Goal: Transaction & Acquisition: Purchase product/service

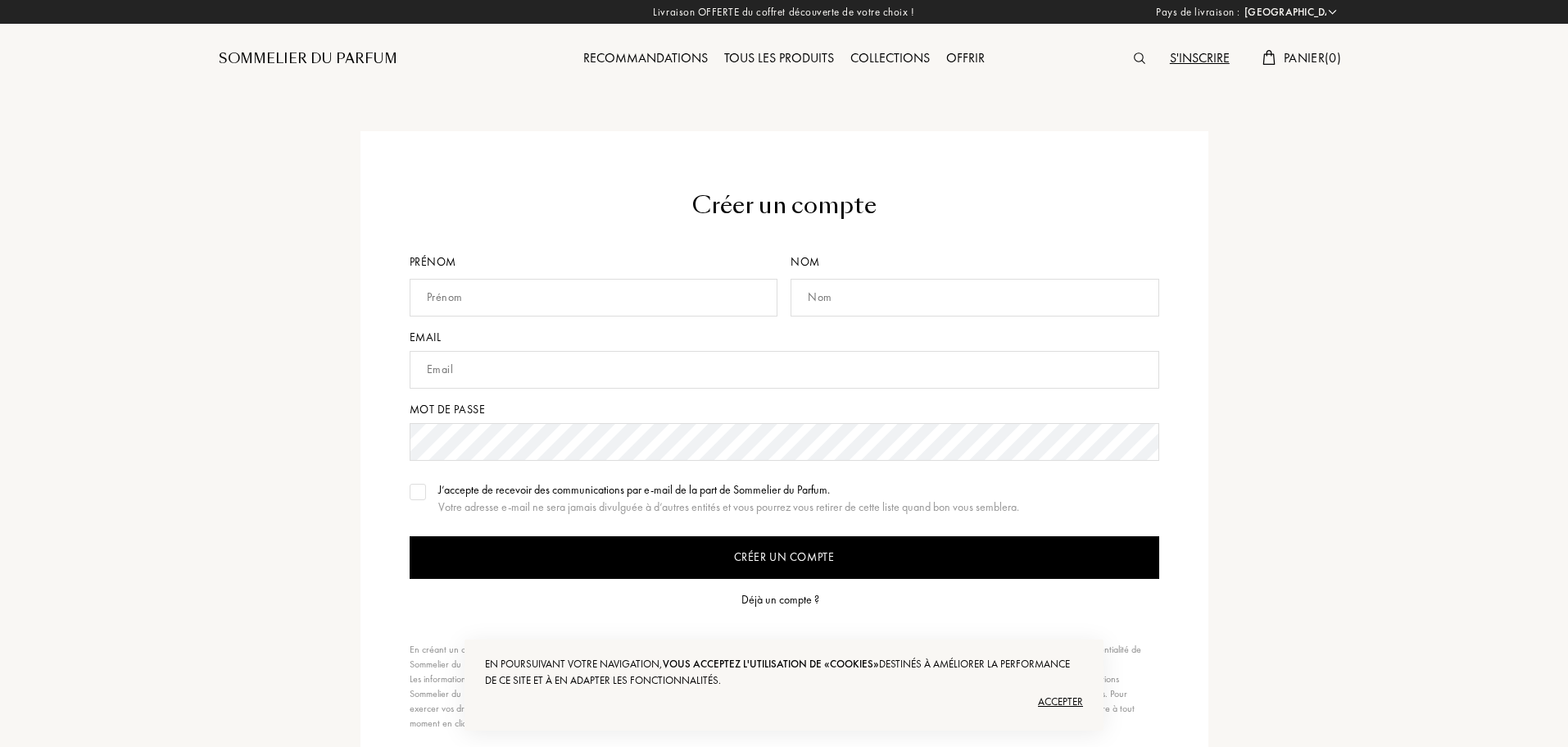
select select "FR"
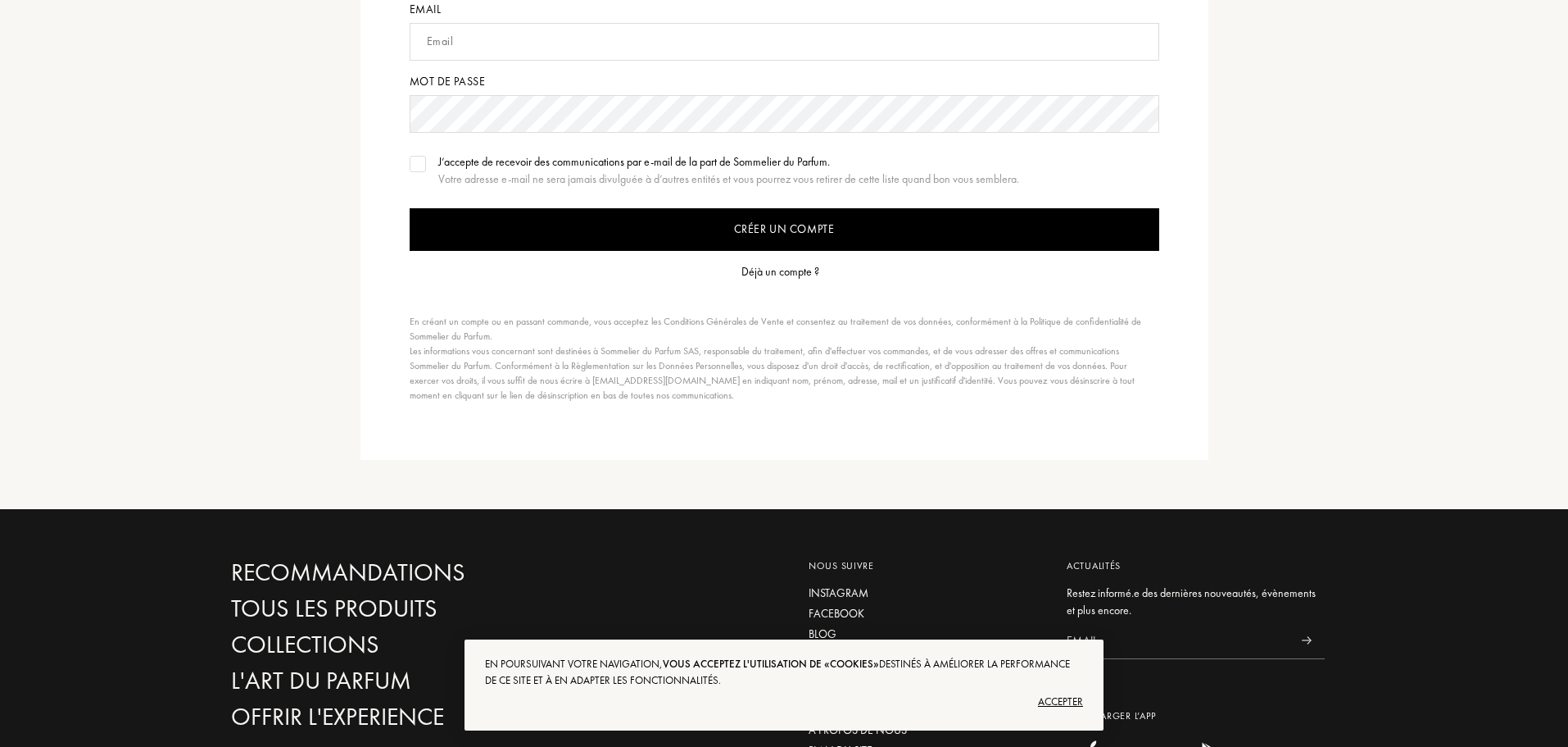
click at [784, 270] on div "Déjà un compte ?" at bounding box center [780, 271] width 78 height 17
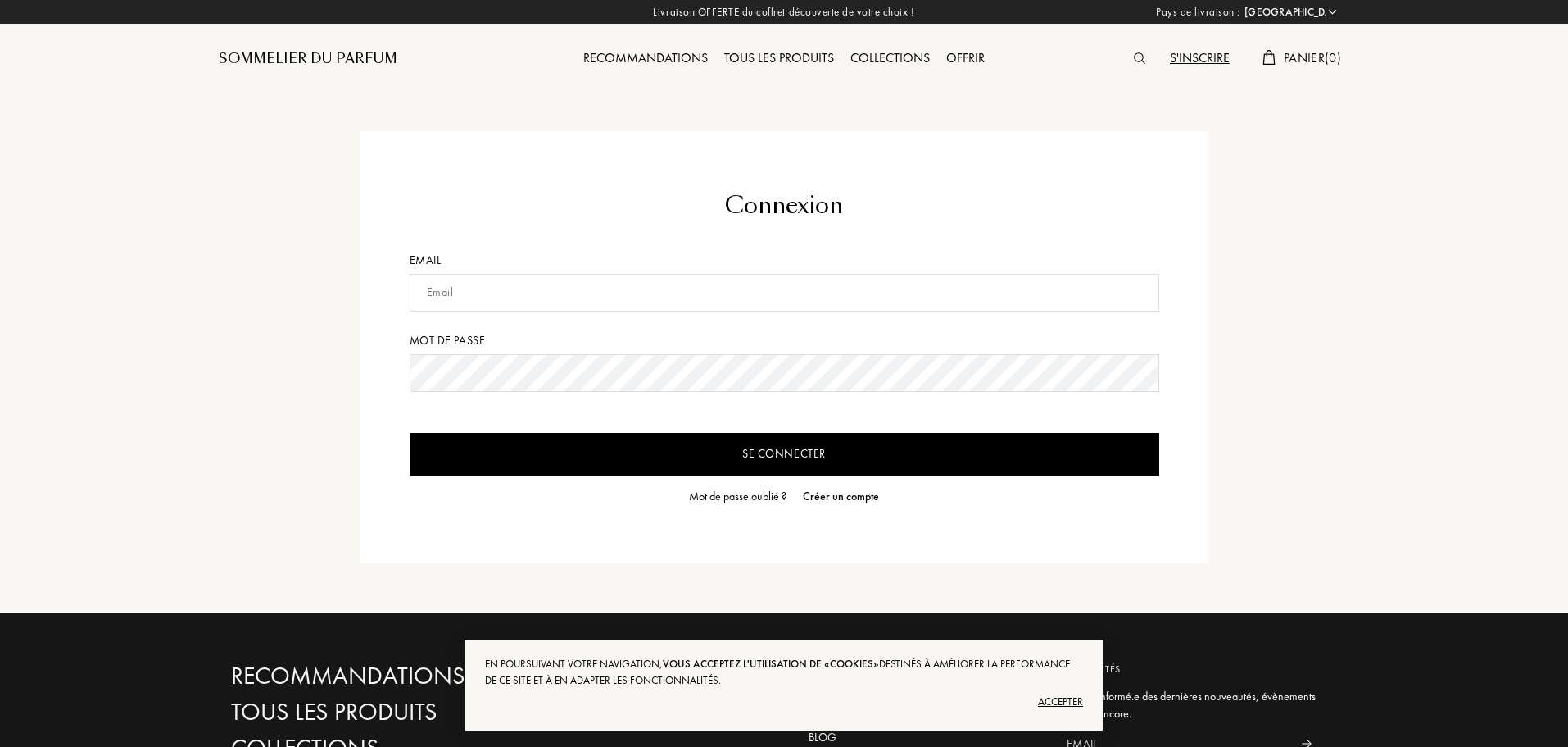
select select "FR"
drag, startPoint x: 530, startPoint y: 279, endPoint x: 531, endPoint y: 315, distance: 36.0
click at [529, 279] on input "text" at bounding box center [784, 293] width 749 height 38
type input "carnat2000@free.fr"
click at [410, 433] on input "Se connecter" at bounding box center [784, 453] width 749 height 42
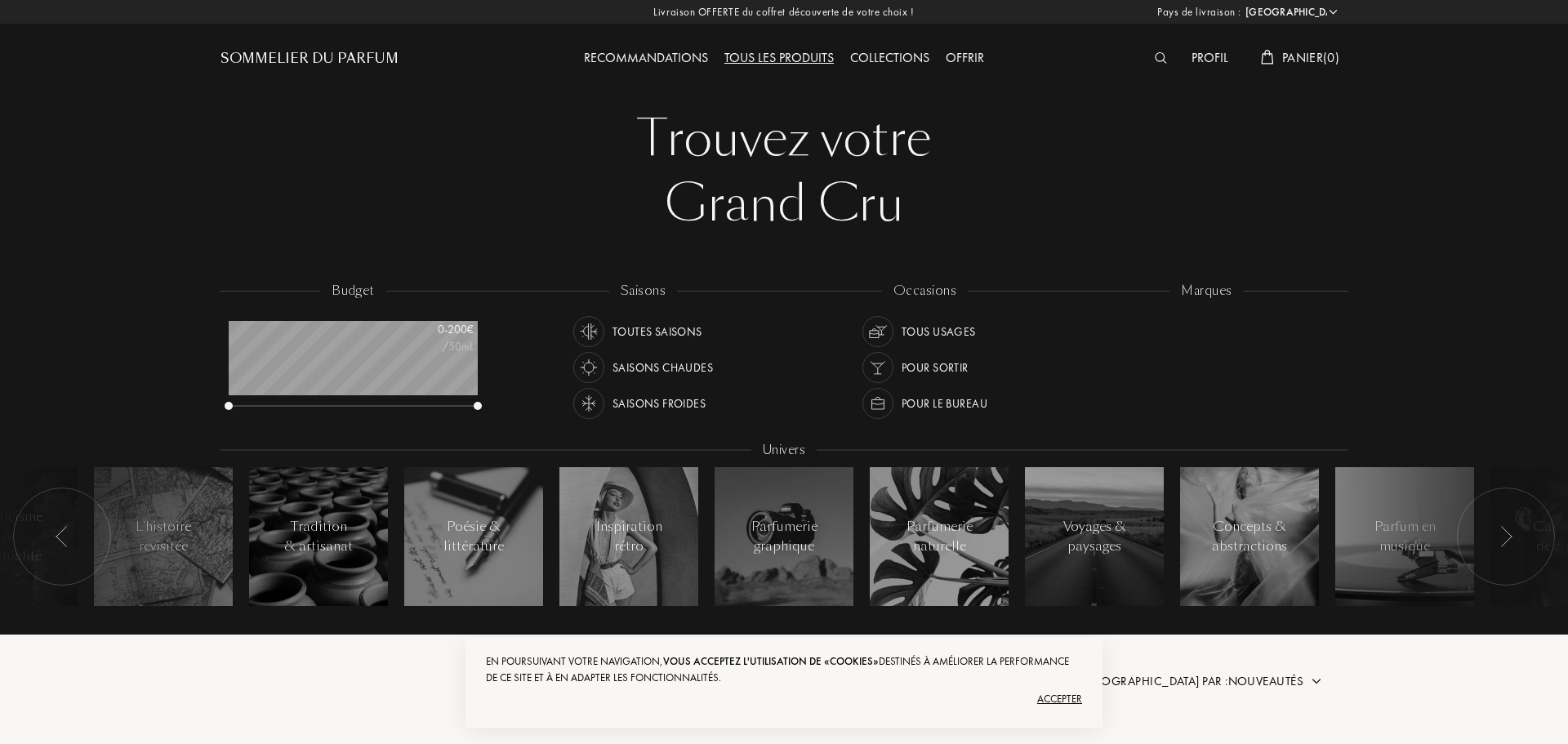
select select "FR"
click at [653, 58] on div "Recommandations" at bounding box center [644, 59] width 140 height 22
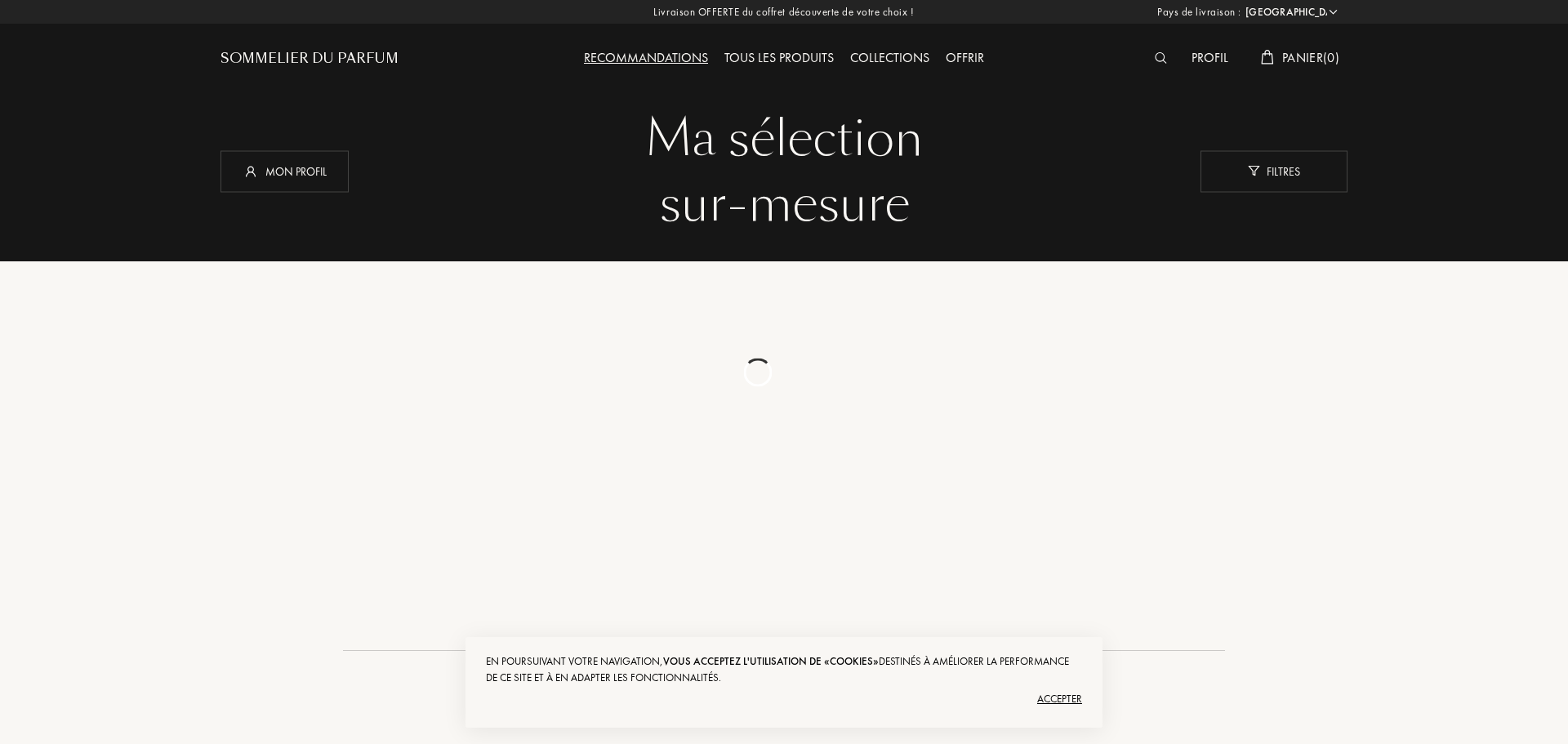
select select "FR"
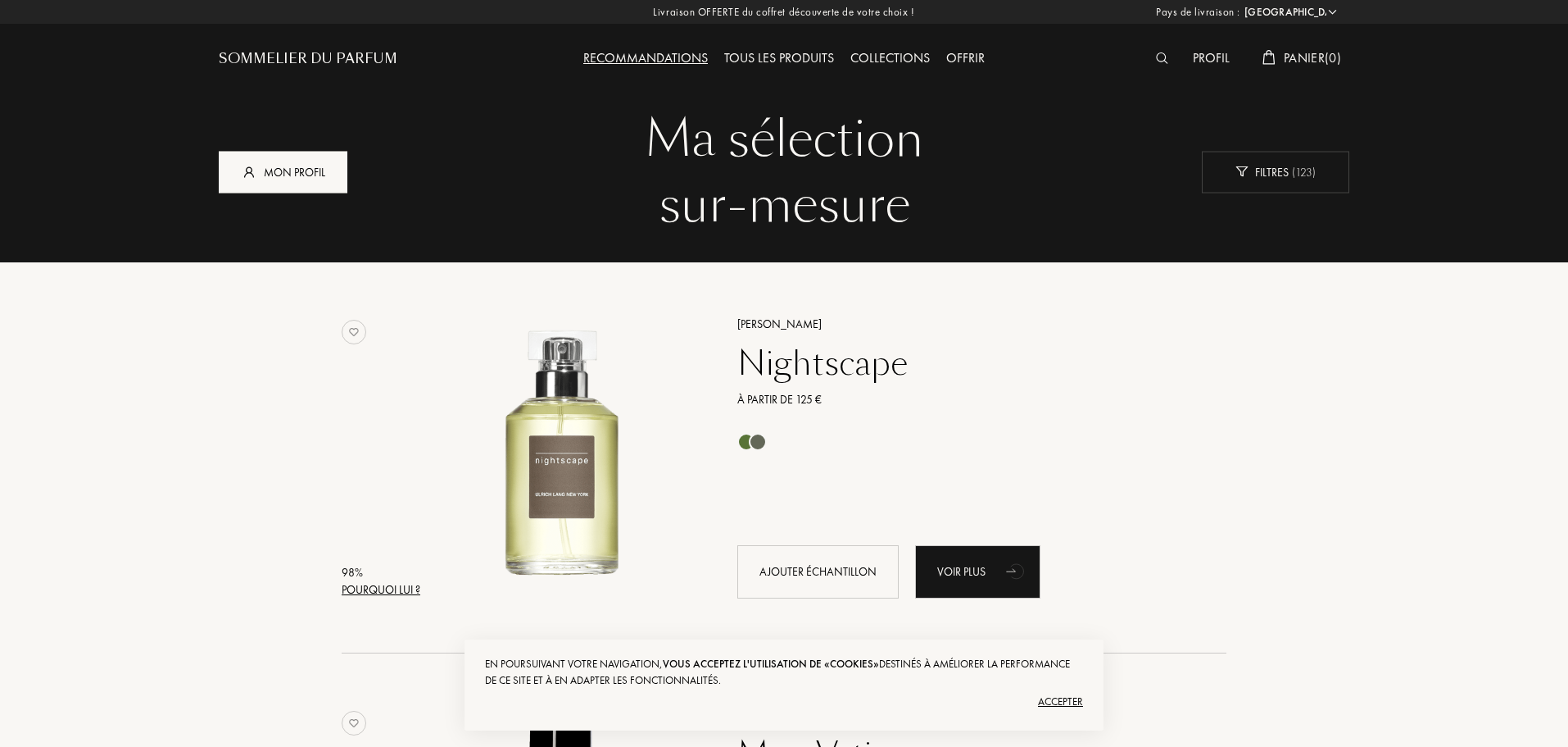
click at [292, 161] on div "Mon profil" at bounding box center [283, 172] width 128 height 42
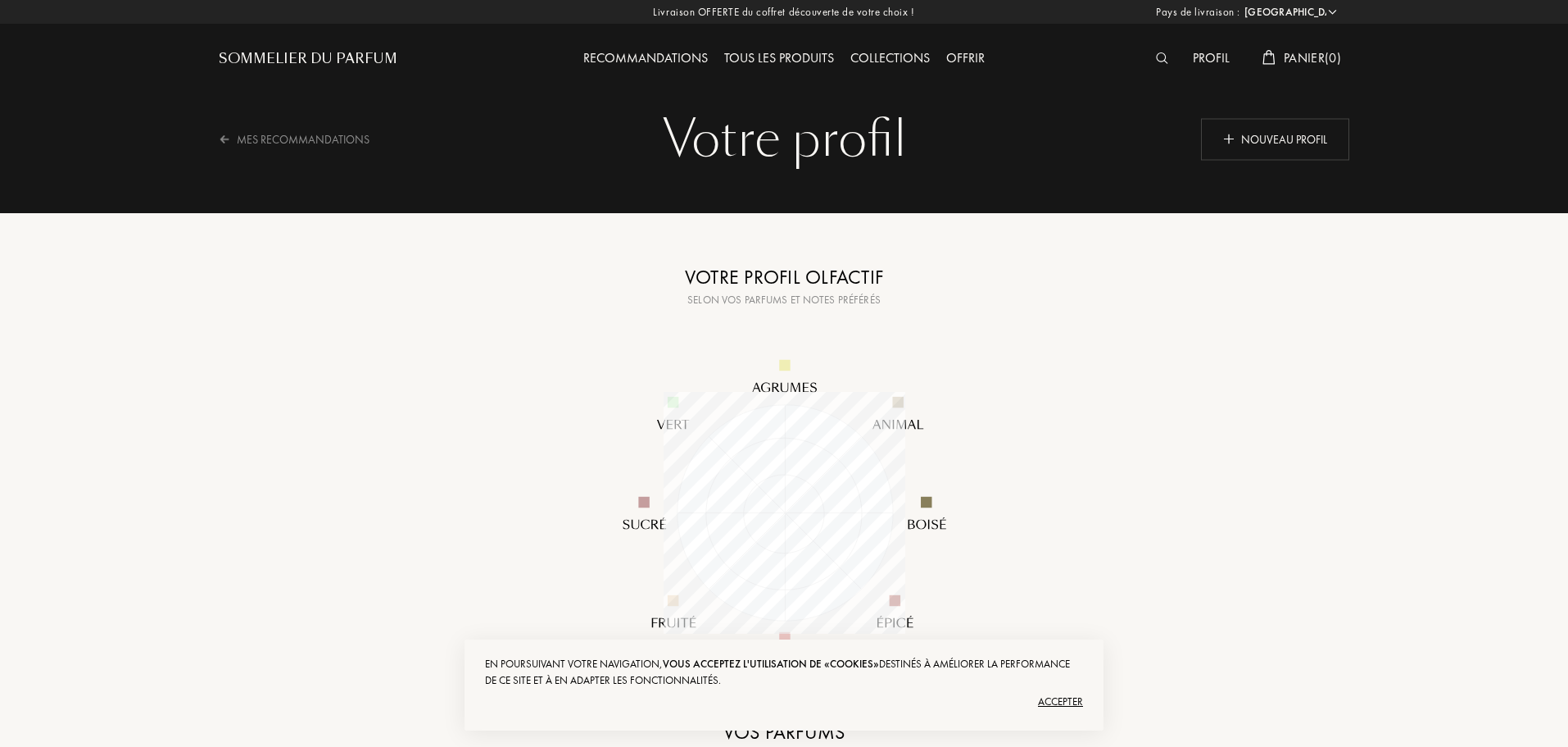
select select "FR"
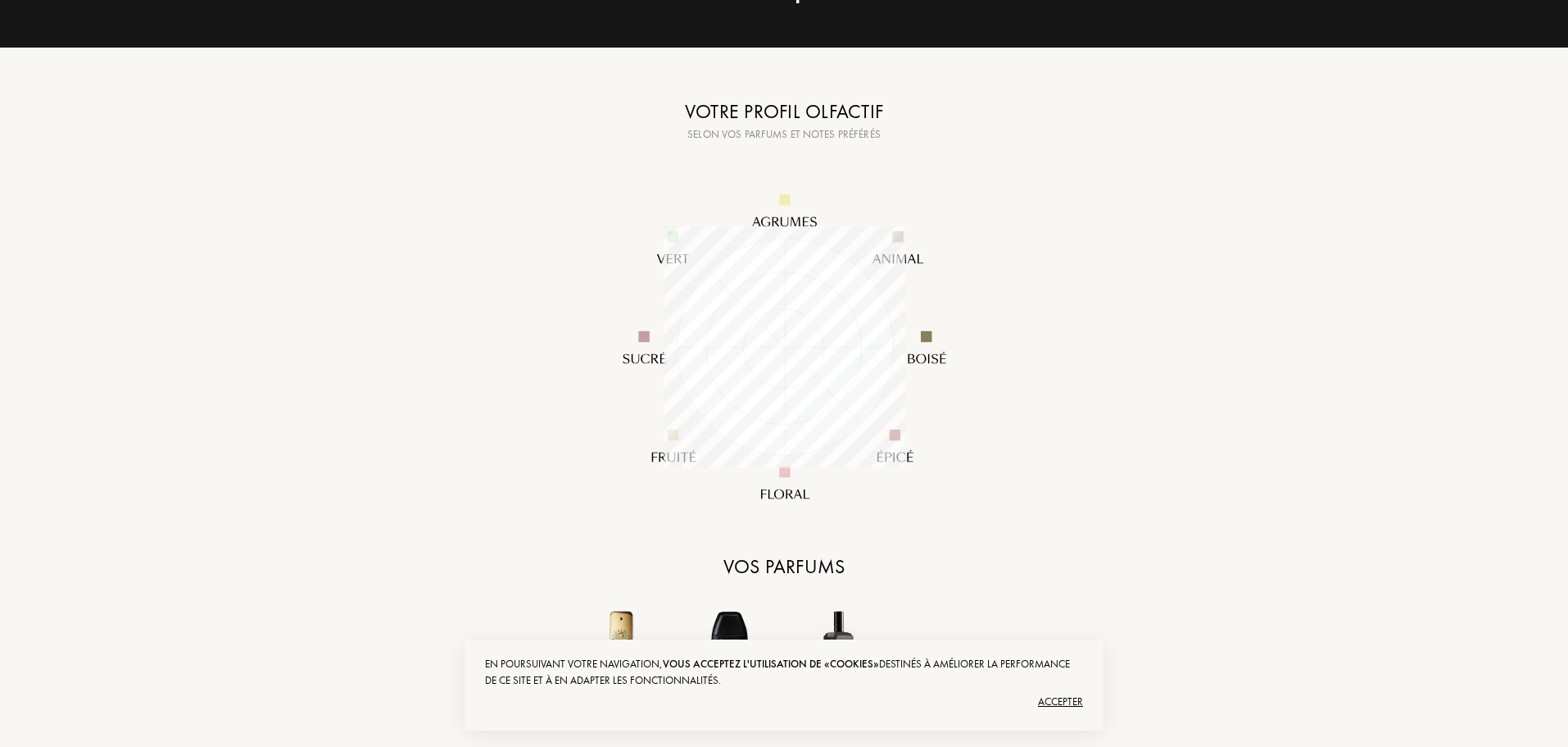
scroll to position [164, 0]
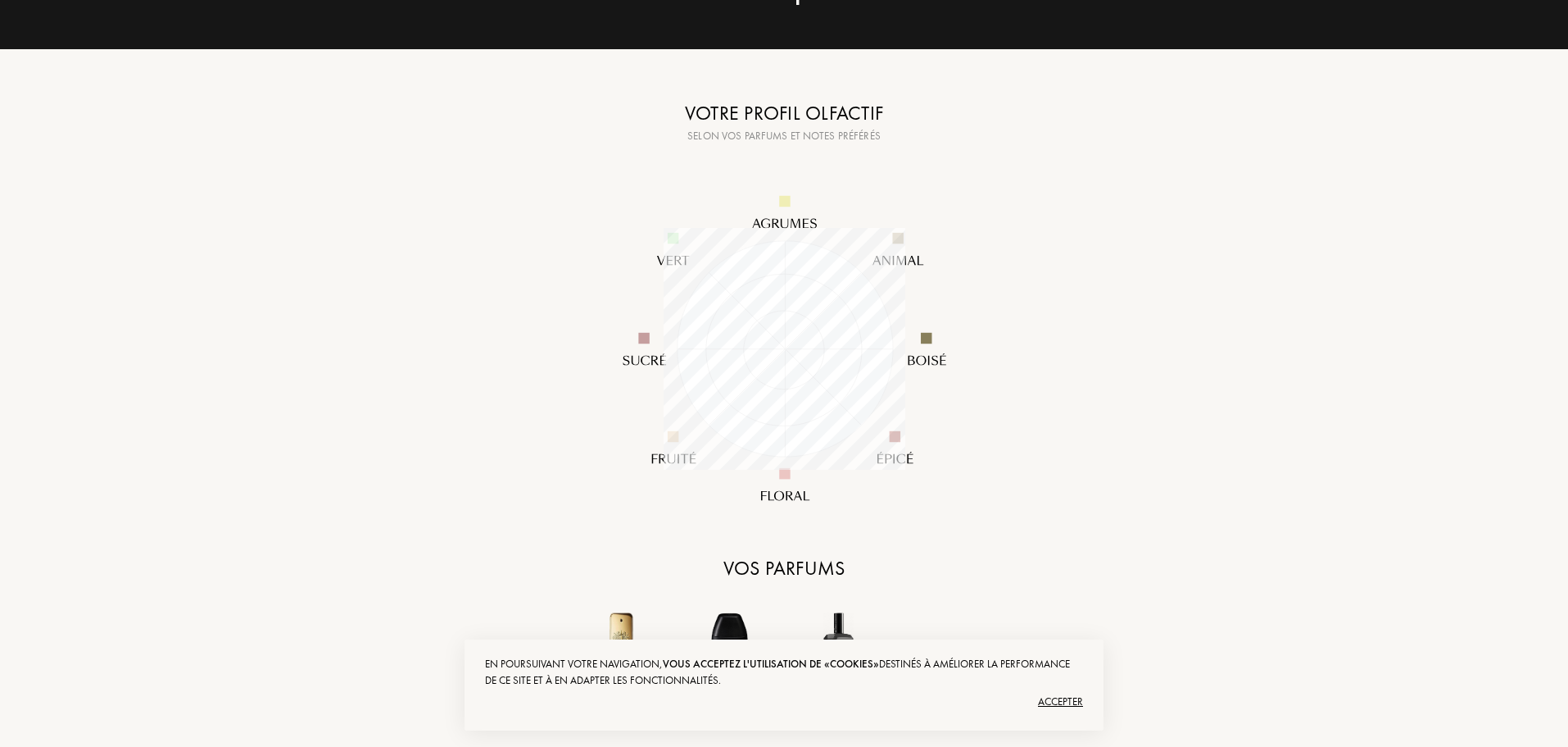
click at [1068, 700] on div "Accepter" at bounding box center [784, 701] width 598 height 26
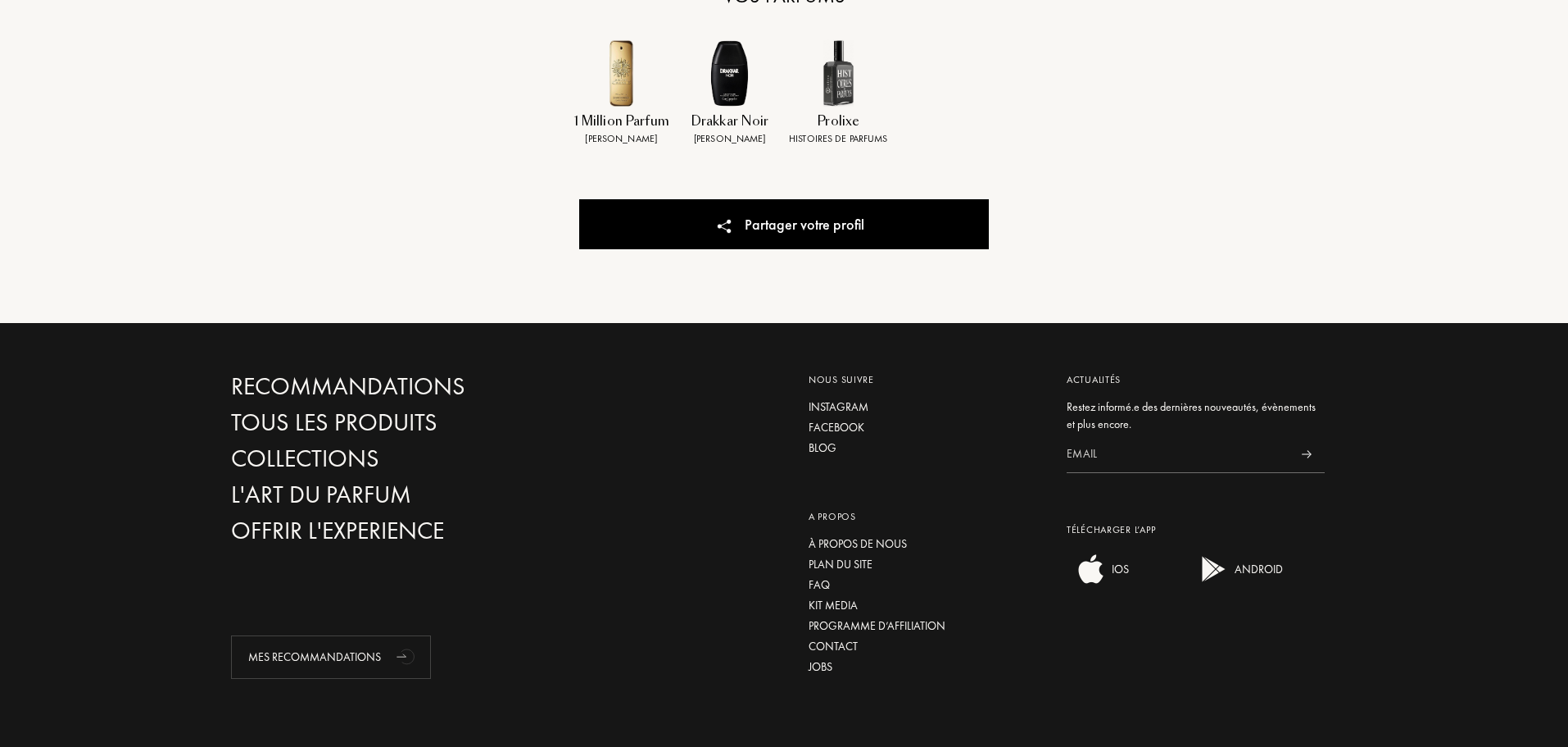
scroll to position [738, 0]
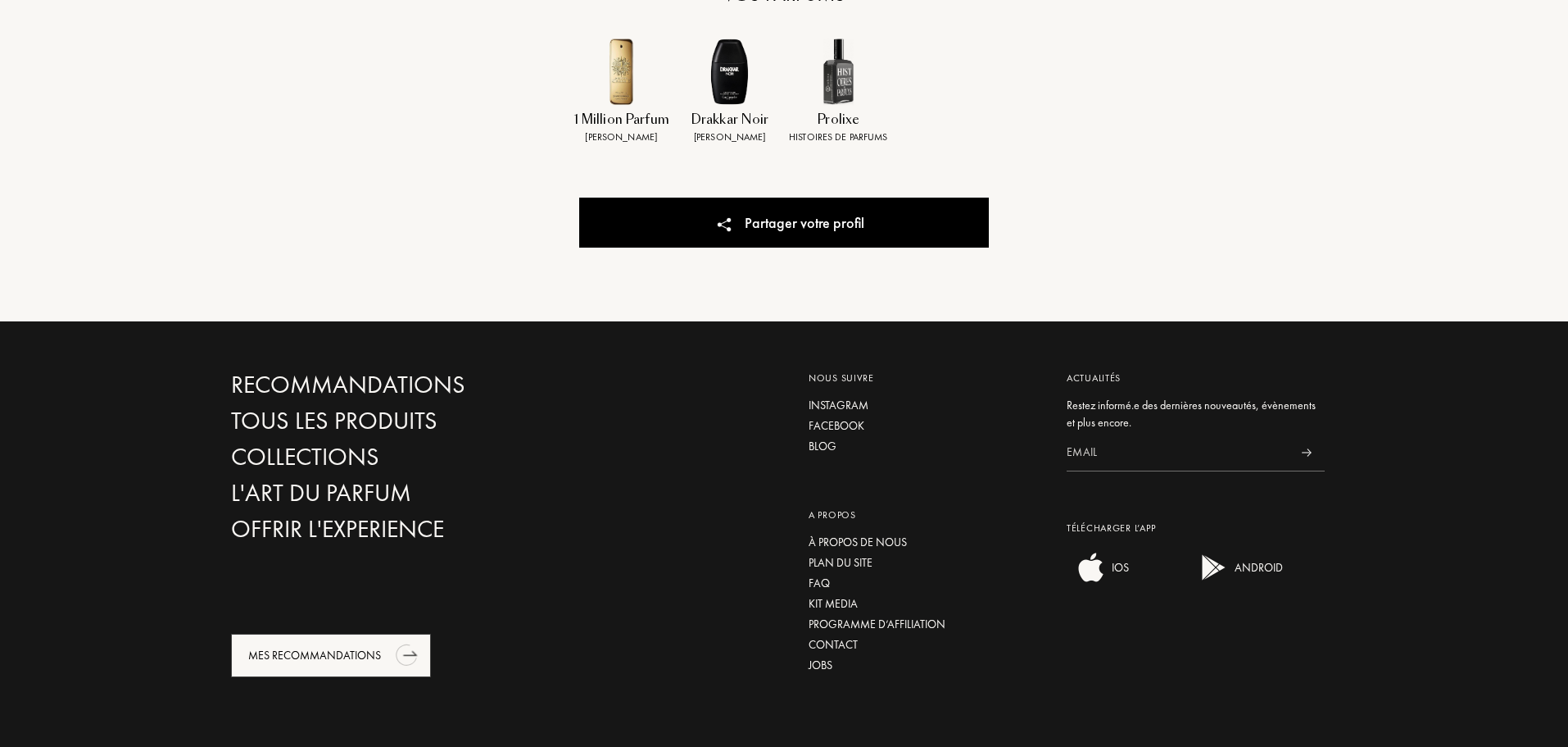
click at [342, 660] on div "Mes Recommandations" at bounding box center [330, 656] width 199 height 43
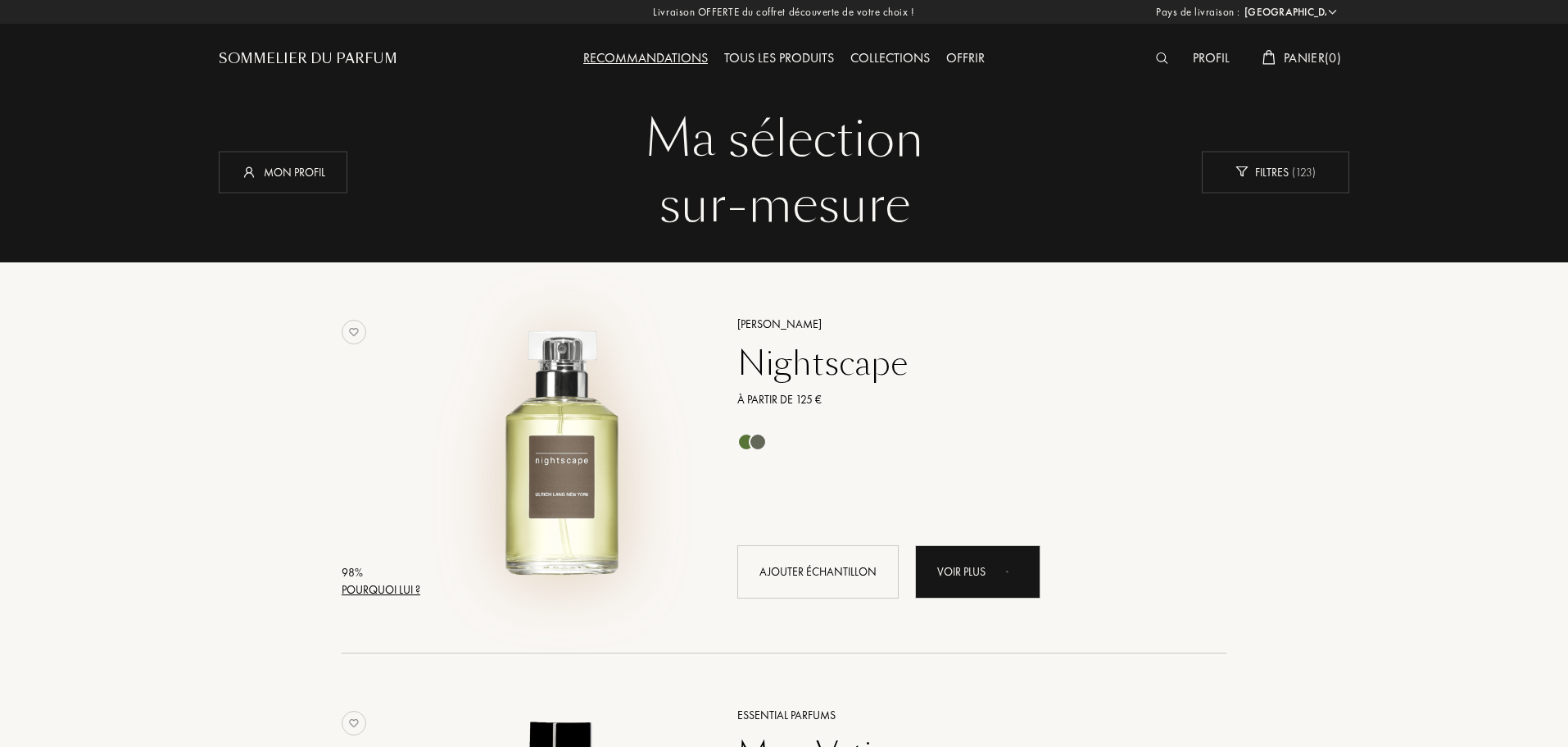
select select "FR"
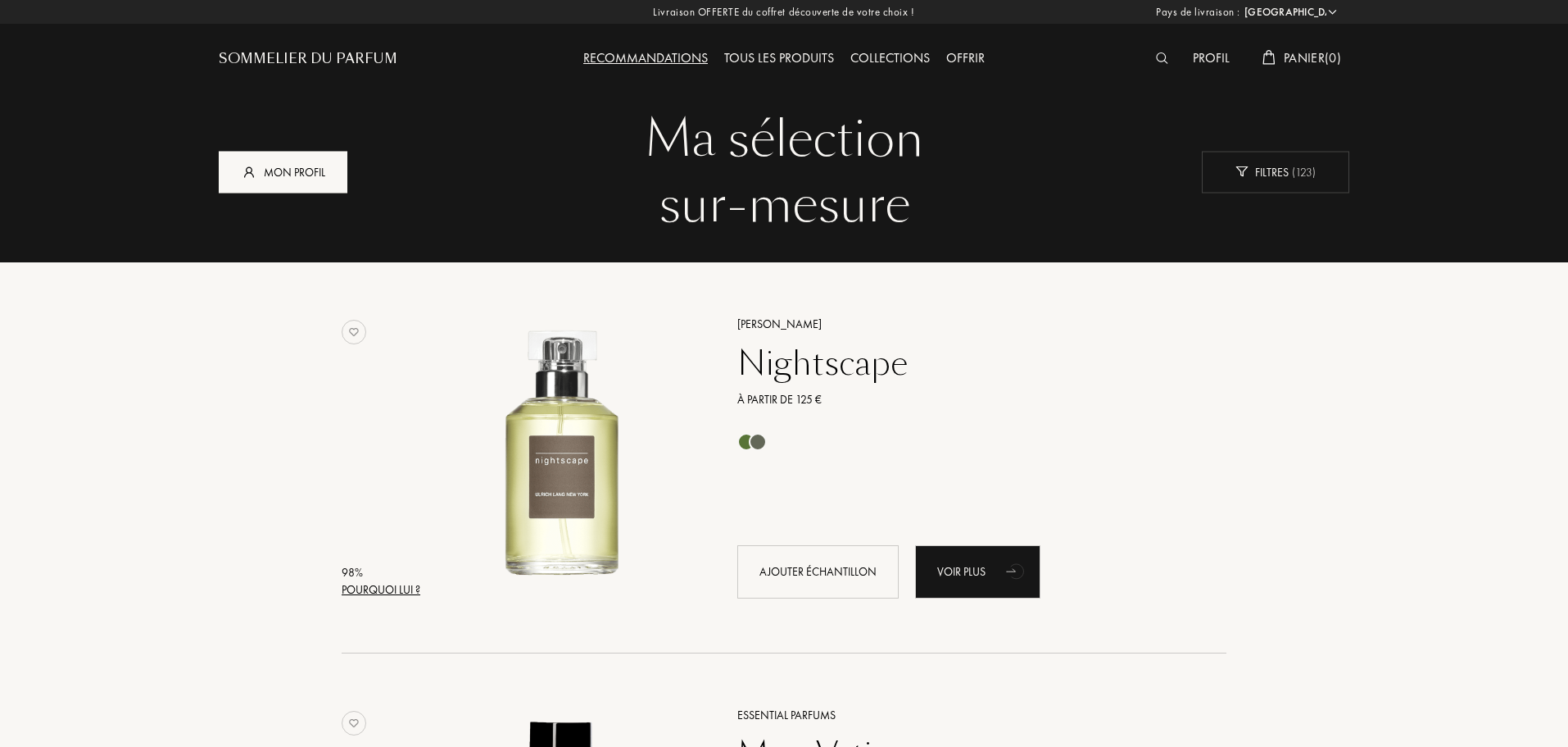
click at [295, 175] on div "Mon profil" at bounding box center [283, 172] width 128 height 42
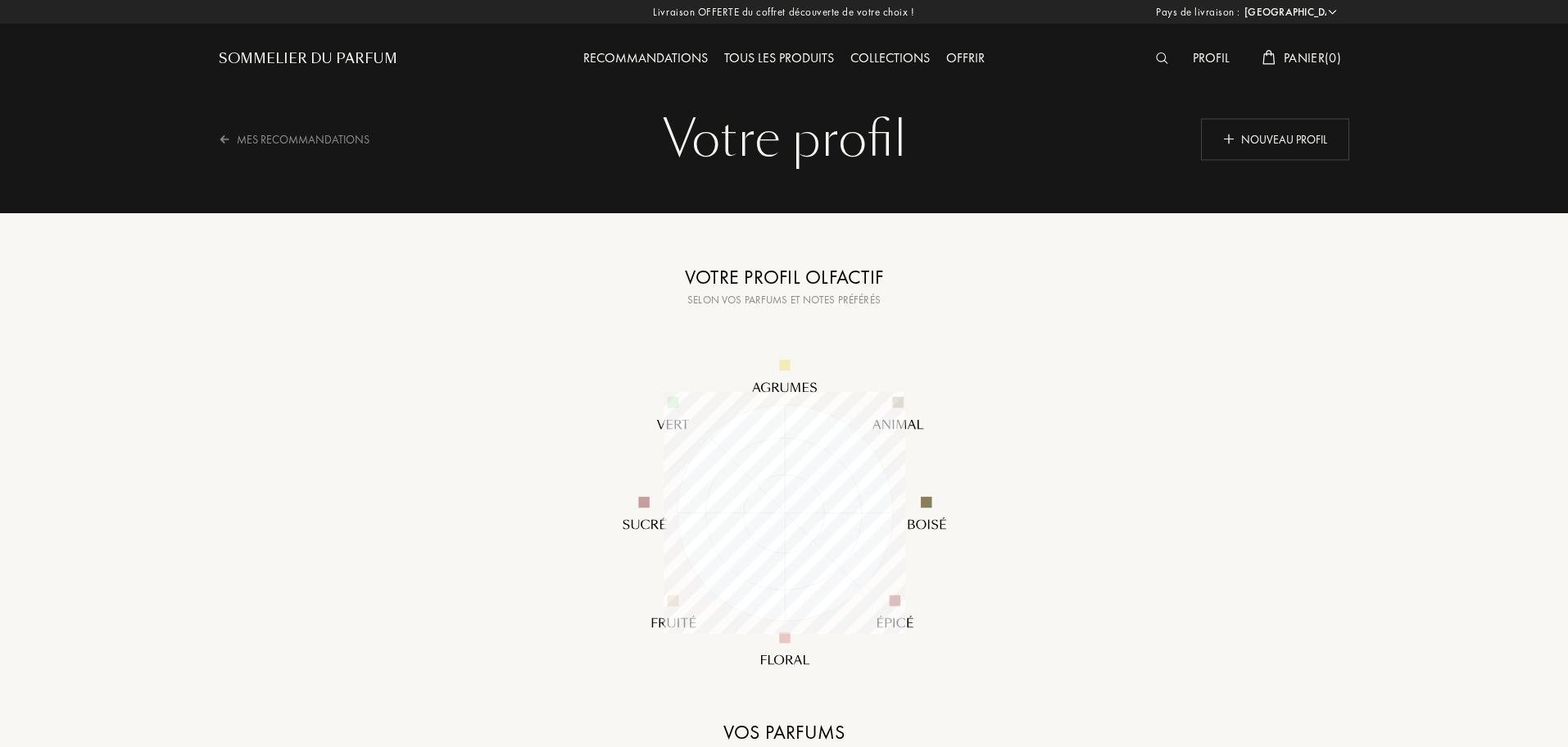
select select "FR"
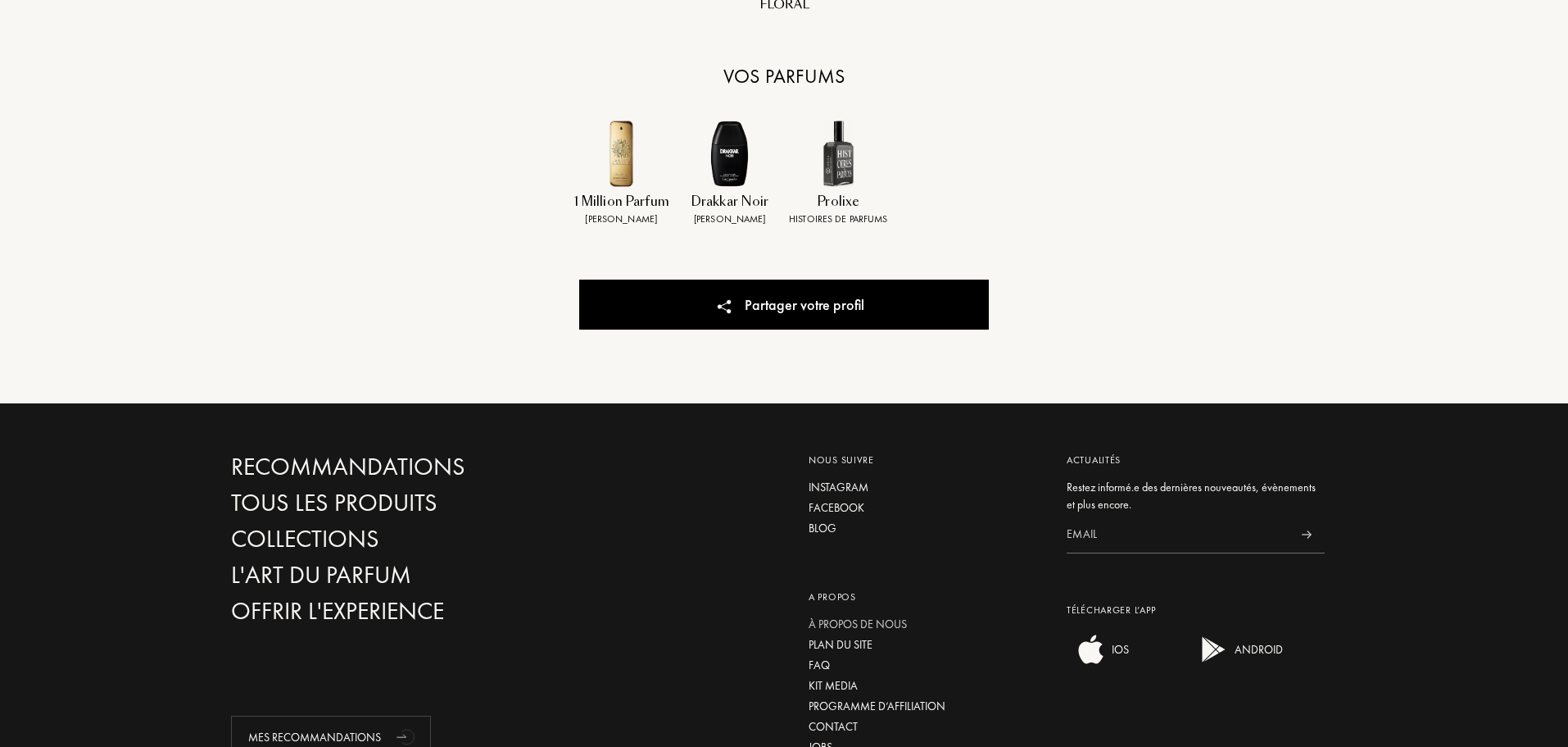
scroll to position [738, 0]
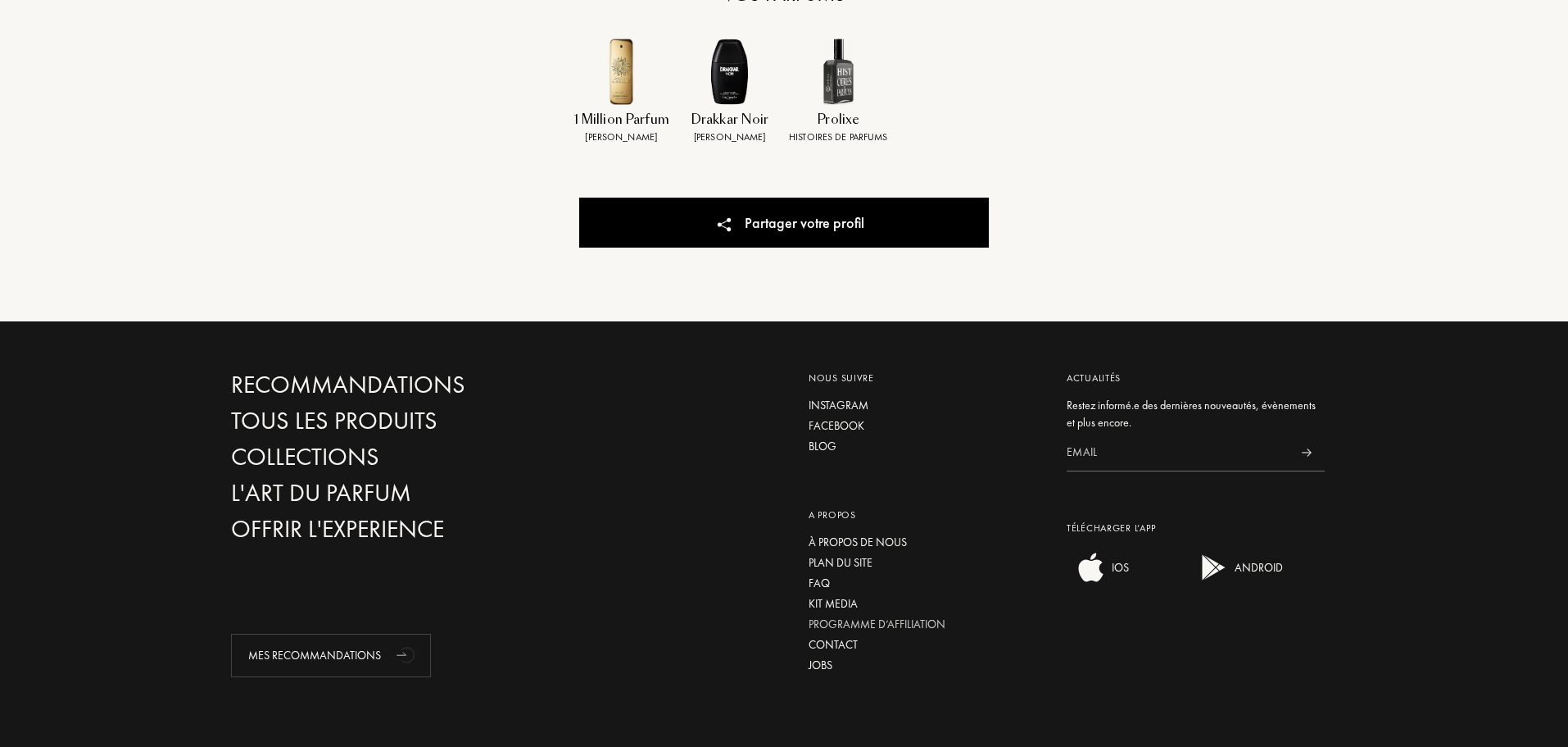
click at [866, 625] on div "Programme d’affiliation" at bounding box center [925, 624] width 234 height 17
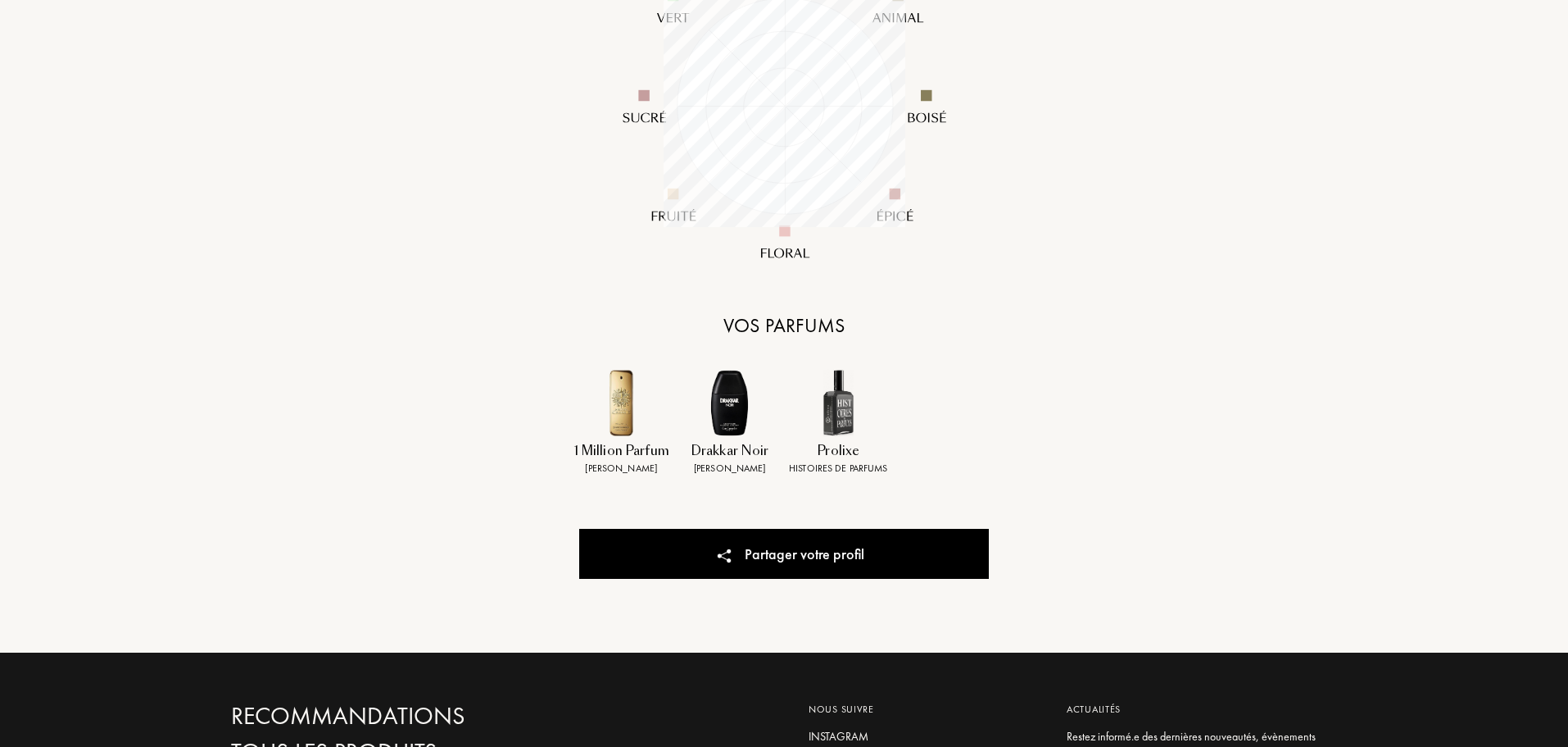
scroll to position [0, 0]
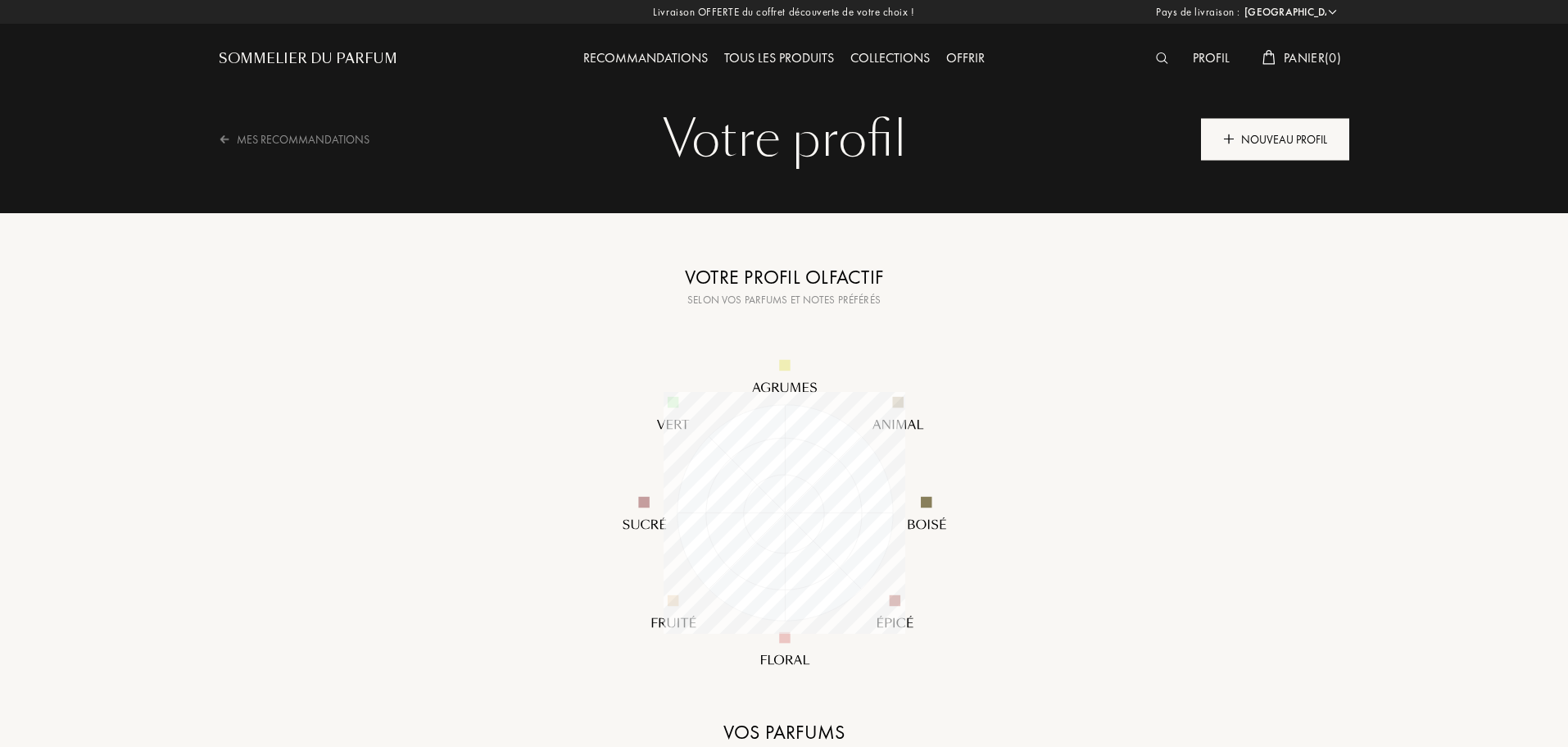
click at [1260, 139] on div "Nouveau profil" at bounding box center [1275, 139] width 148 height 42
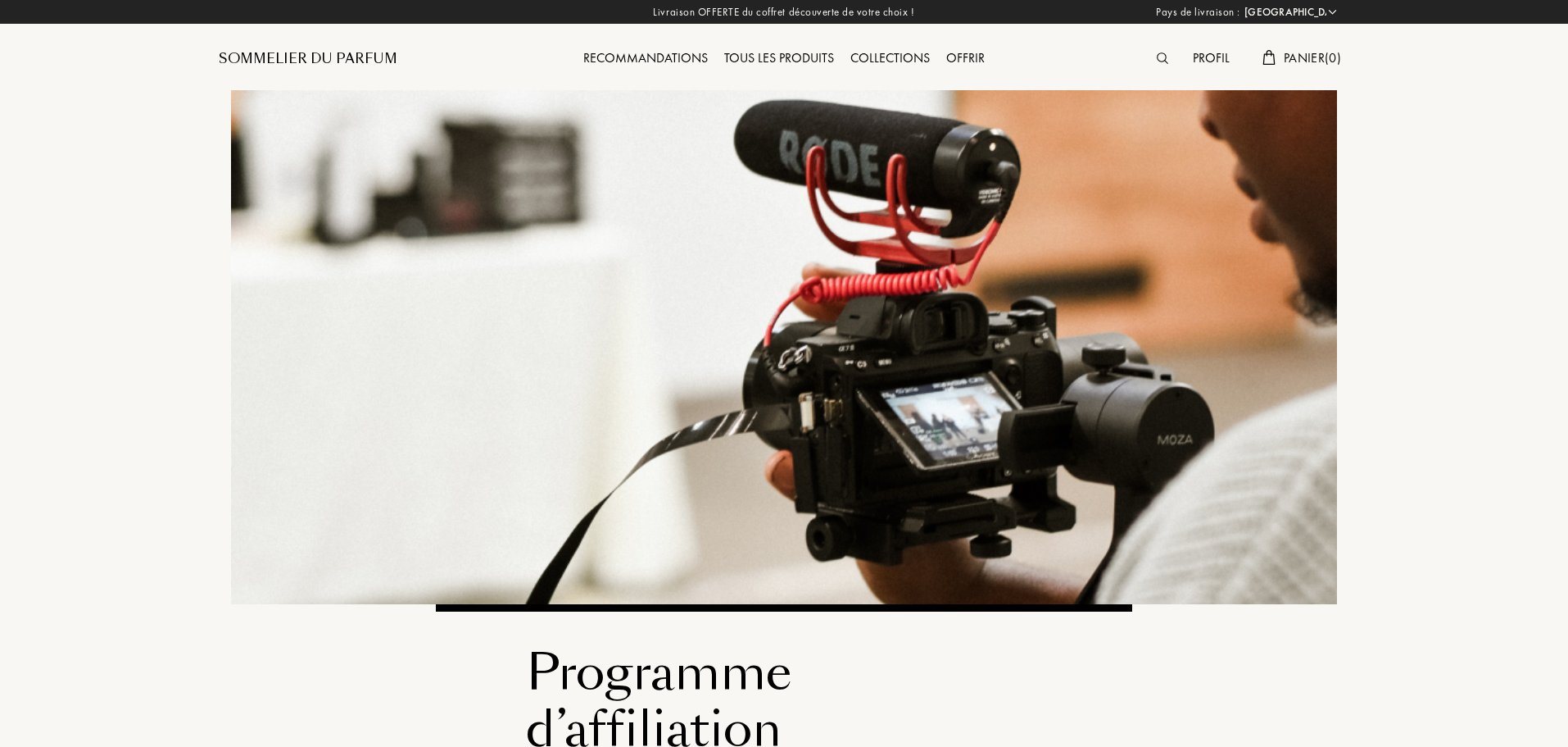
select select "FR"
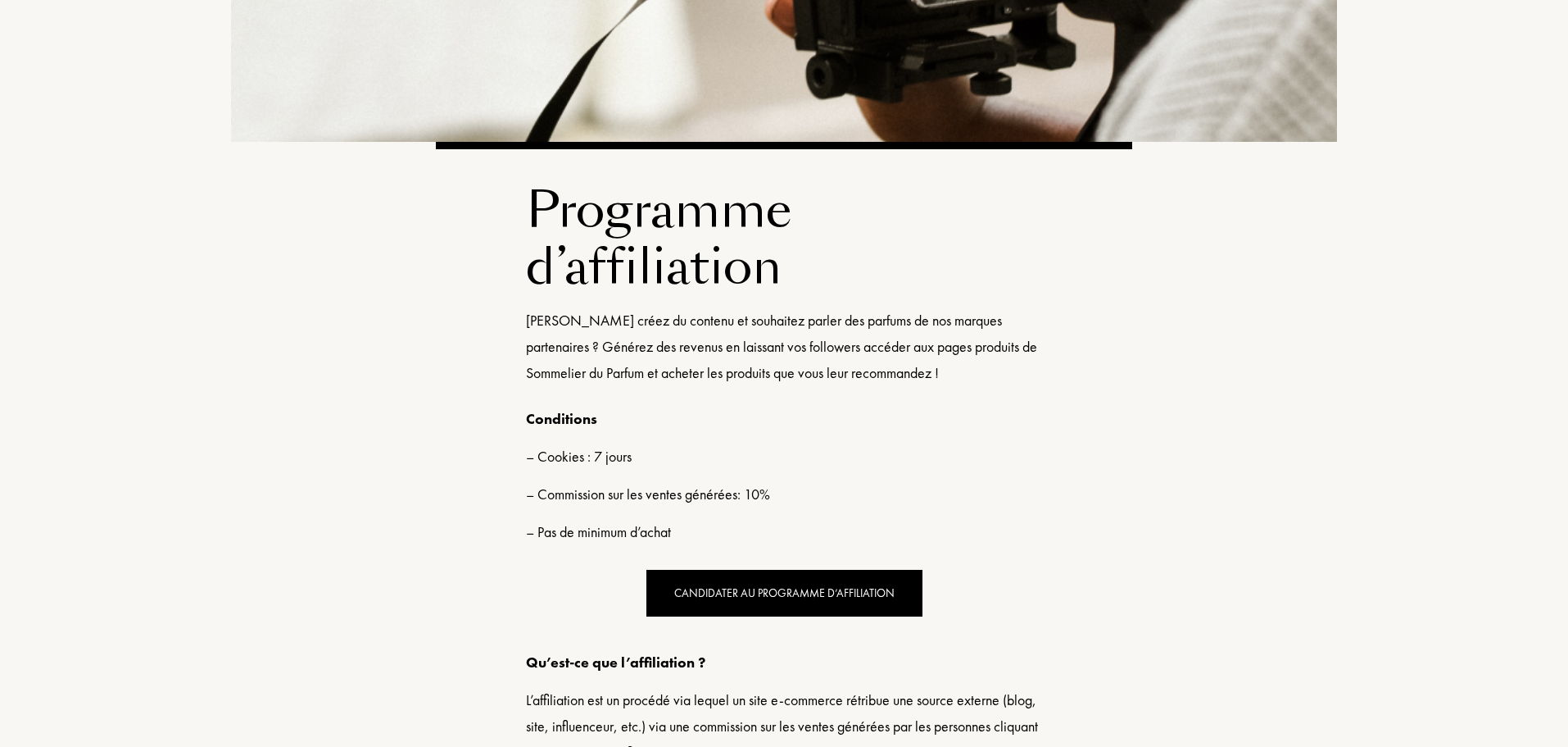
scroll to position [492, 0]
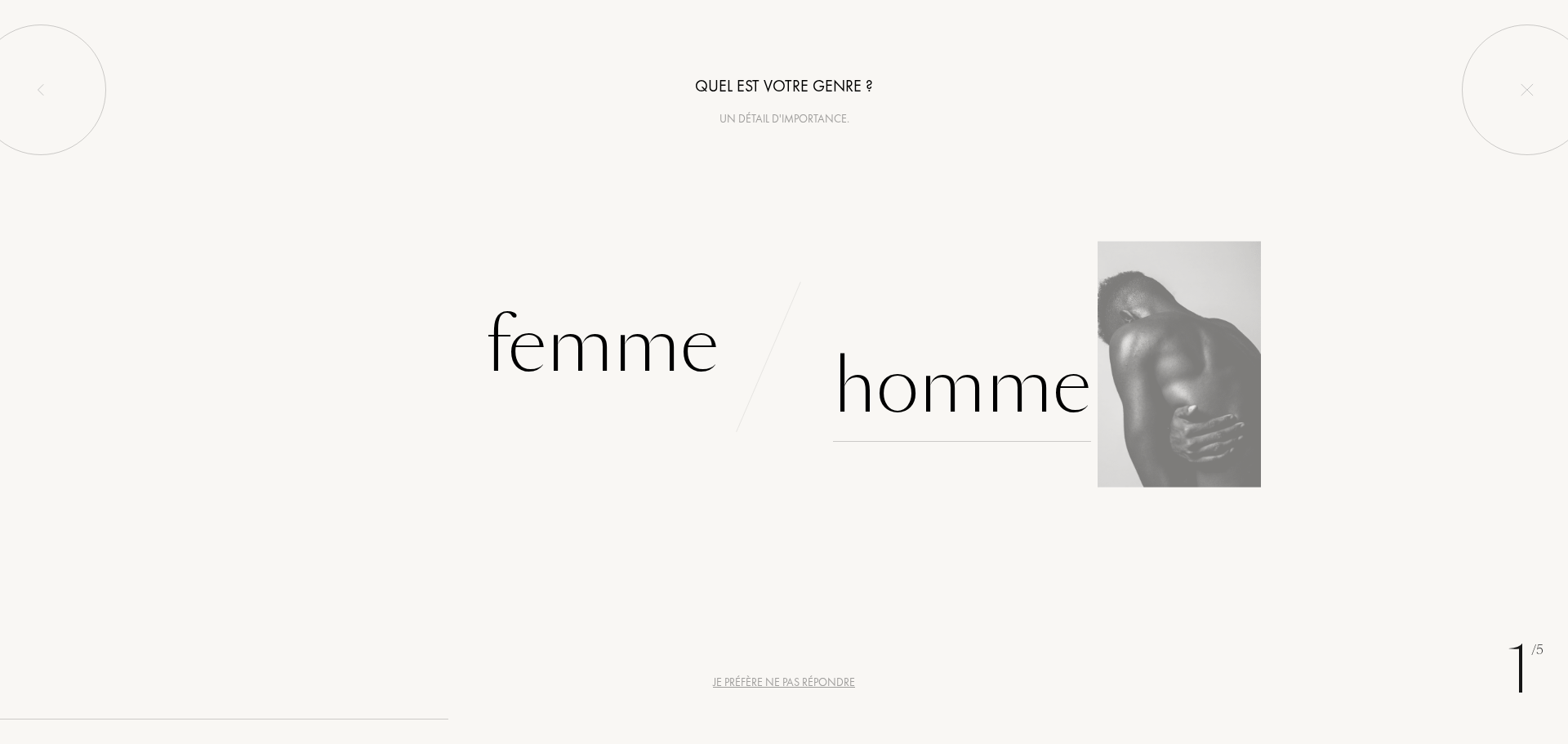
click at [933, 402] on div "Homme" at bounding box center [962, 386] width 258 height 111
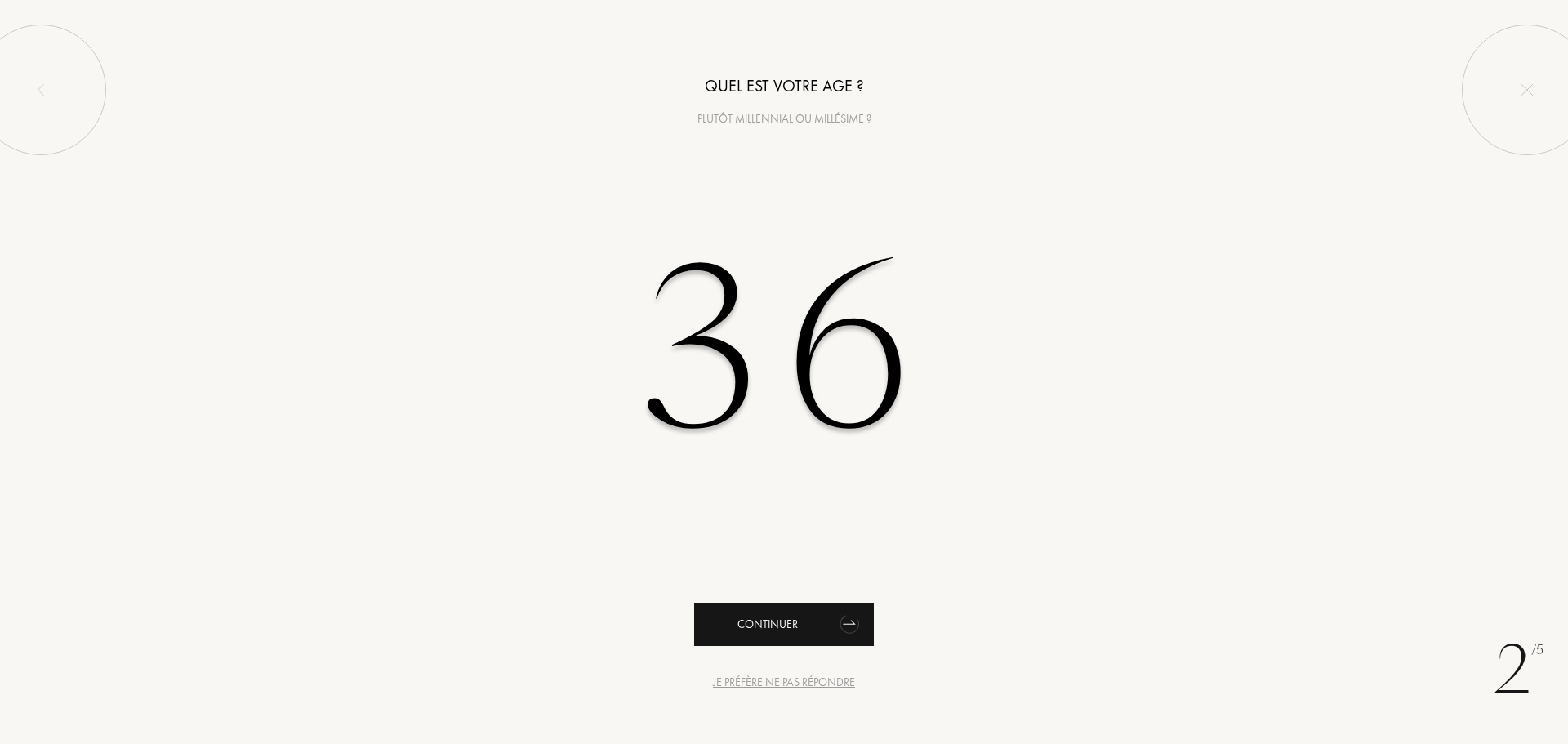
type input "36"
click at [785, 631] on div "Continuer" at bounding box center [784, 624] width 180 height 43
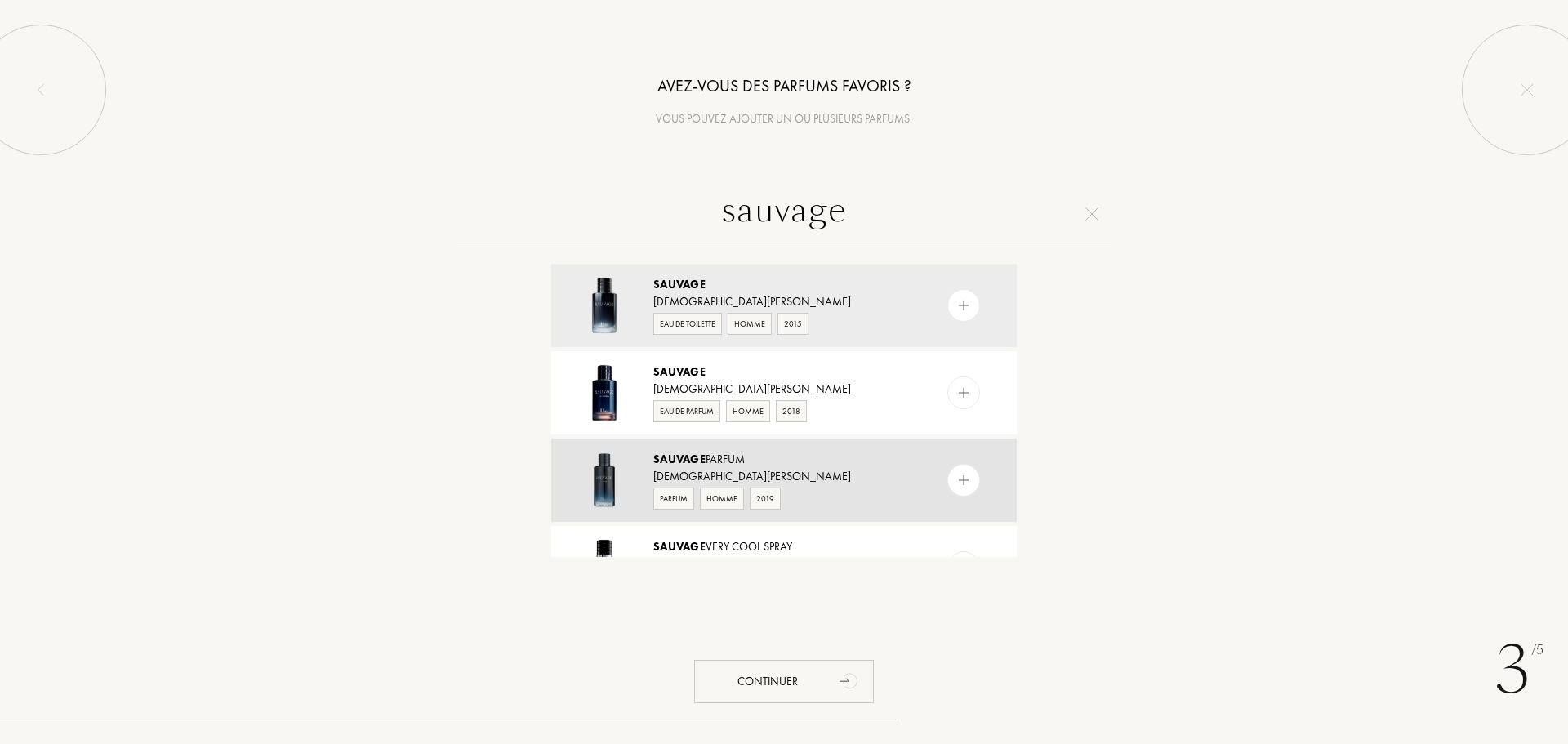
type input "sauvage"
click at [963, 475] on img at bounding box center [964, 480] width 15 height 15
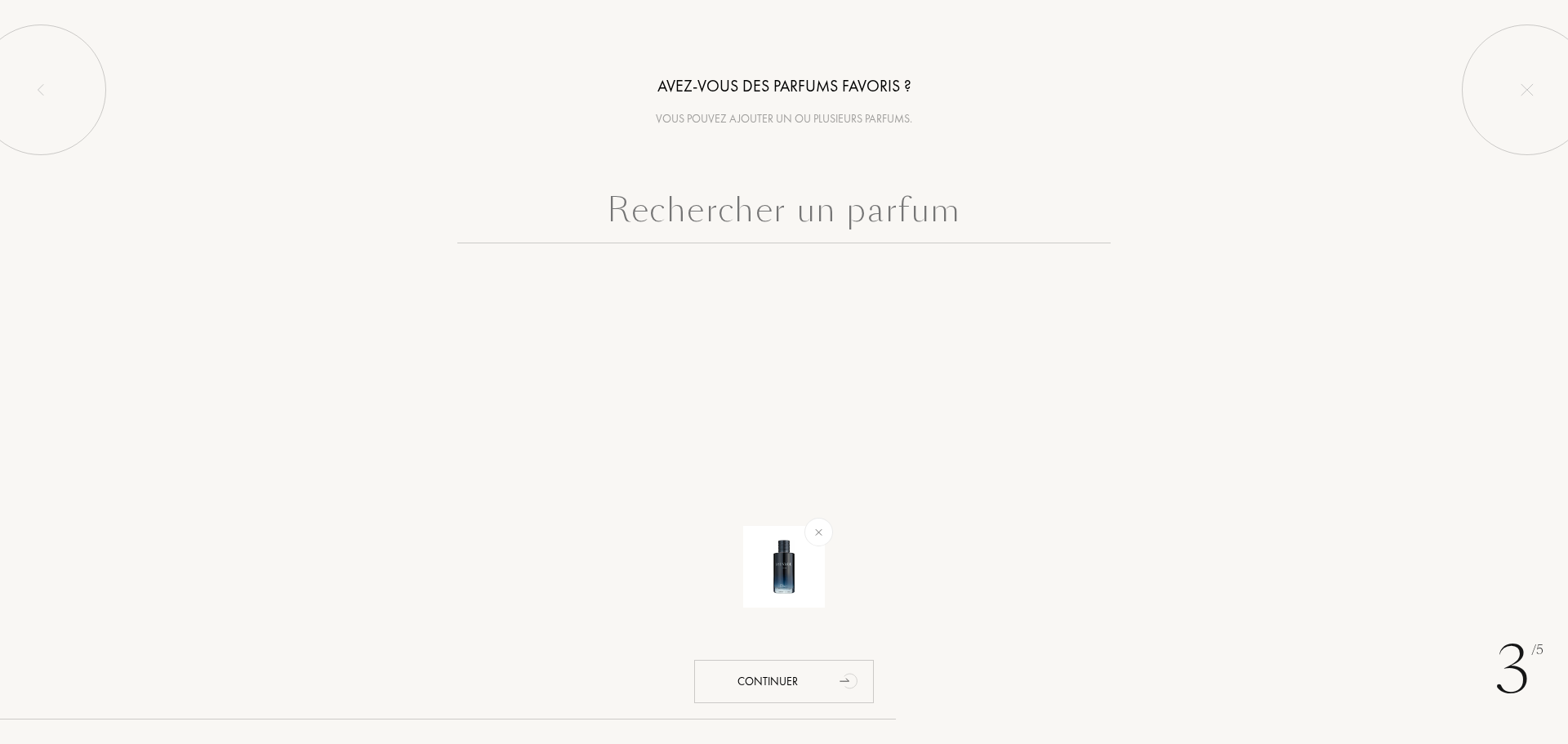
click at [711, 211] on input "text" at bounding box center [784, 213] width 653 height 58
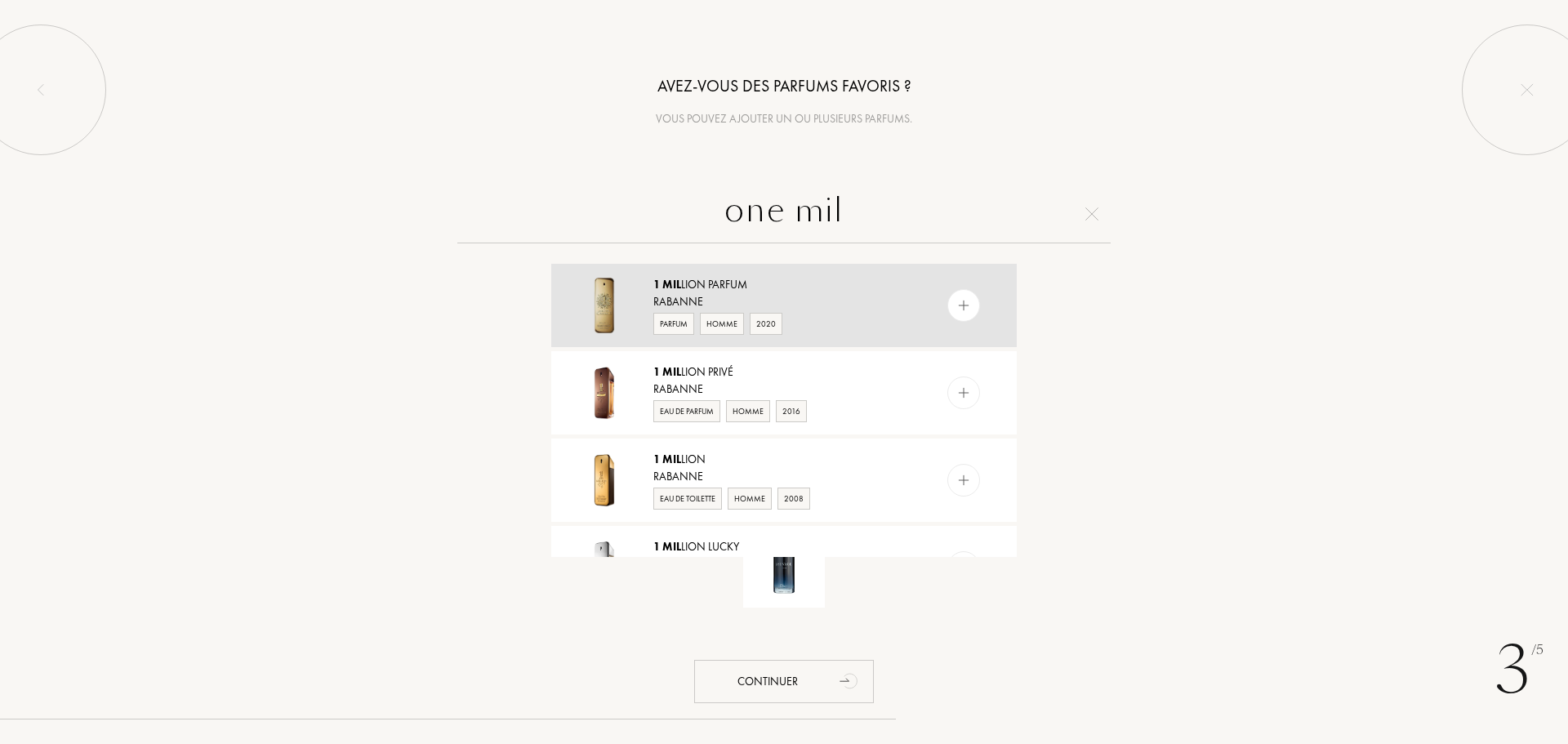
type input "one mil"
click at [948, 302] on div at bounding box center [964, 305] width 32 height 32
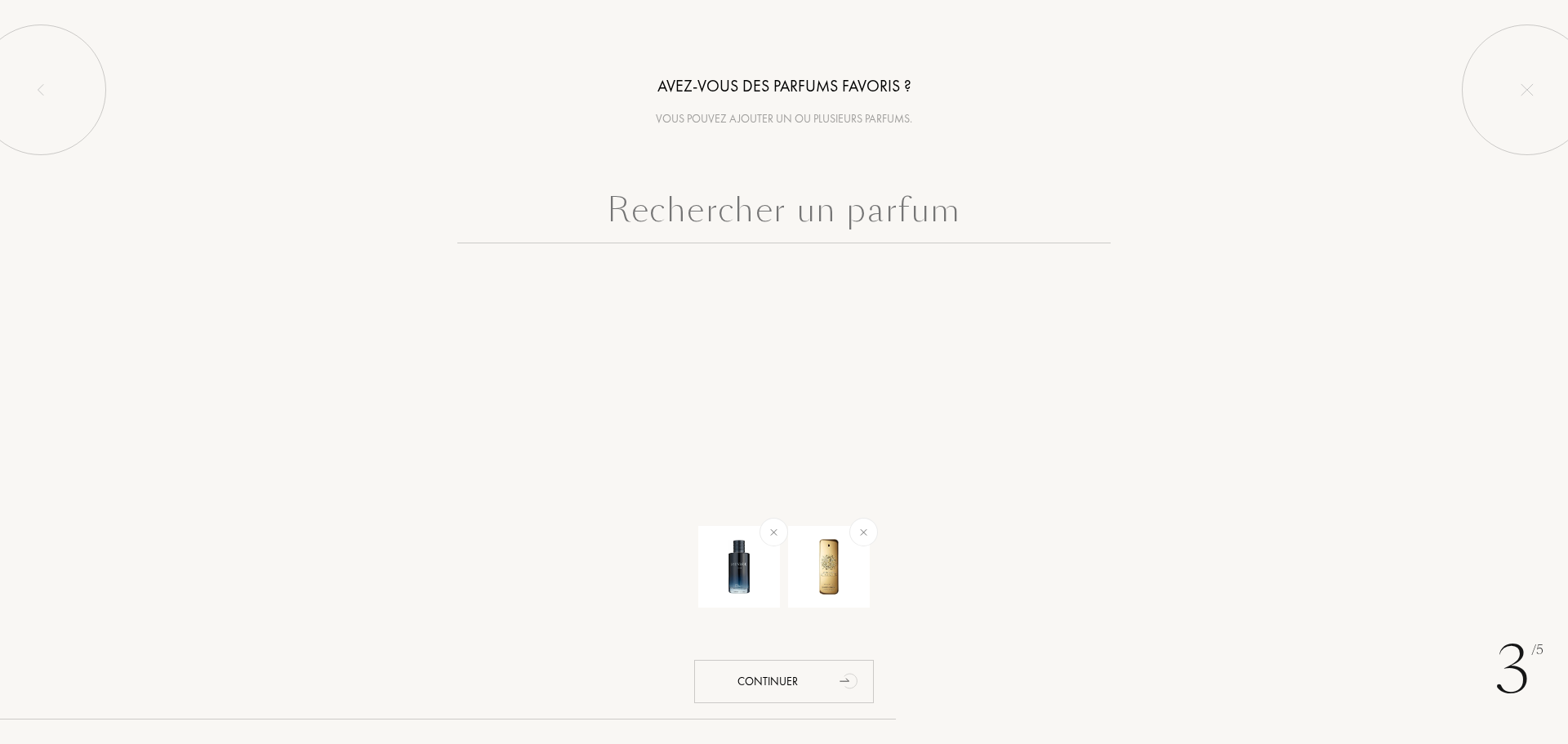
click at [771, 228] on input "text" at bounding box center [784, 213] width 653 height 58
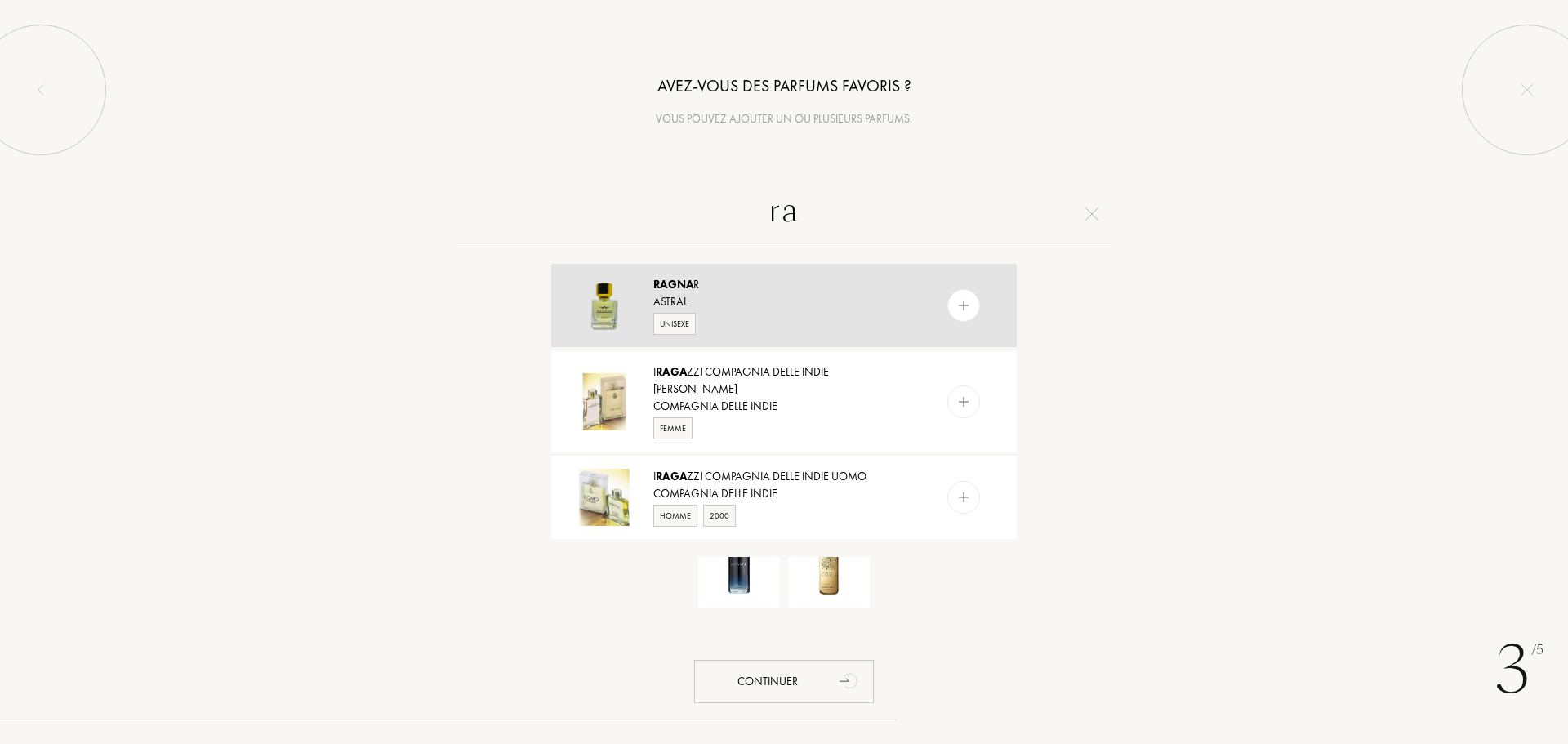
type input "r"
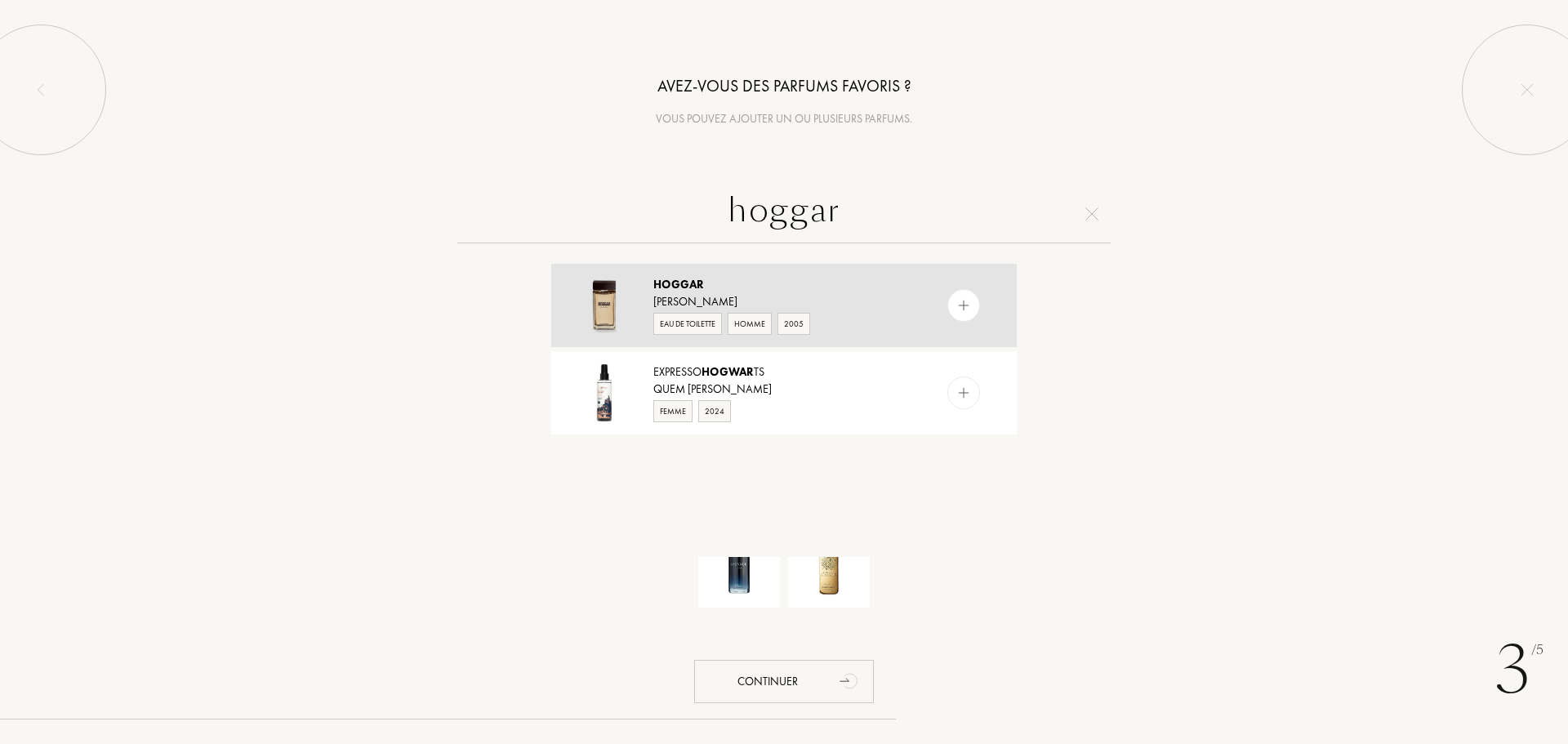
type input "hoggar"
click at [959, 309] on img at bounding box center [964, 305] width 15 height 15
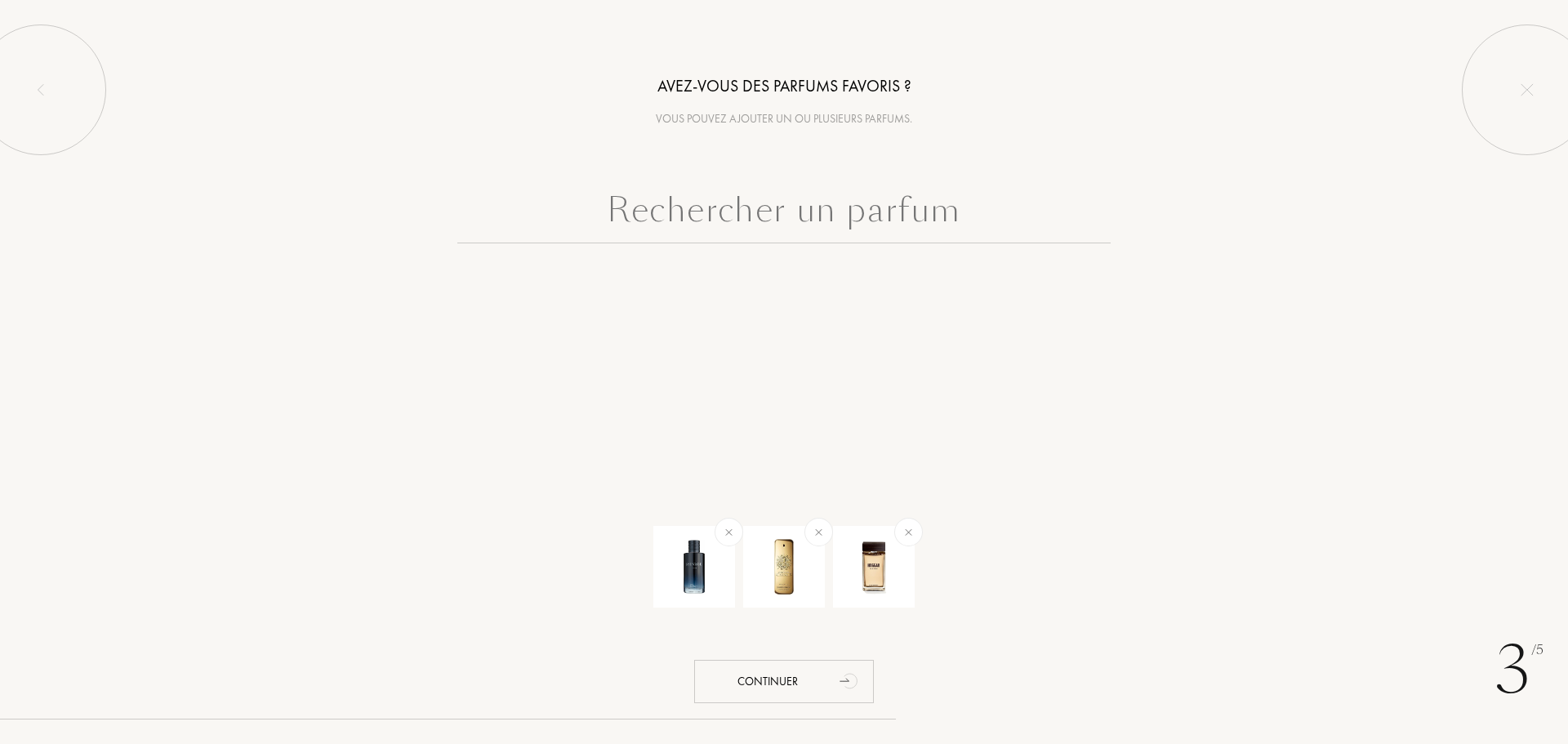
click at [816, 216] on input "text" at bounding box center [784, 213] width 653 height 58
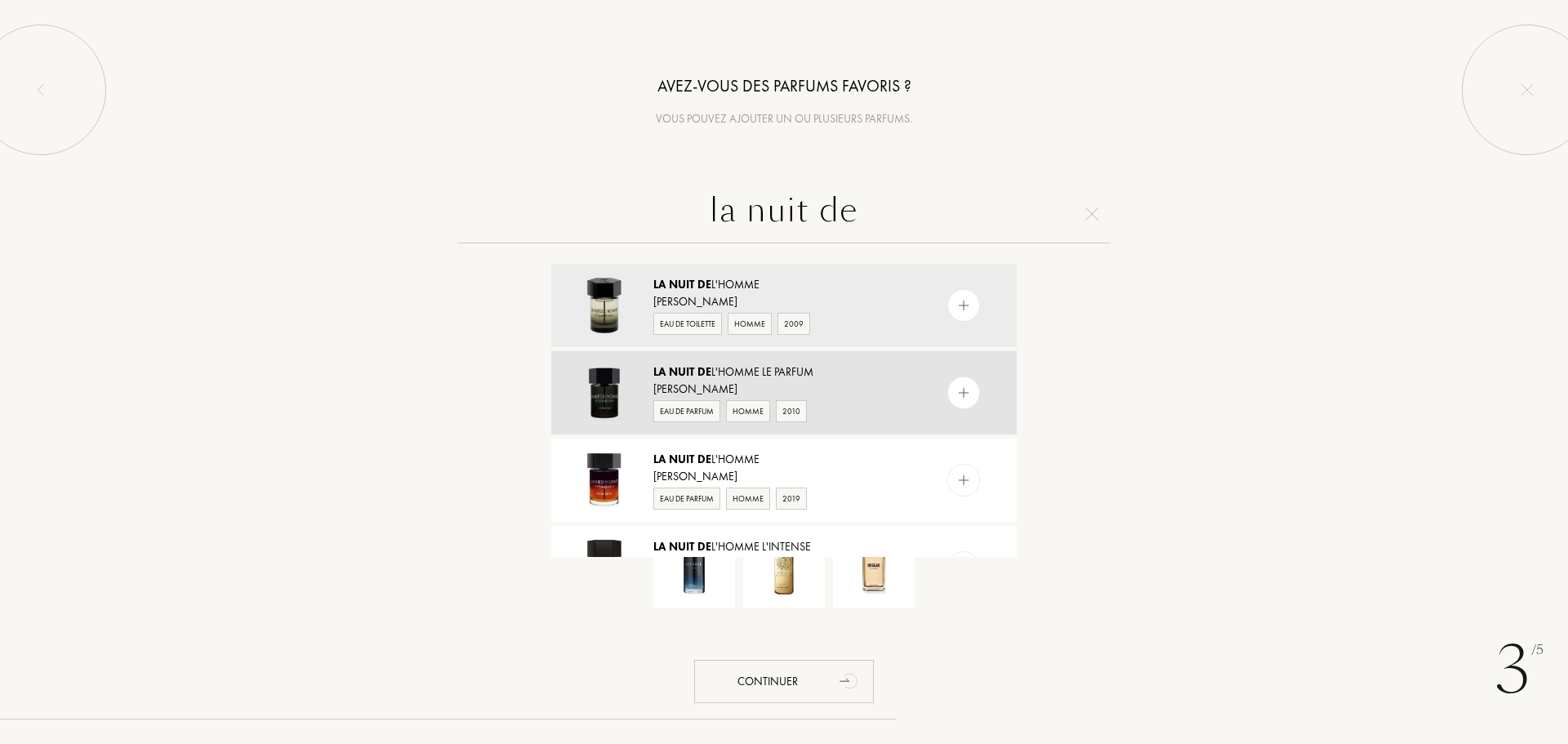
type input "la nuit de"
click at [960, 397] on img at bounding box center [964, 392] width 15 height 15
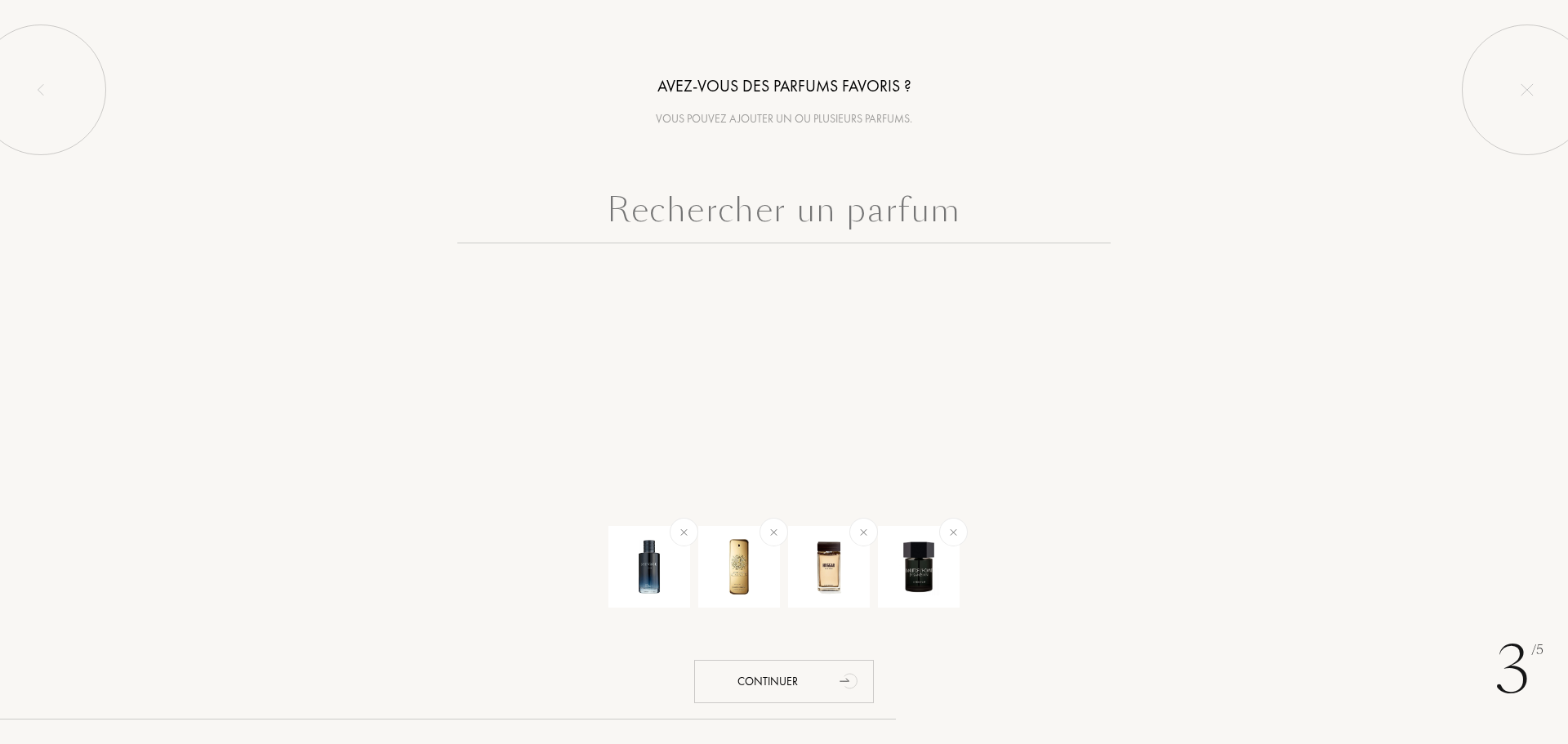
click at [724, 221] on input "text" at bounding box center [784, 213] width 653 height 58
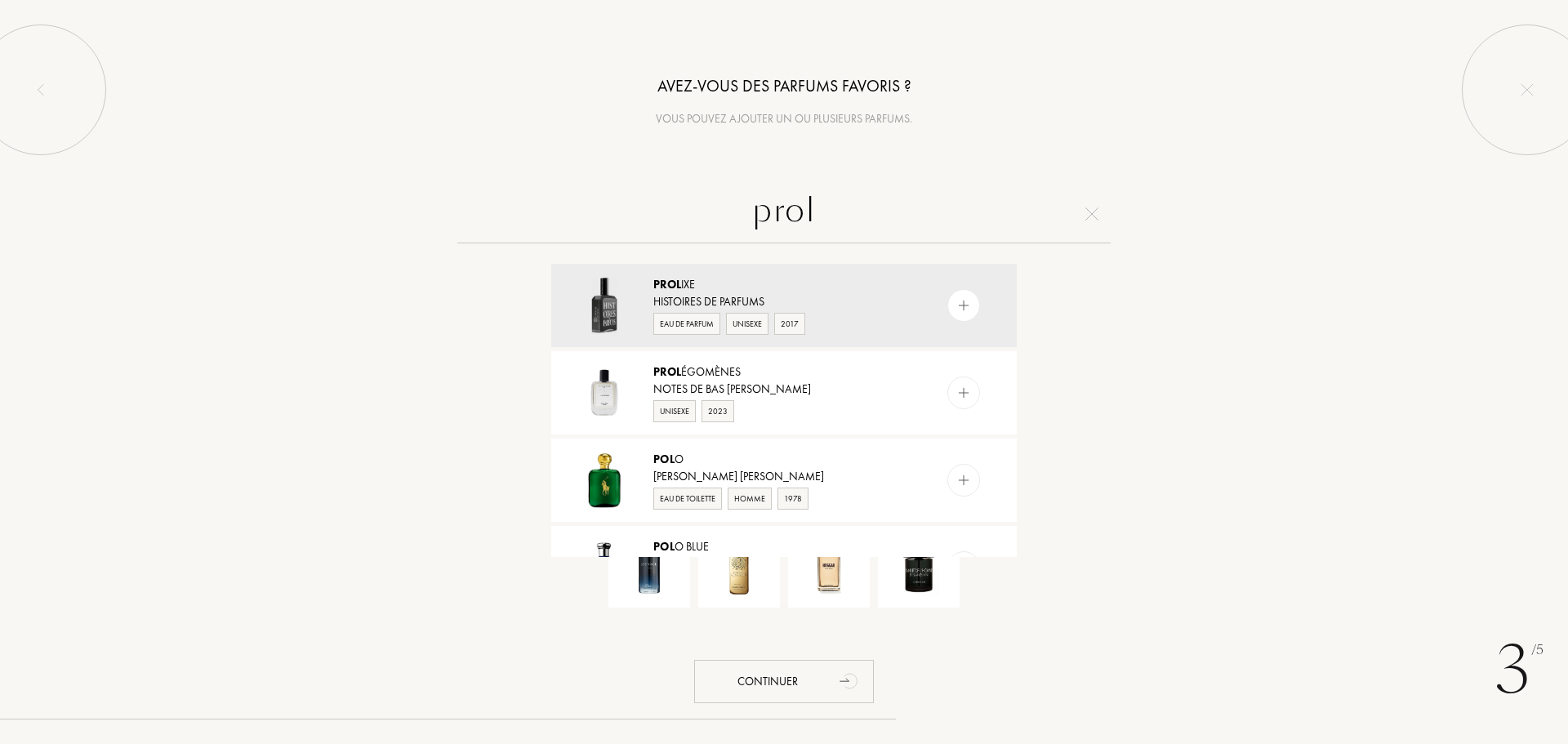
drag, startPoint x: 850, startPoint y: 211, endPoint x: 630, endPoint y: 200, distance: 220.3
click at [630, 200] on input "prol" at bounding box center [784, 213] width 653 height 58
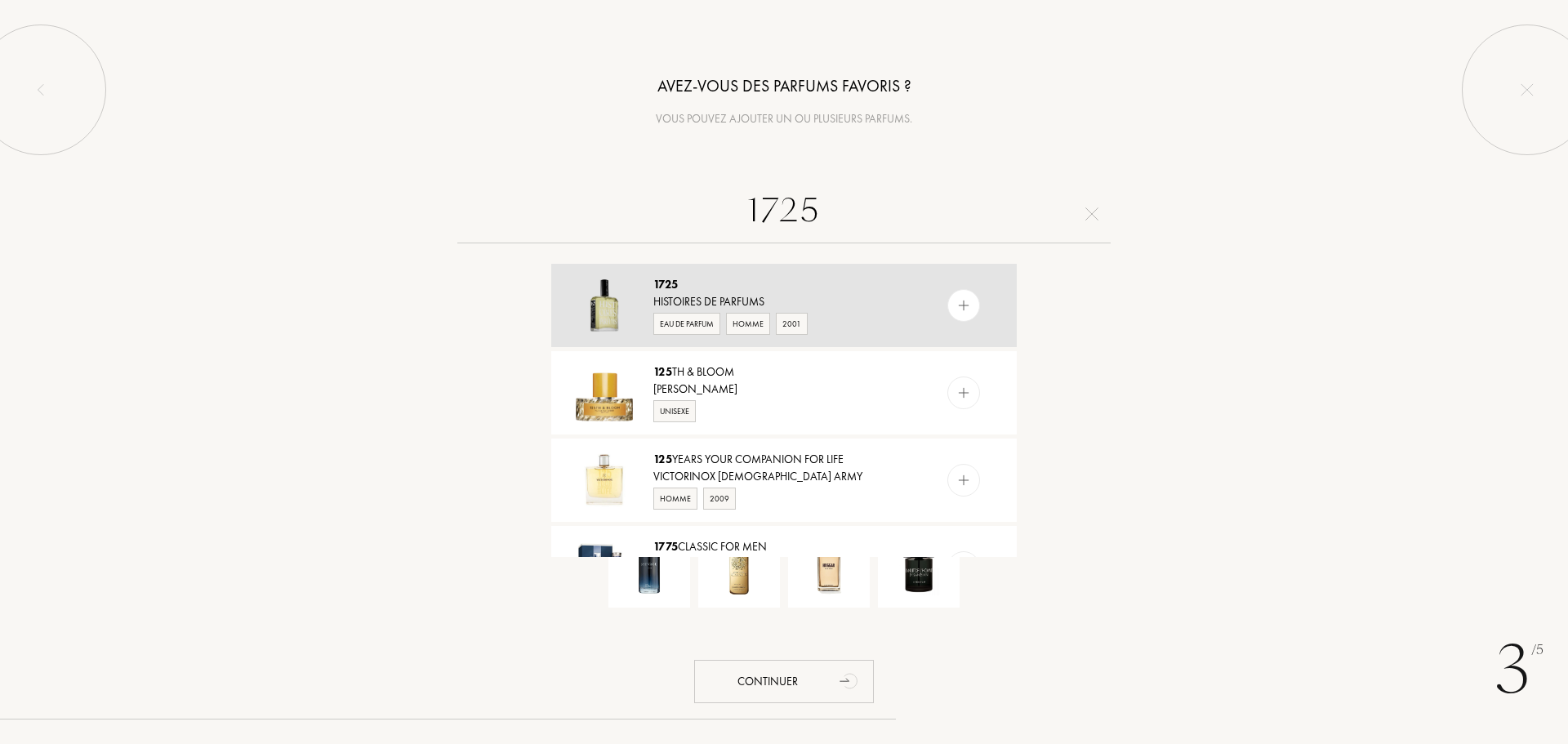
type input "1725"
click at [971, 306] on div at bounding box center [964, 305] width 32 height 32
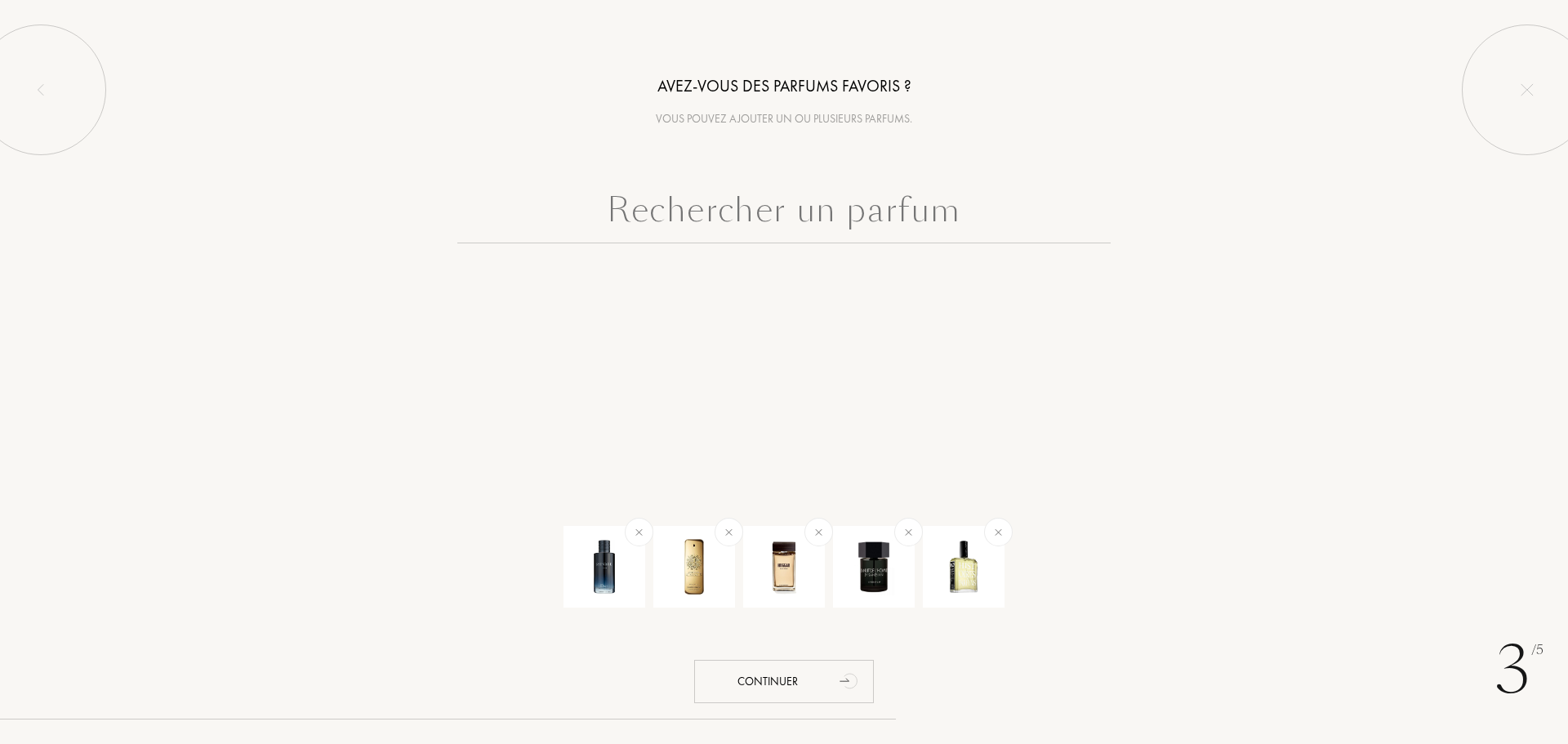
click at [698, 229] on input "text" at bounding box center [784, 213] width 653 height 58
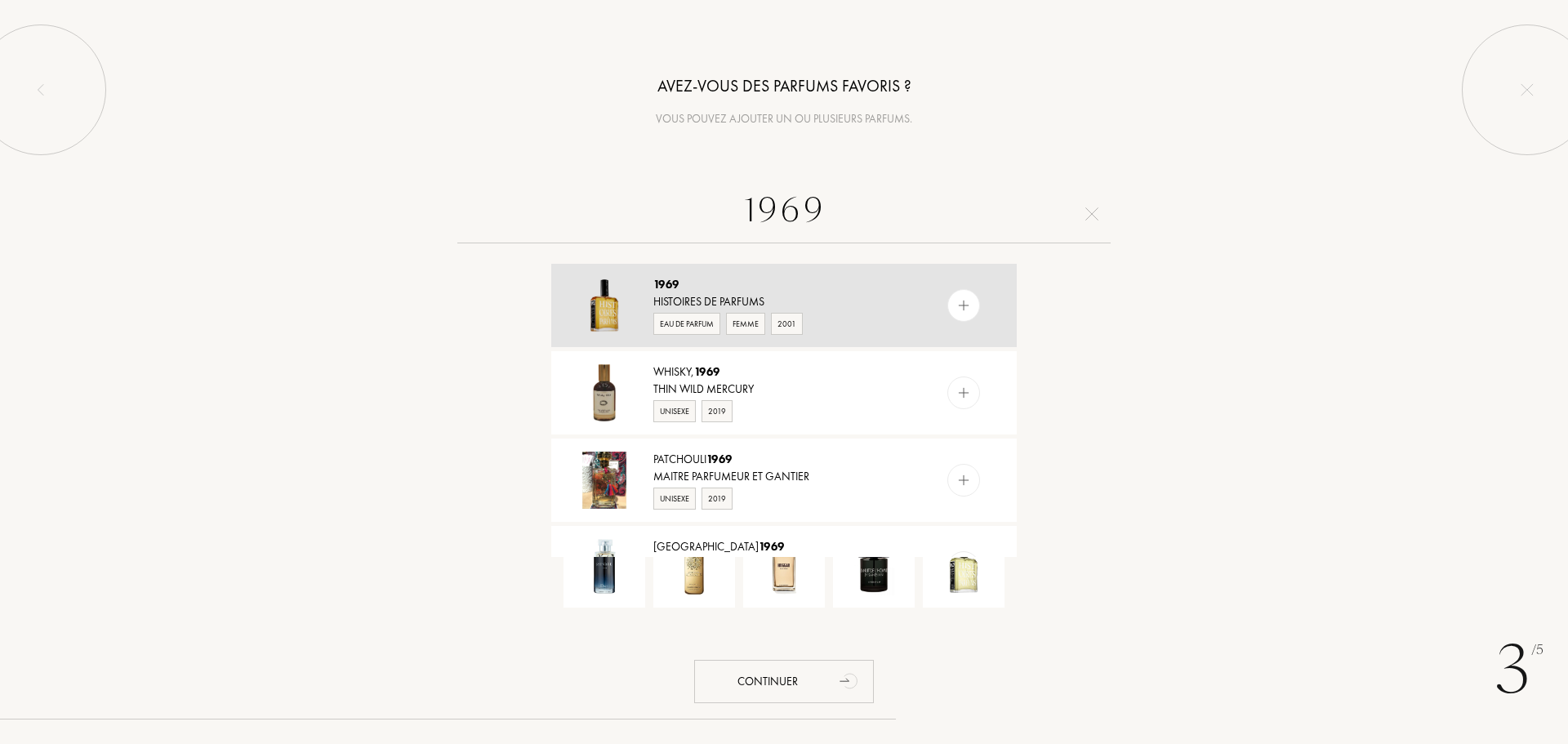
type input "1969"
click at [884, 306] on div "Histoires de Parfums" at bounding box center [783, 301] width 260 height 17
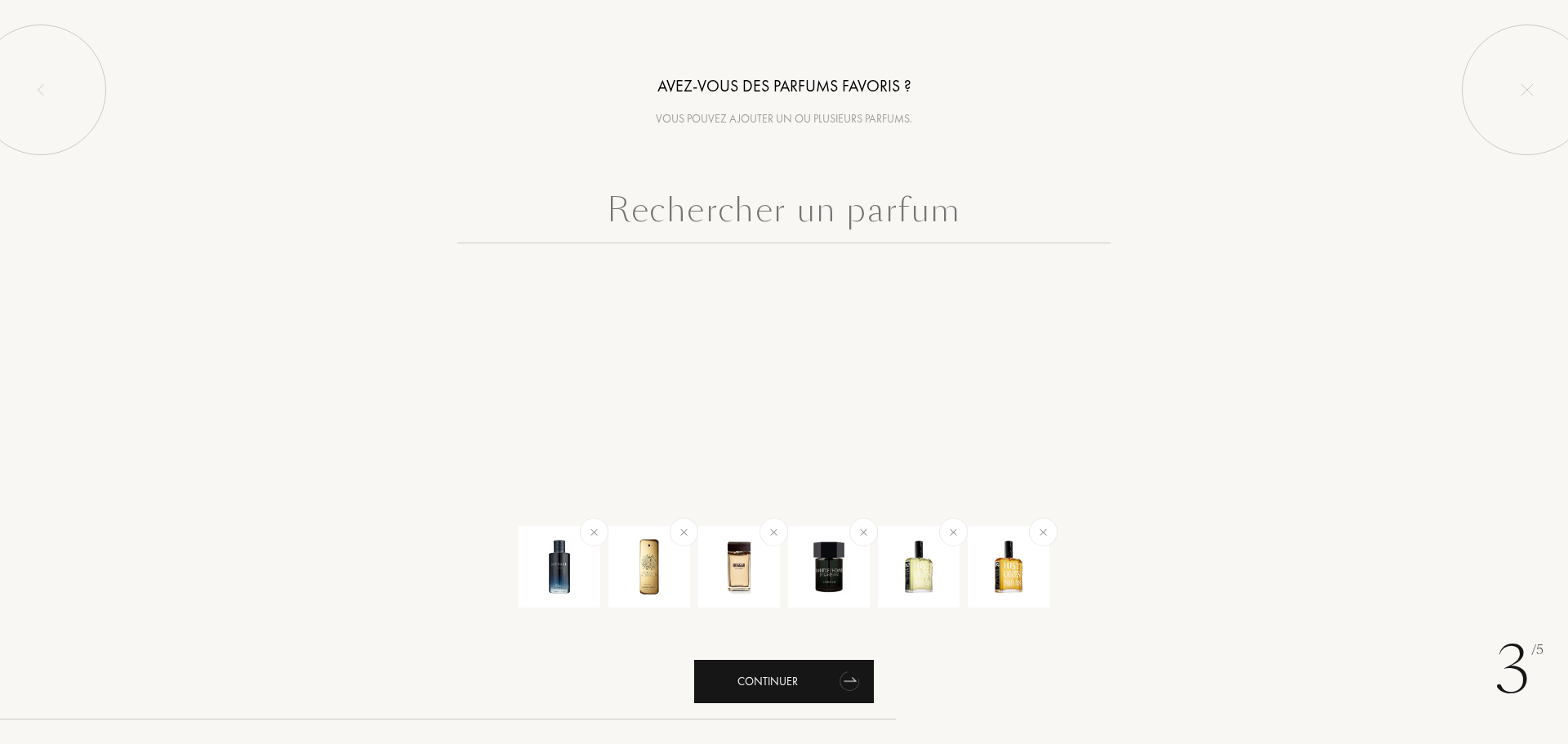
click at [801, 685] on div "Continuer" at bounding box center [784, 681] width 180 height 43
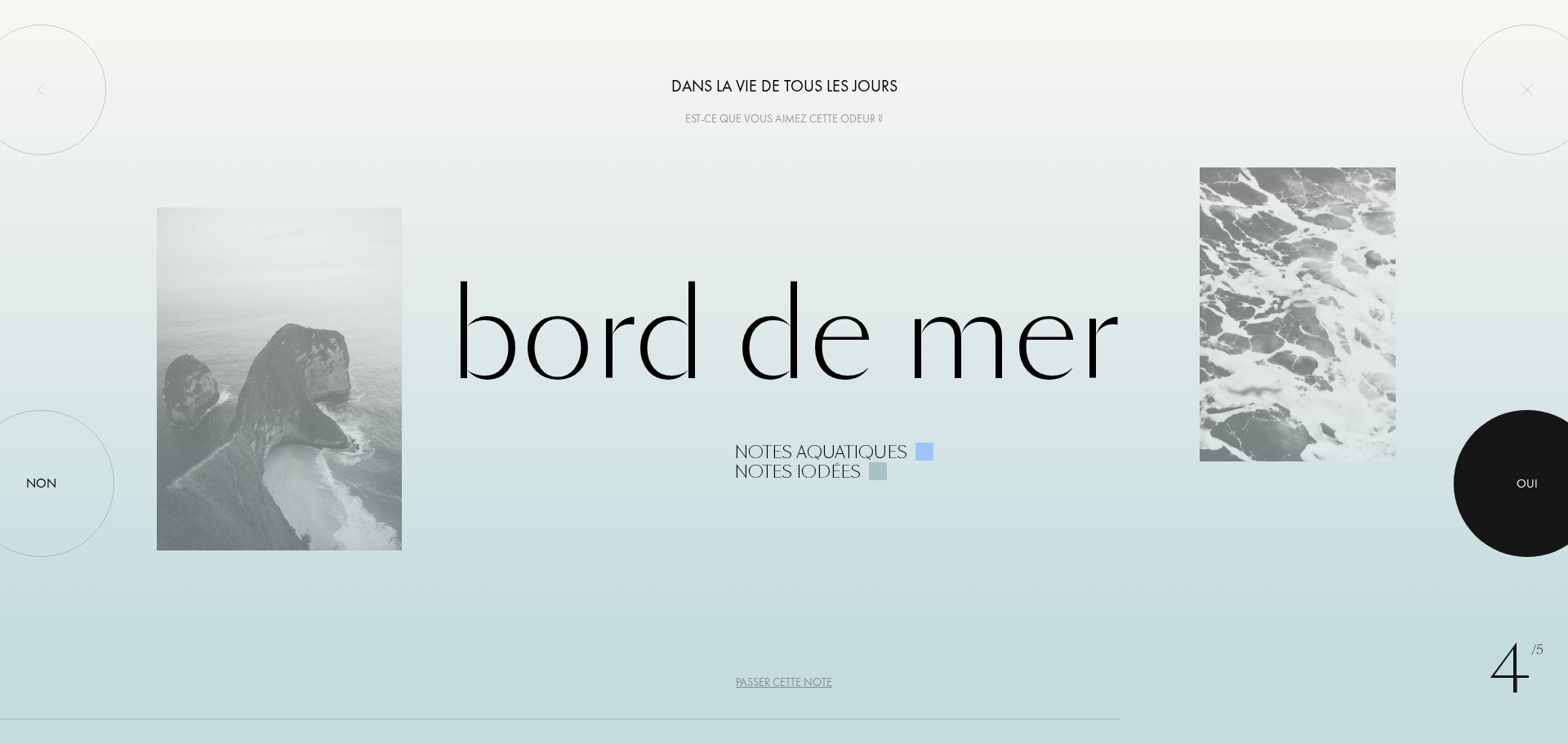
click at [1533, 478] on div "Oui" at bounding box center [1527, 483] width 22 height 19
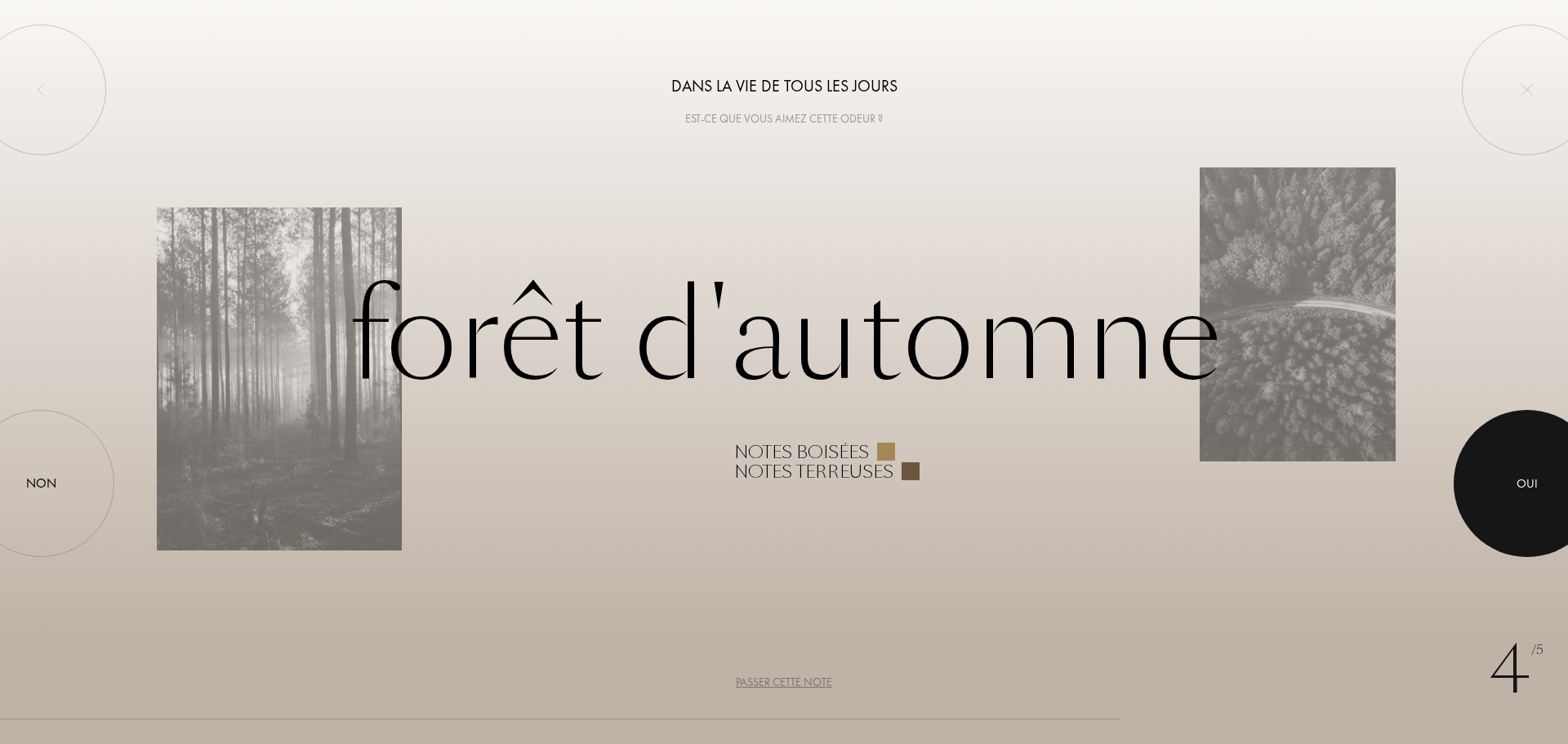
click at [1542, 489] on div at bounding box center [1527, 483] width 147 height 147
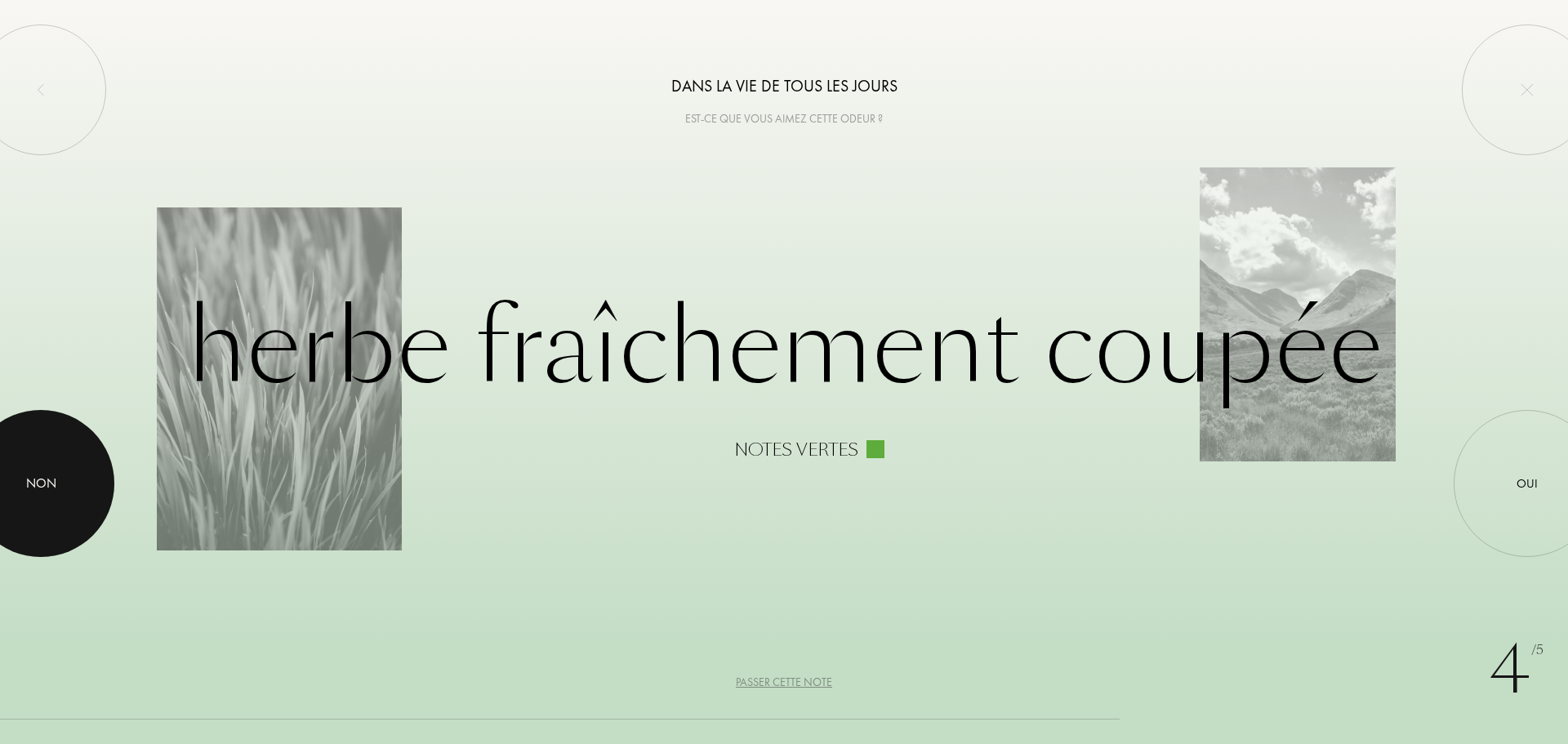
click at [11, 477] on div at bounding box center [41, 483] width 147 height 147
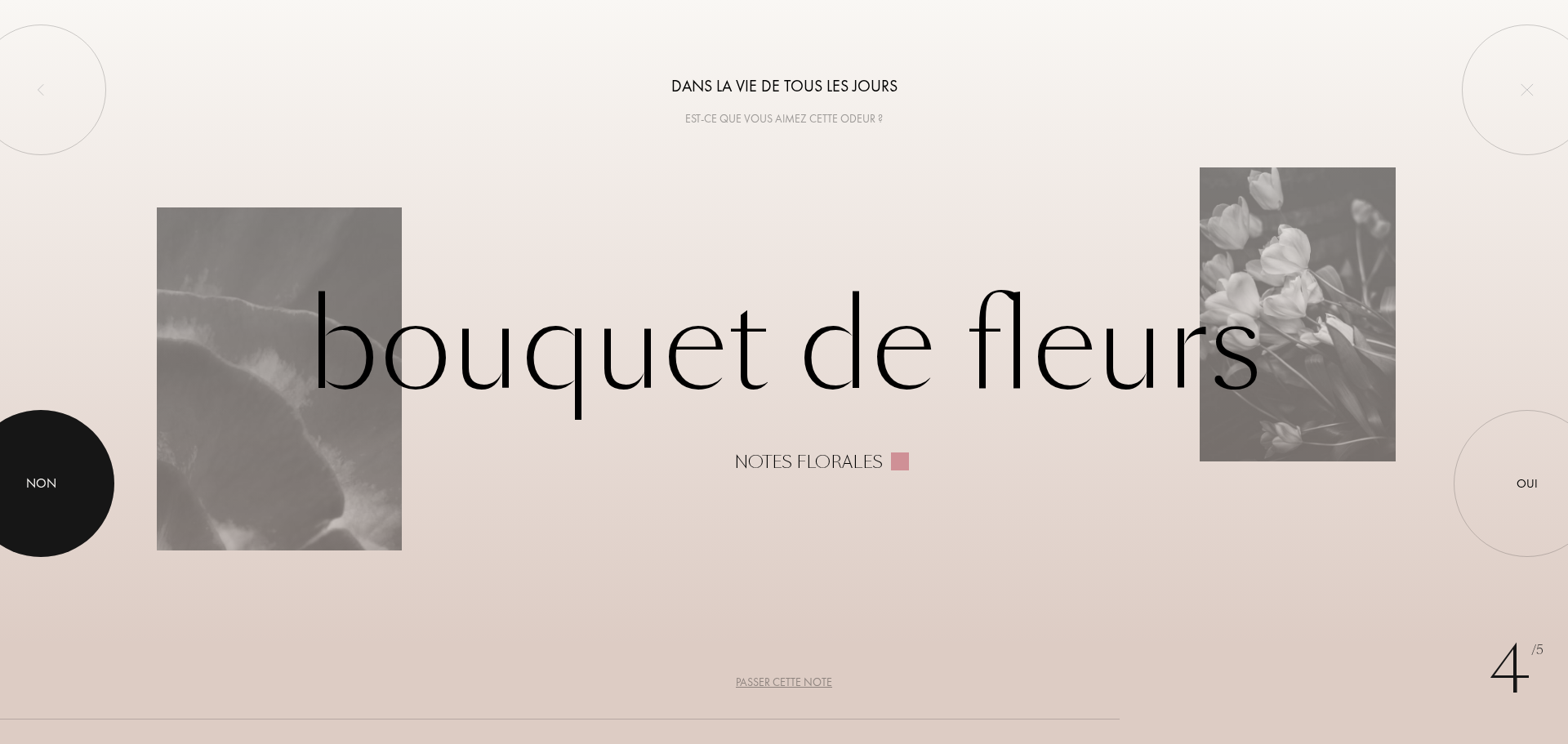
click at [95, 487] on div at bounding box center [41, 483] width 147 height 147
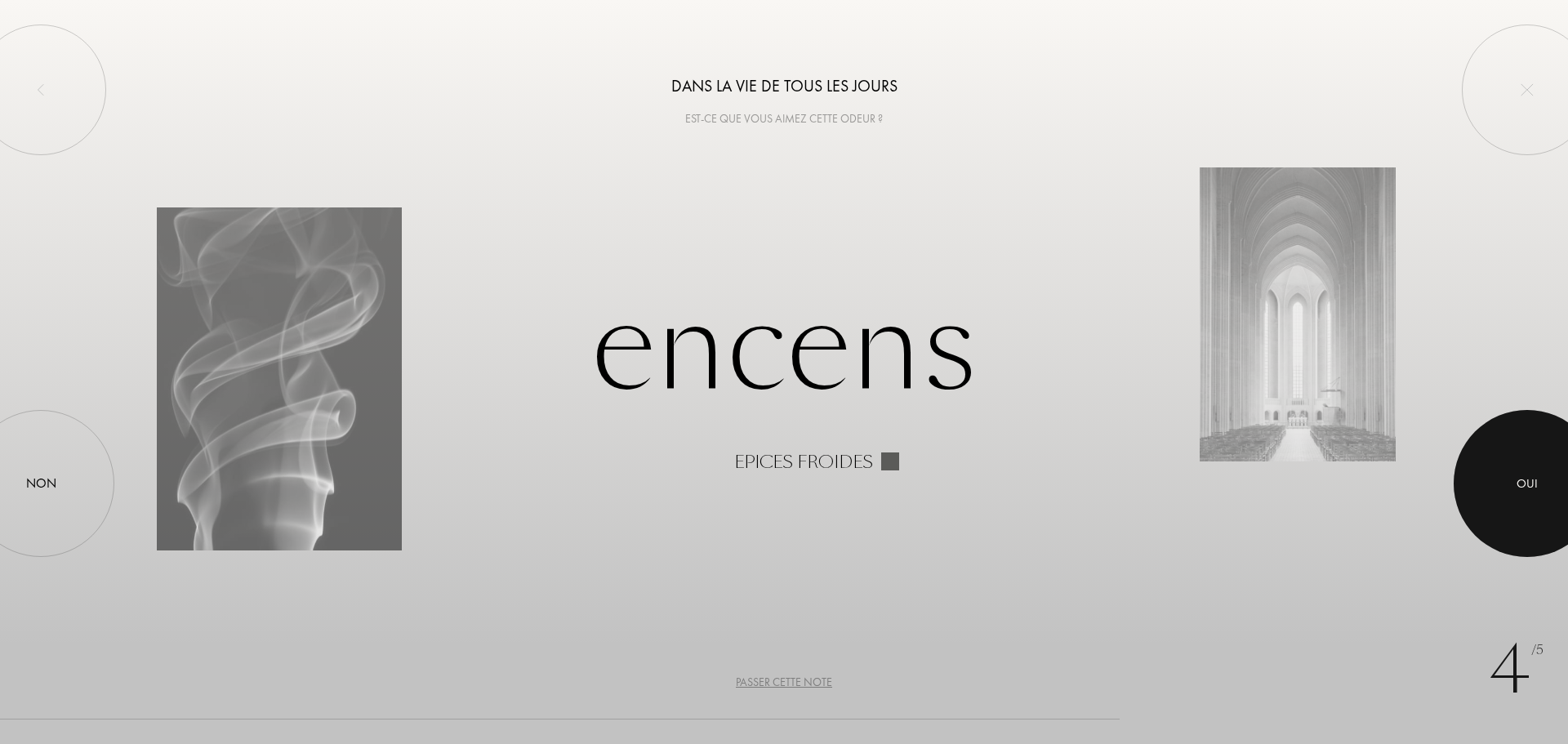
click at [1519, 461] on div at bounding box center [1527, 483] width 147 height 147
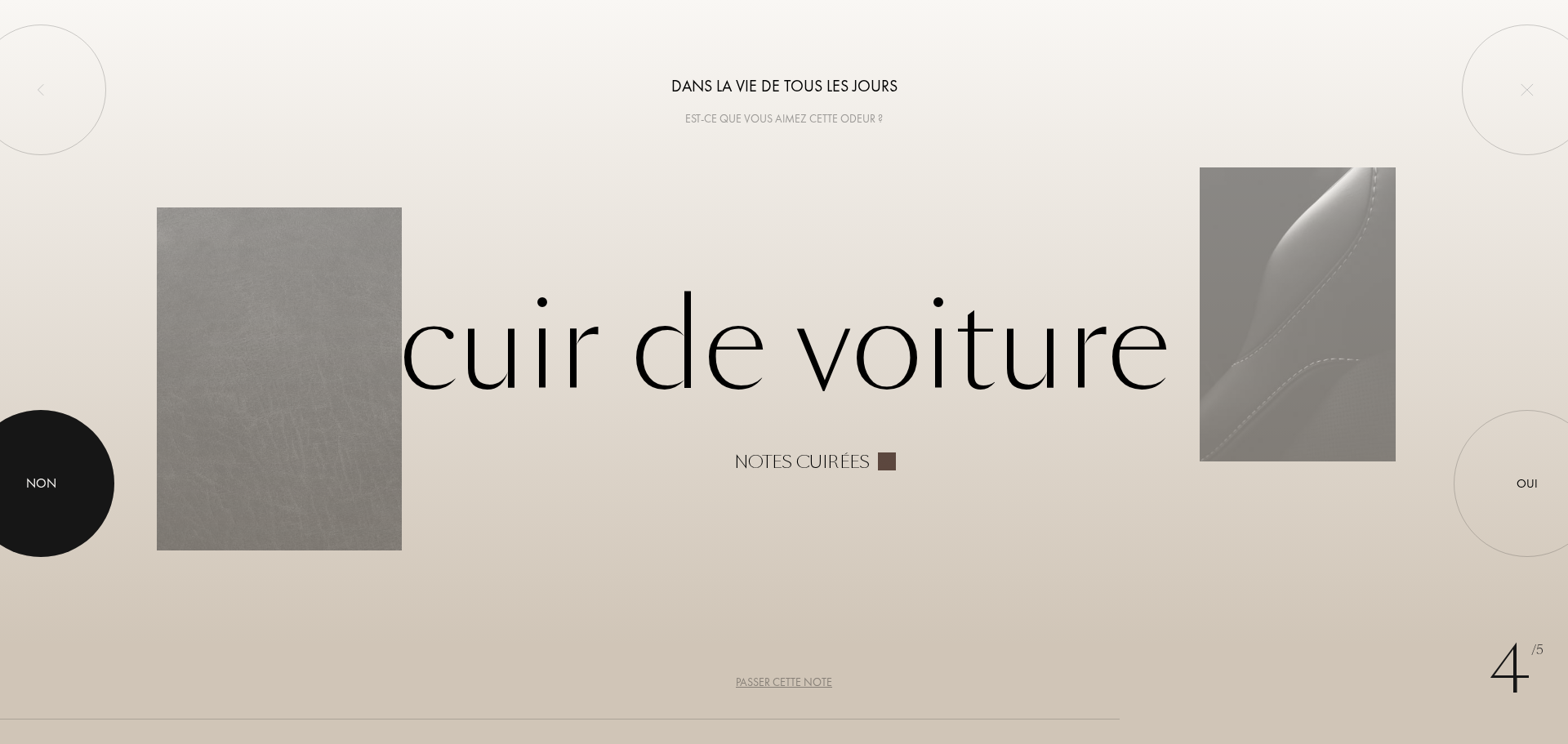
click at [75, 479] on div at bounding box center [41, 483] width 147 height 147
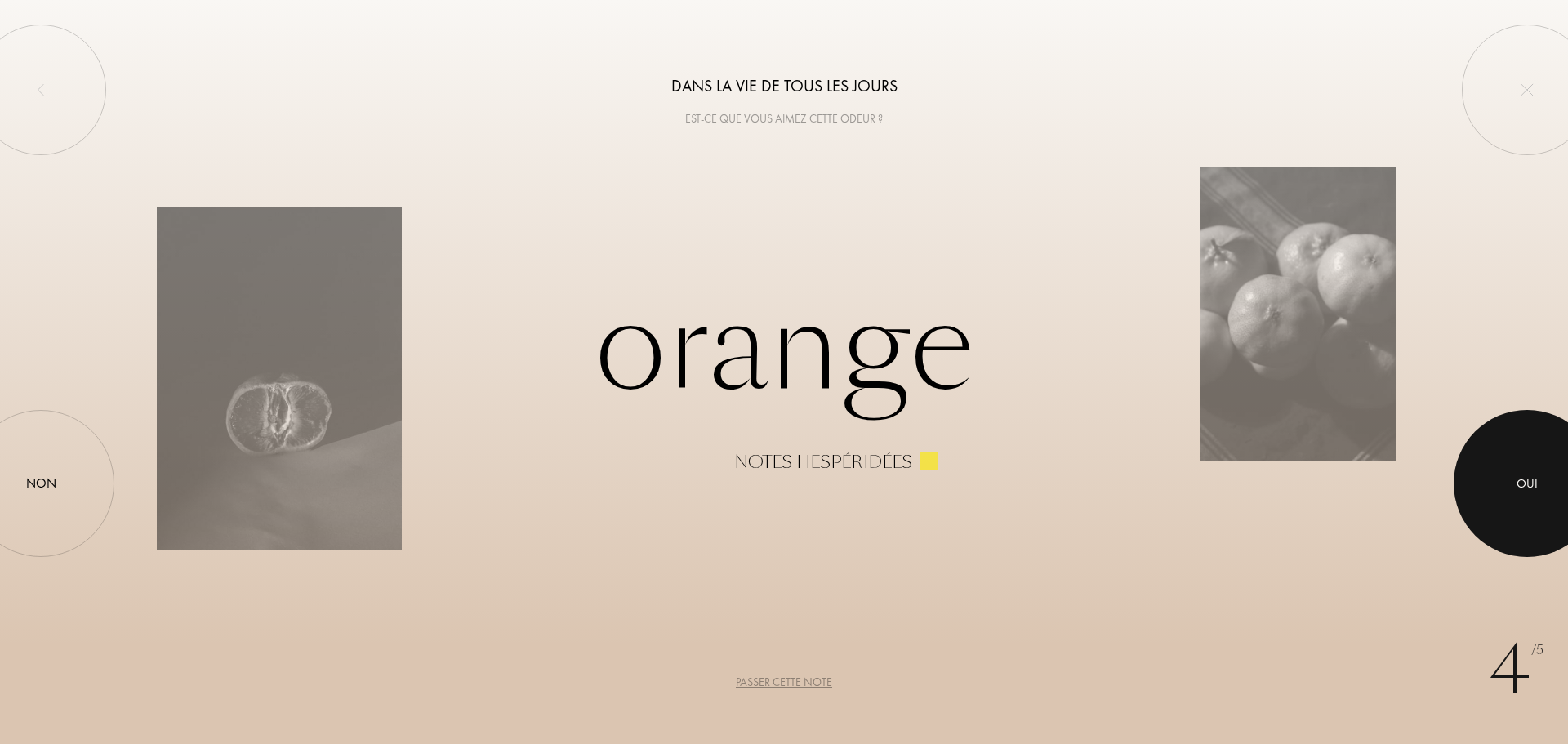
click at [1537, 480] on div "Oui" at bounding box center [1527, 483] width 22 height 19
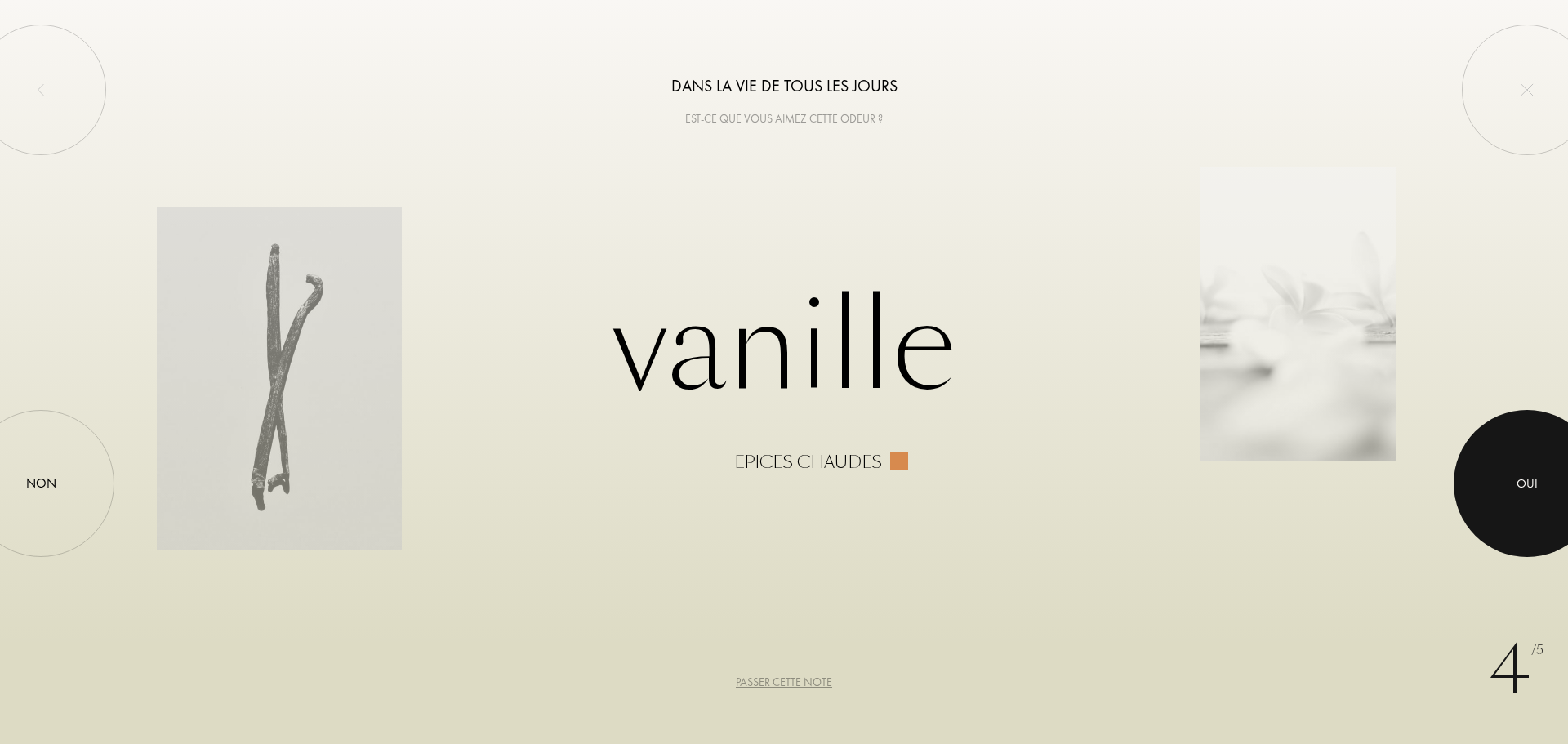
click at [1496, 508] on div at bounding box center [1527, 483] width 147 height 147
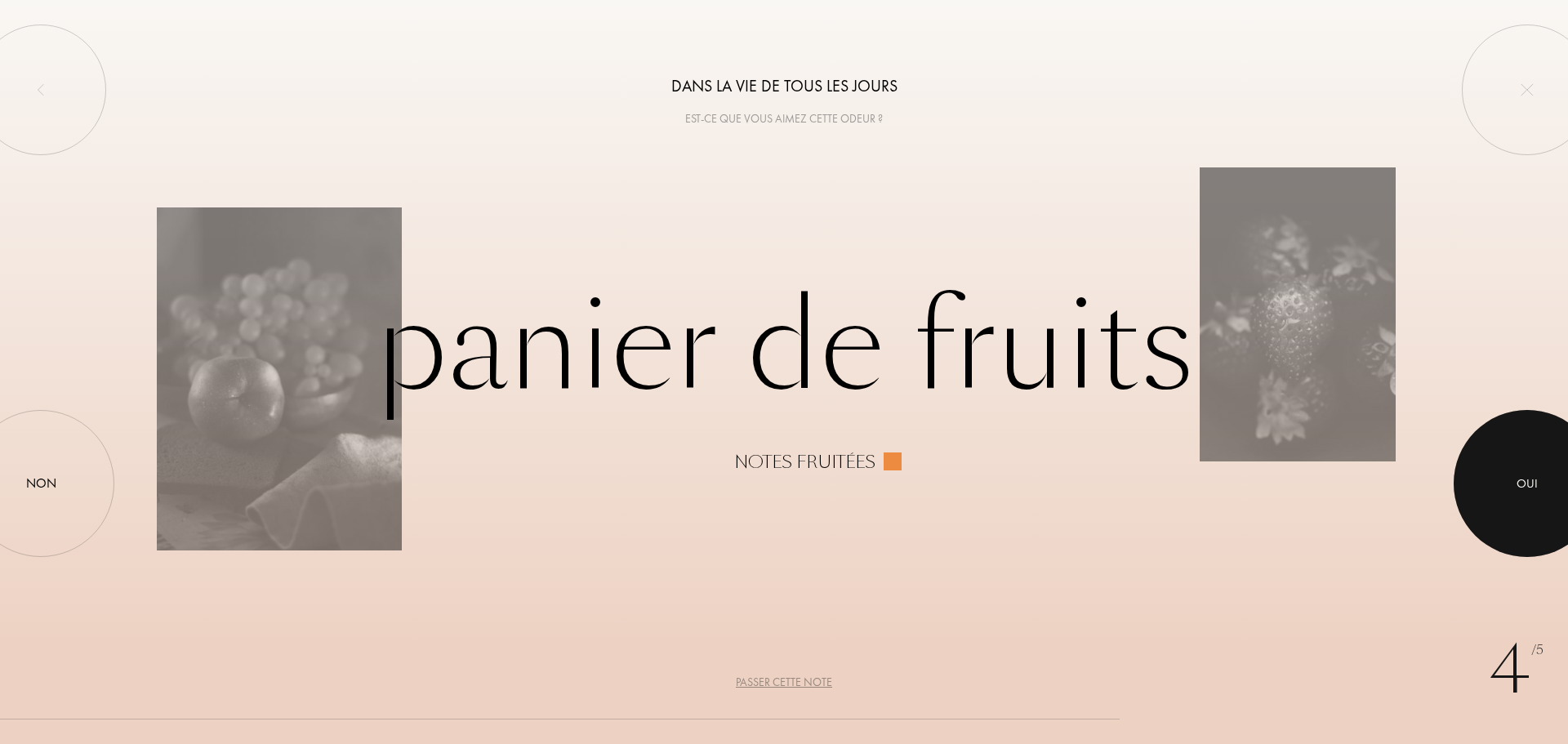
click at [1559, 468] on div at bounding box center [1527, 483] width 147 height 147
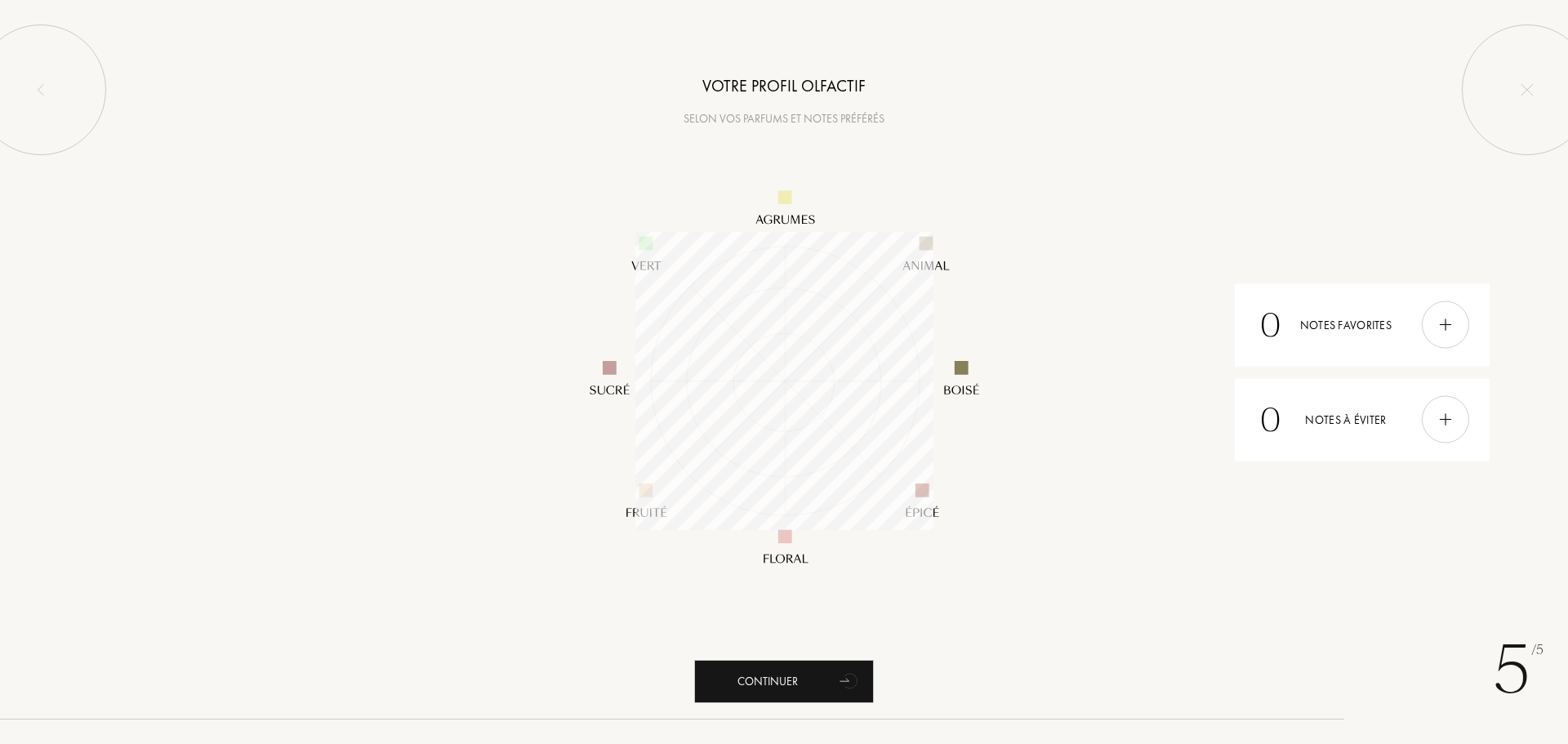
scroll to position [298, 298]
click at [1454, 416] on img at bounding box center [1446, 419] width 18 height 18
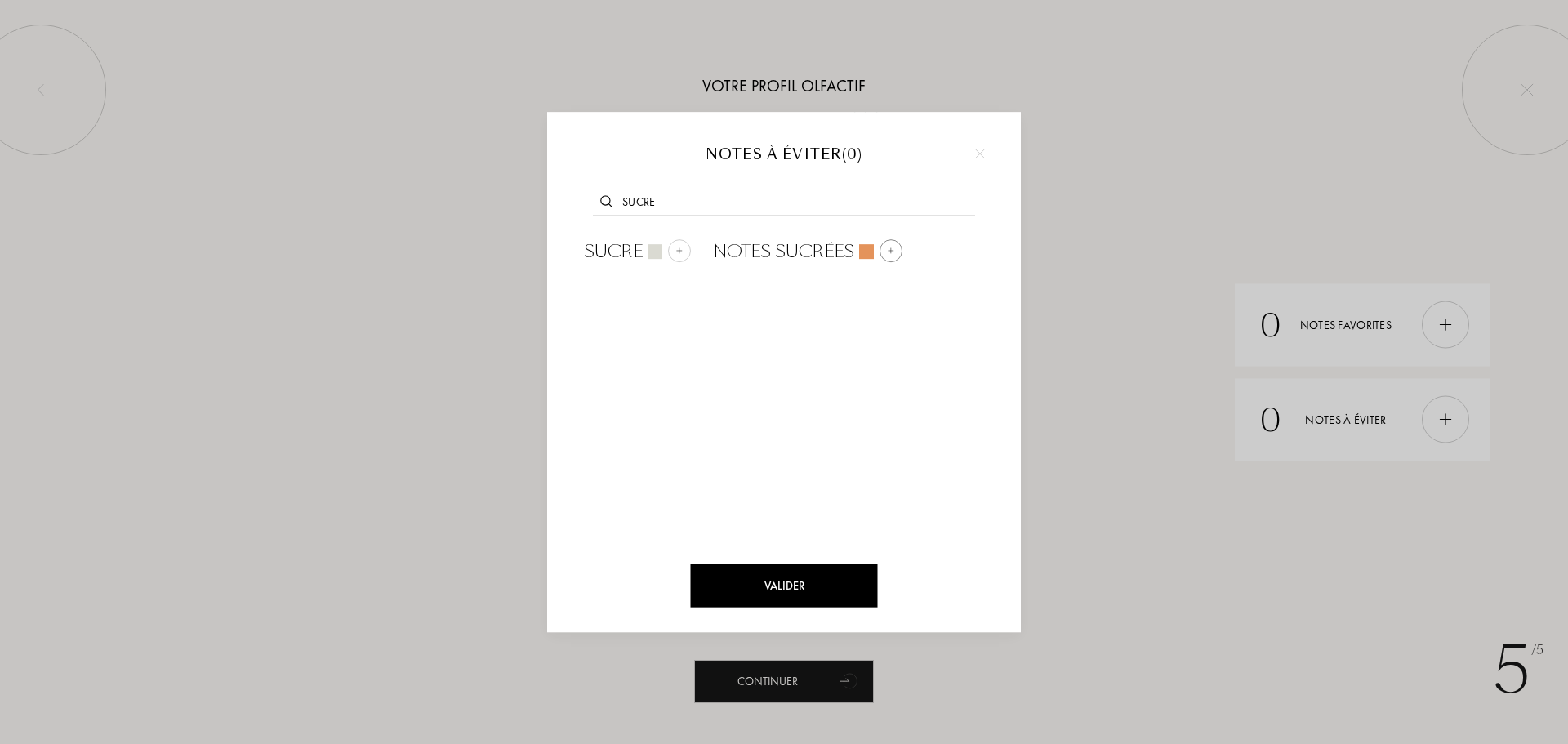
type input "sucre"
click at [831, 254] on span "Notes sucrées" at bounding box center [783, 251] width 141 height 24
click at [729, 199] on input "text" at bounding box center [784, 204] width 383 height 22
type input "sucre"
click at [659, 243] on div "Sucre" at bounding box center [637, 251] width 107 height 24
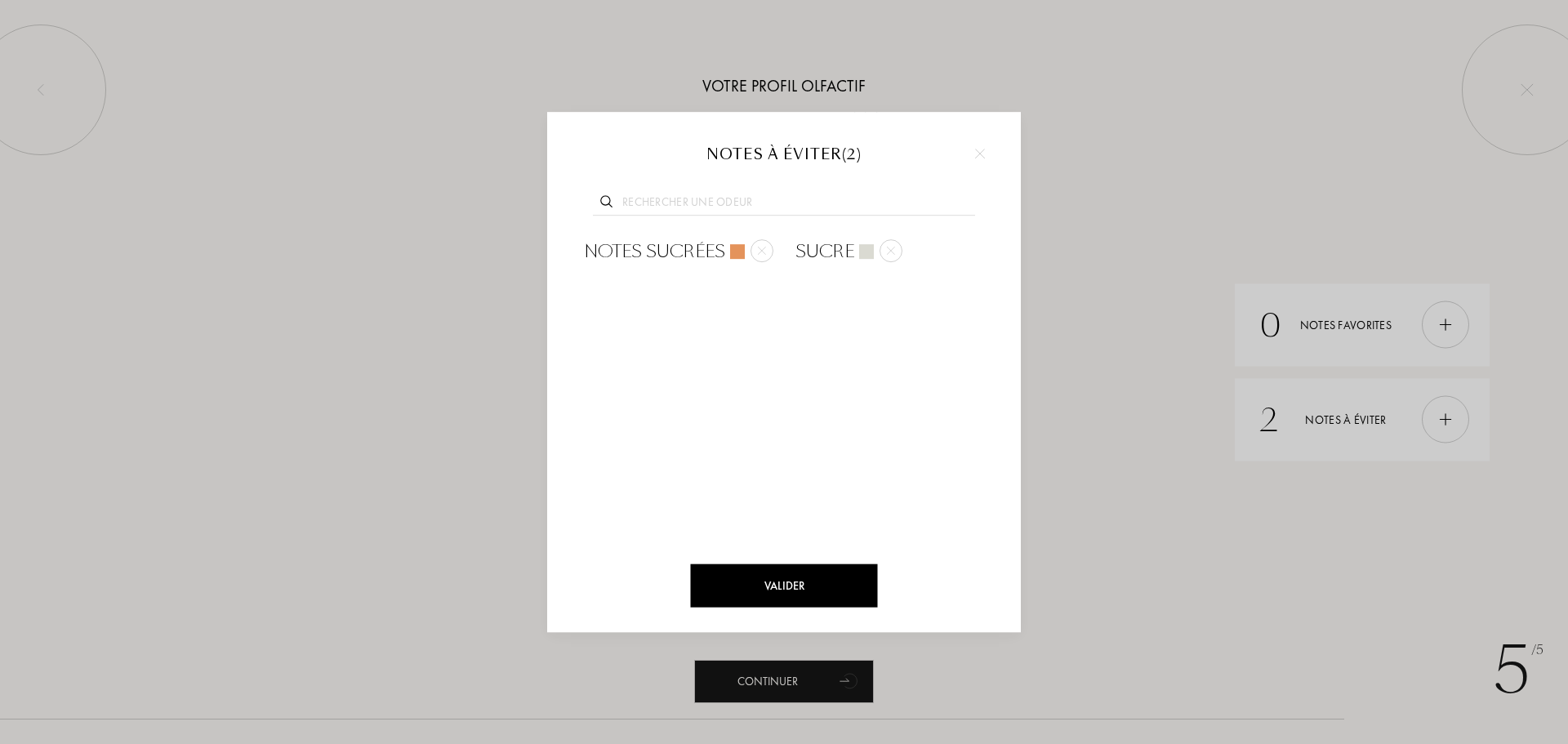
click at [792, 578] on div "Valider" at bounding box center [785, 586] width 187 height 43
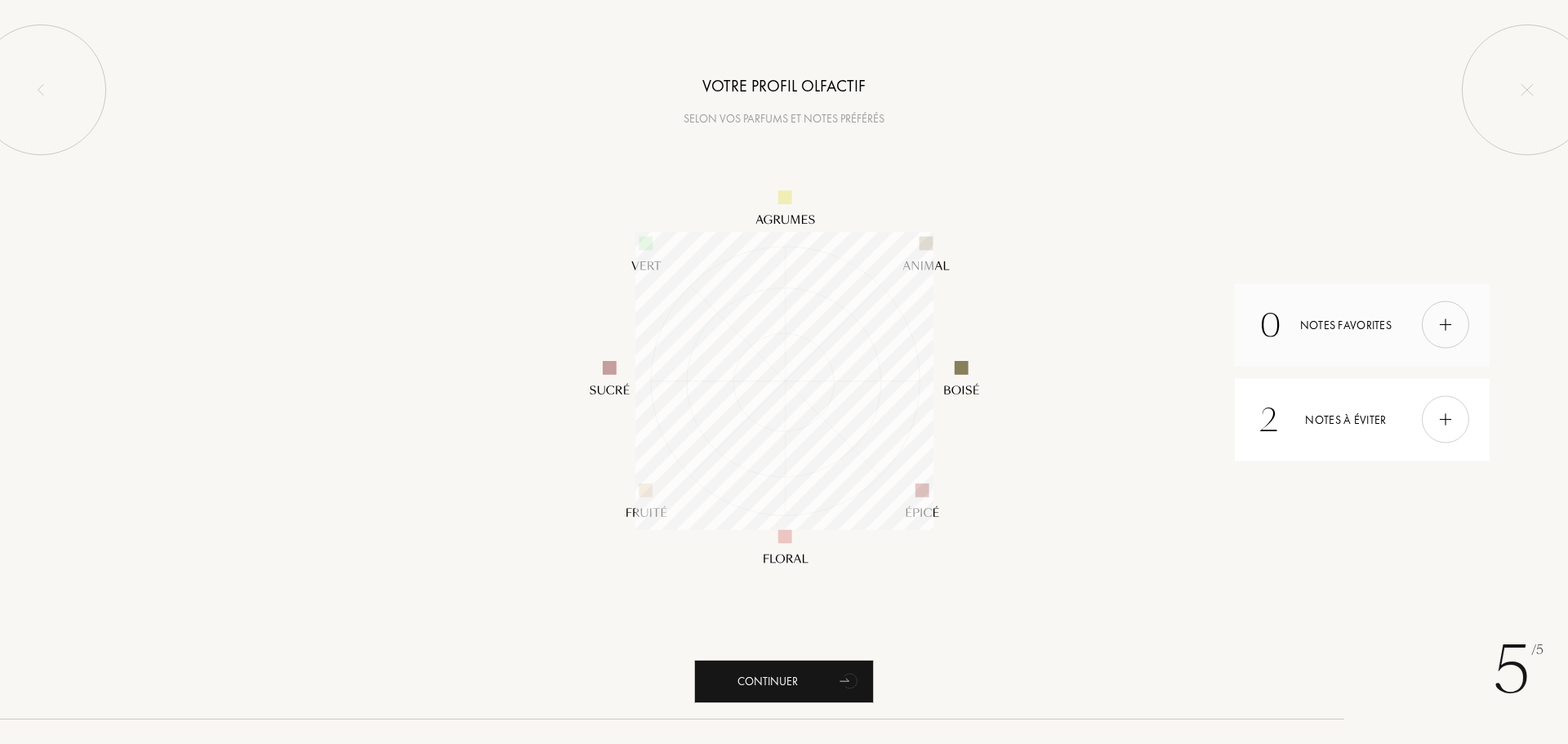
click at [1439, 327] on img at bounding box center [1446, 325] width 18 height 18
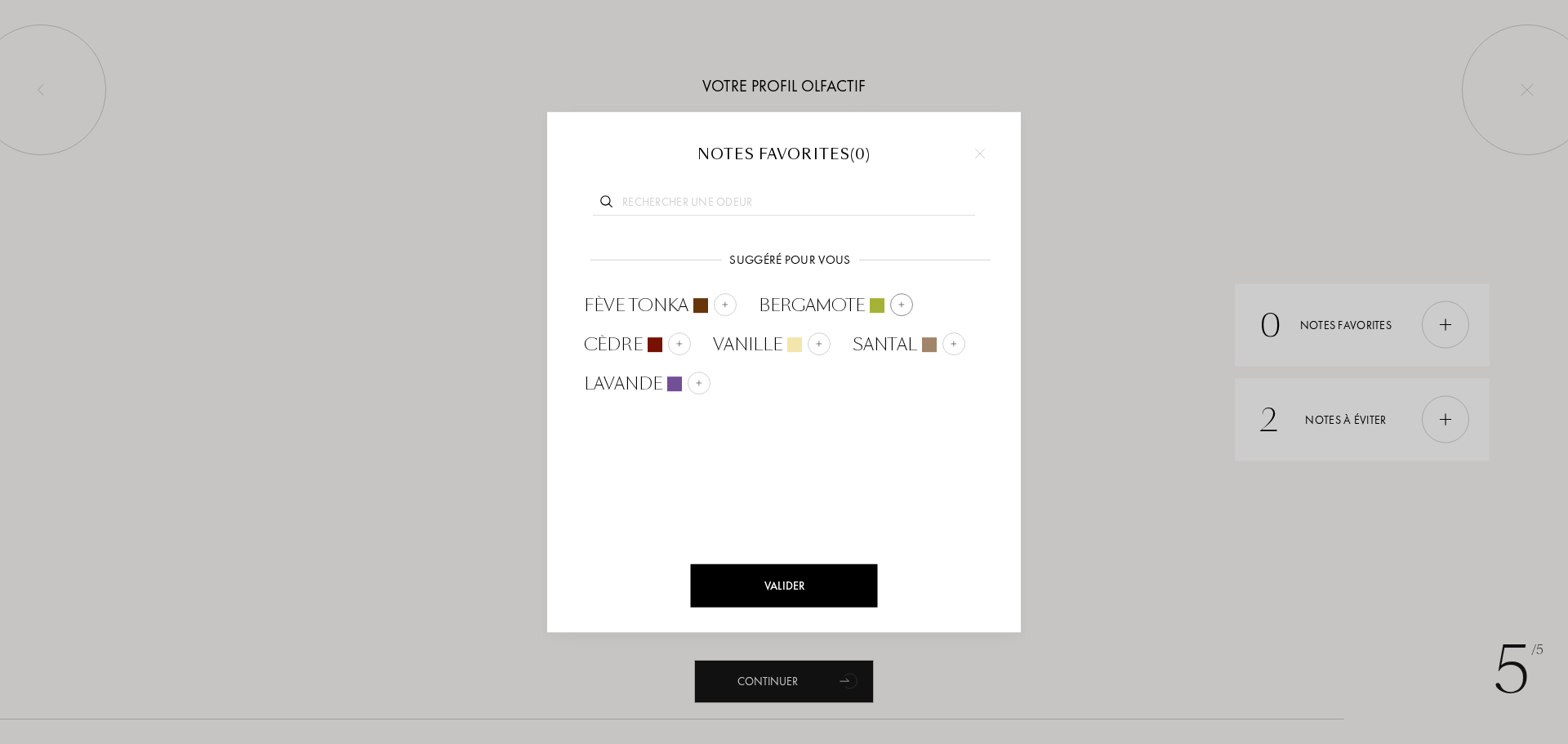
click at [878, 303] on div at bounding box center [878, 305] width 14 height 14
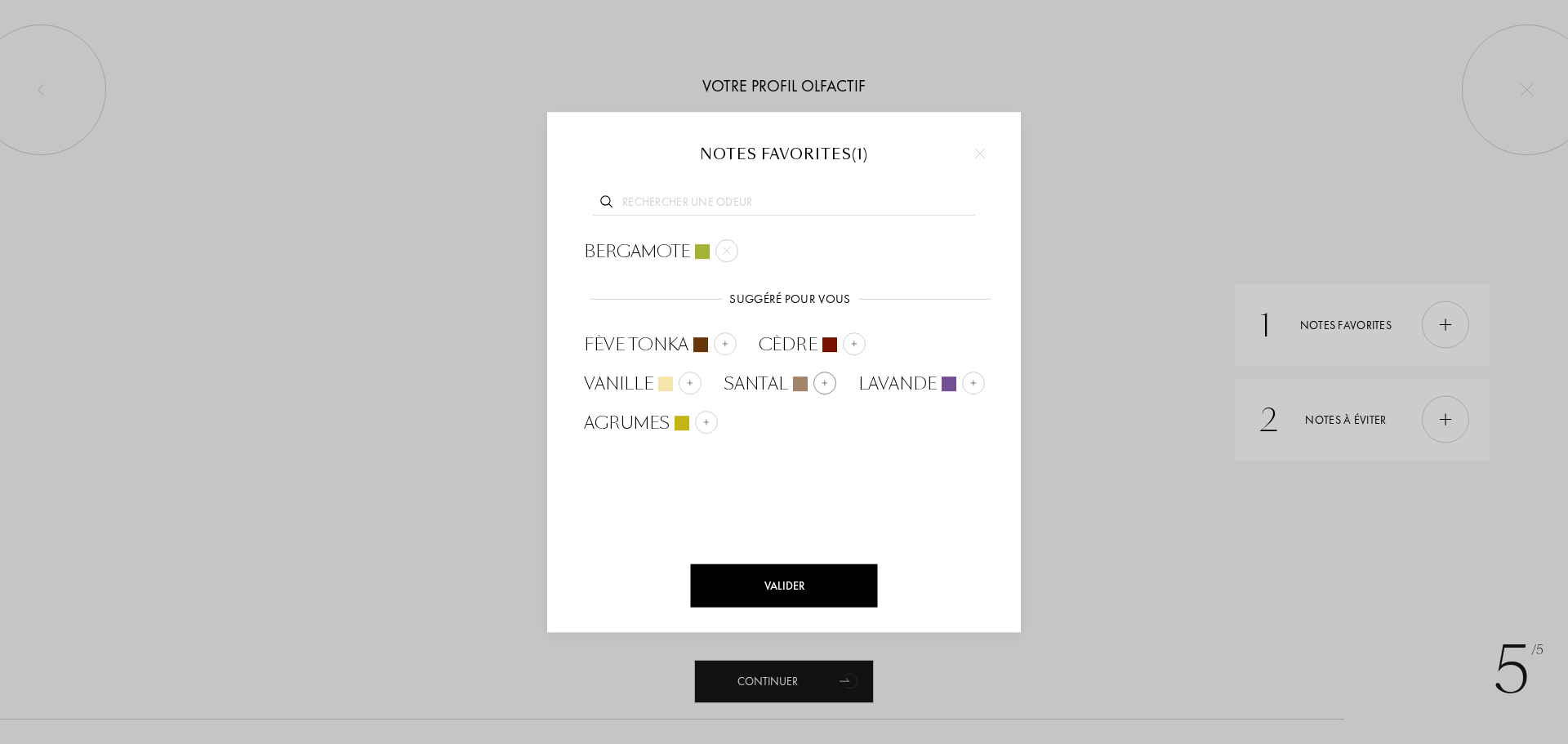
click at [821, 385] on img at bounding box center [825, 381] width 8 height 8
click at [1346, 425] on div at bounding box center [784, 372] width 1568 height 744
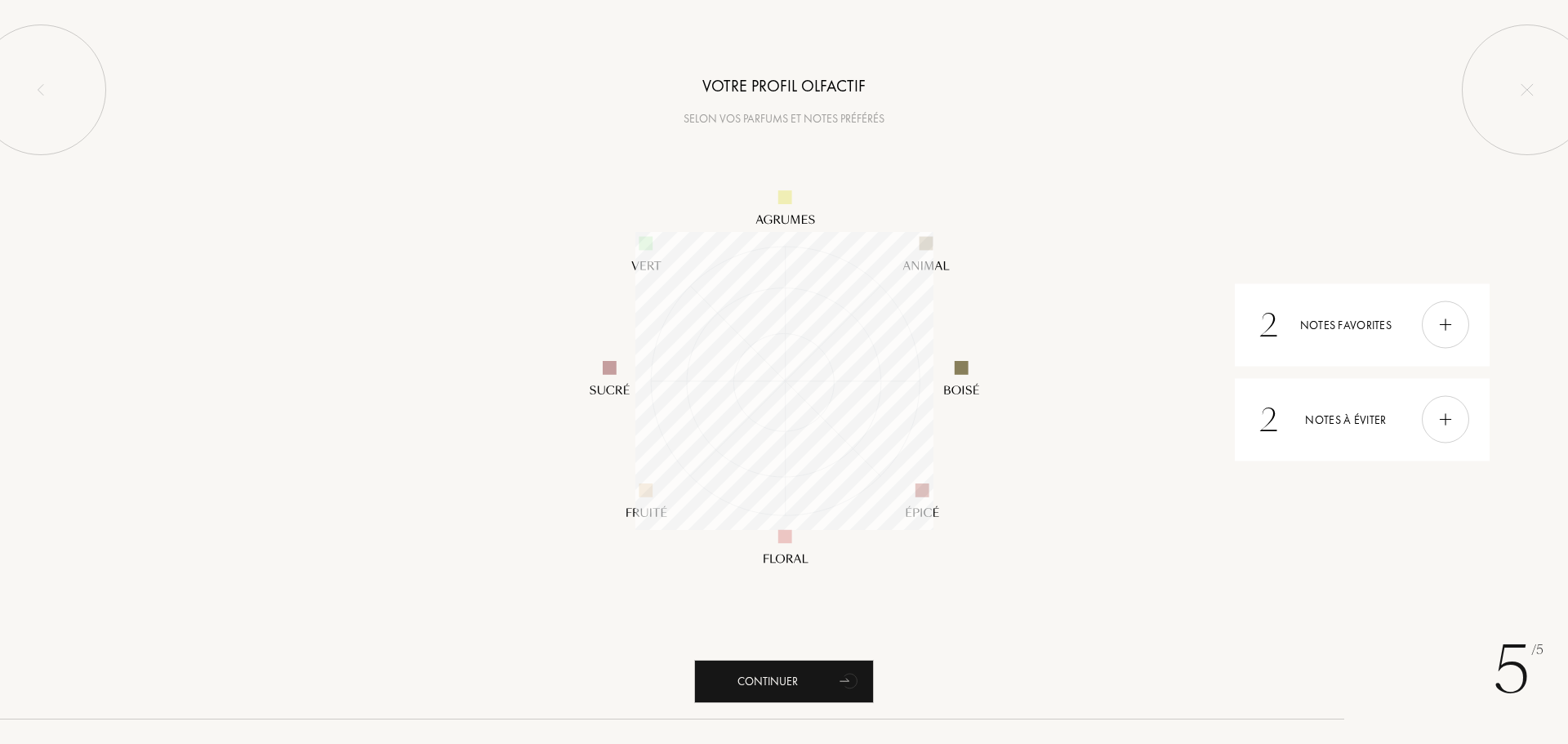
click at [1431, 419] on div at bounding box center [1446, 419] width 48 height 48
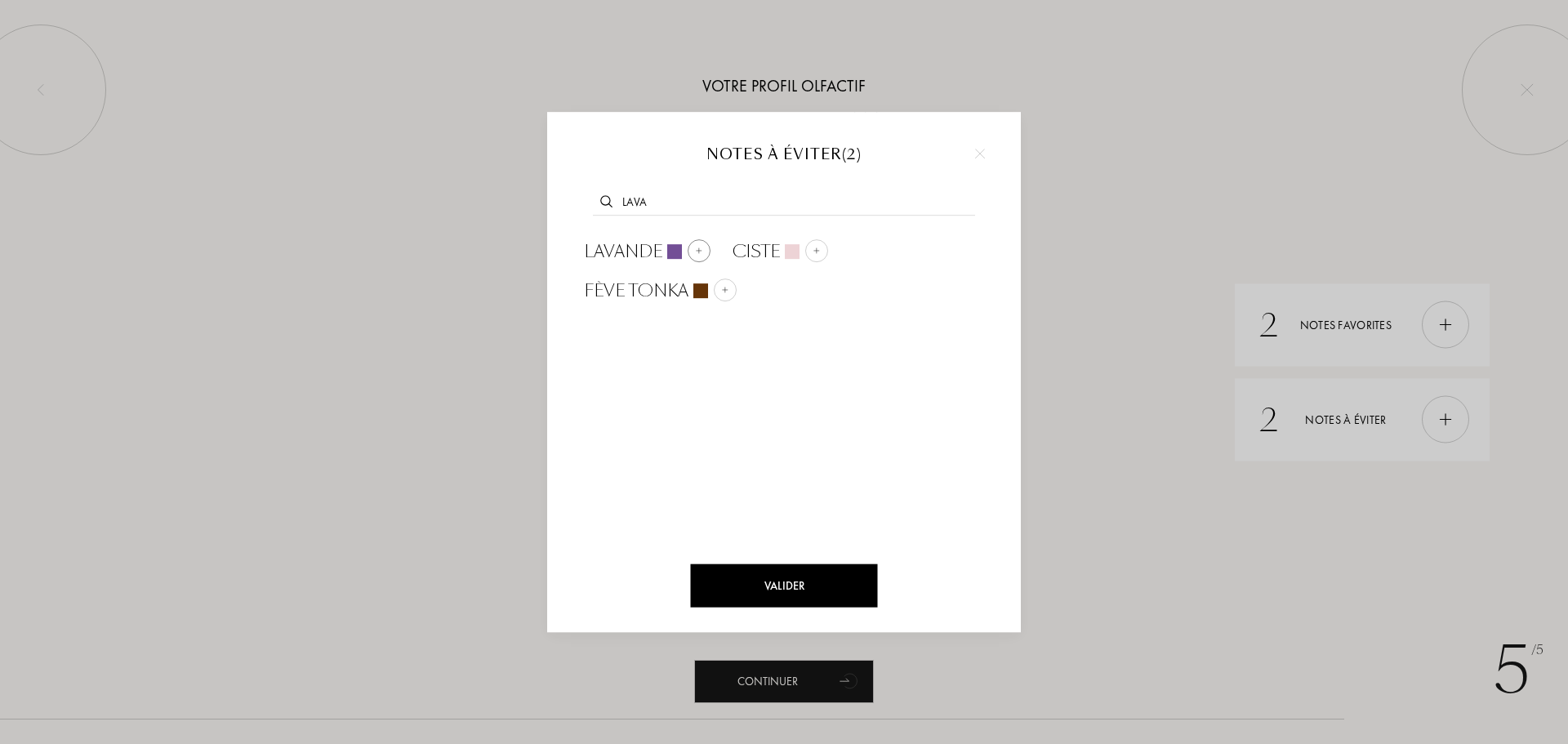
type input "lava"
click at [658, 259] on span "Lavande" at bounding box center [623, 251] width 78 height 24
click at [804, 584] on div "Valider" at bounding box center [785, 586] width 187 height 43
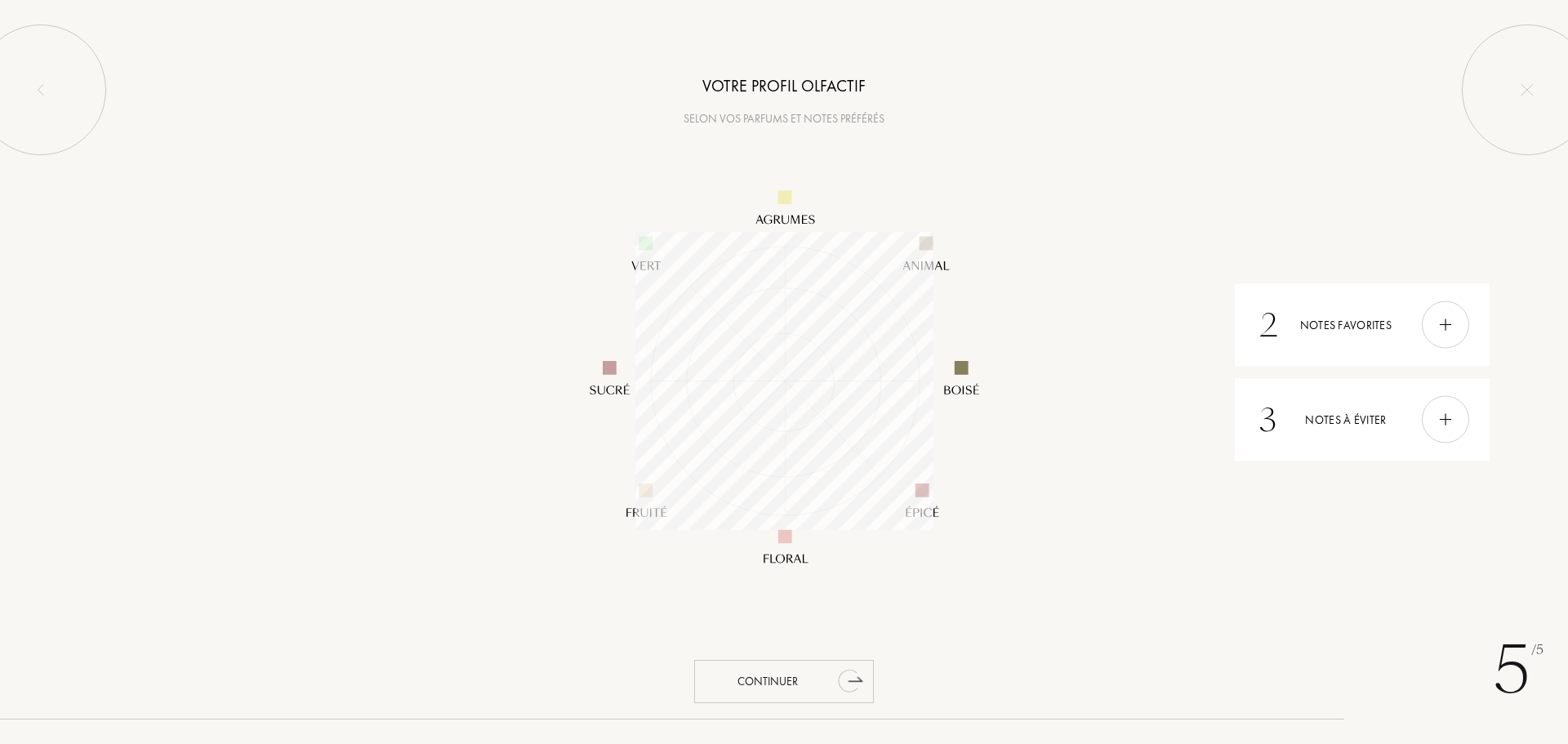
click at [789, 674] on div "Continuer" at bounding box center [784, 681] width 180 height 43
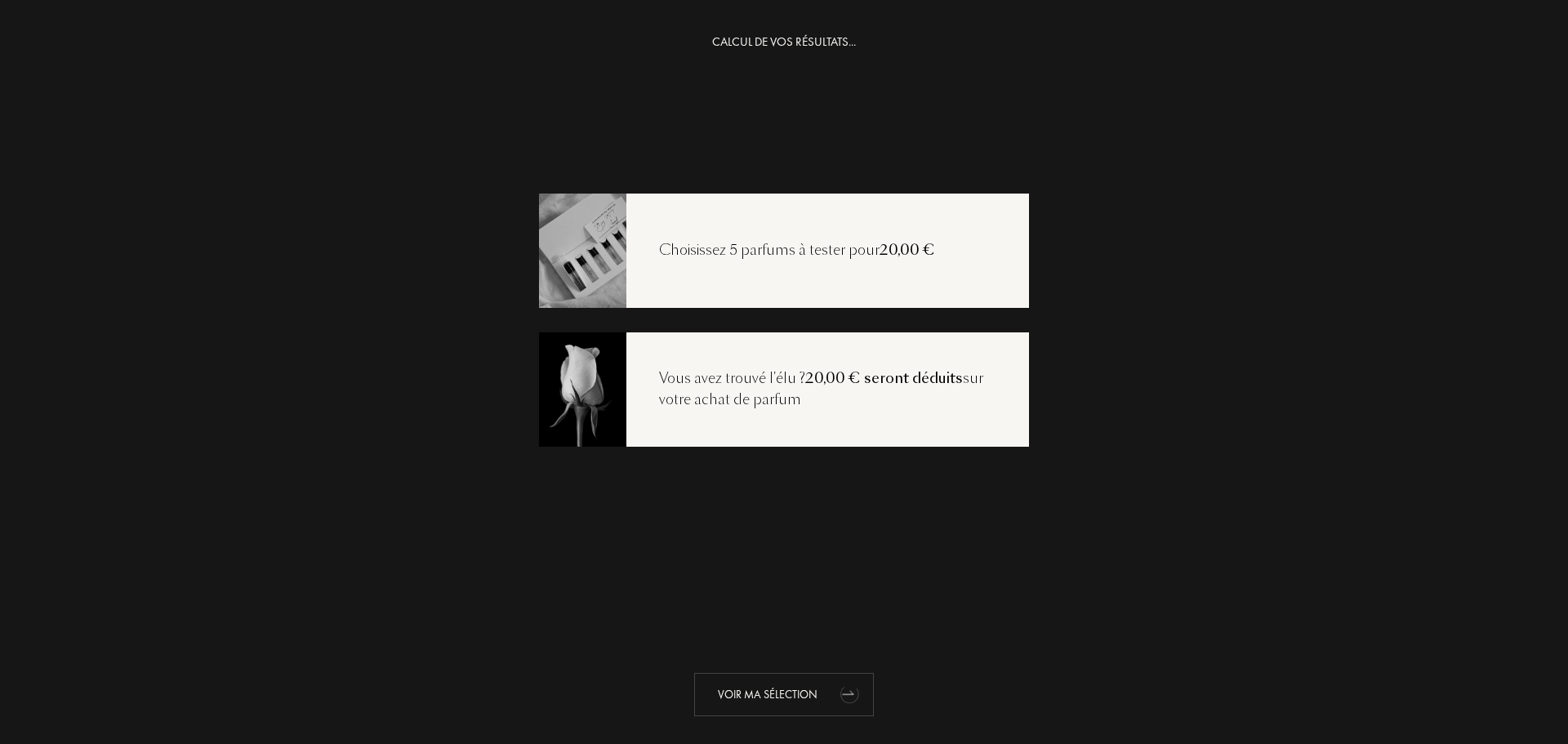
click at [765, 686] on div "Voir ma sélection" at bounding box center [784, 695] width 180 height 43
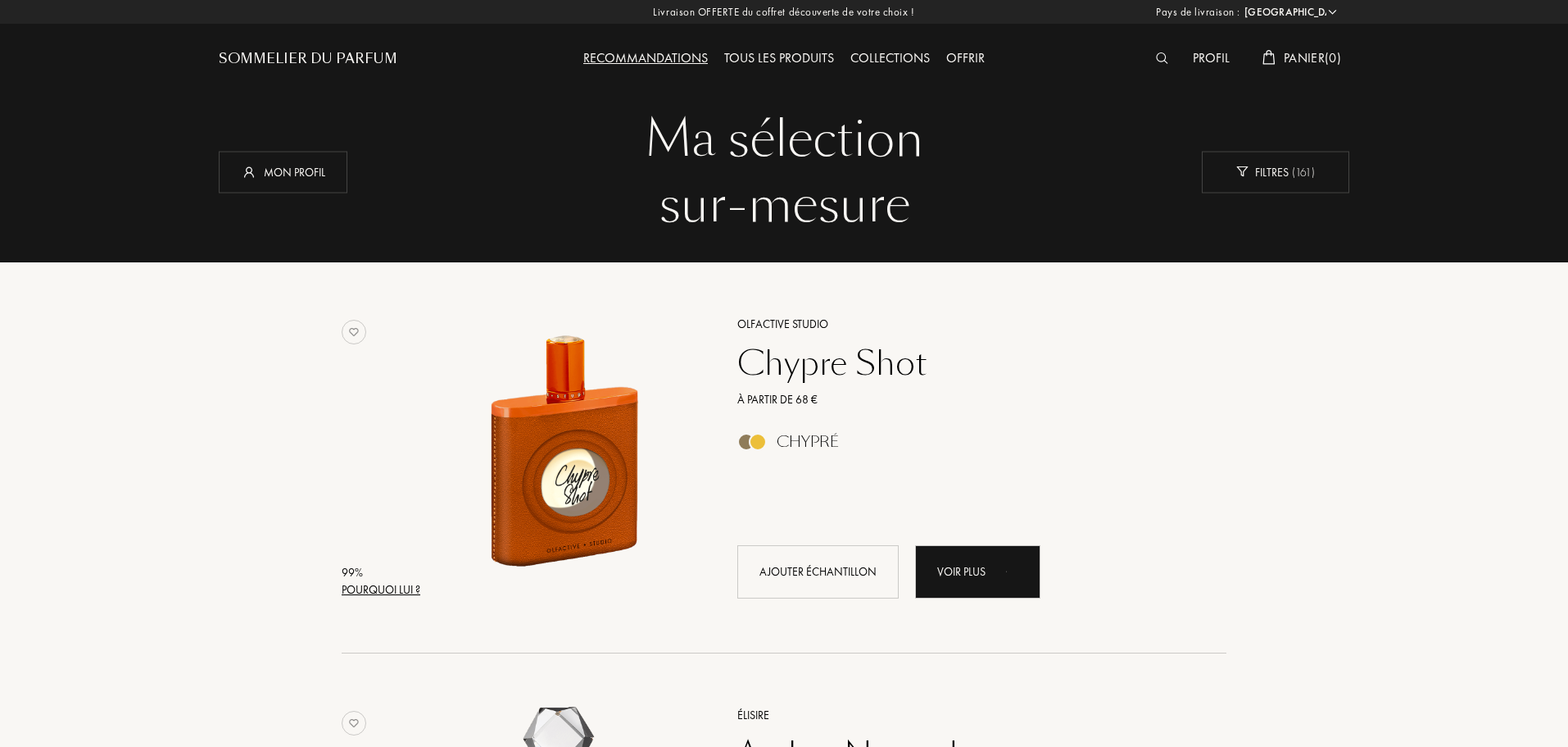
select select "FR"
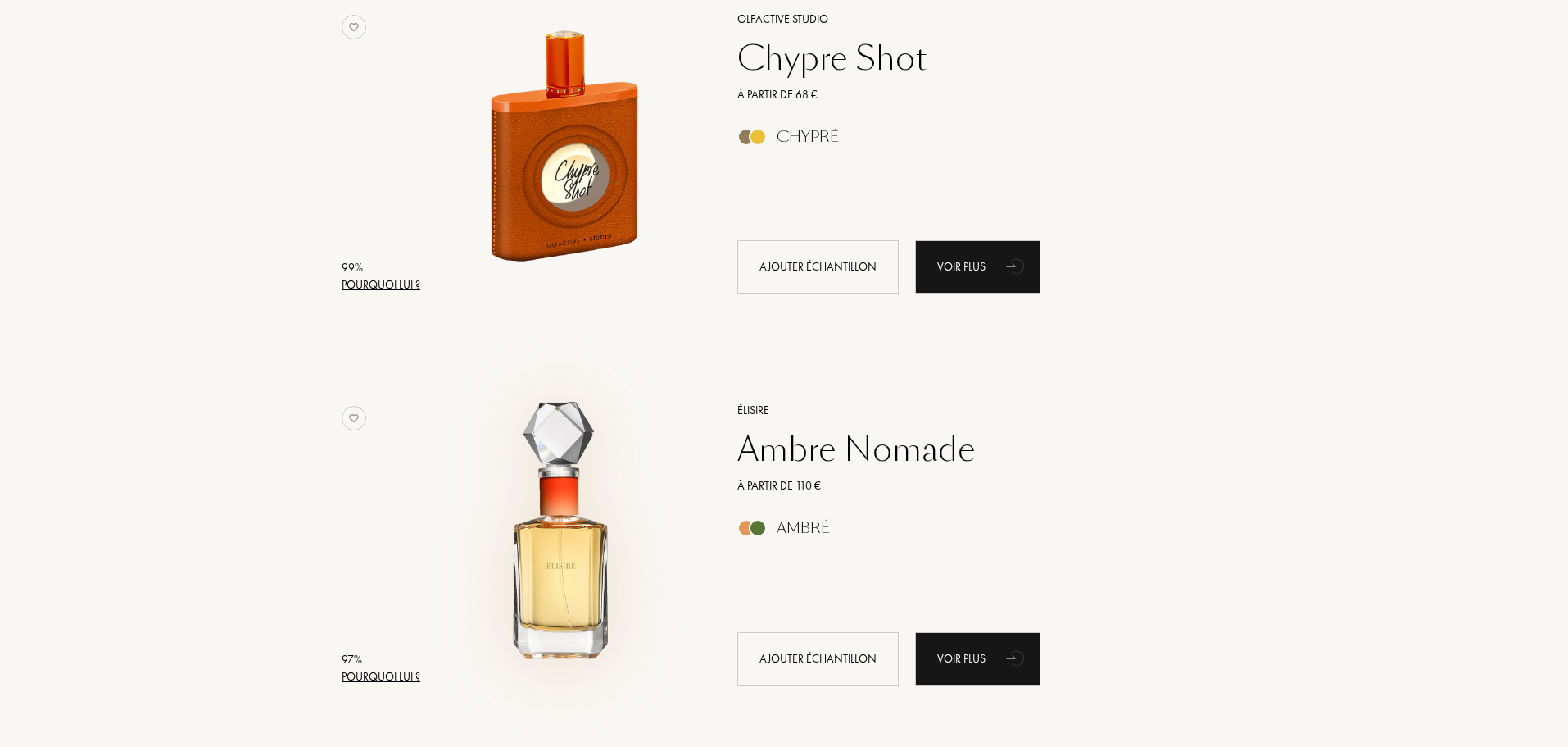
scroll to position [82, 0]
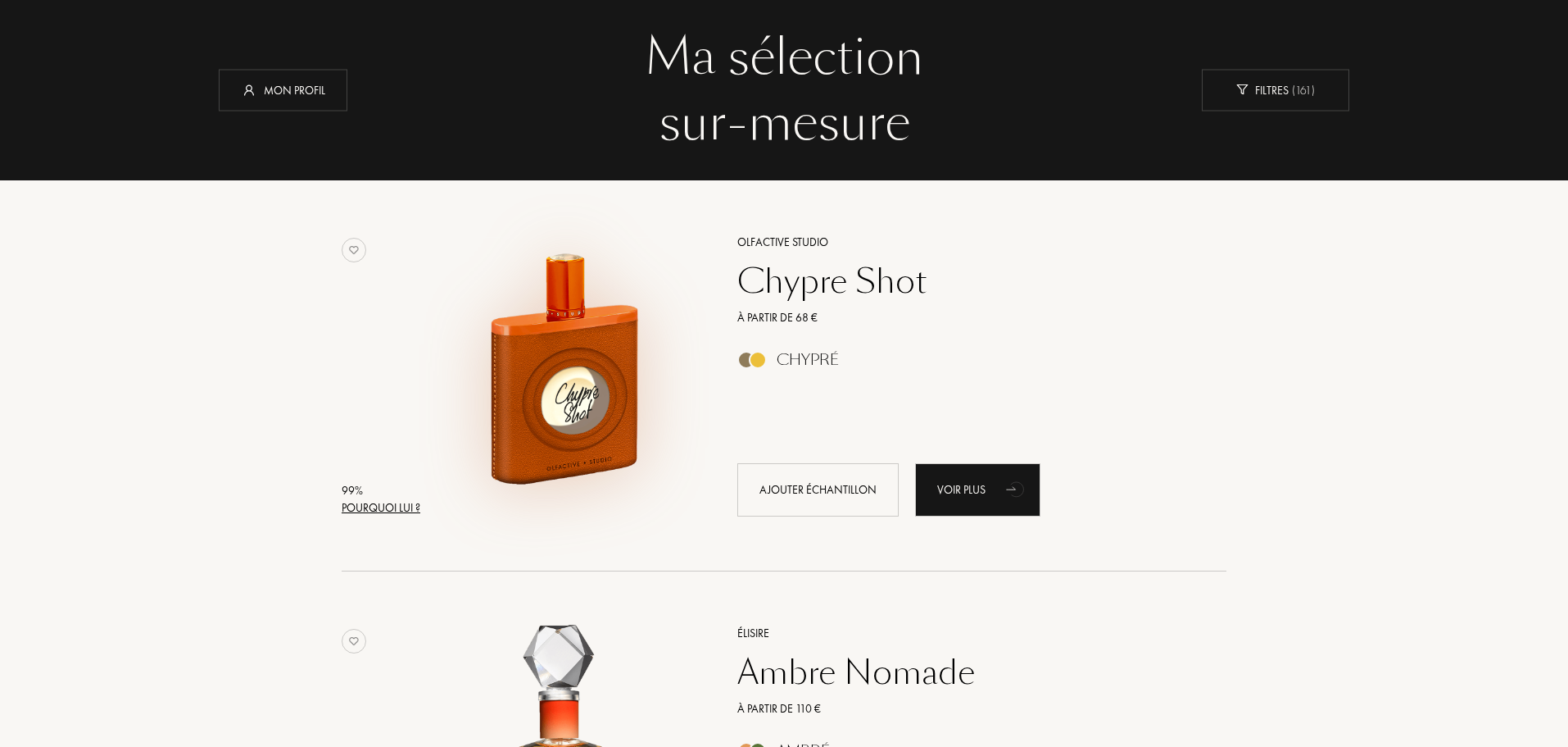
click at [581, 397] on img at bounding box center [562, 368] width 273 height 273
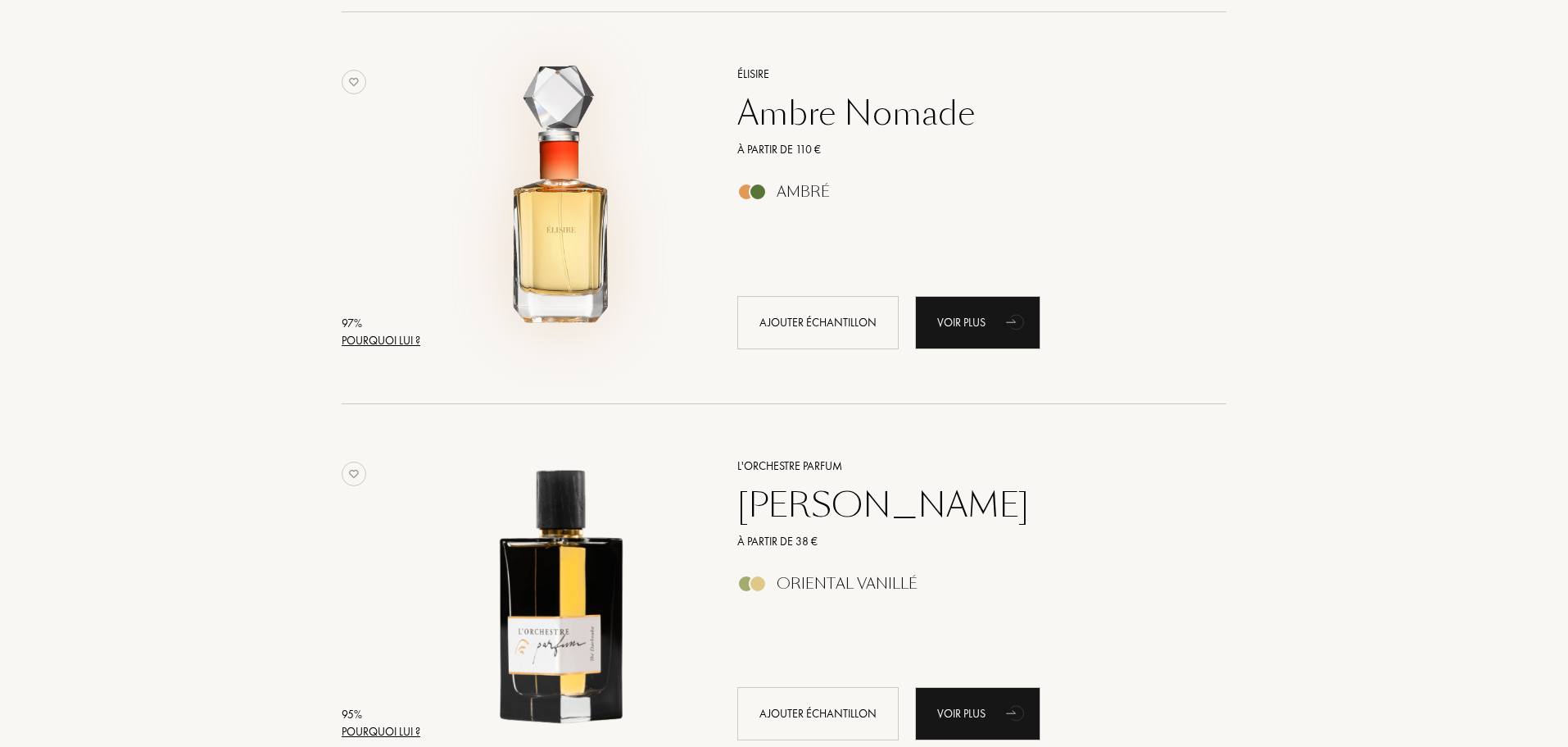
scroll to position [656, 0]
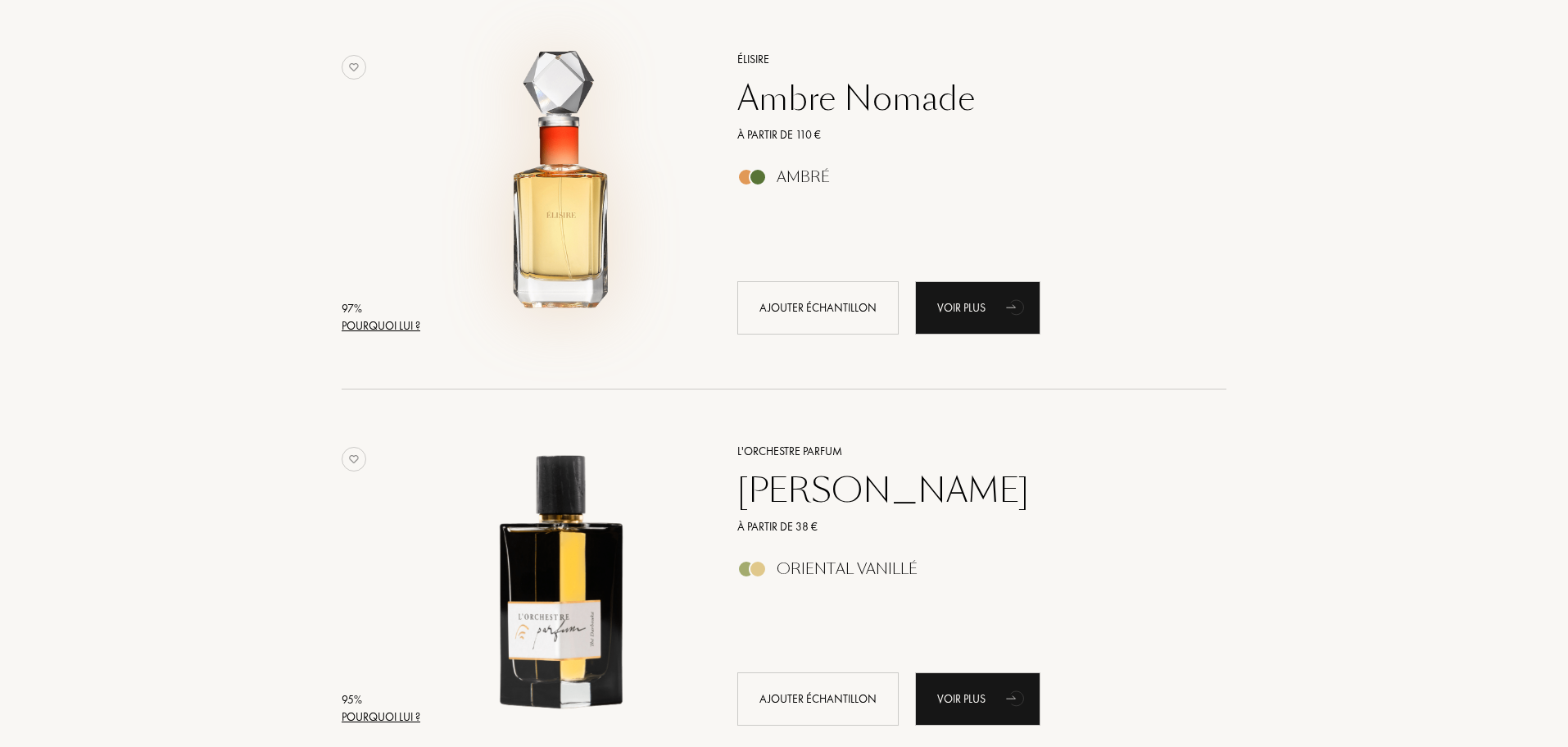
click at [576, 215] on img at bounding box center [562, 185] width 273 height 273
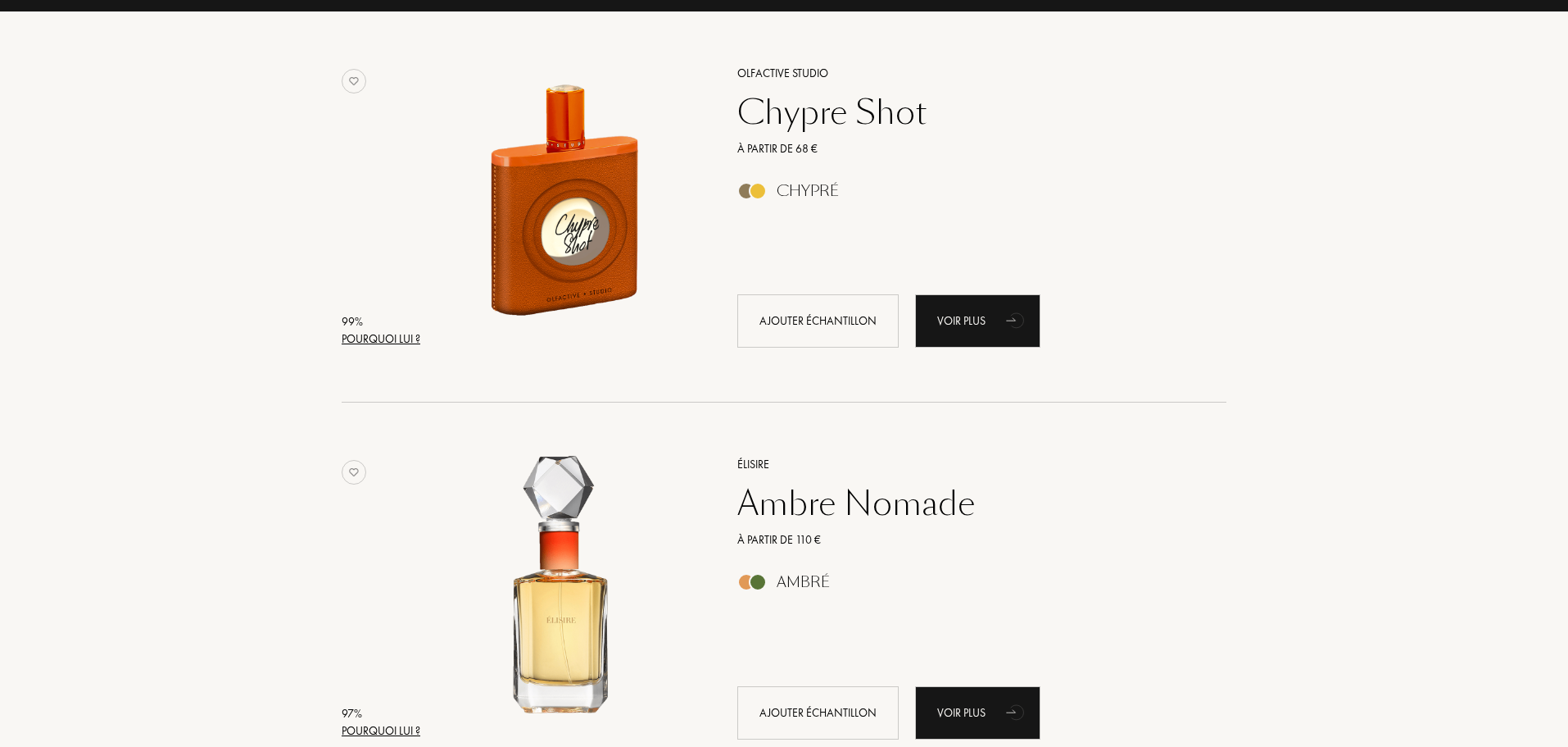
scroll to position [738, 0]
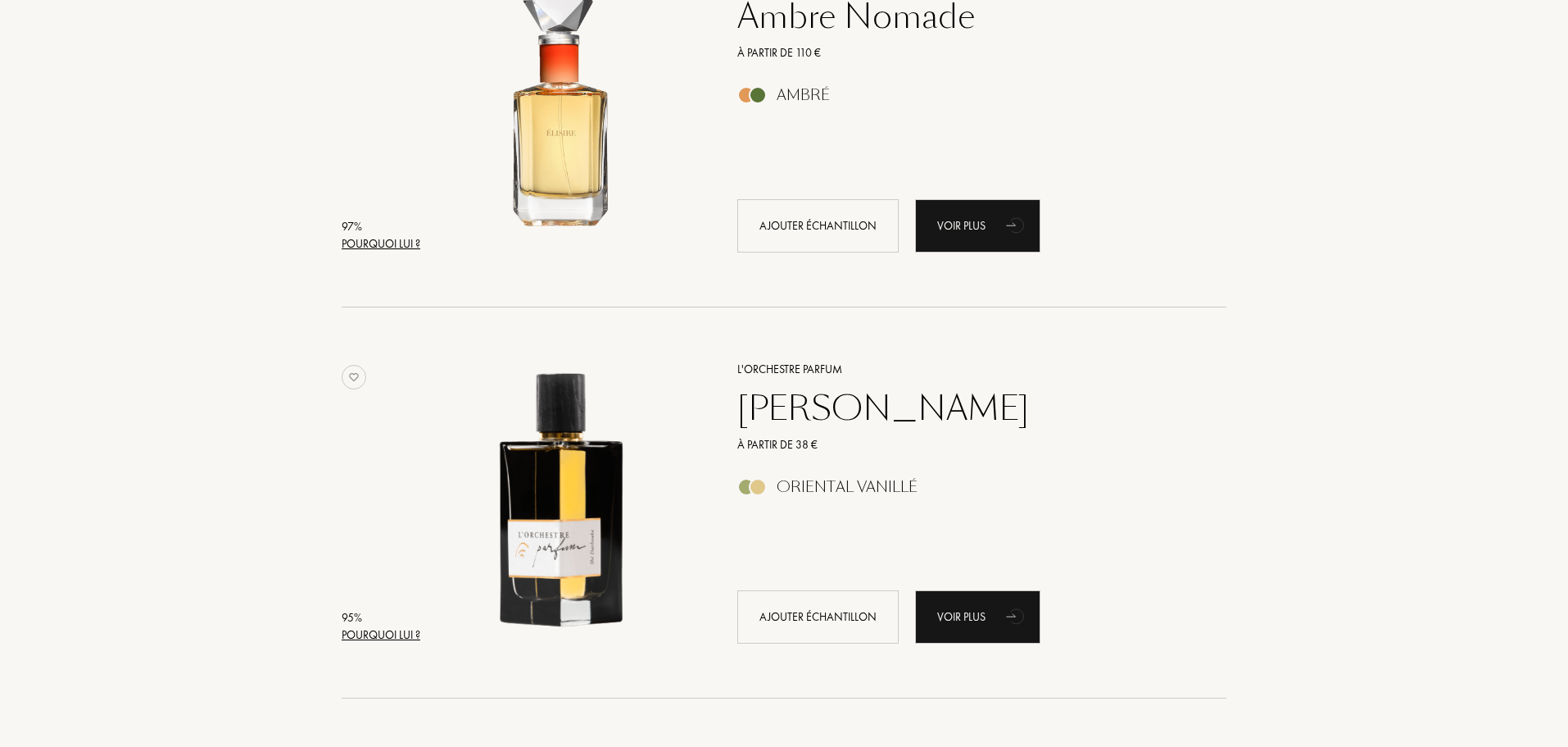
click at [875, 420] on div "[PERSON_NAME]" at bounding box center [963, 408] width 478 height 40
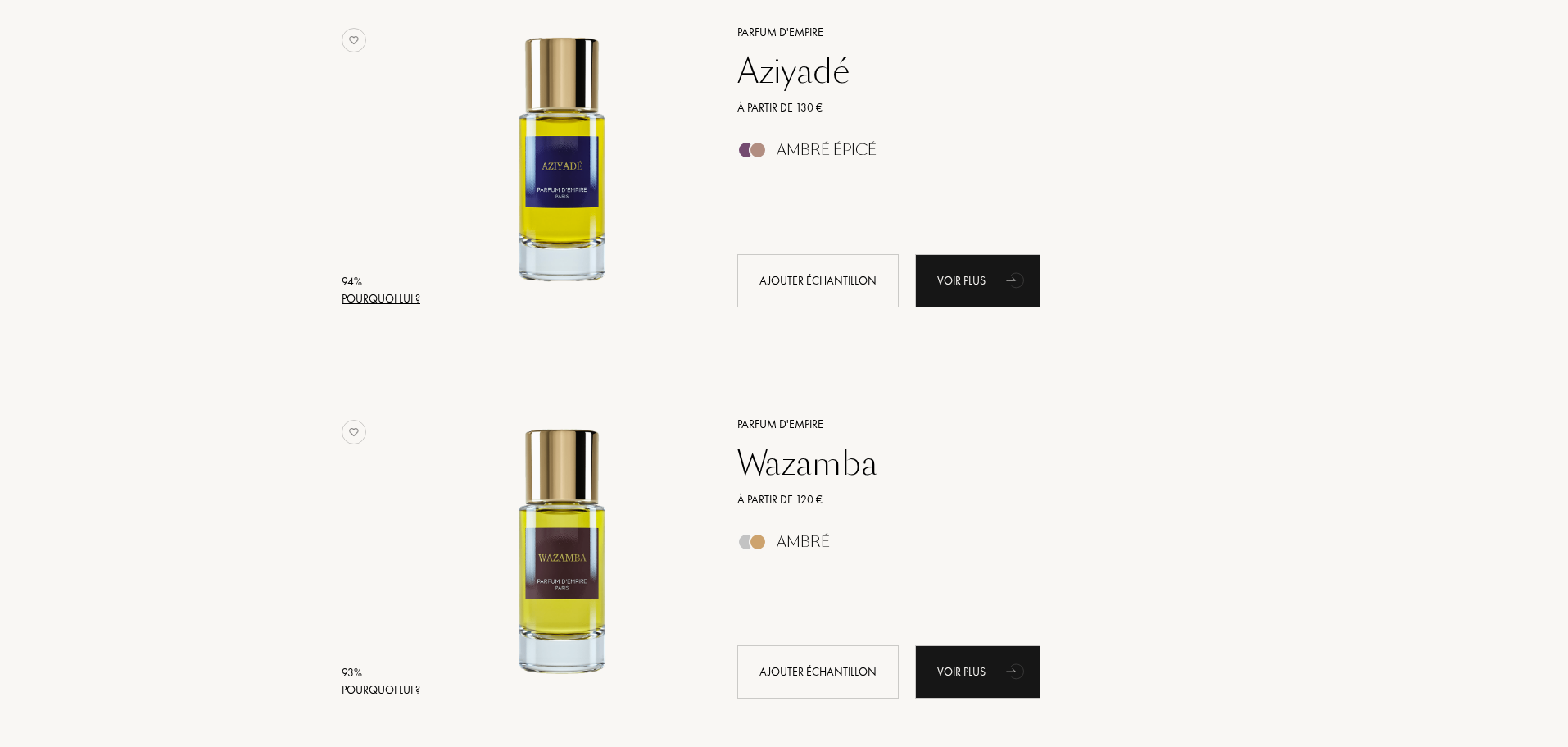
scroll to position [1476, 0]
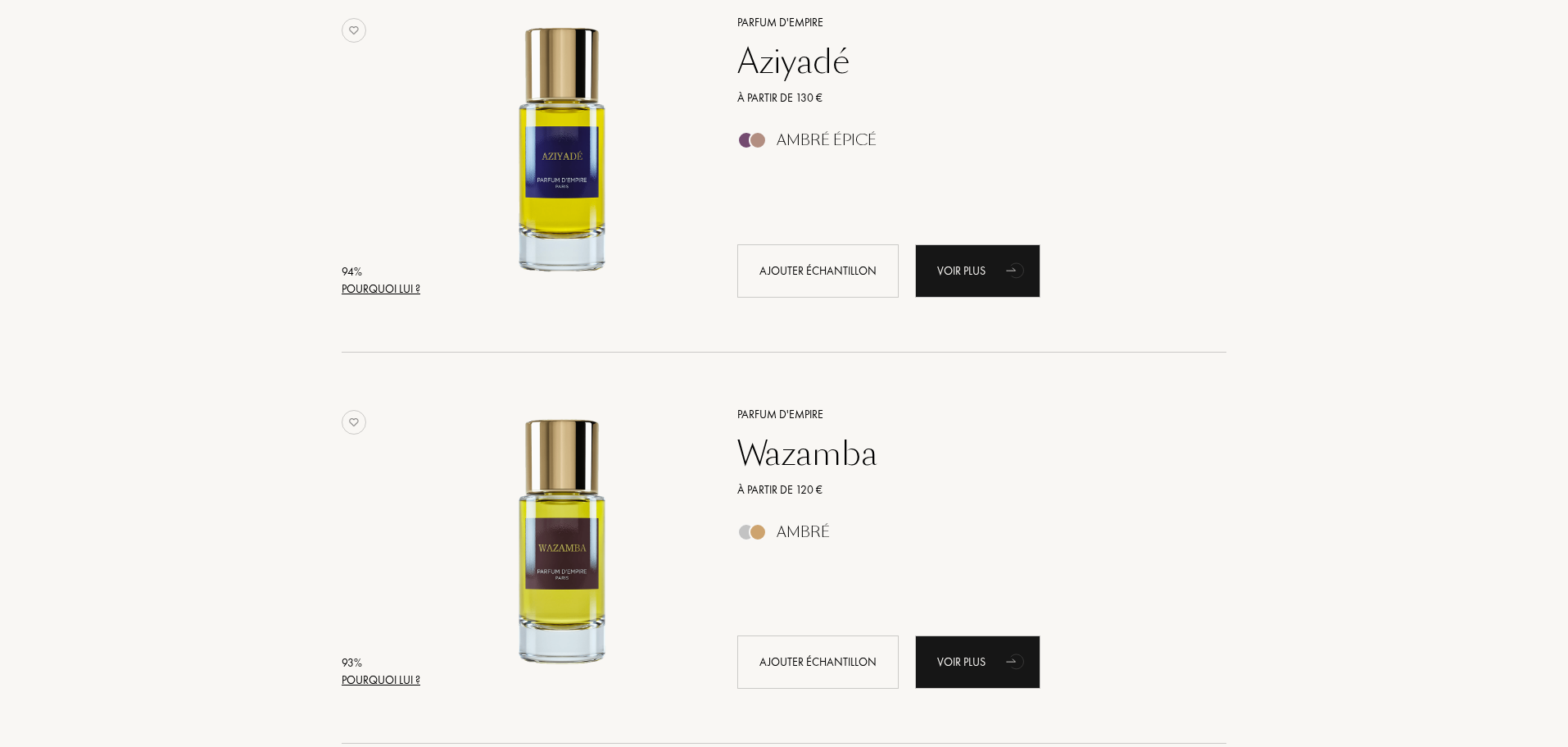
click at [769, 78] on div "Aziyadé" at bounding box center [963, 61] width 478 height 40
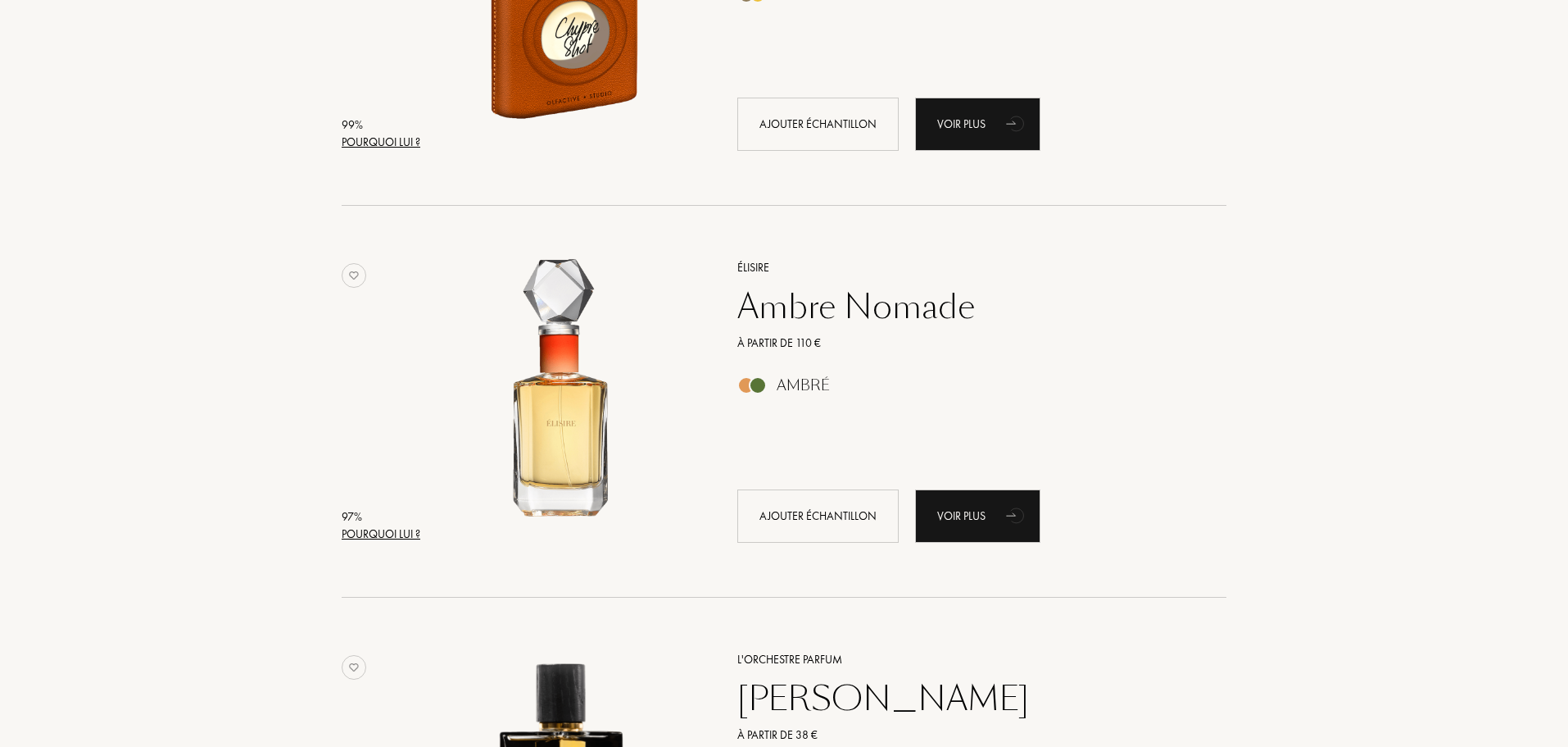
scroll to position [410, 0]
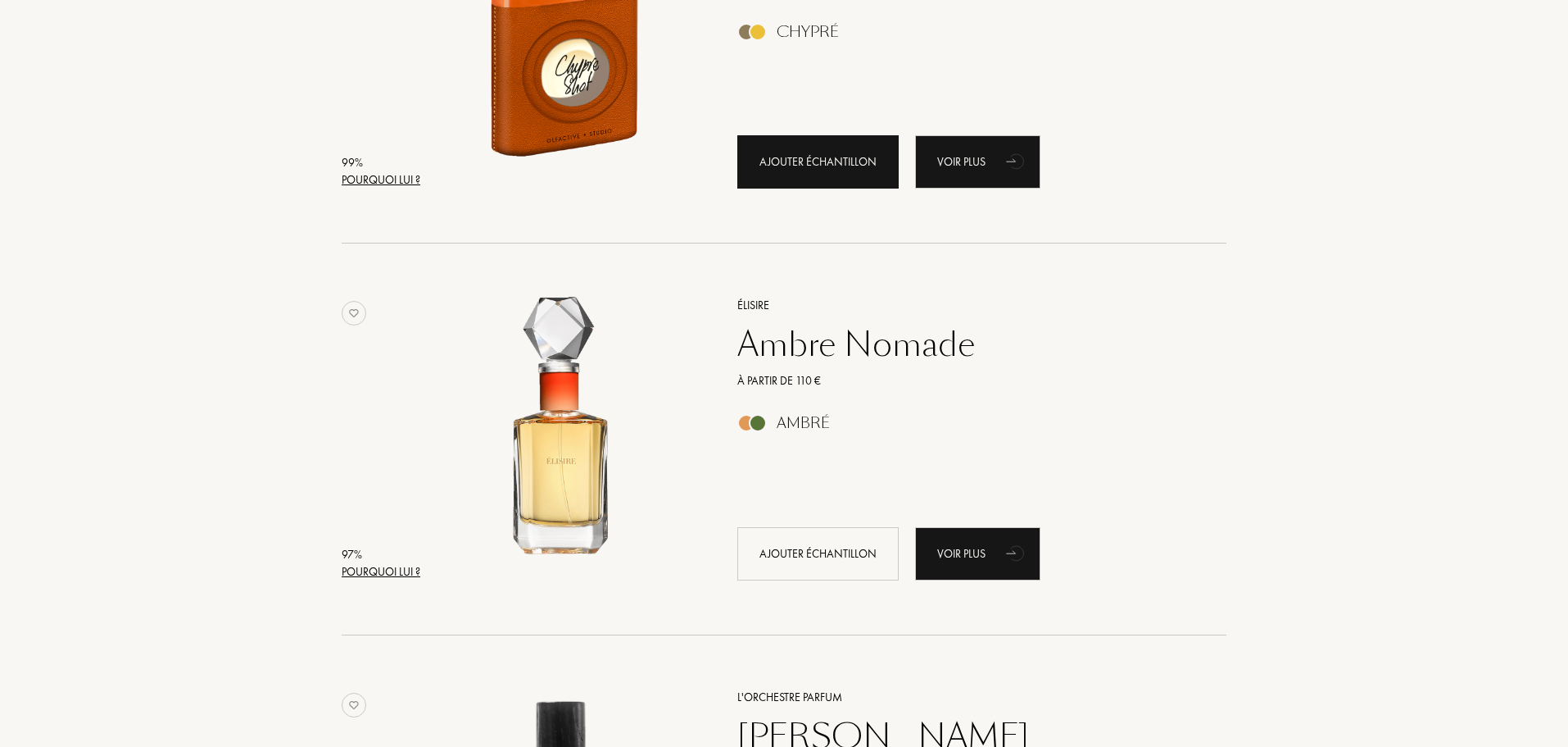
click at [780, 173] on div "Ajouter échantillon" at bounding box center [818, 162] width 162 height 53
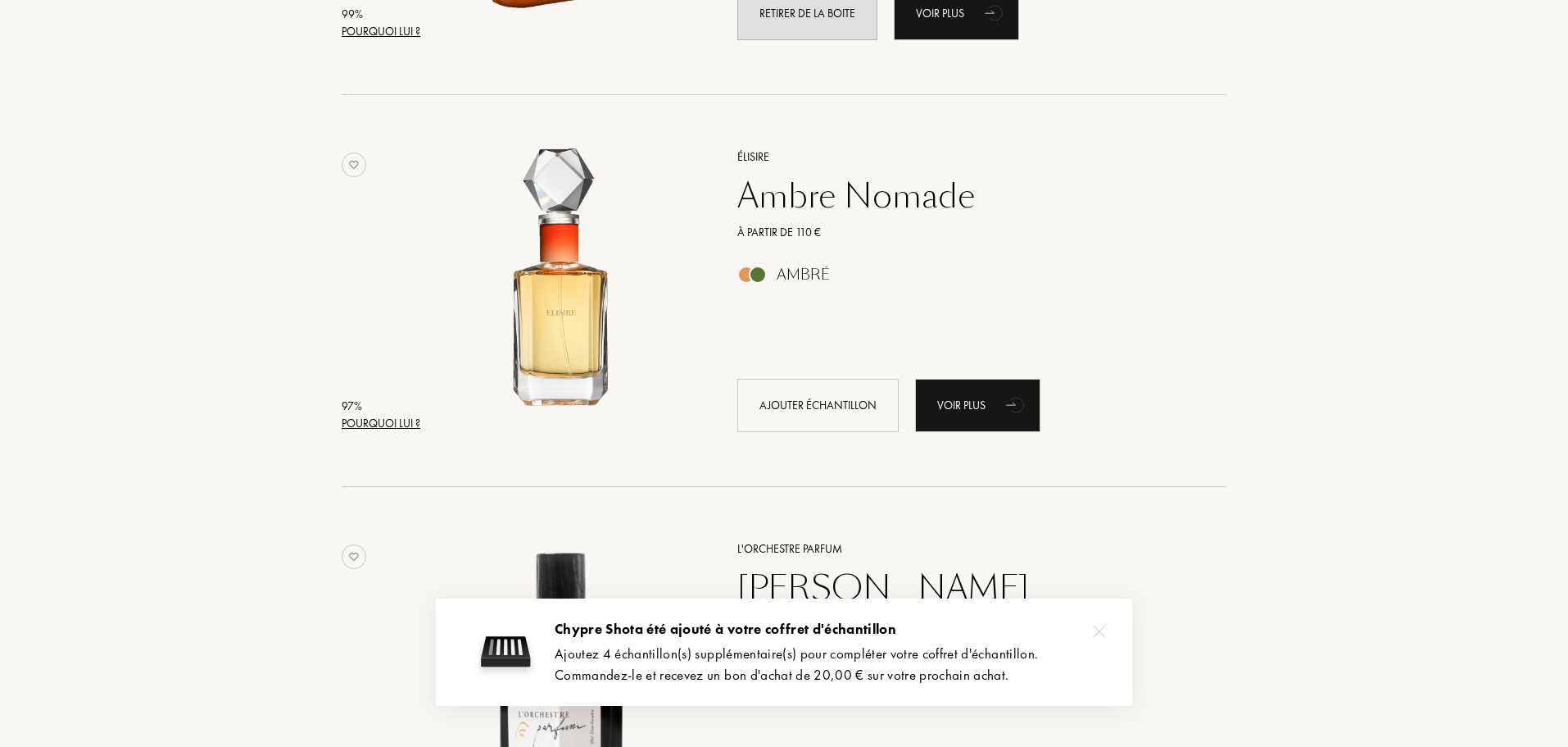
scroll to position [574, 0]
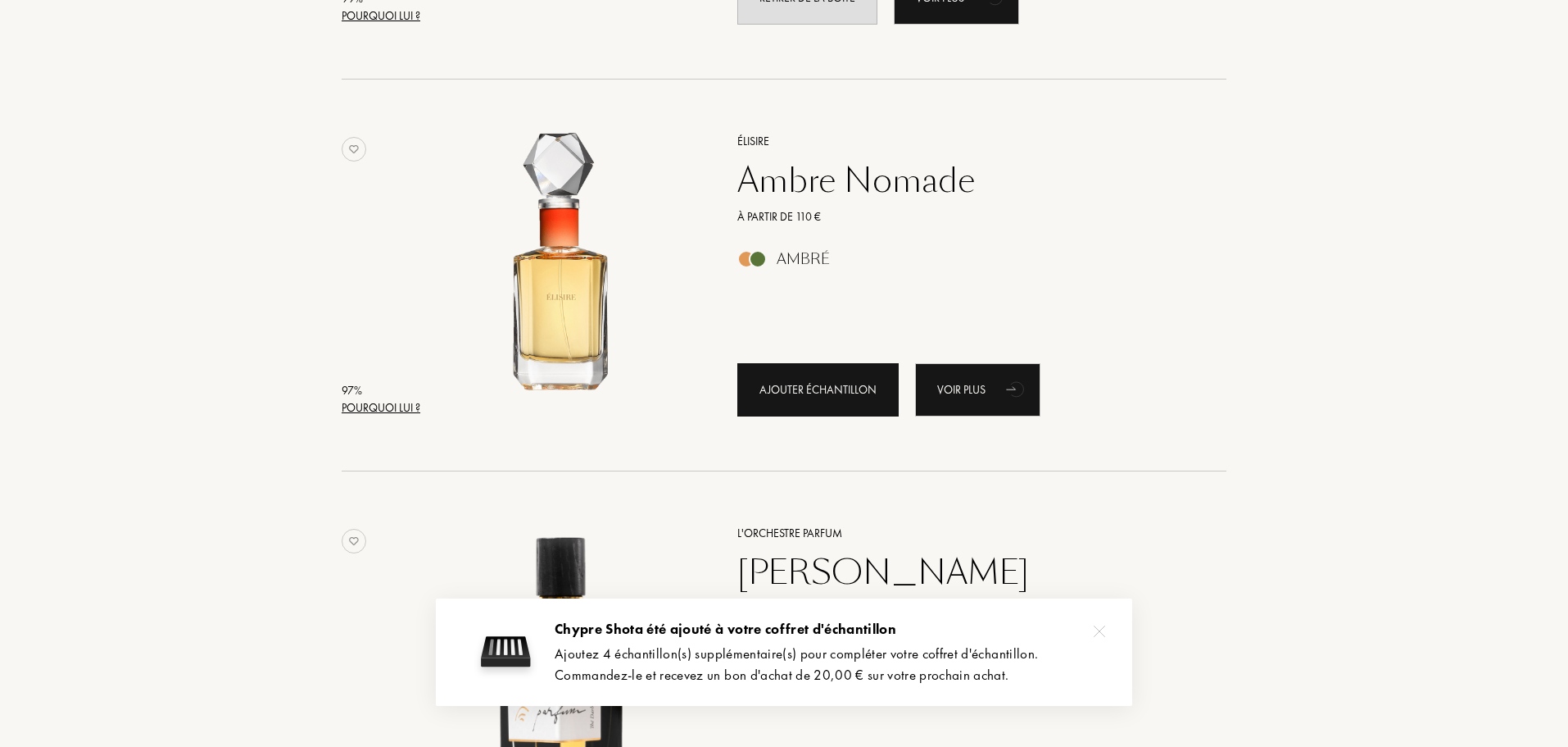
click at [782, 400] on div "Ajouter échantillon" at bounding box center [818, 389] width 162 height 53
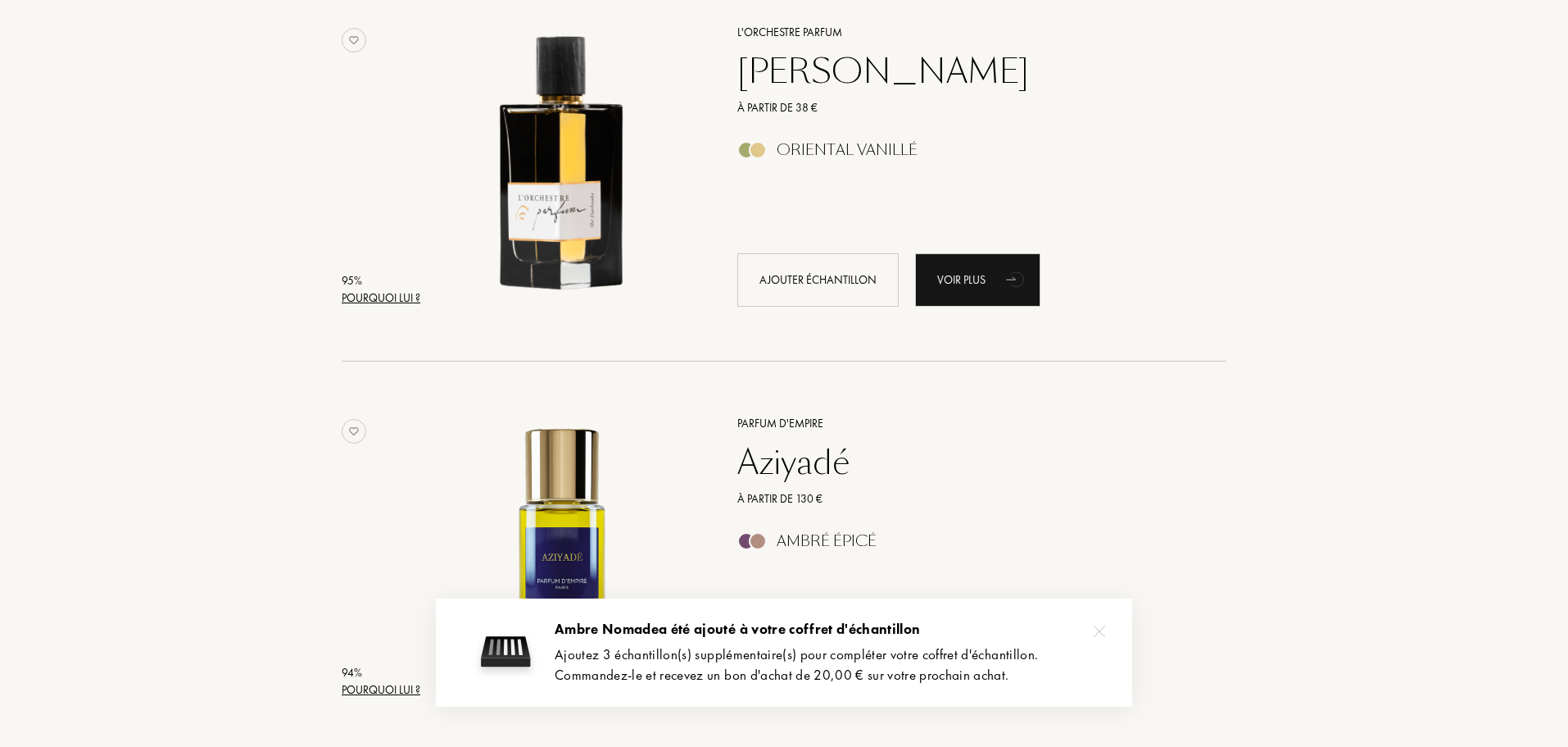
scroll to position [1066, 0]
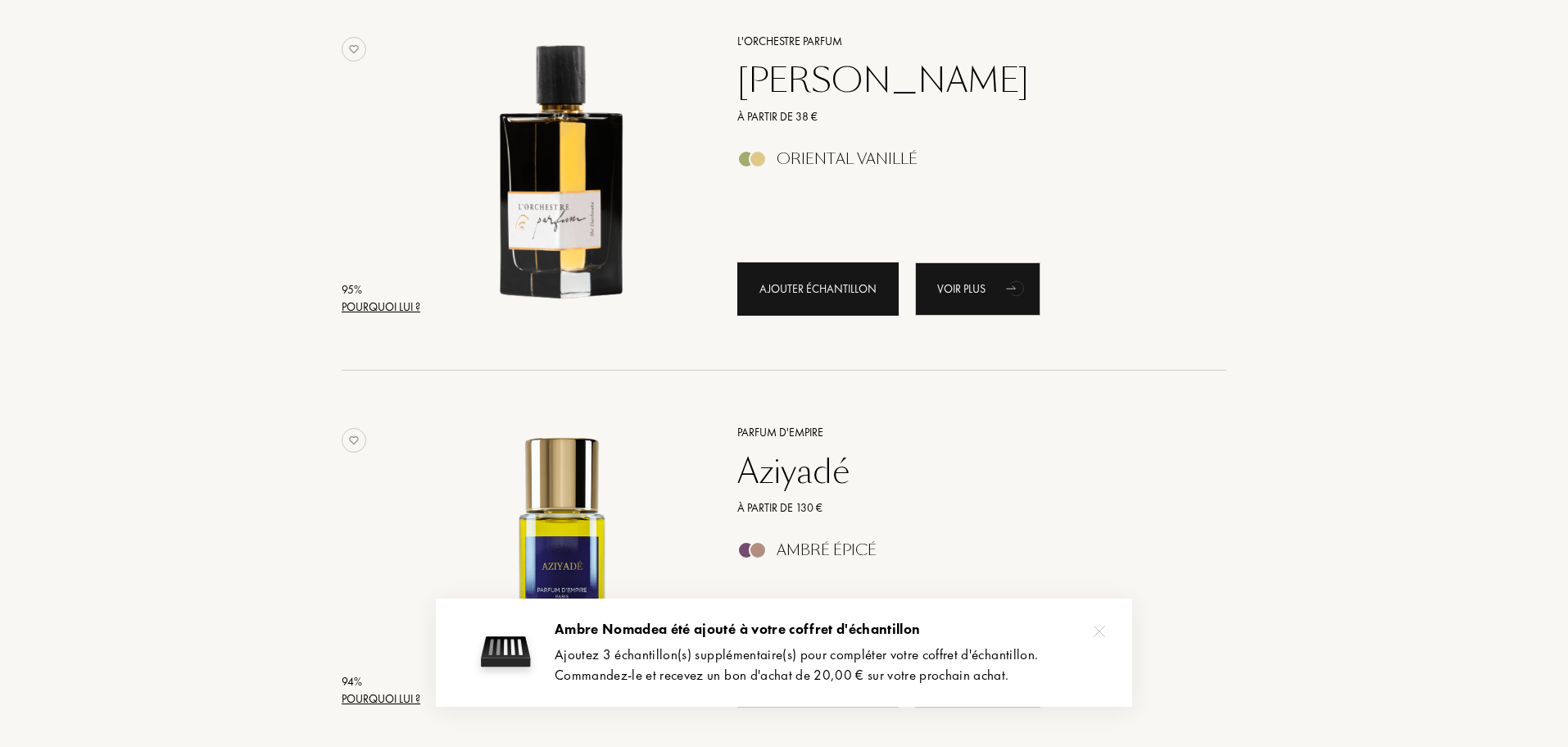
click at [803, 281] on div "Ajouter échantillon" at bounding box center [818, 288] width 162 height 53
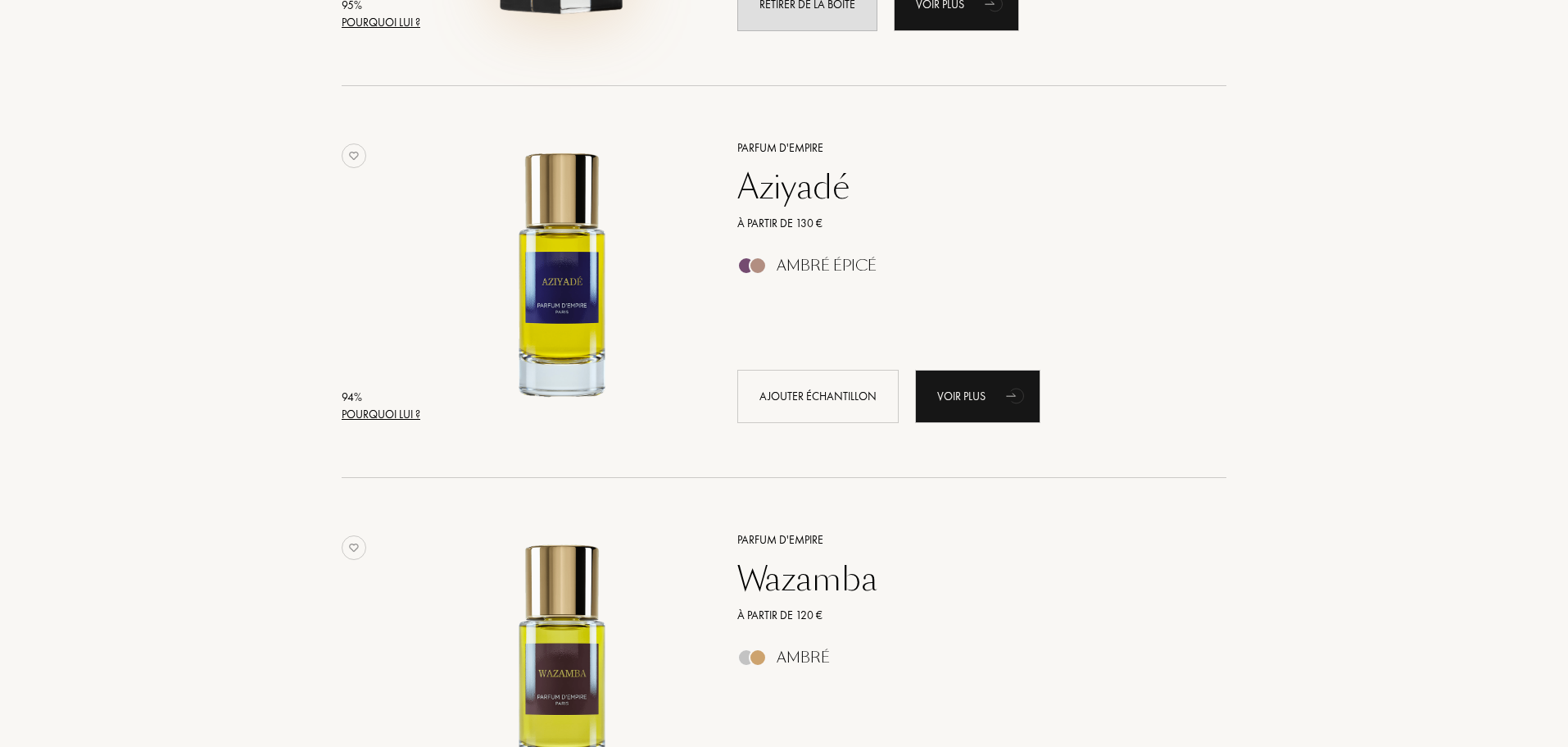
scroll to position [1394, 0]
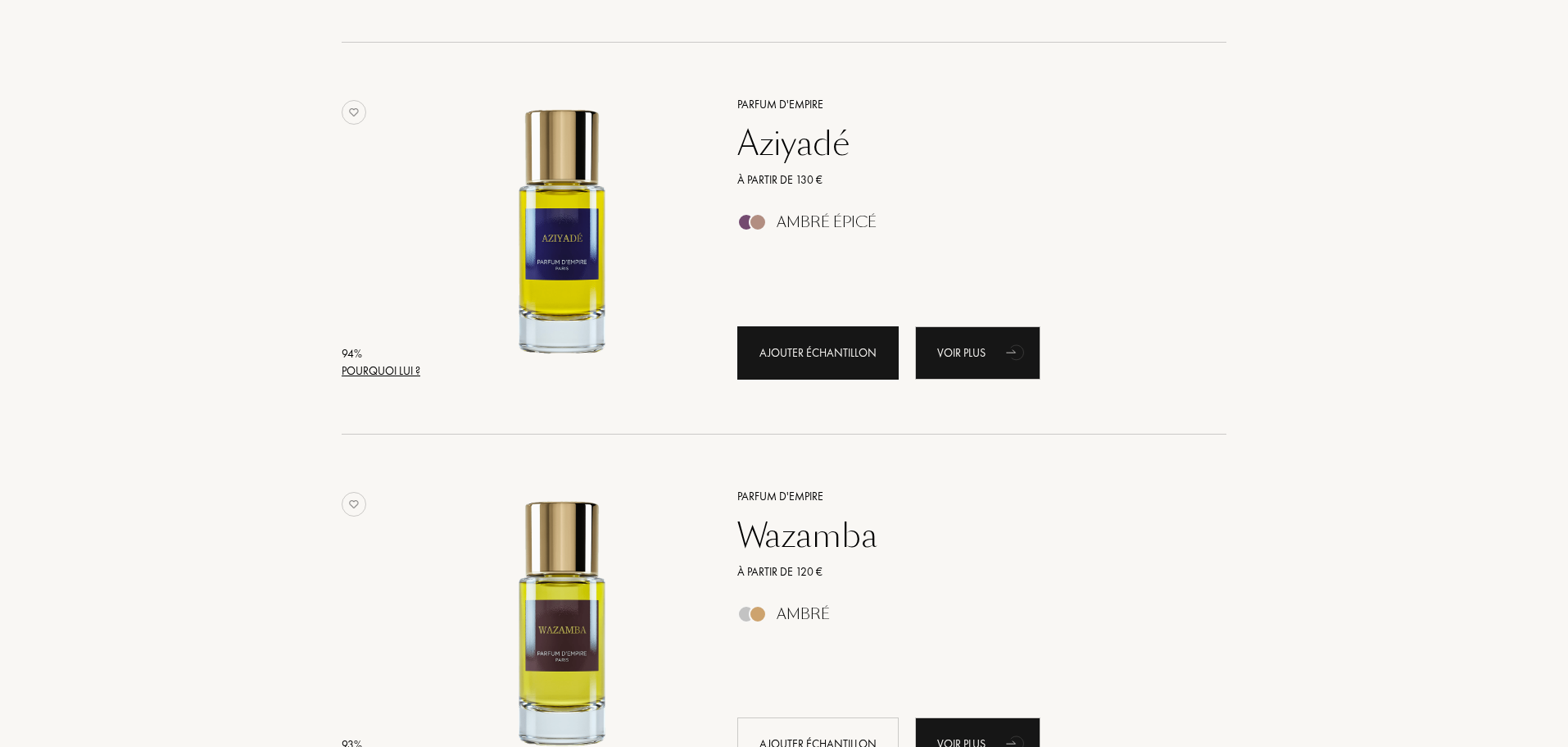
drag, startPoint x: 833, startPoint y: 345, endPoint x: 824, endPoint y: 344, distance: 9.1
click at [833, 345] on div "Ajouter échantillon" at bounding box center [818, 352] width 162 height 53
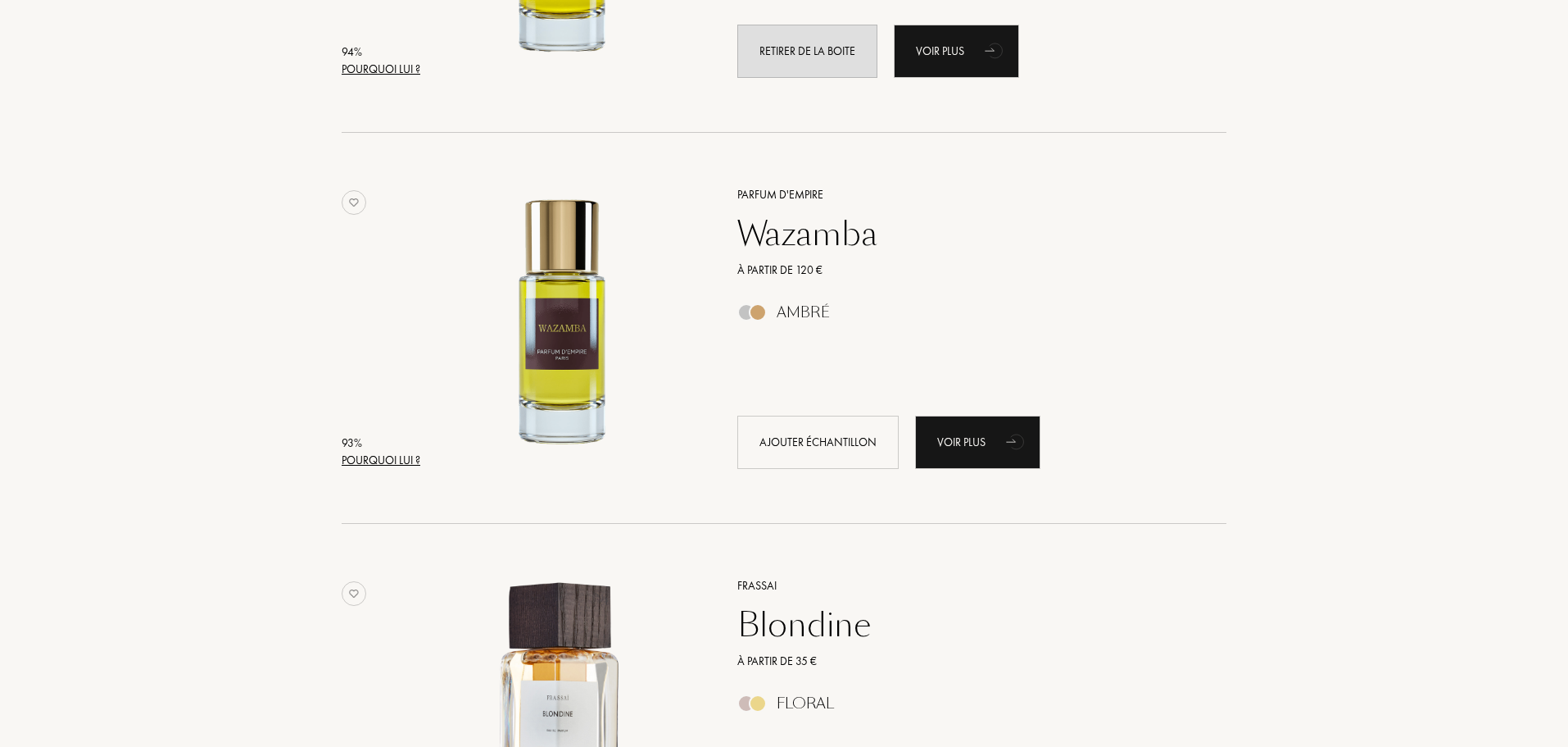
scroll to position [1722, 0]
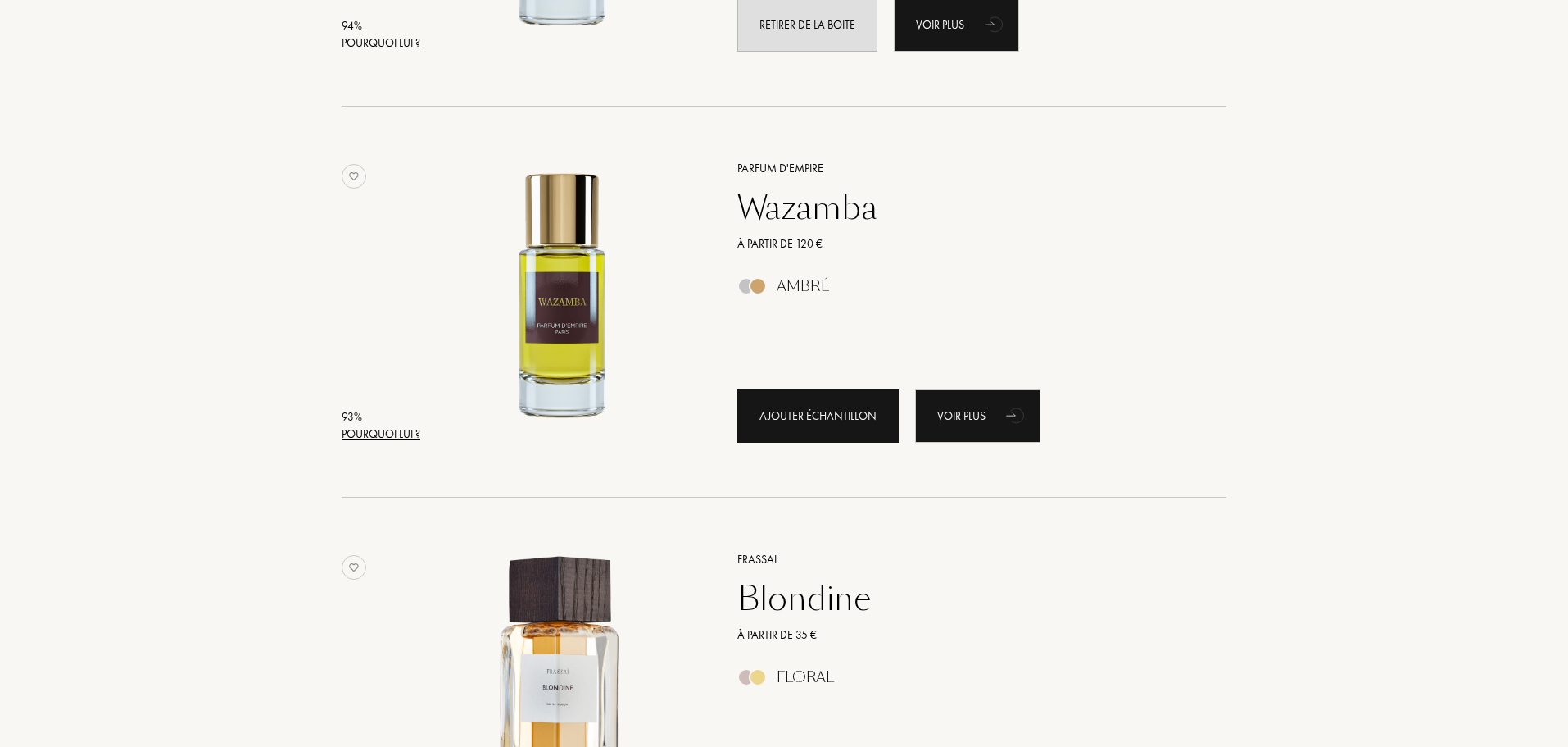
click at [793, 433] on div "Ajouter échantillon" at bounding box center [818, 416] width 162 height 53
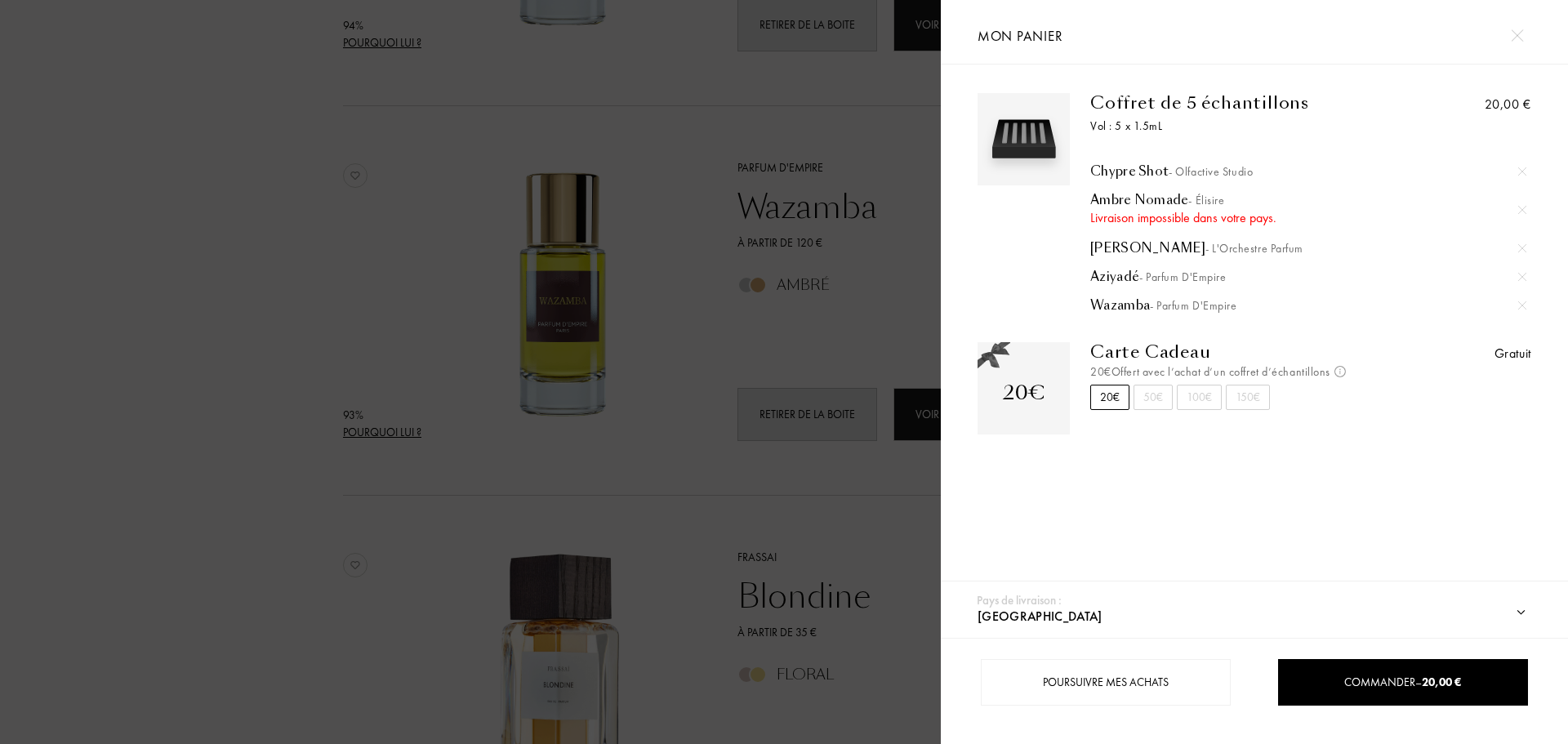
click at [790, 288] on div at bounding box center [470, 372] width 941 height 744
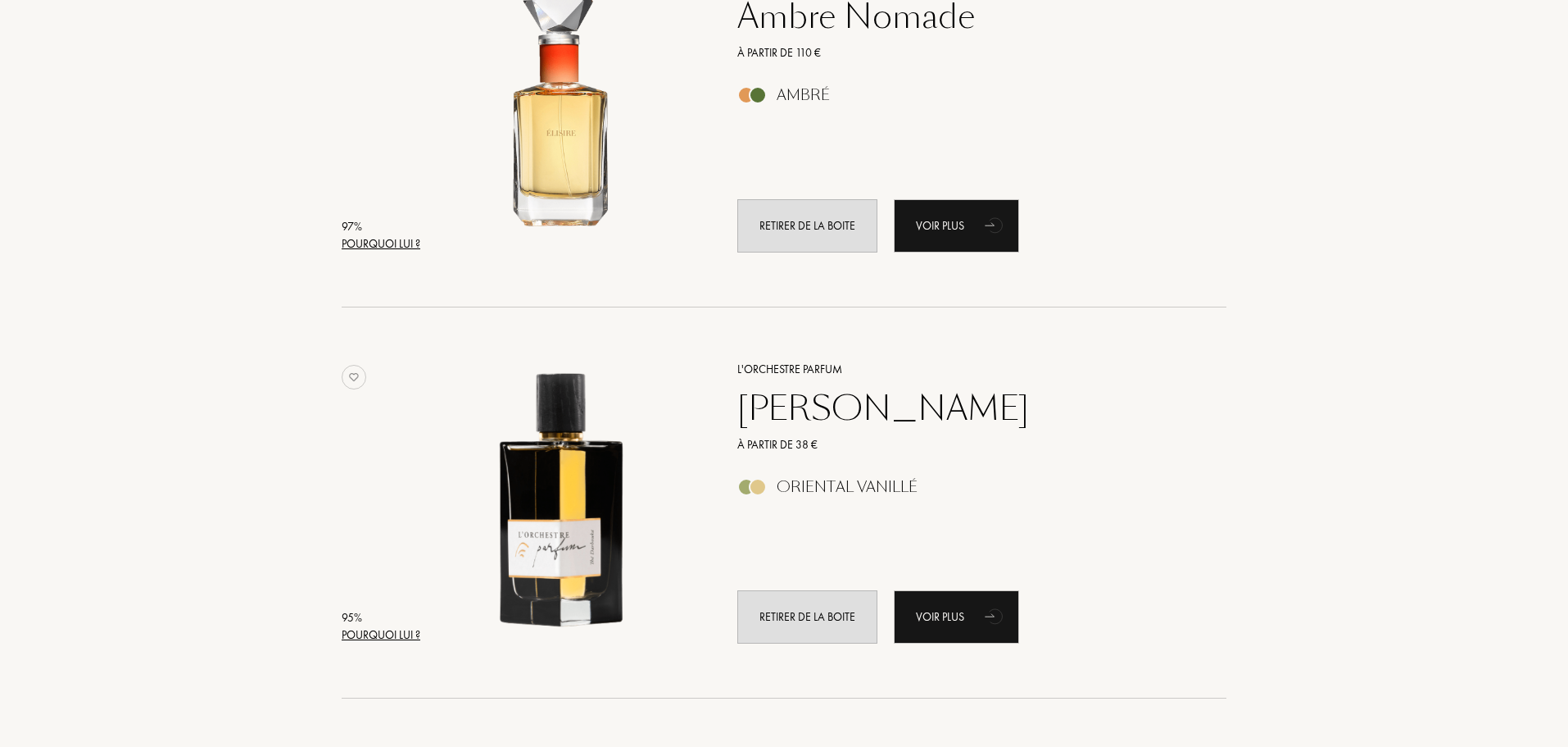
scroll to position [574, 0]
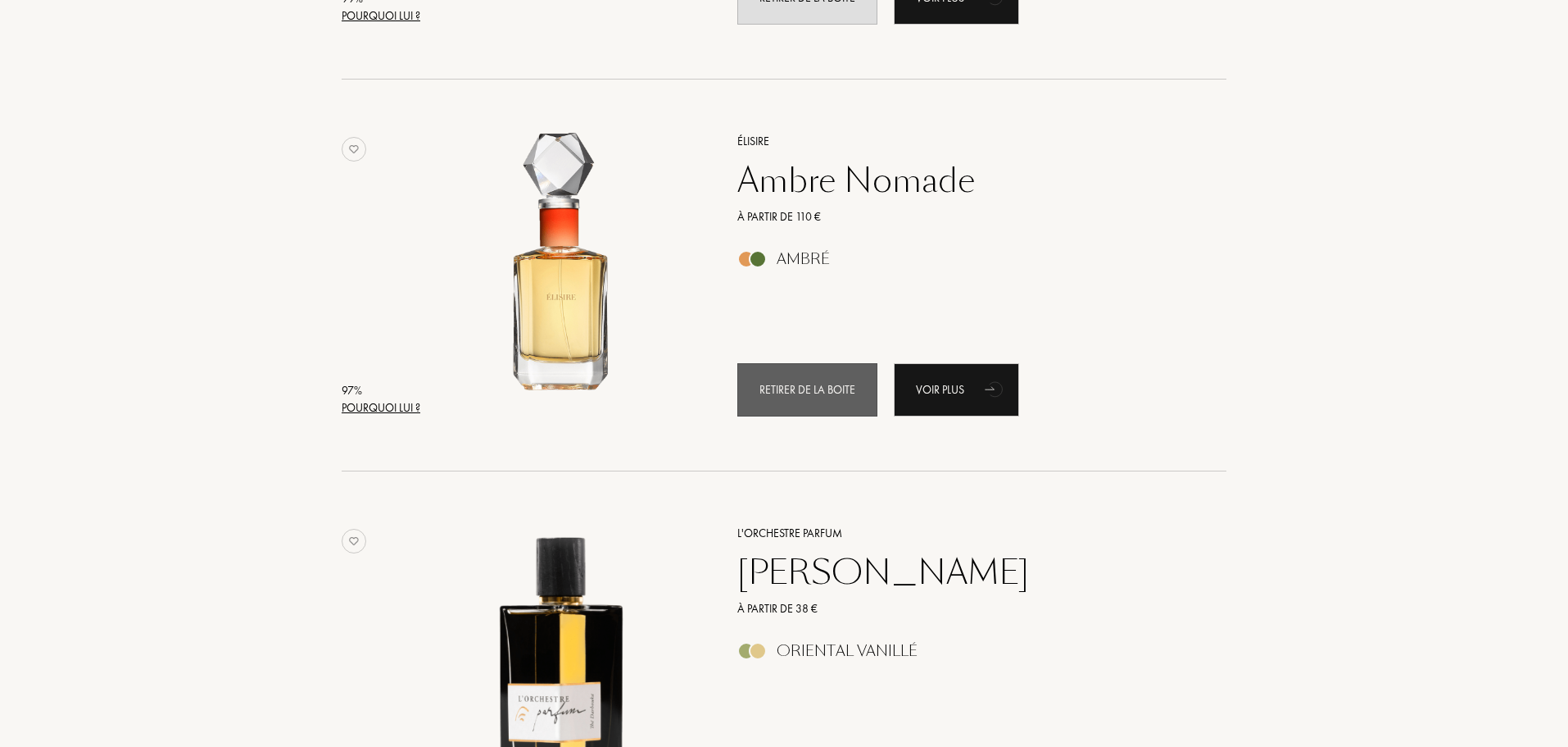
click at [802, 406] on div "Retirer de la boite" at bounding box center [807, 389] width 140 height 53
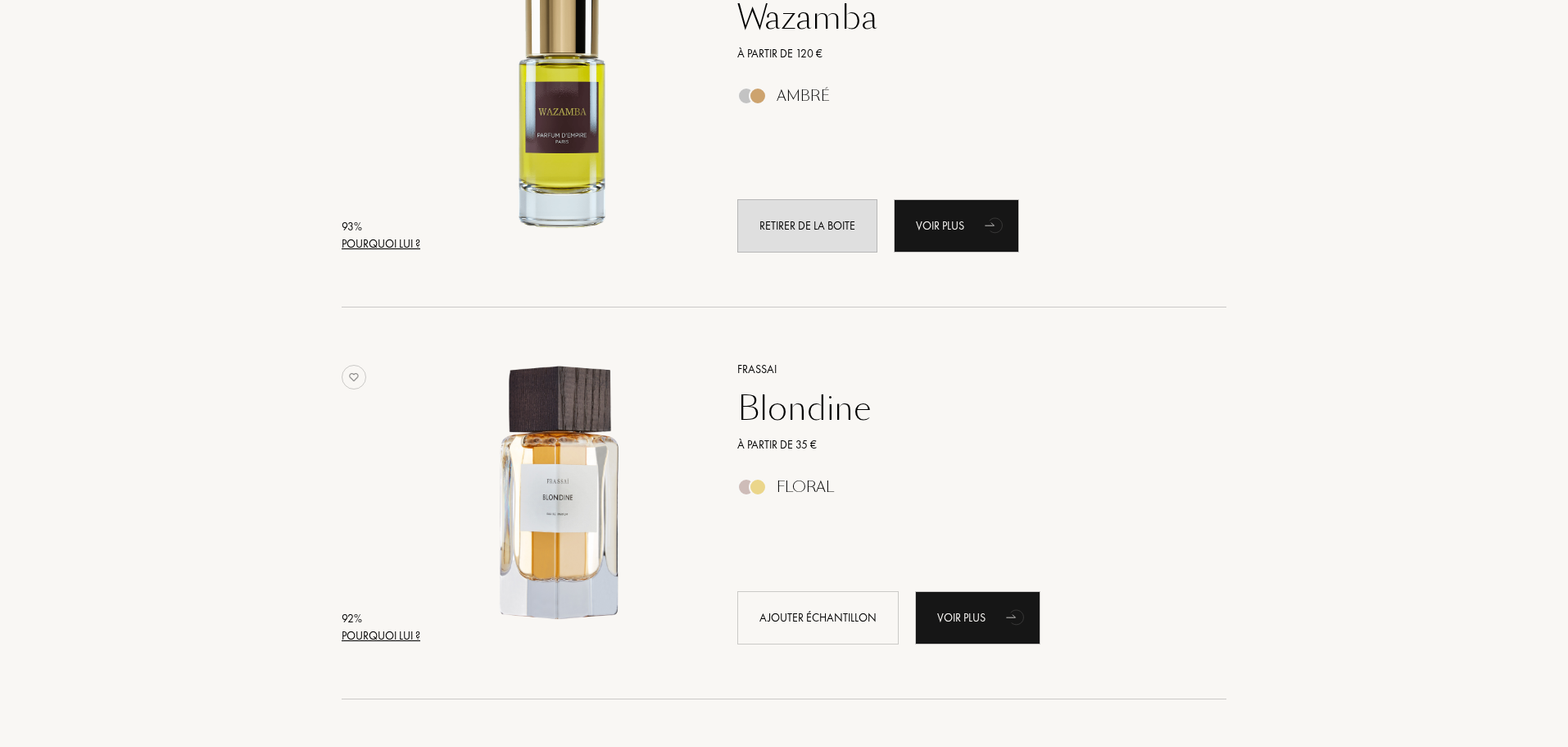
scroll to position [2050, 0]
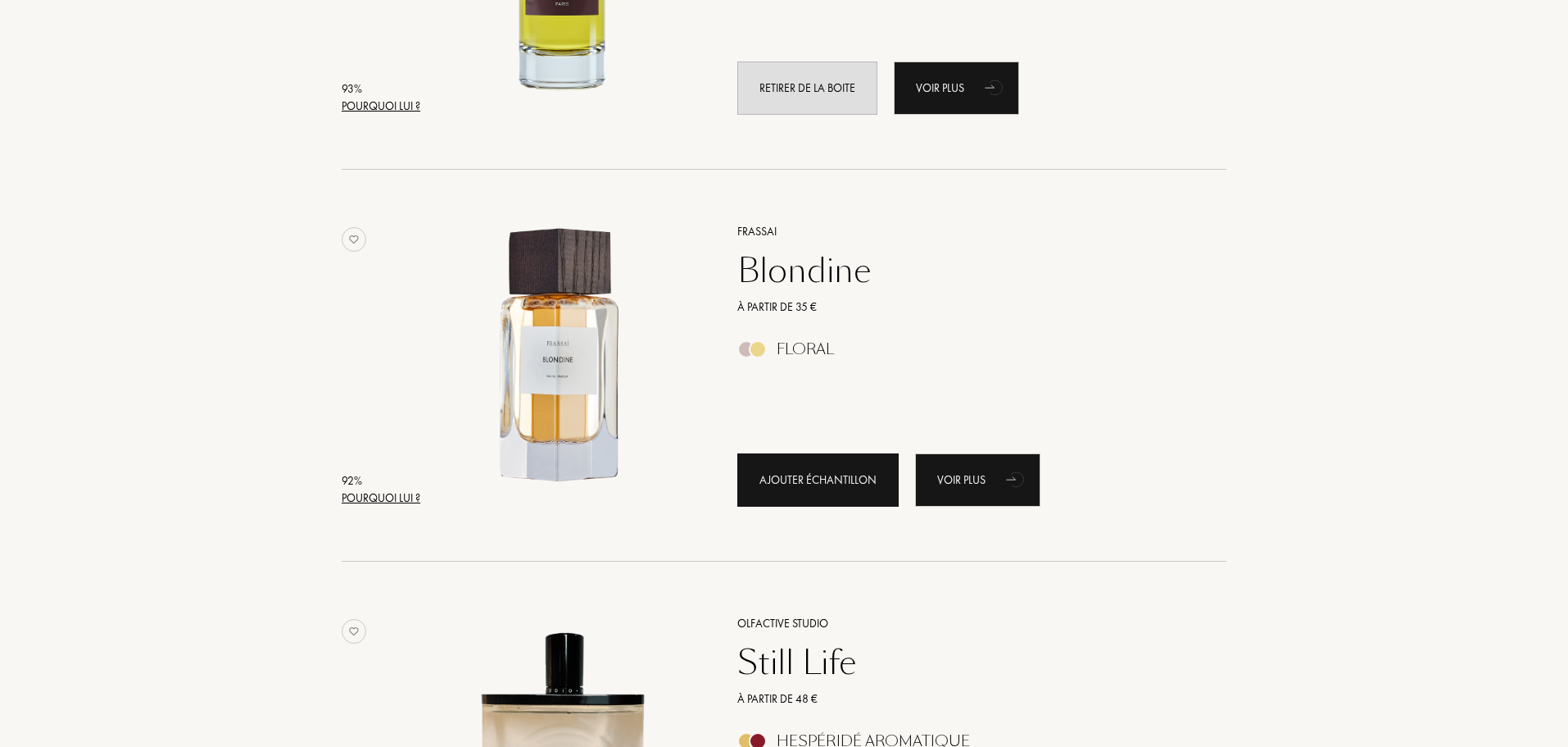
click at [815, 478] on div "Ajouter échantillon" at bounding box center [818, 480] width 162 height 53
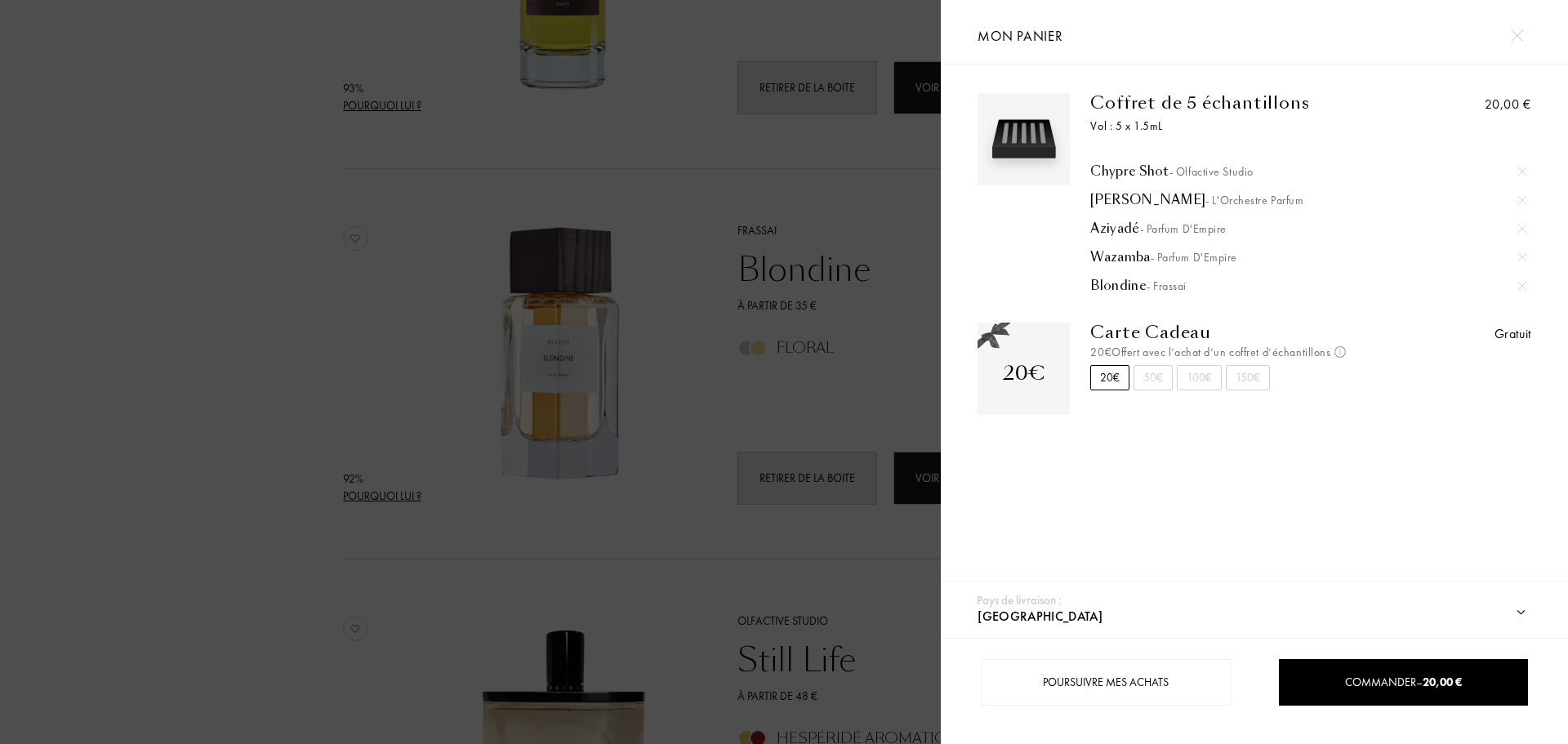
click at [809, 386] on div at bounding box center [470, 372] width 941 height 744
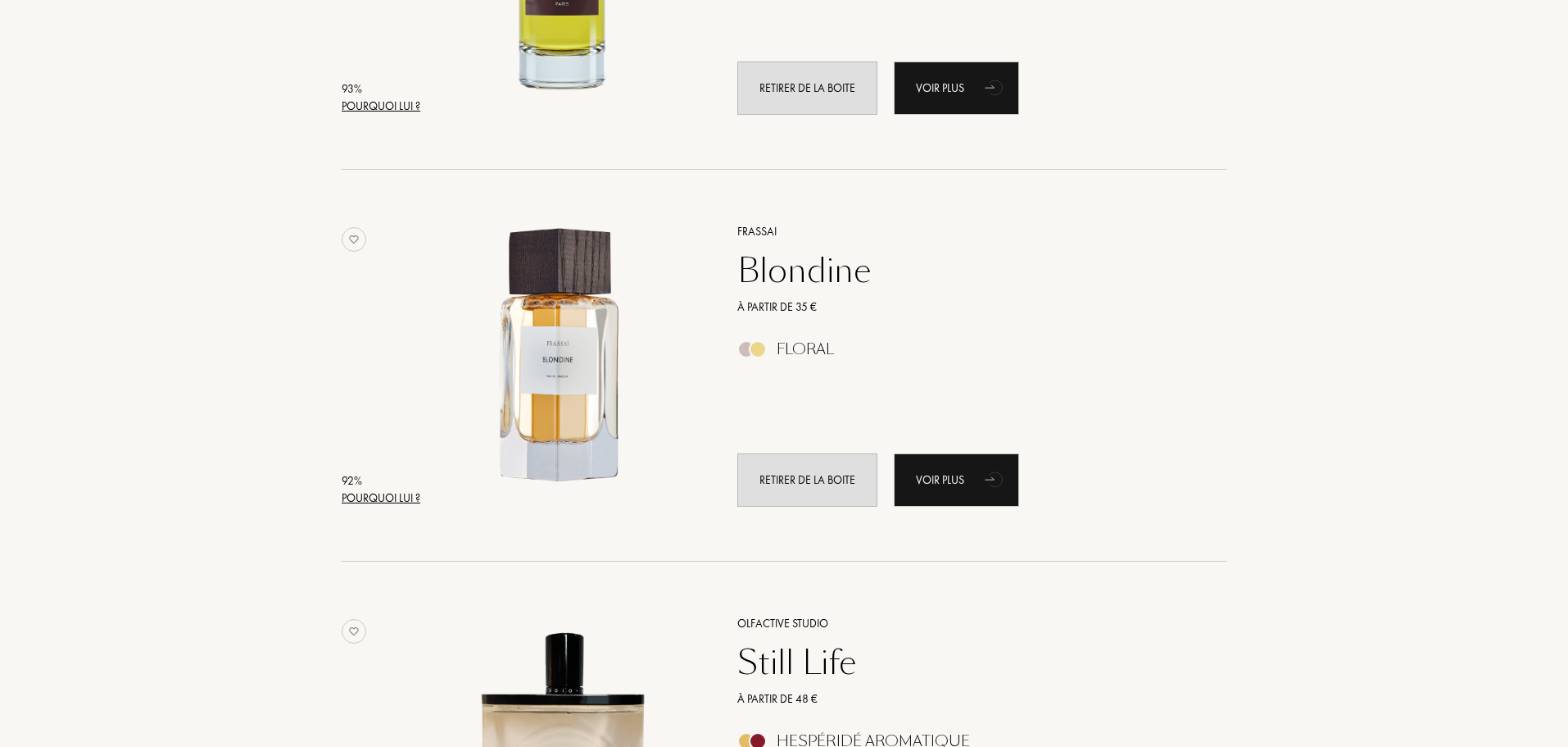
click at [812, 470] on div "Pays de livraison : Afghanistan Afrique du Sud Albanie Algérie Allemagne Andorr…" at bounding box center [782, 373] width 1573 height 747
click at [793, 483] on div "Retirer de la boite" at bounding box center [807, 480] width 140 height 53
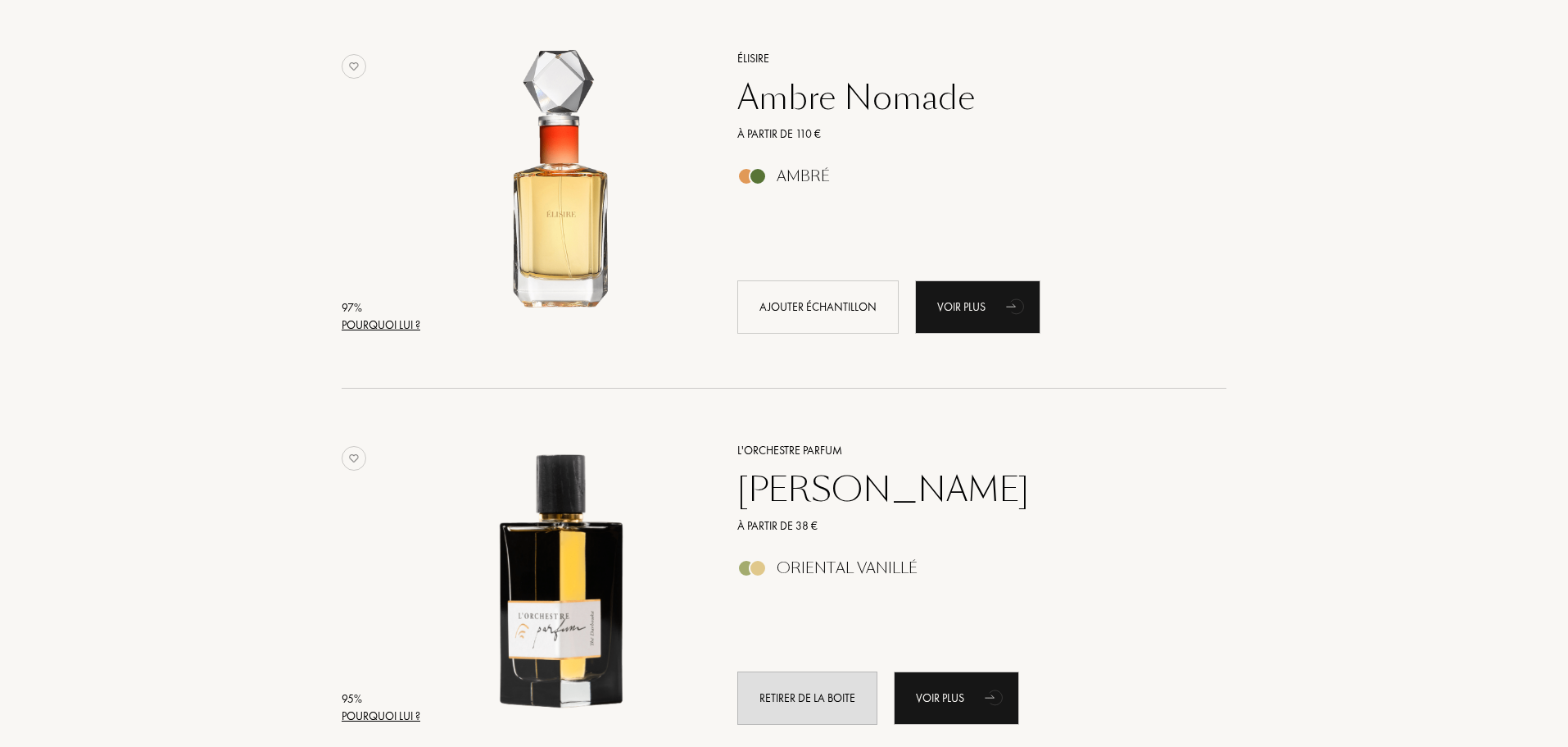
scroll to position [656, 0]
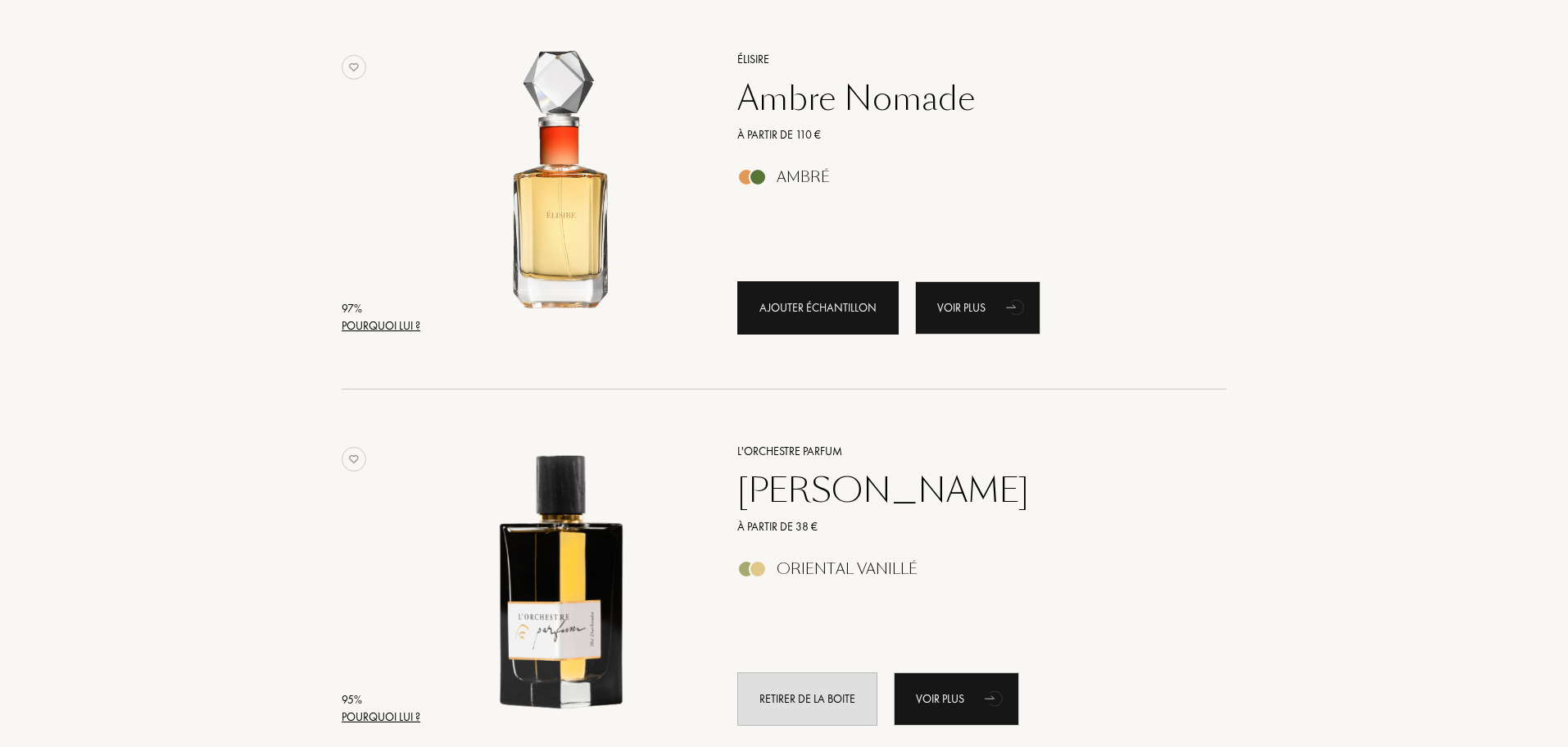
click at [792, 319] on div "Ajouter échantillon" at bounding box center [818, 307] width 162 height 53
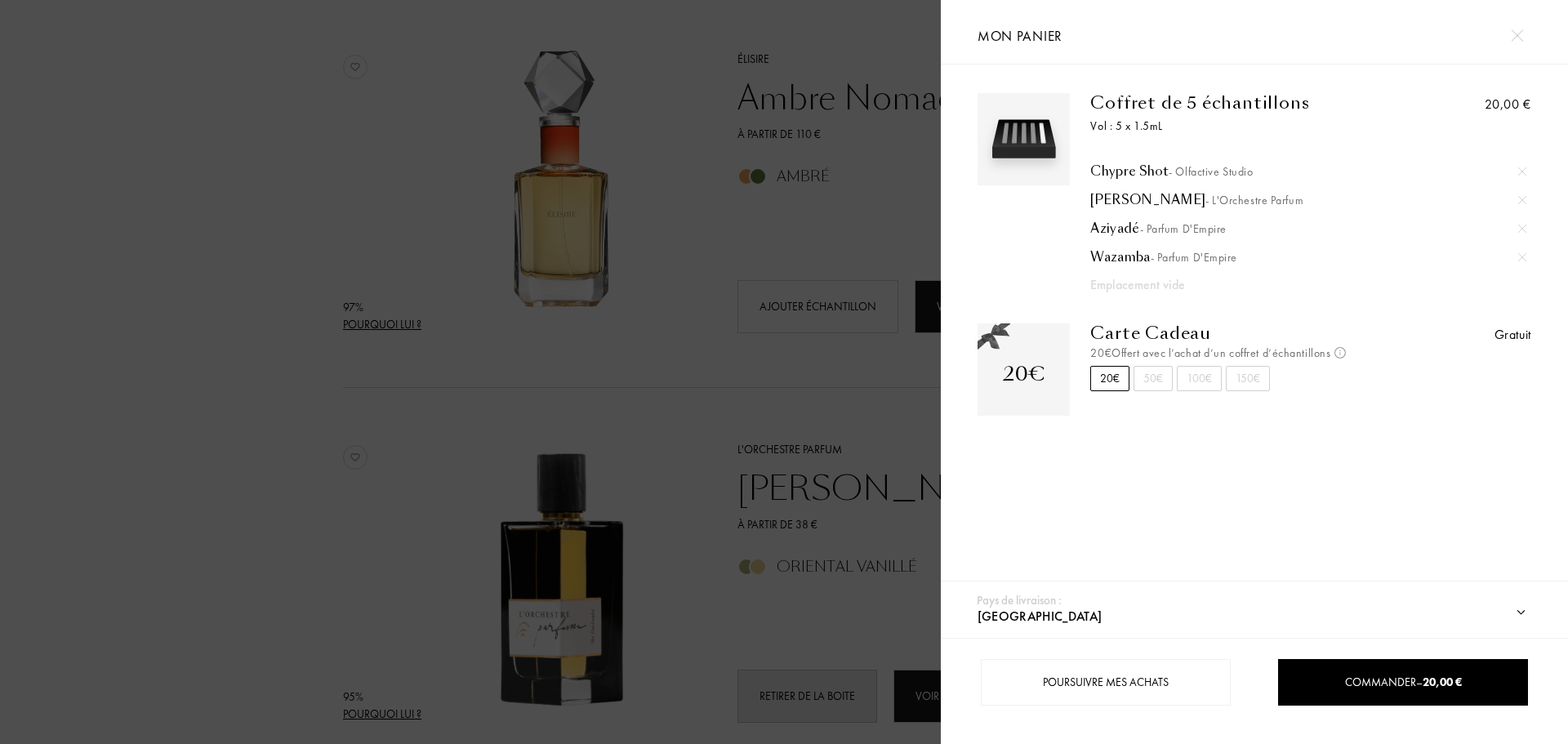
click at [793, 176] on div at bounding box center [470, 372] width 941 height 744
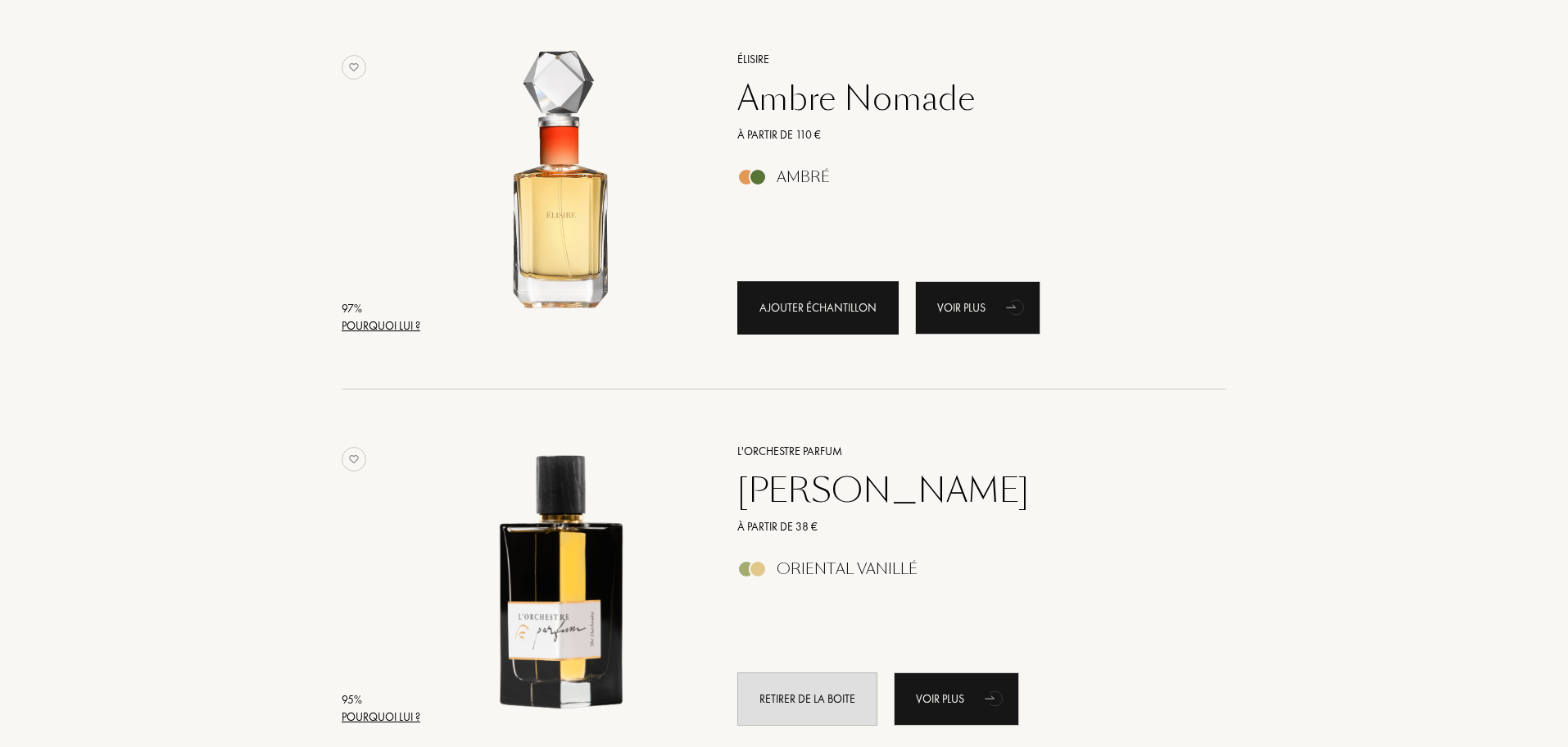
click at [784, 305] on div "Ajouter échantillon" at bounding box center [818, 307] width 162 height 53
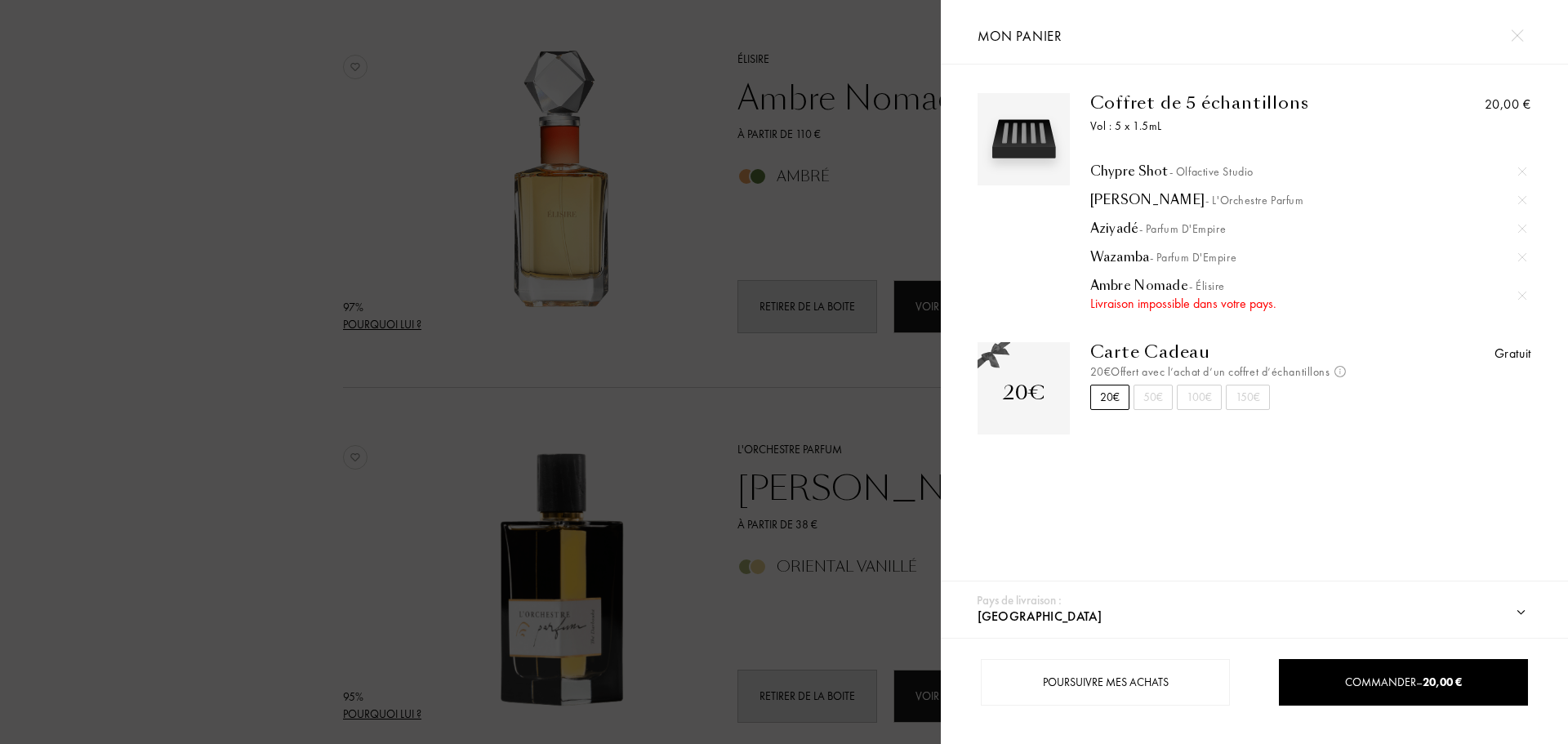
click at [1206, 289] on span "- Élisire" at bounding box center [1207, 285] width 36 height 14
click at [870, 139] on div at bounding box center [470, 372] width 941 height 744
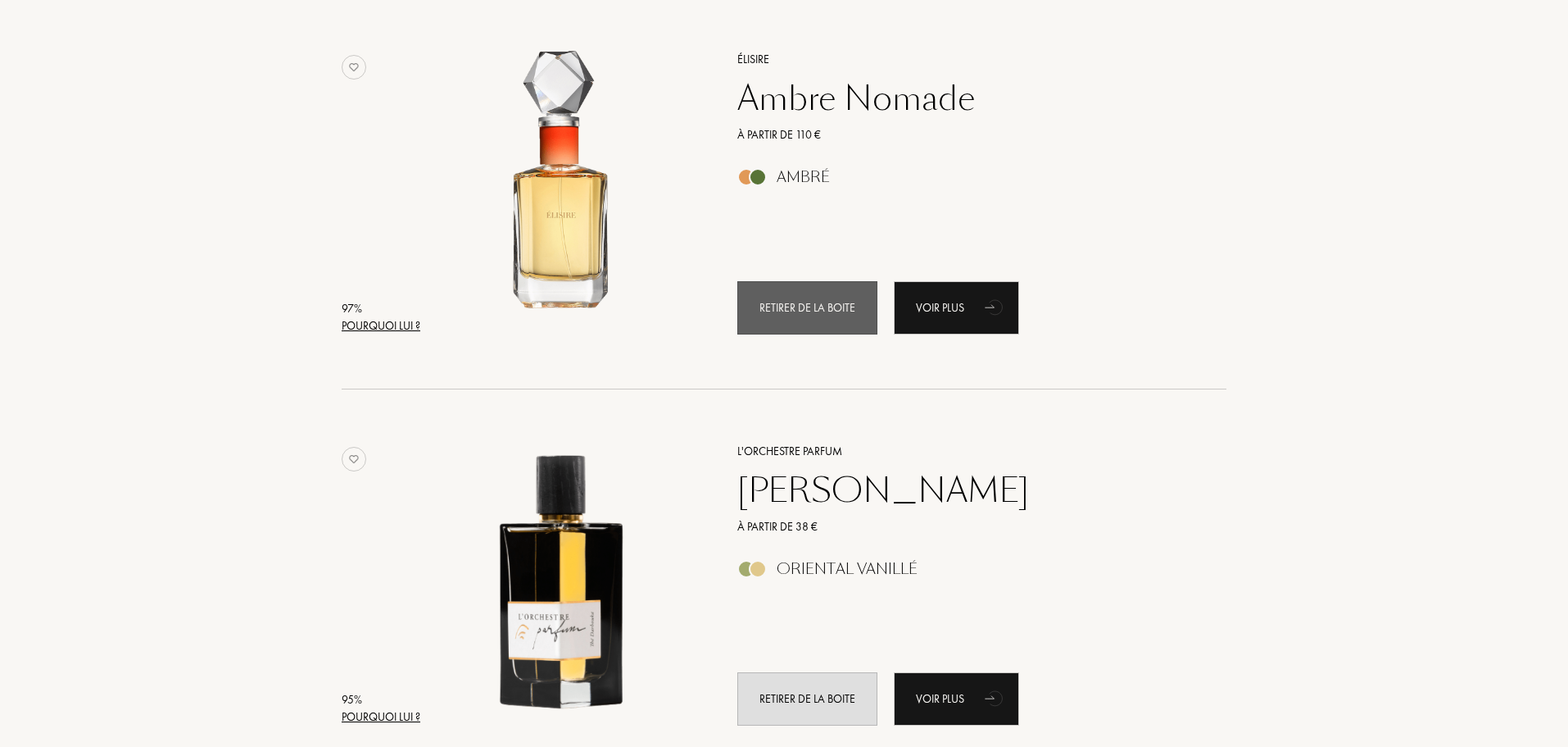
click at [789, 314] on div "Retirer de la boite" at bounding box center [807, 307] width 140 height 53
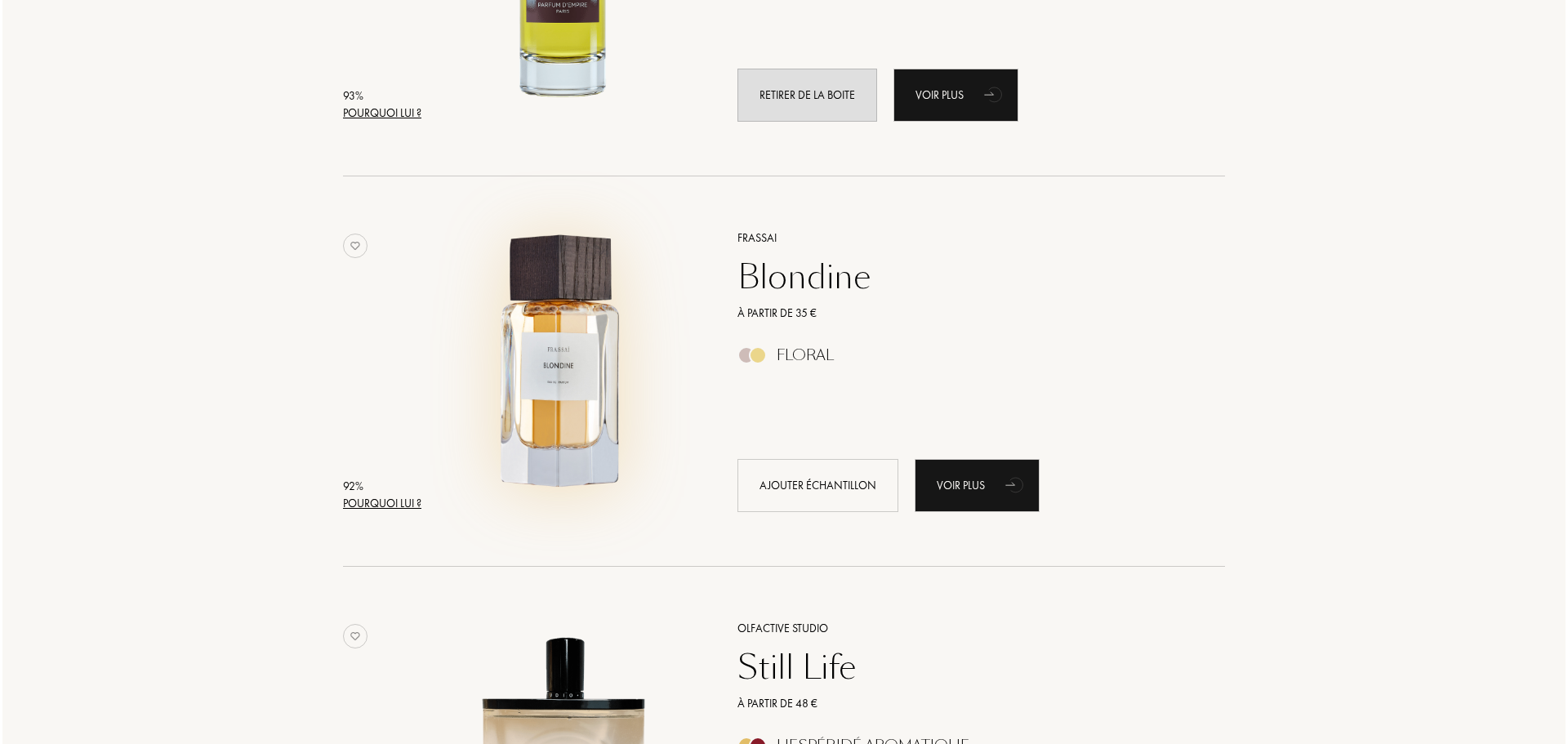
scroll to position [2041, 0]
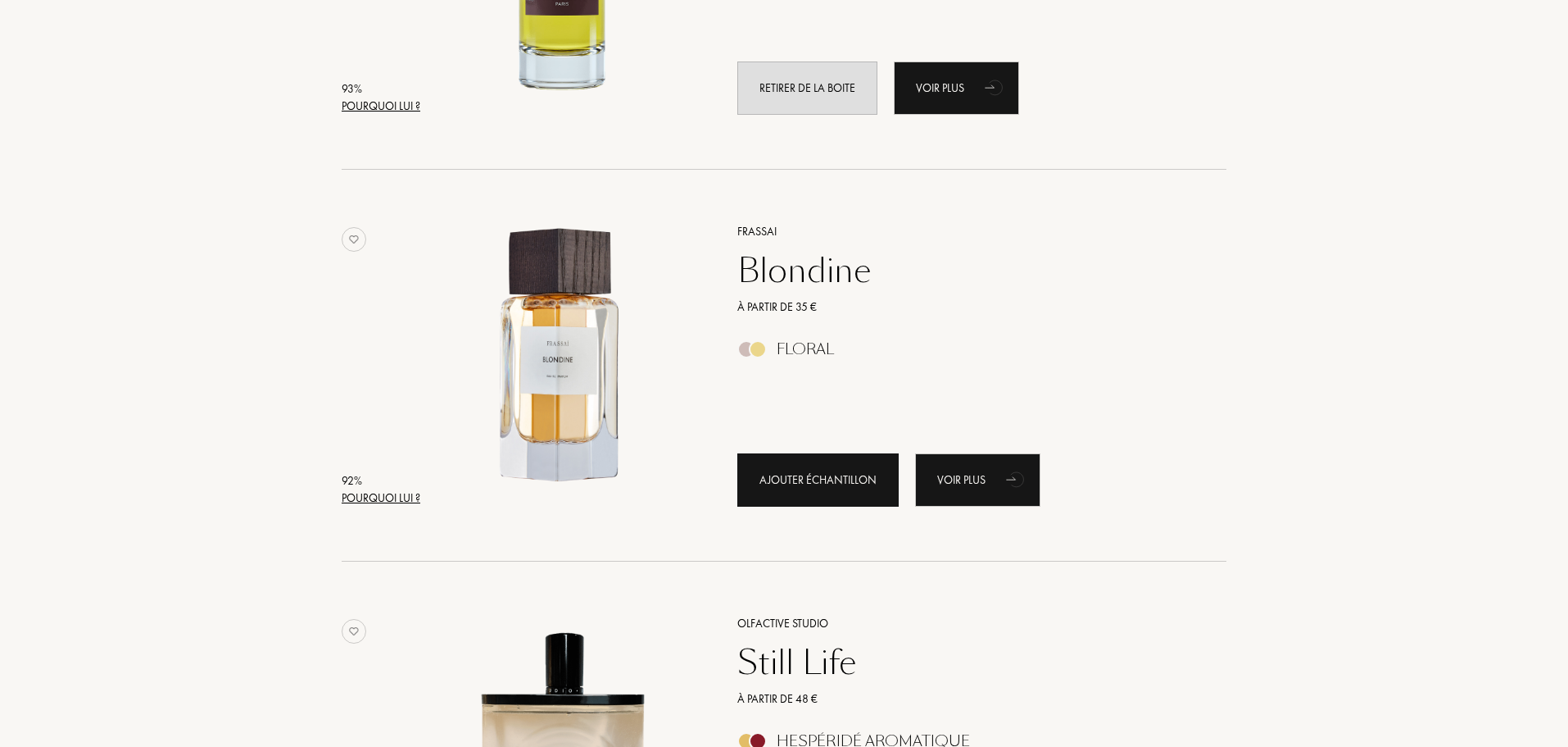
click at [775, 487] on div "Ajouter échantillon" at bounding box center [818, 480] width 162 height 53
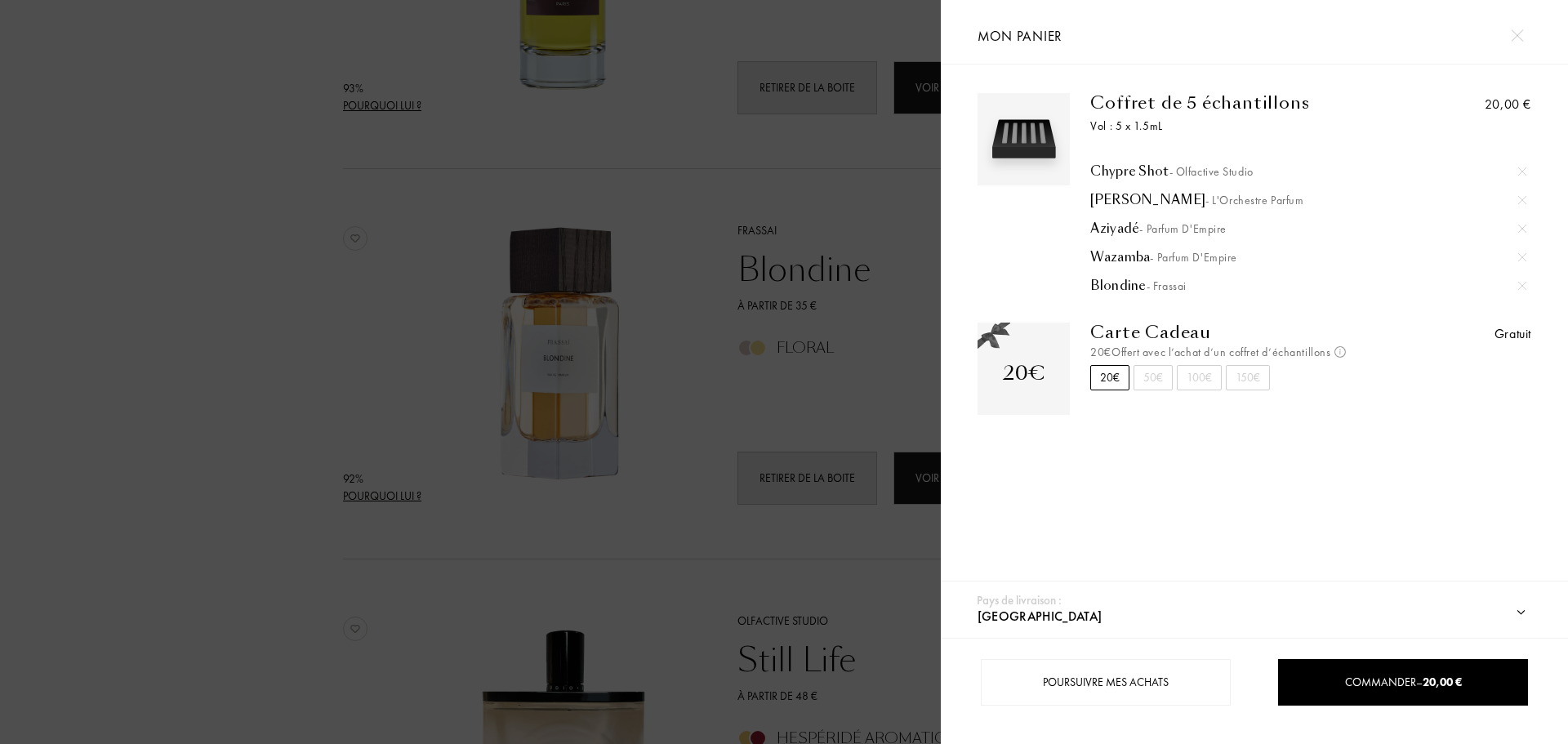
click at [1155, 378] on div "50€" at bounding box center [1154, 378] width 40 height 25
click at [1114, 378] on div "20€" at bounding box center [1111, 378] width 40 height 25
click at [1365, 687] on span "Commander – 20,00 €" at bounding box center [1404, 682] width 117 height 14
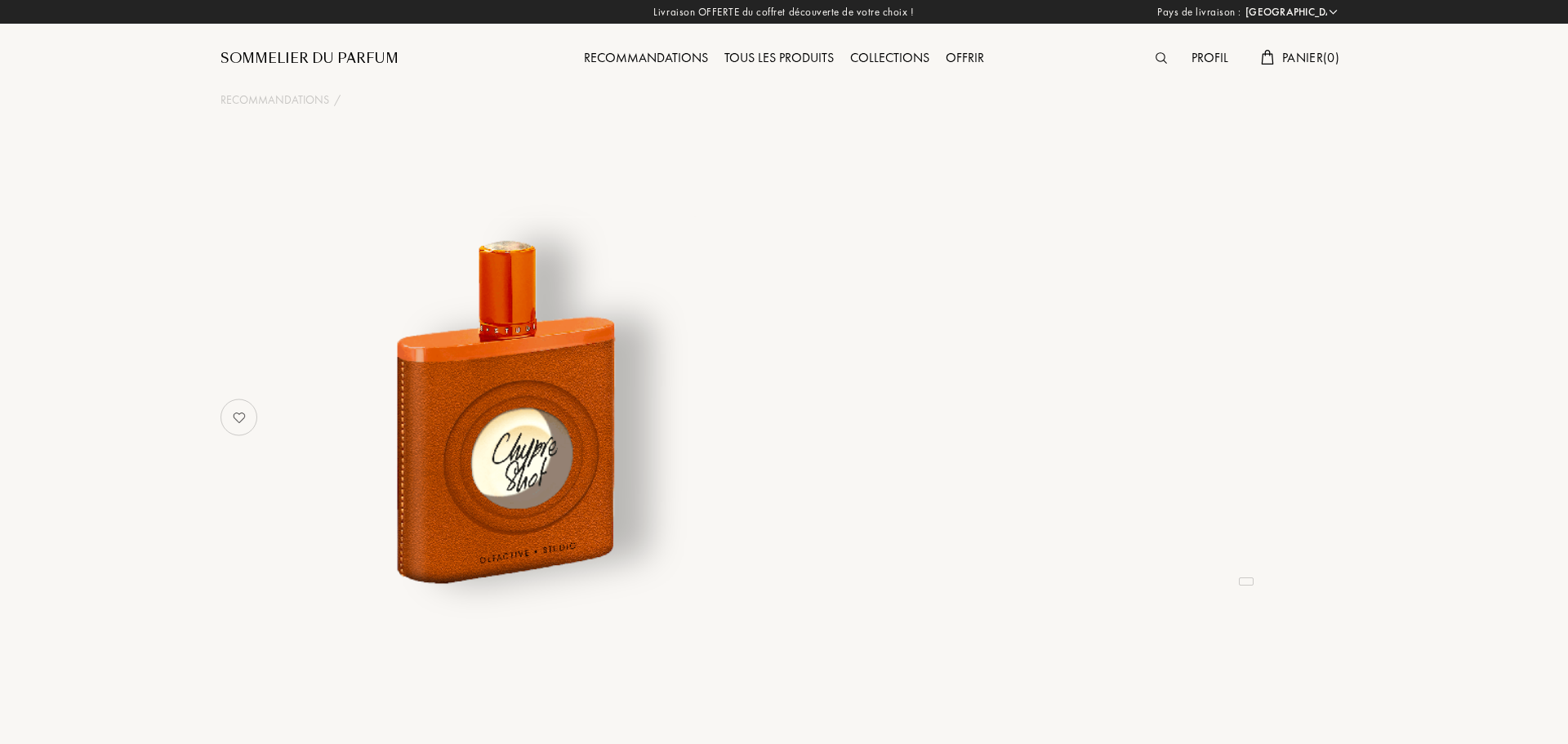
select select "FR"
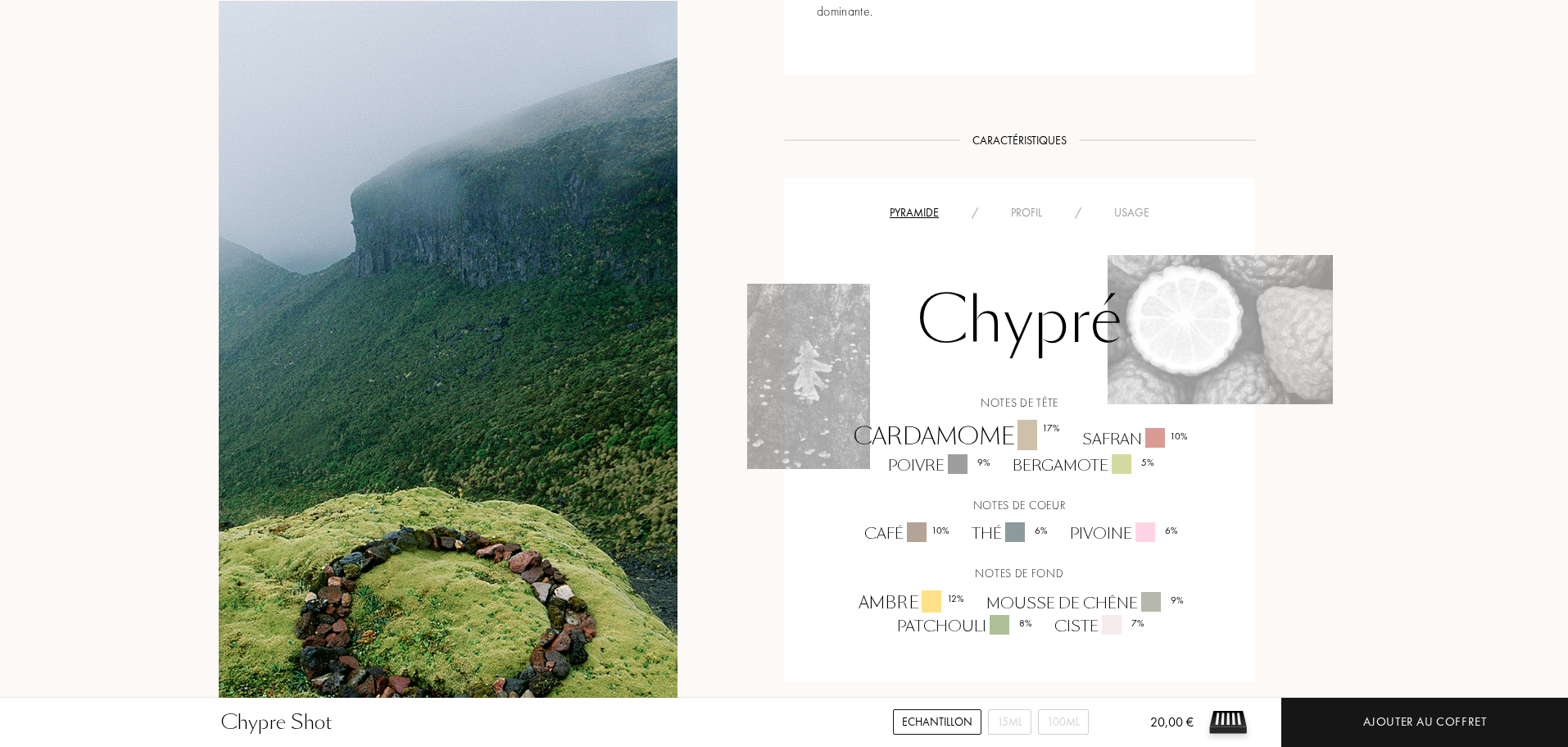
scroll to position [901, 0]
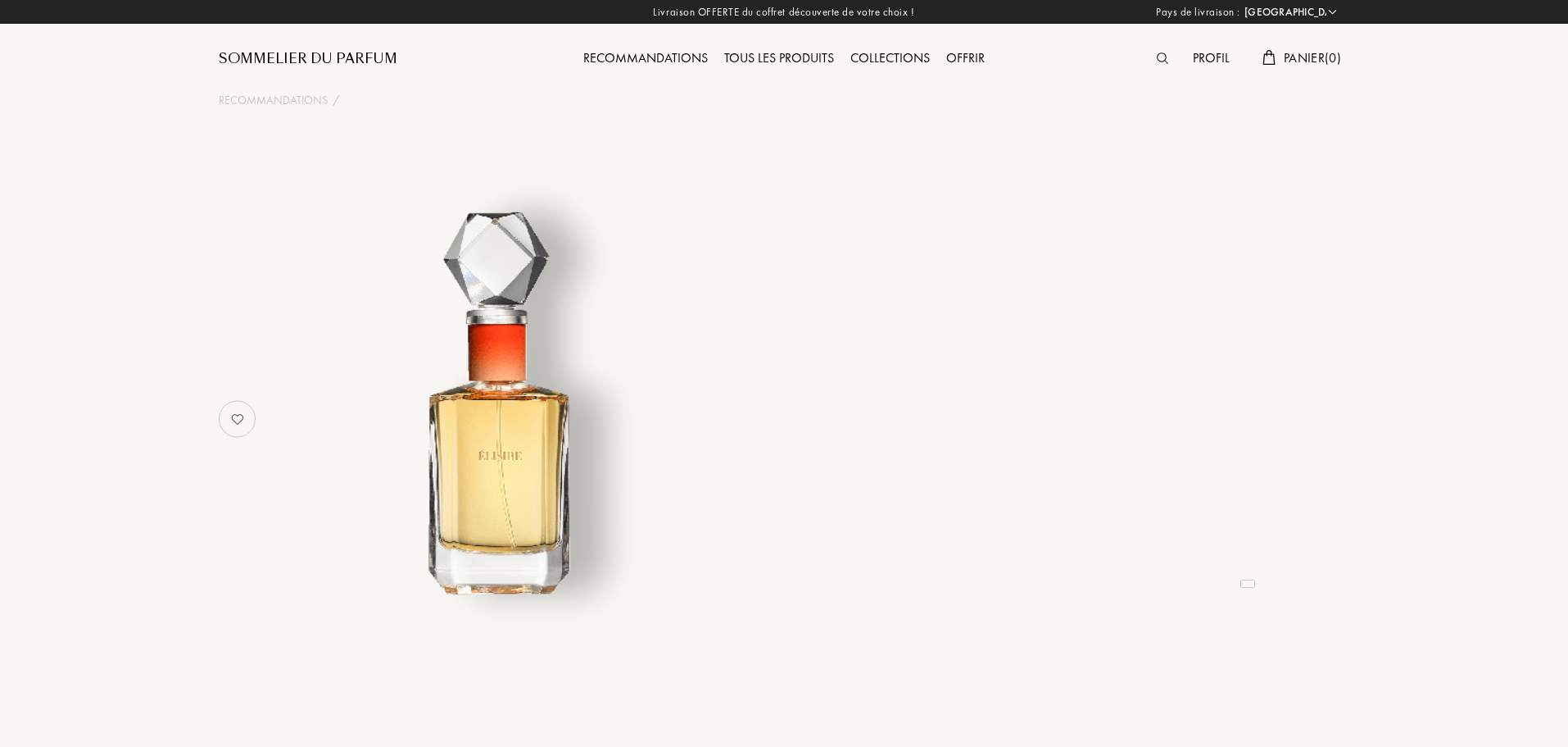
select select "FR"
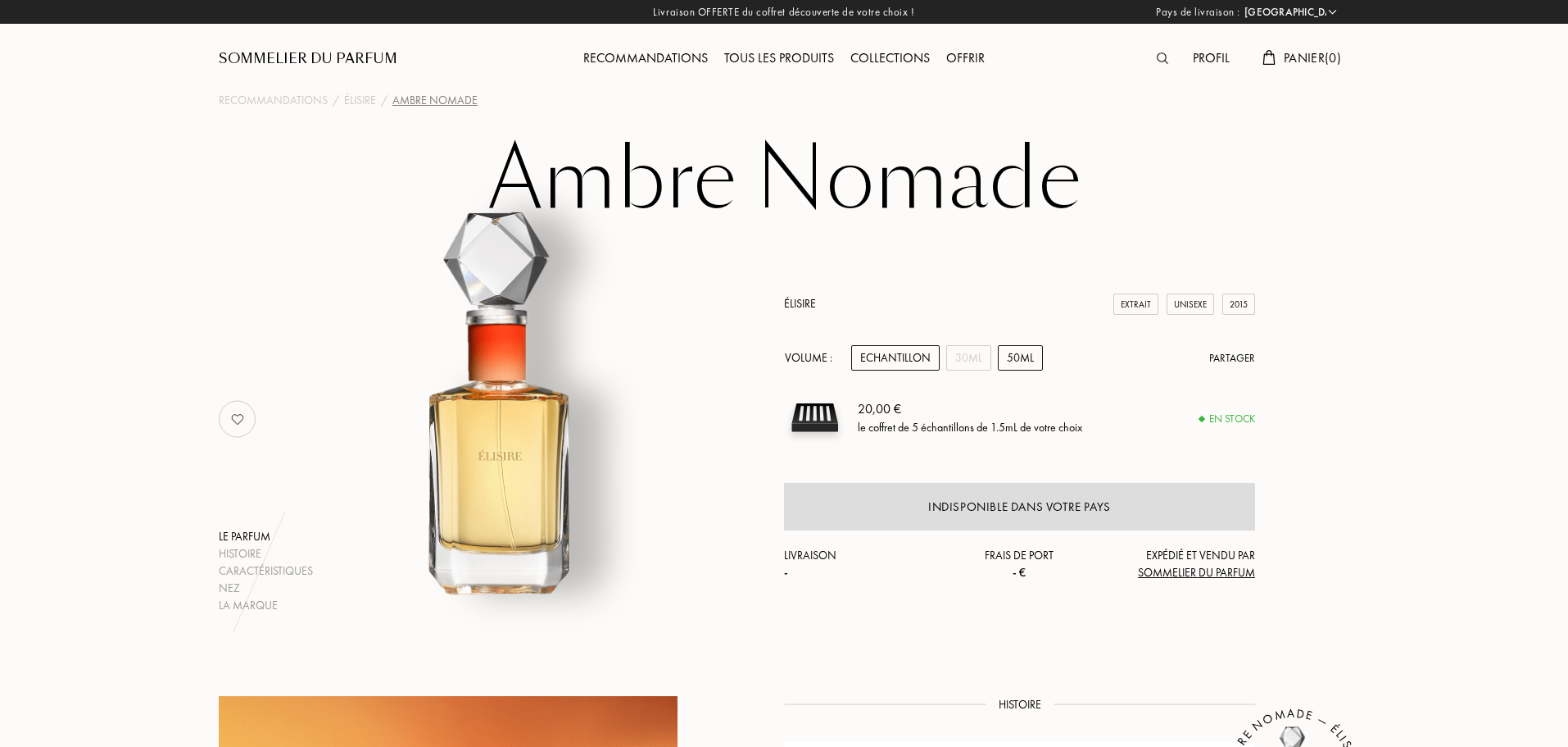
click at [1022, 360] on div "50mL" at bounding box center [1020, 358] width 45 height 25
click at [965, 359] on div "30mL" at bounding box center [969, 358] width 45 height 25
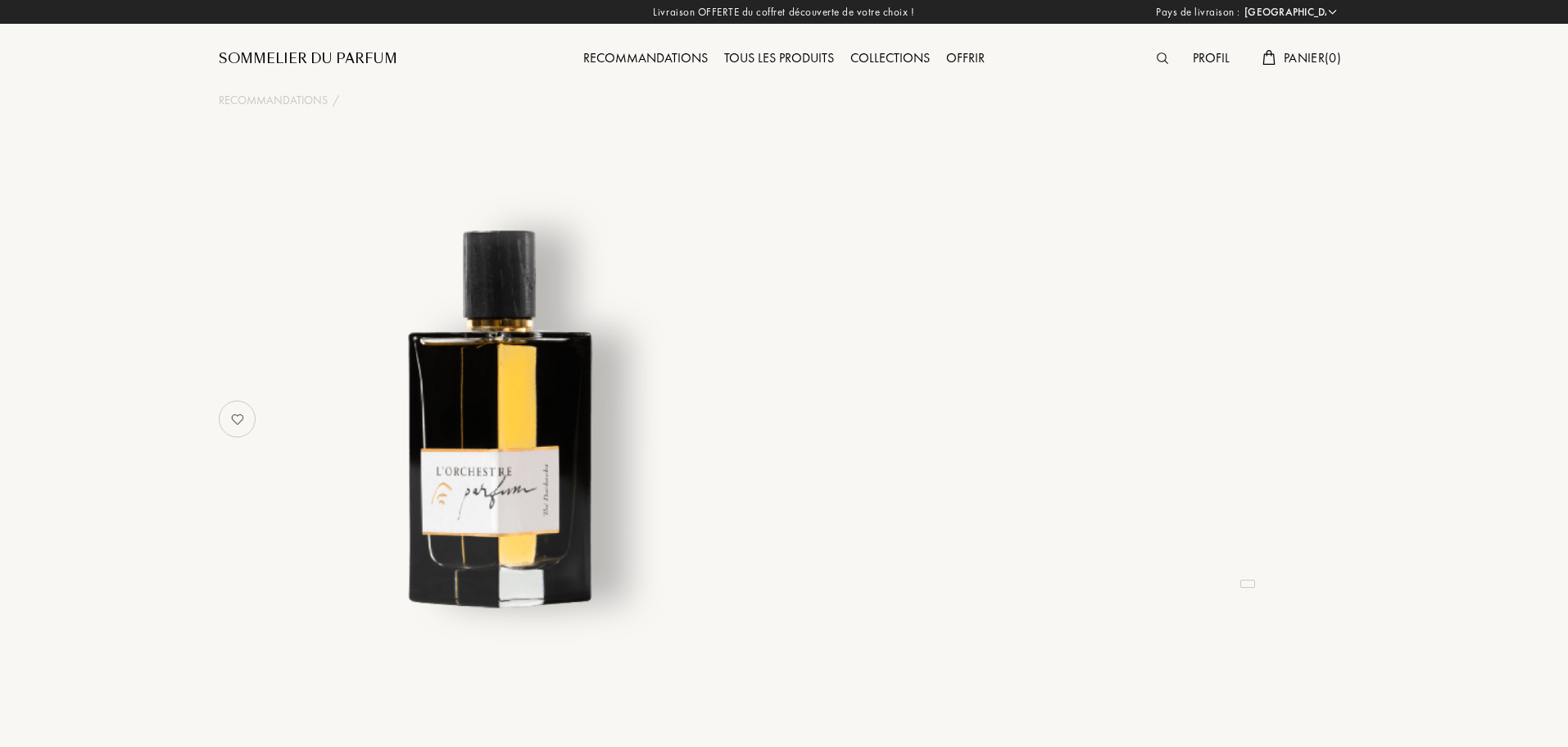
select select "FR"
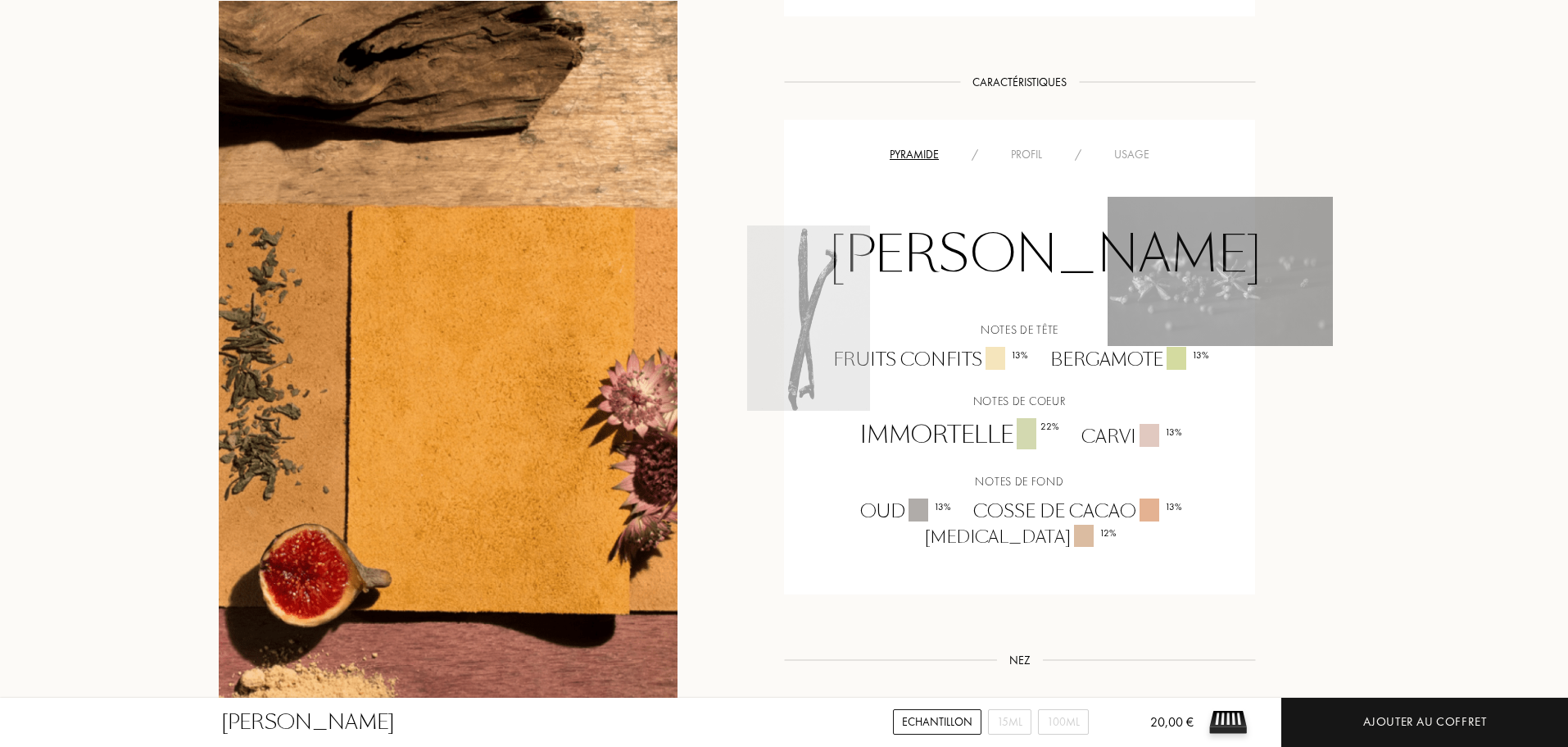
scroll to position [1148, 0]
click at [1026, 155] on div "Profil" at bounding box center [1026, 154] width 64 height 17
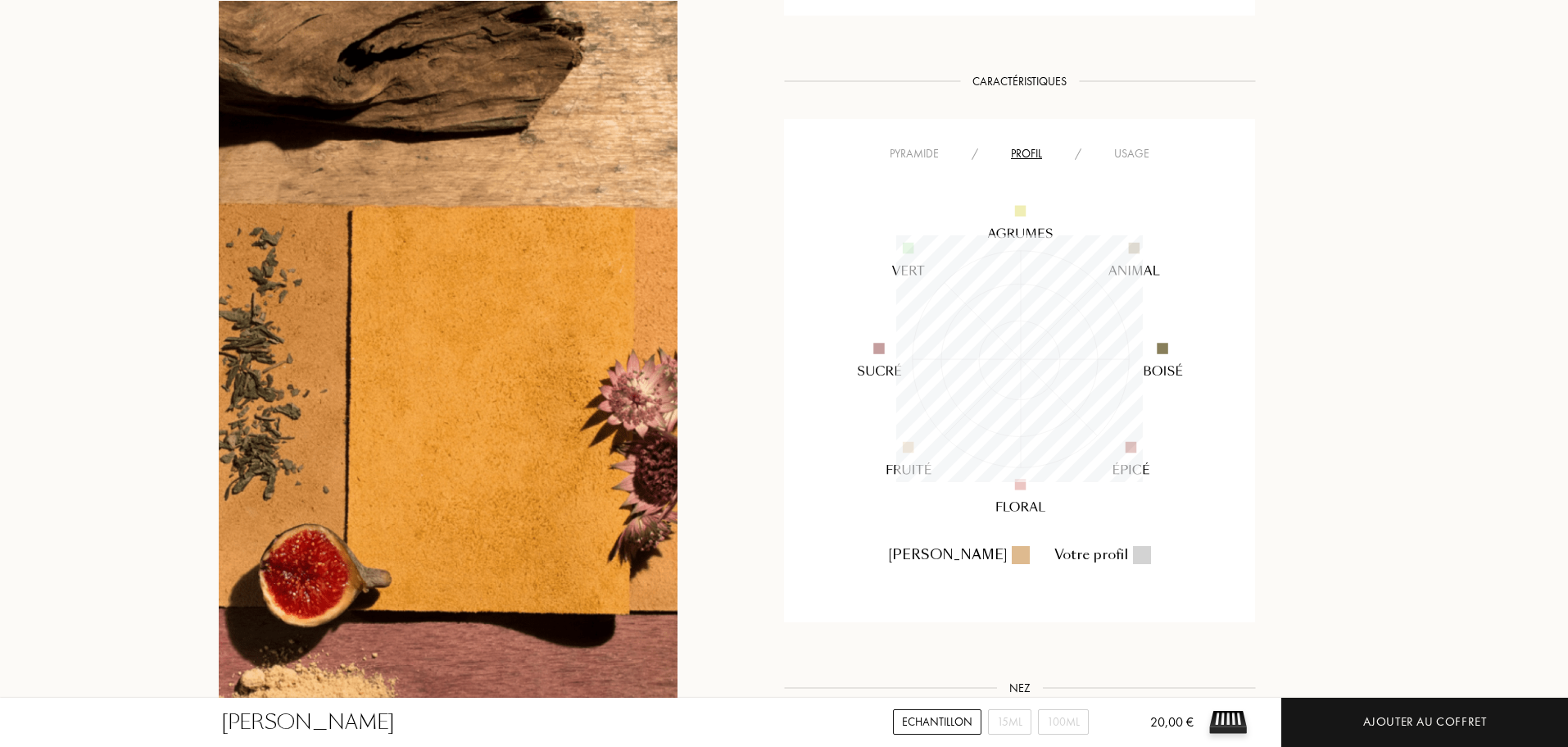
scroll to position [247, 246]
click at [1132, 154] on div "Usage" at bounding box center [1131, 154] width 68 height 17
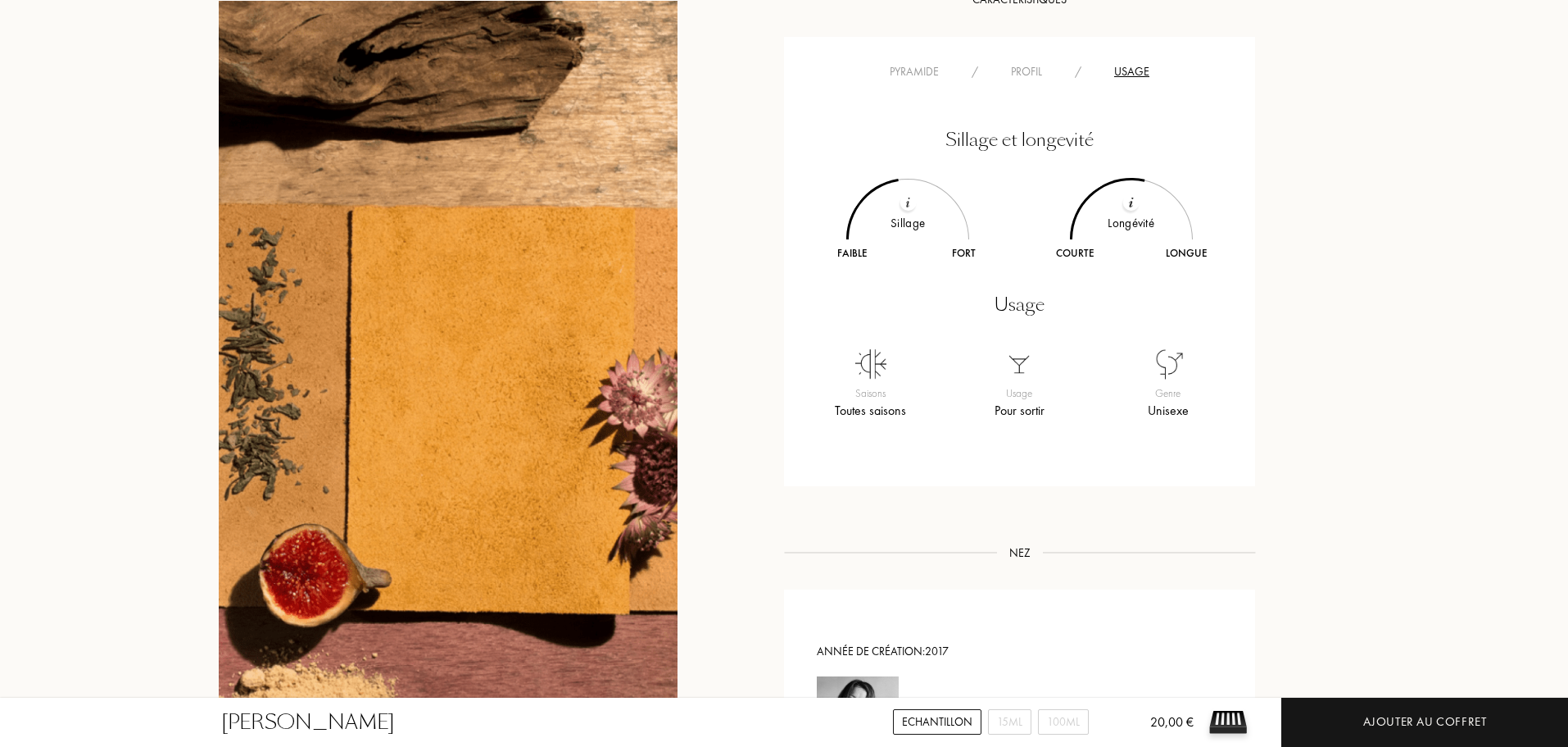
scroll to position [820, 0]
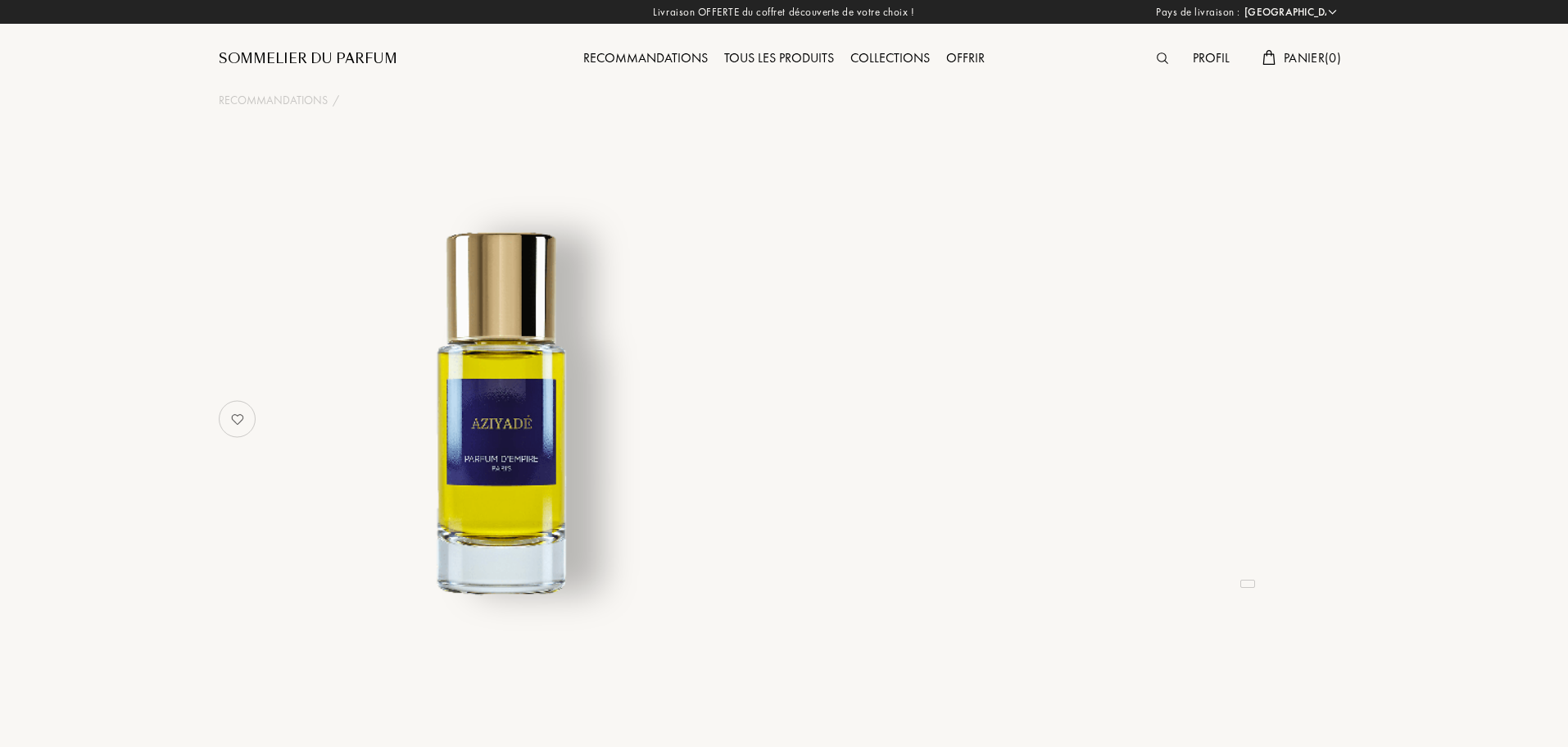
select select "FR"
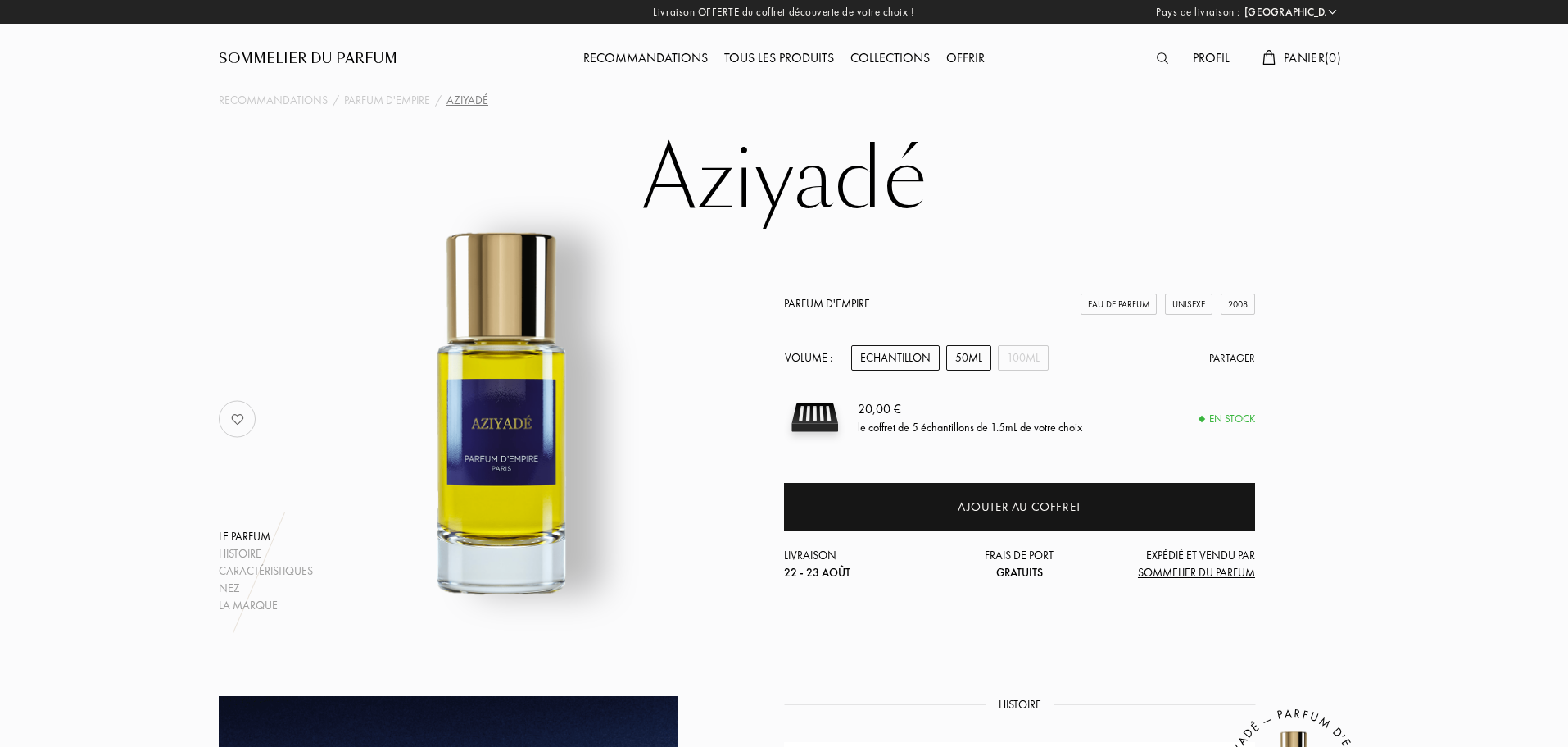
click at [968, 359] on div "50mL" at bounding box center [969, 358] width 45 height 25
click at [1024, 361] on div "100mL" at bounding box center [1023, 358] width 51 height 25
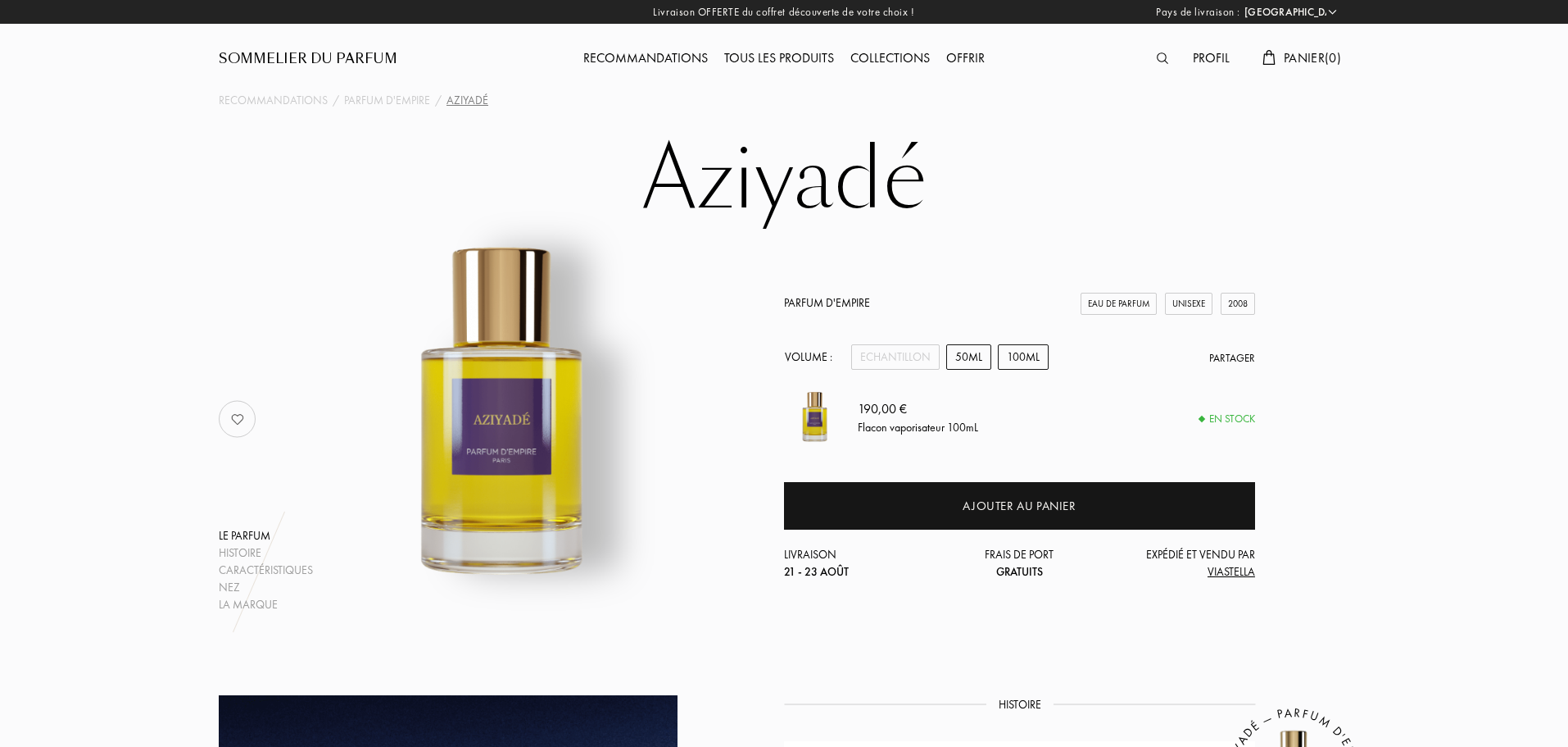
click at [979, 360] on div "50mL" at bounding box center [969, 357] width 45 height 25
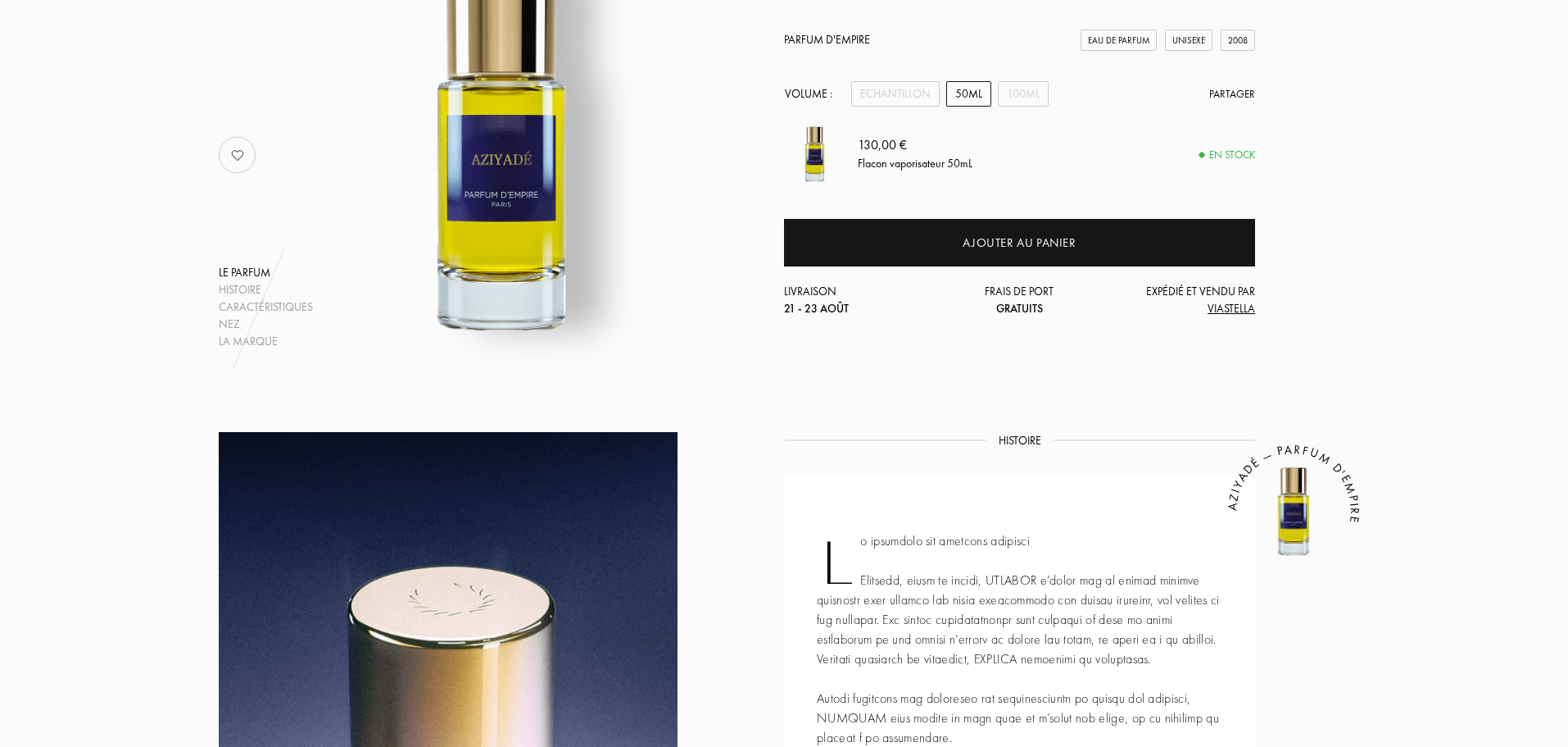
scroll to position [328, 0]
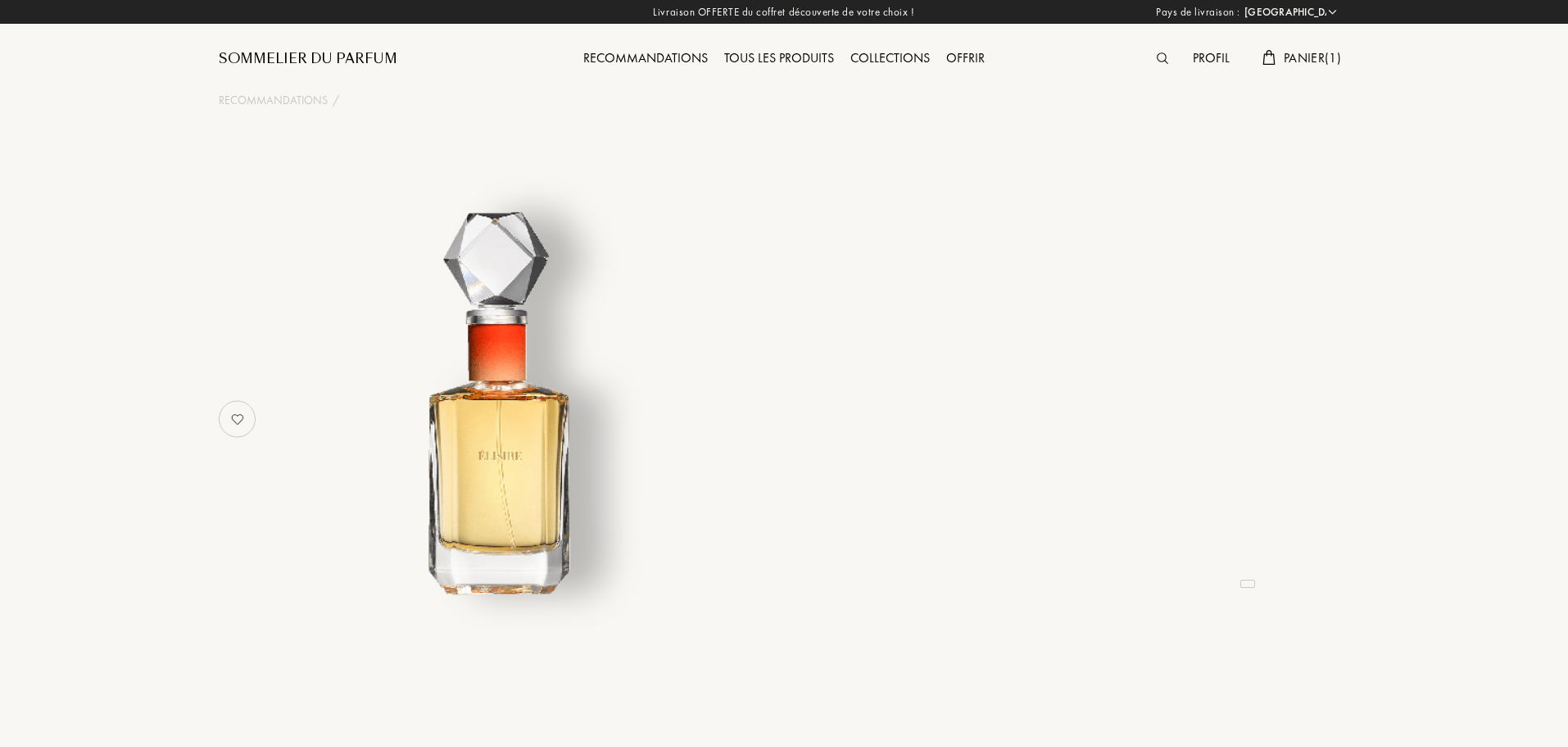
select select "FR"
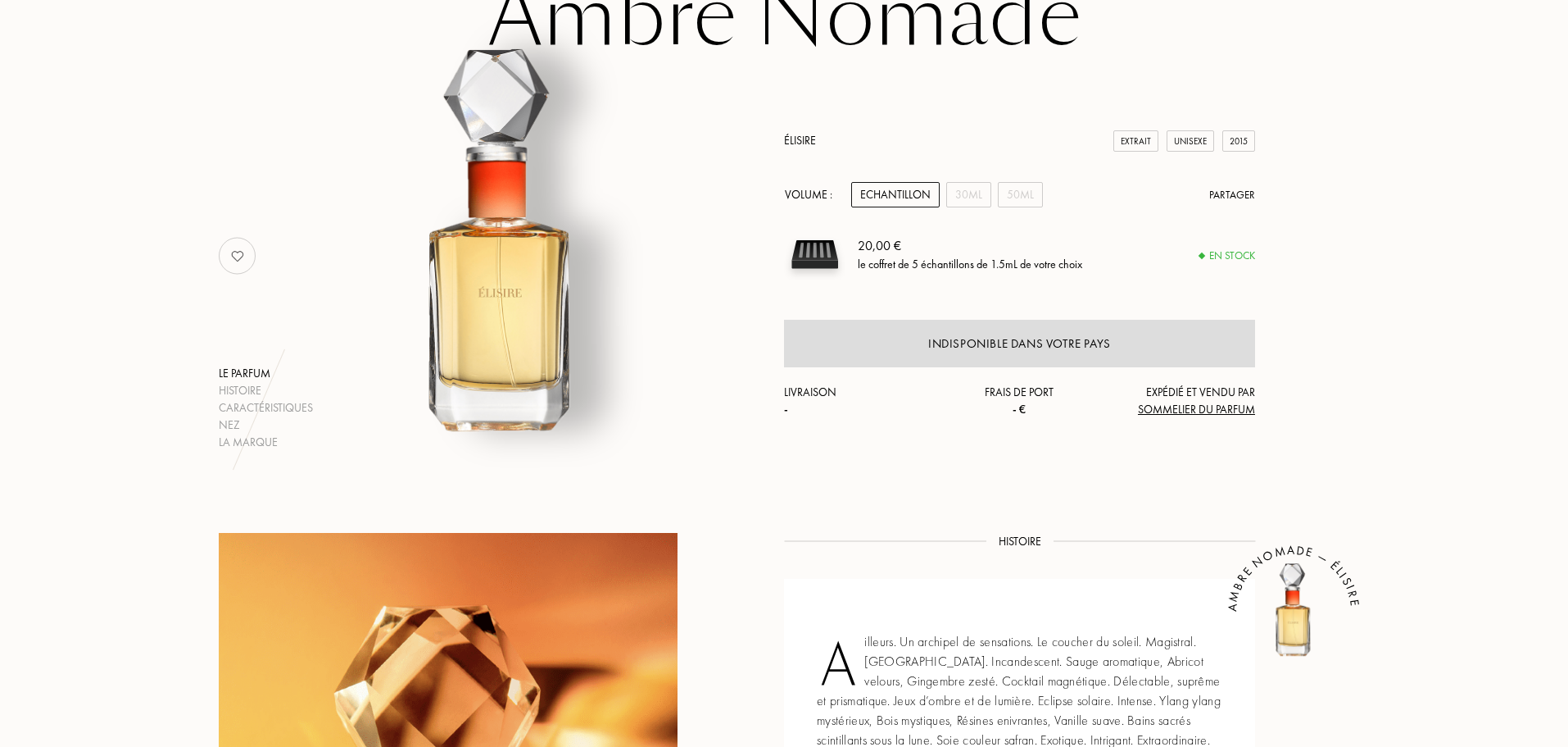
scroll to position [164, 0]
click at [969, 189] on div "30mL" at bounding box center [969, 194] width 45 height 25
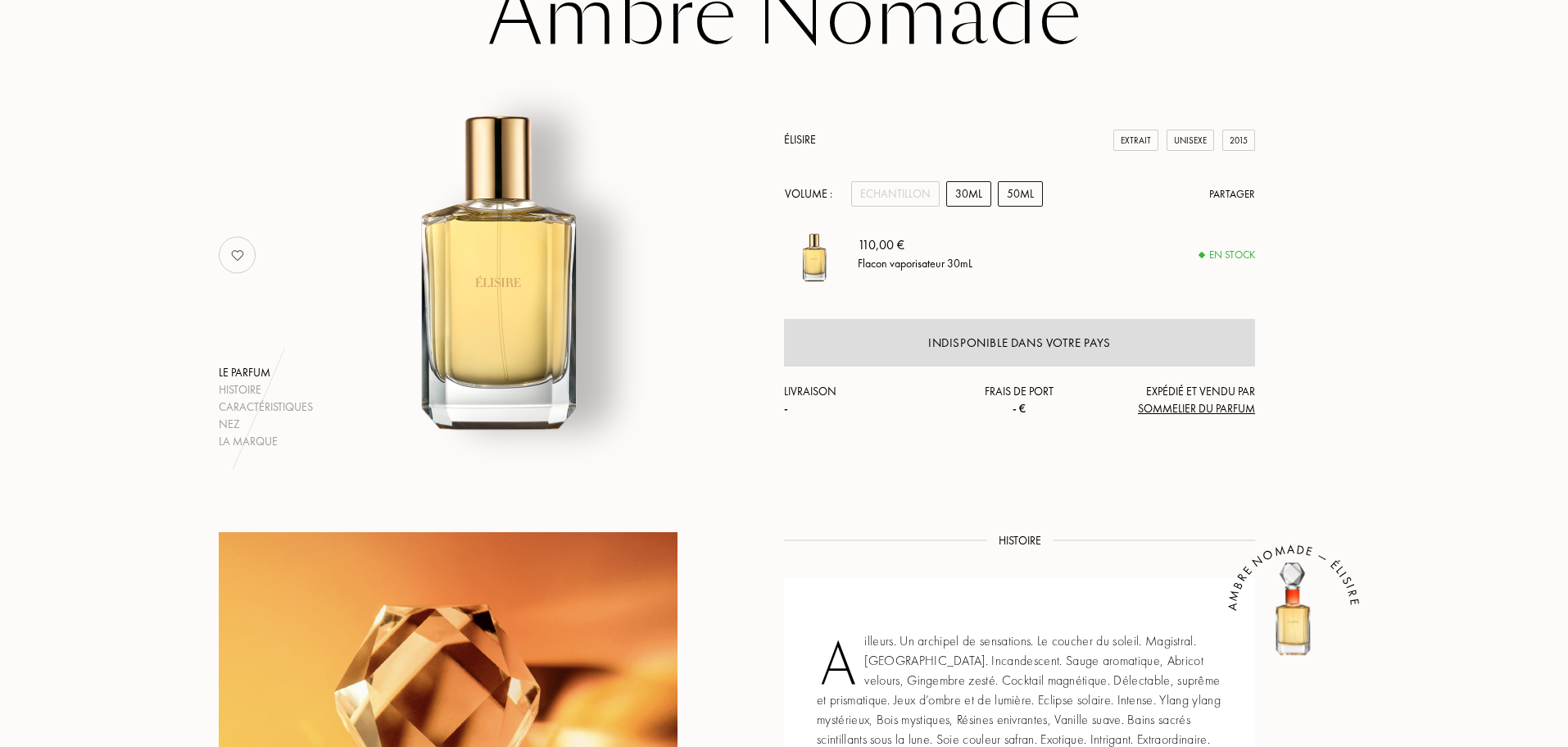
click at [1014, 197] on div "50mL" at bounding box center [1020, 194] width 45 height 25
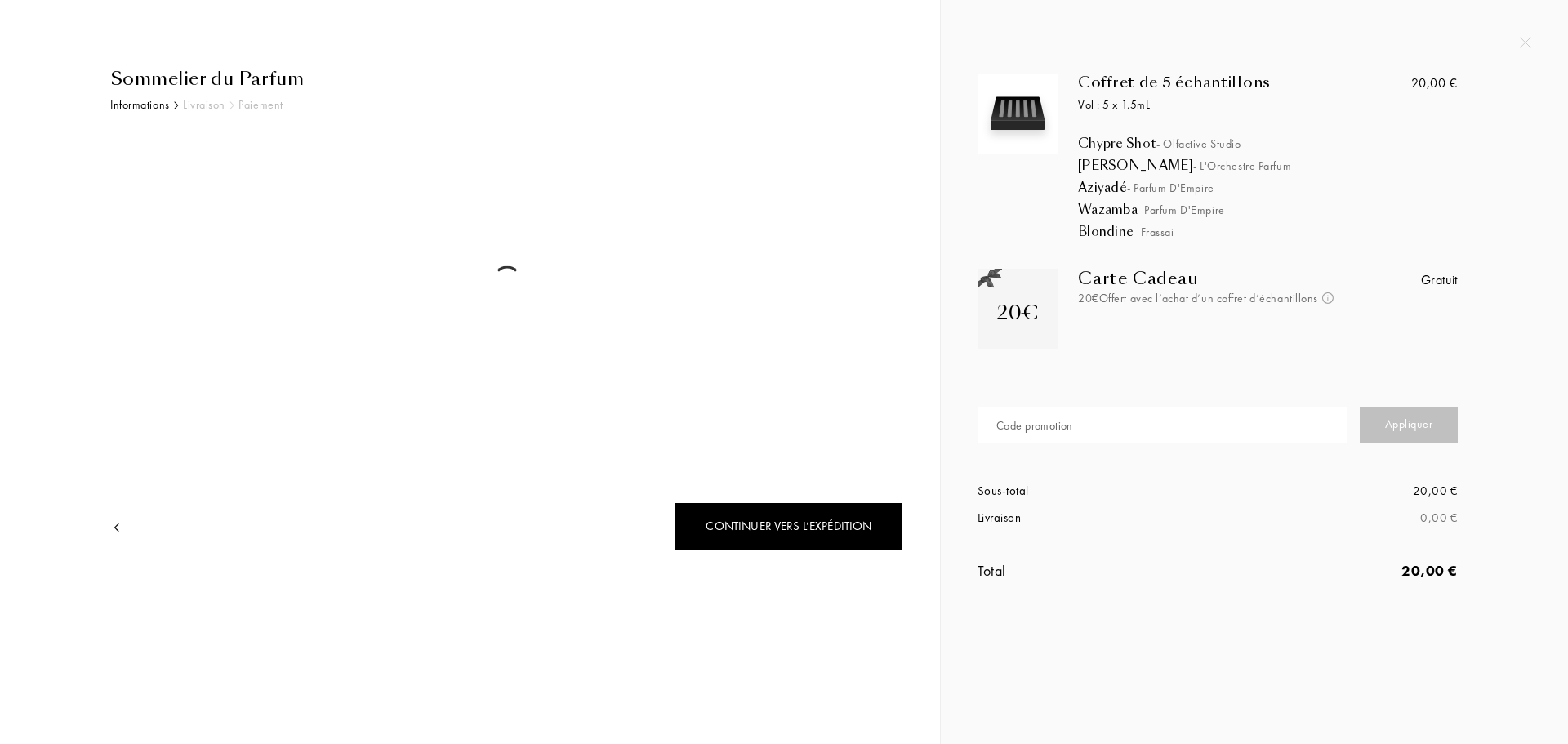
select select "FR"
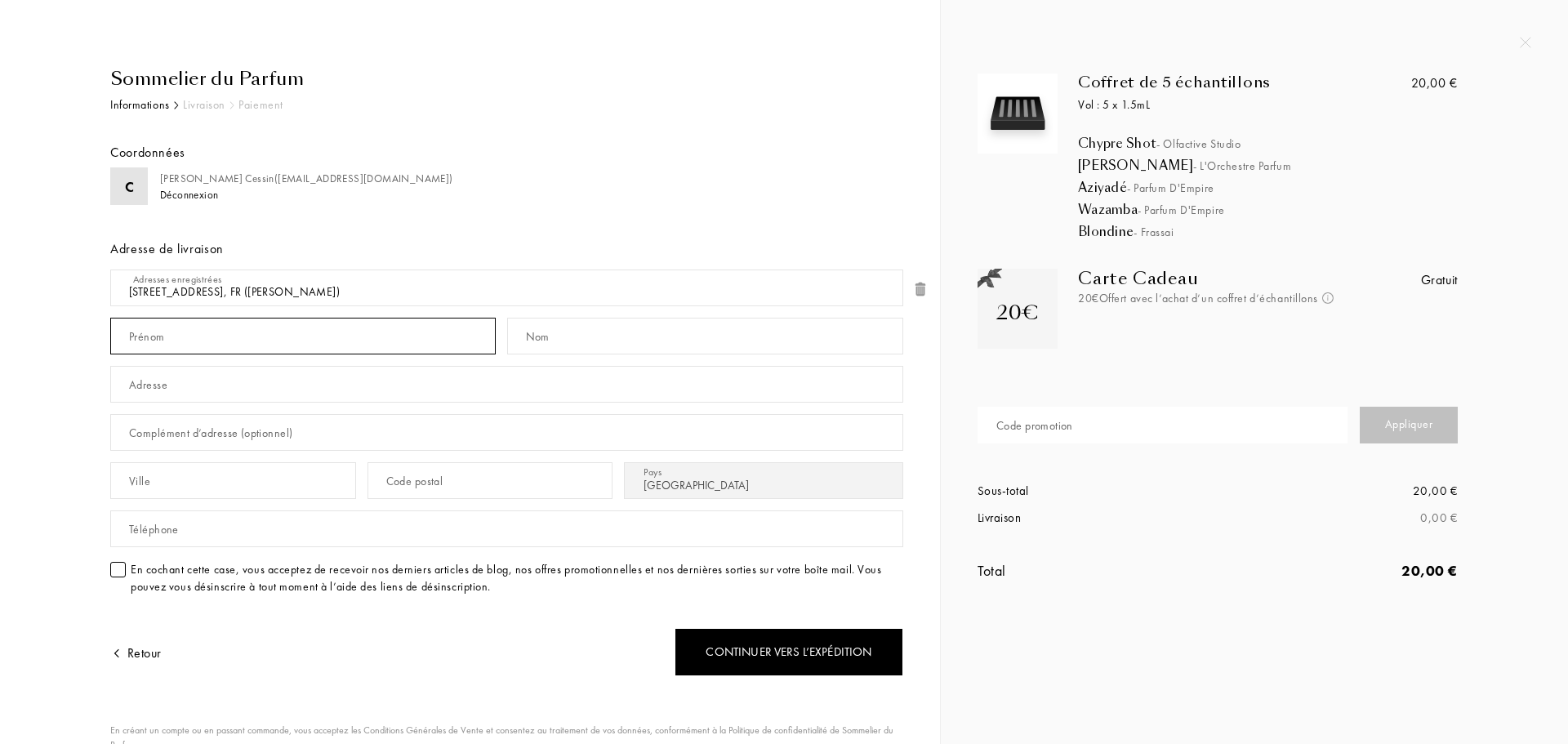
click at [248, 339] on input "text" at bounding box center [303, 336] width 385 height 37
type input "[PERSON_NAME]"
type input "CESSIN"
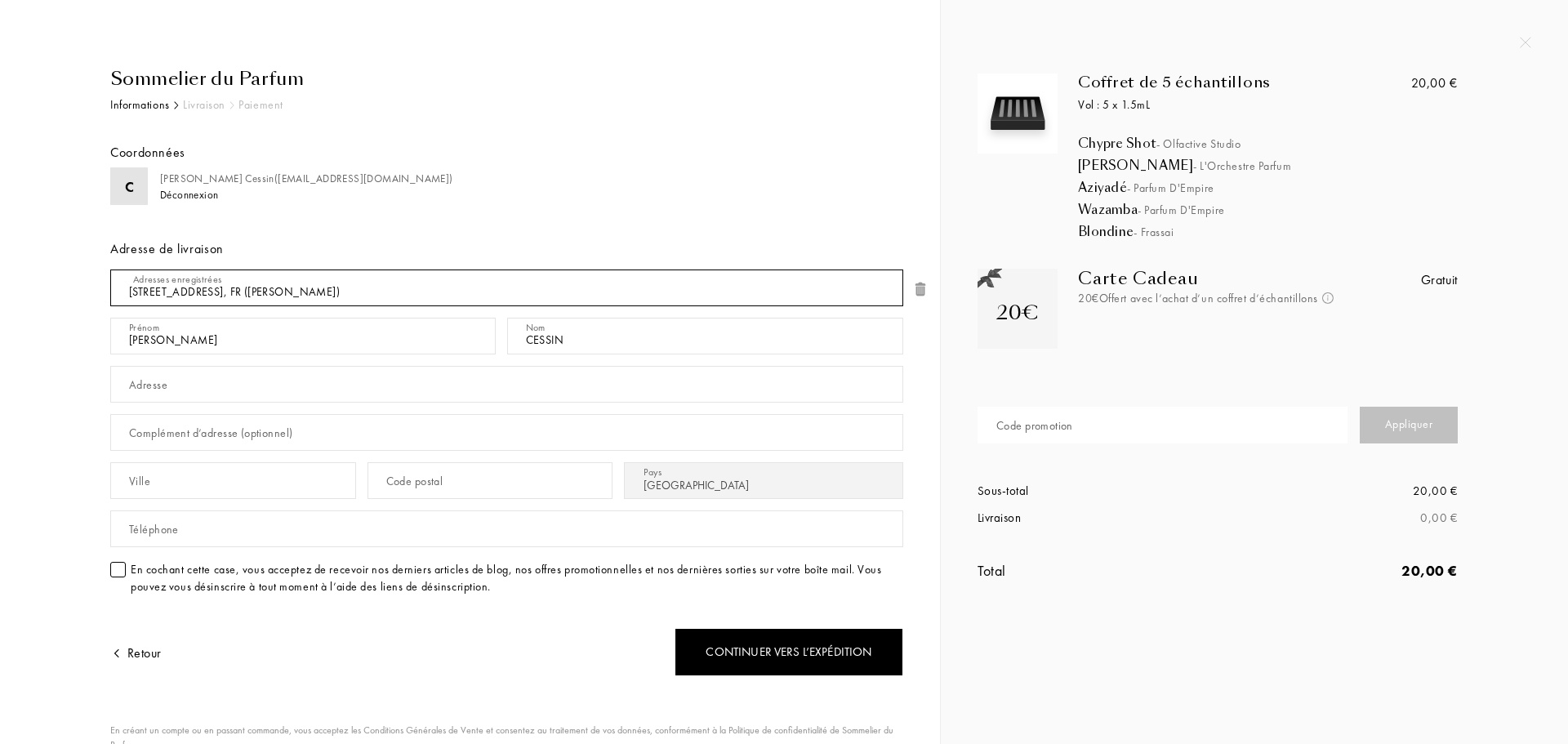
click at [799, 284] on select "150, Impasse Des Lithos , 74700 Sallanches, FR ([PERSON_NAME]) [STREET_ADDRESS]…" at bounding box center [507, 287] width 793 height 37
select select "1"
click at [111, 269] on select "150, Impasse Des Lithos , 74700 Sallanches, FR ([PERSON_NAME]) [STREET_ADDRESS]…" at bounding box center [507, 287] width 793 height 37
type input "[PERSON_NAME]"
type input "Cessin"
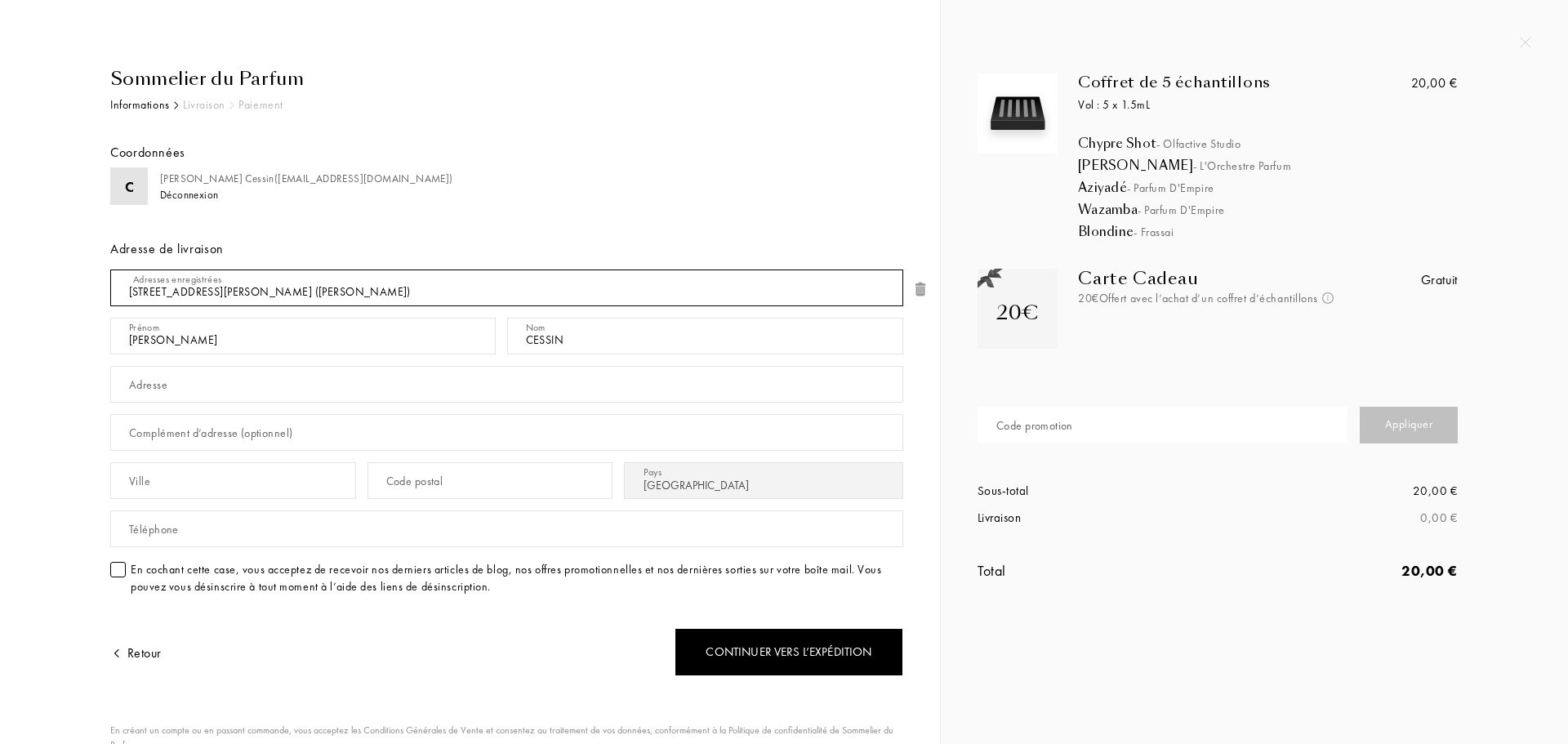
type input "[STREET_ADDRESS][PERSON_NAME]"
type input "Lons-Le-Saunier"
type input "39000"
type input "0661424391"
click at [266, 281] on select "150, Impasse Des Lithos , 74700 Sallanches, FR ([PERSON_NAME]) [STREET_ADDRESS]…" at bounding box center [507, 287] width 793 height 37
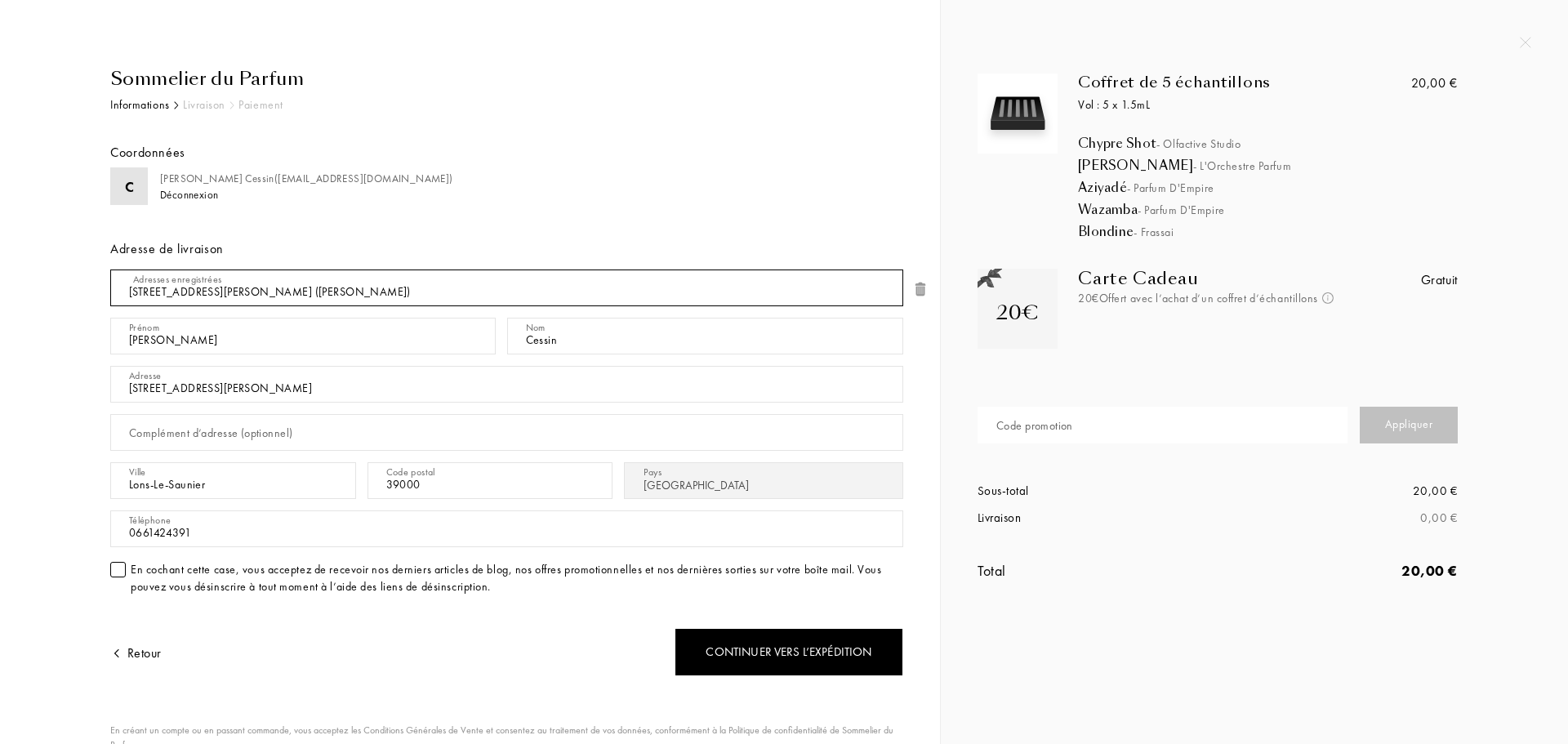
select select "0"
click at [111, 269] on select "150, Impasse Des Lithos , 74700 Sallanches, FR ([PERSON_NAME]) [STREET_ADDRESS]…" at bounding box center [507, 287] width 793 height 37
type input "[PERSON_NAME]"
type input "150, Impasse Des Lithos"
type input "Sallanches"
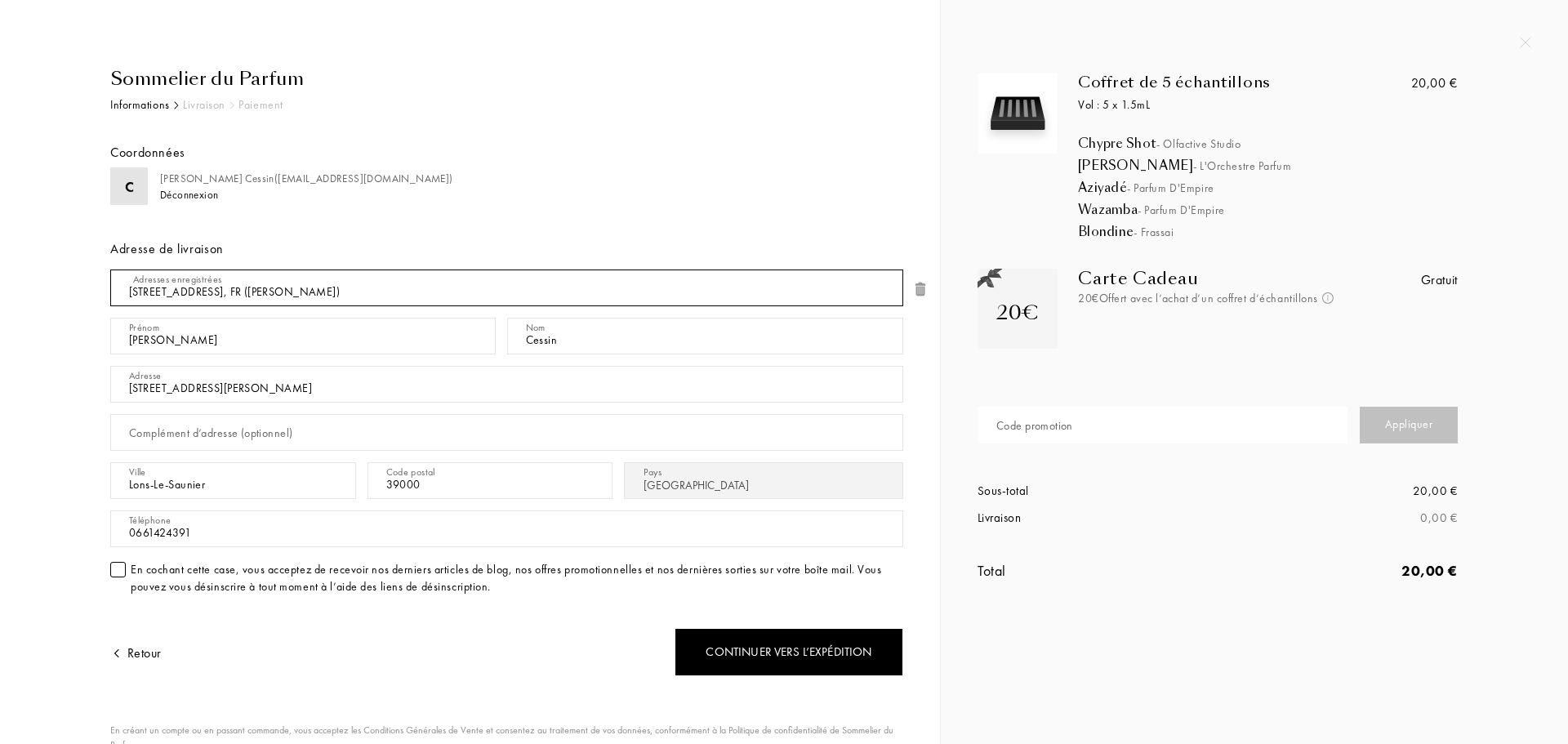
type input "74700"
type input "+33781827089"
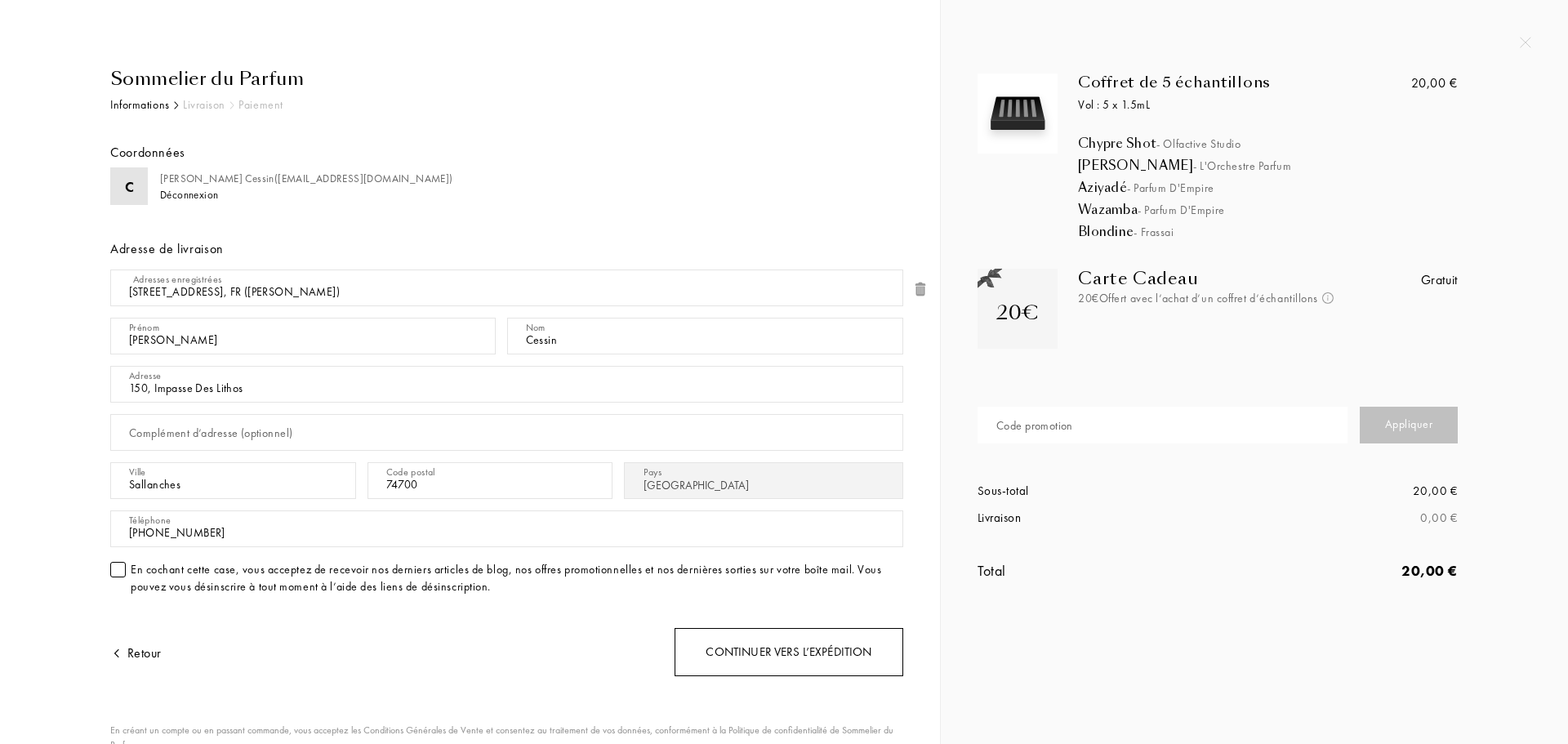
click at [807, 650] on div "Continuer vers l’expédition" at bounding box center [789, 652] width 229 height 49
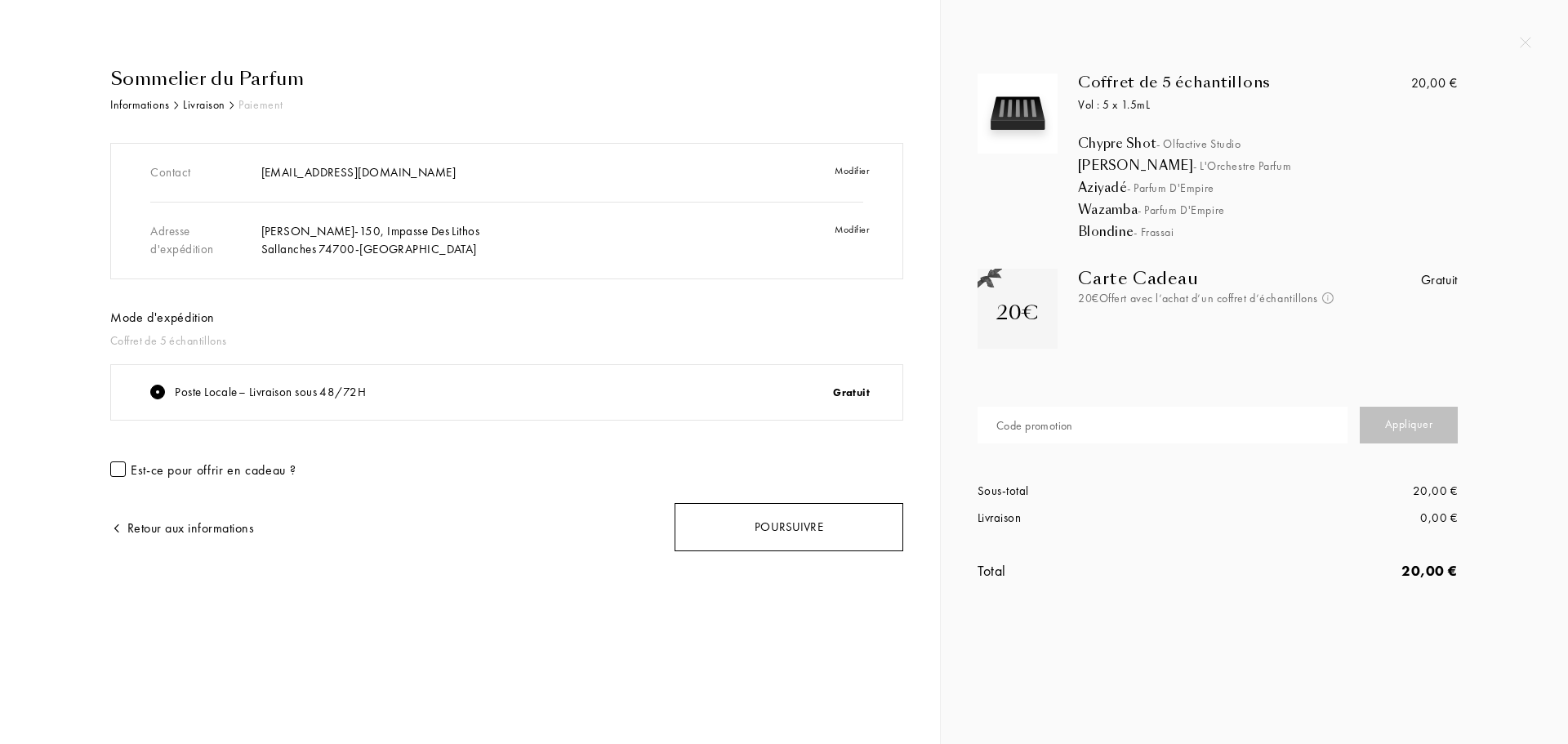
click at [764, 540] on div "Poursuivre" at bounding box center [789, 527] width 229 height 49
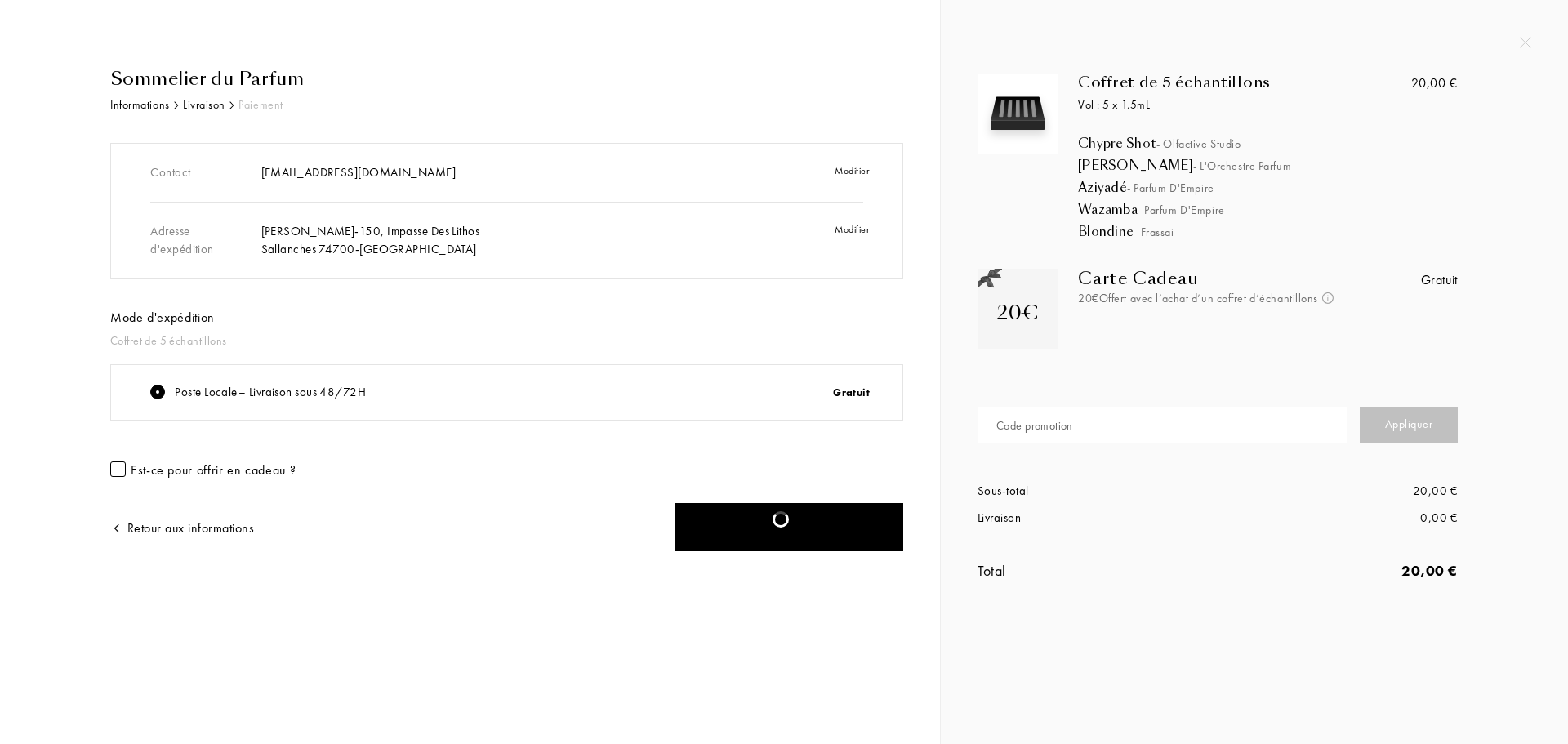
click at [1527, 45] on img at bounding box center [1526, 42] width 12 height 12
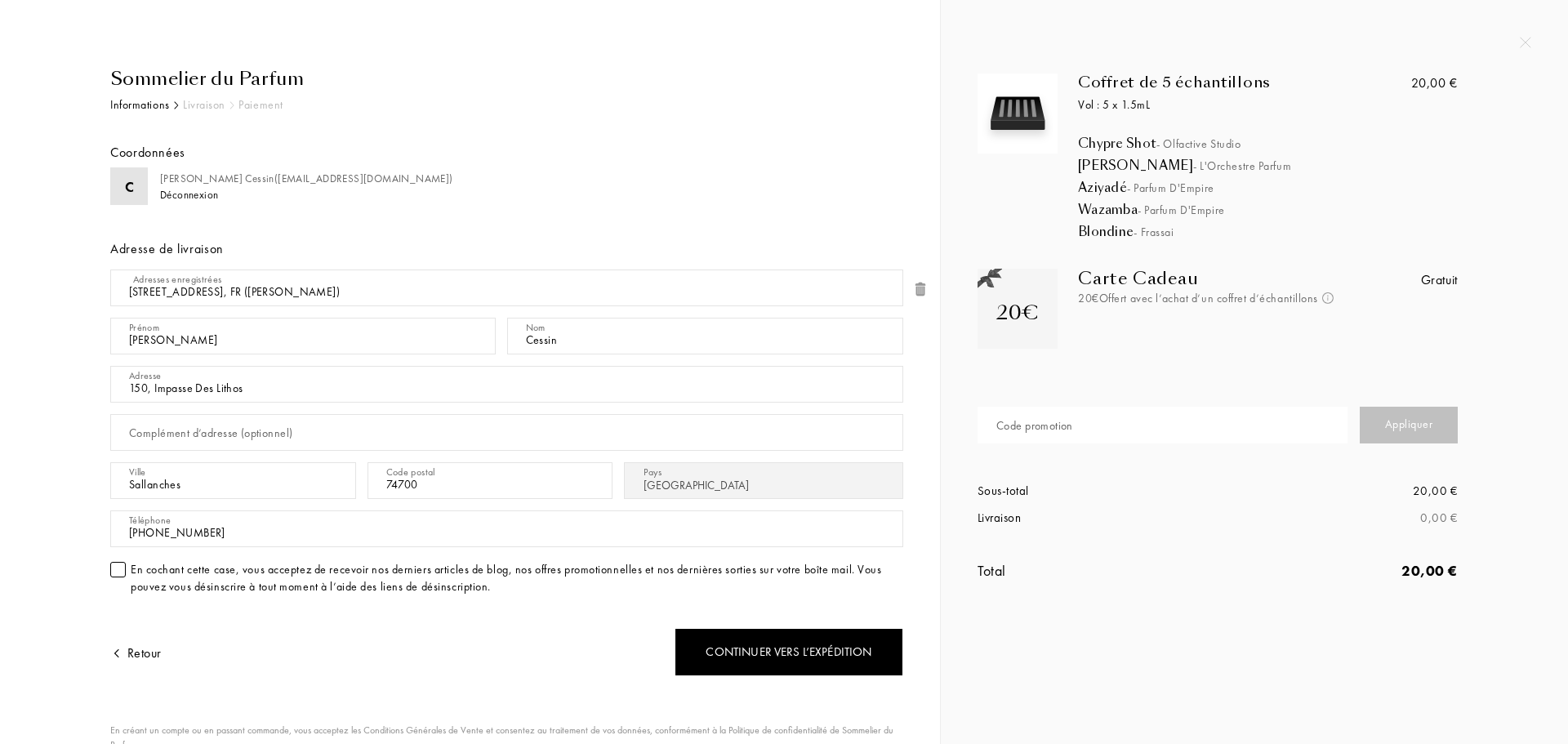
select select "FR"
click at [741, 656] on div "Continuer vers l’expédition" at bounding box center [789, 652] width 229 height 49
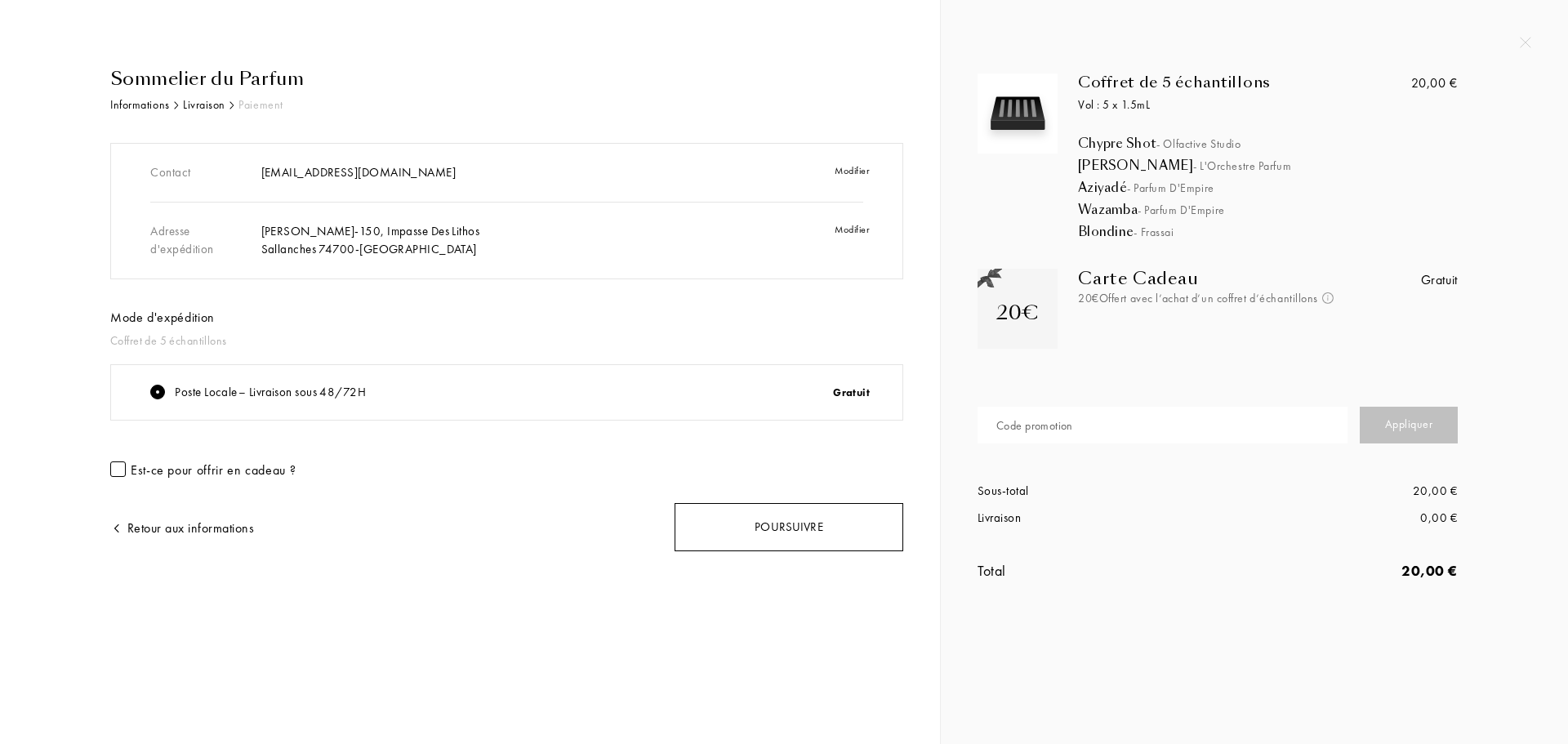
click at [777, 534] on div "Poursuivre" at bounding box center [789, 527] width 229 height 49
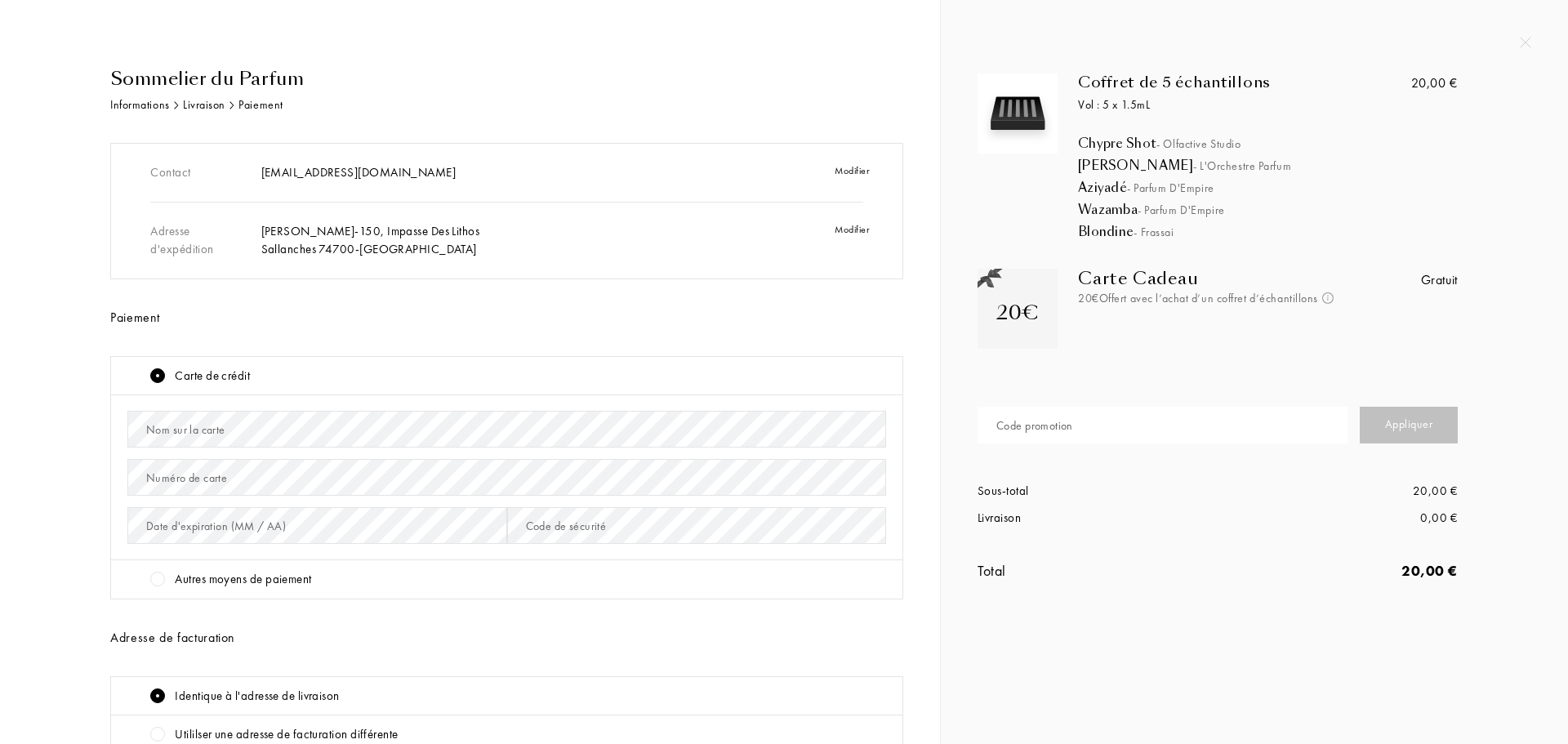
click at [186, 433] on div "Nom sur la carte" at bounding box center [185, 429] width 79 height 17
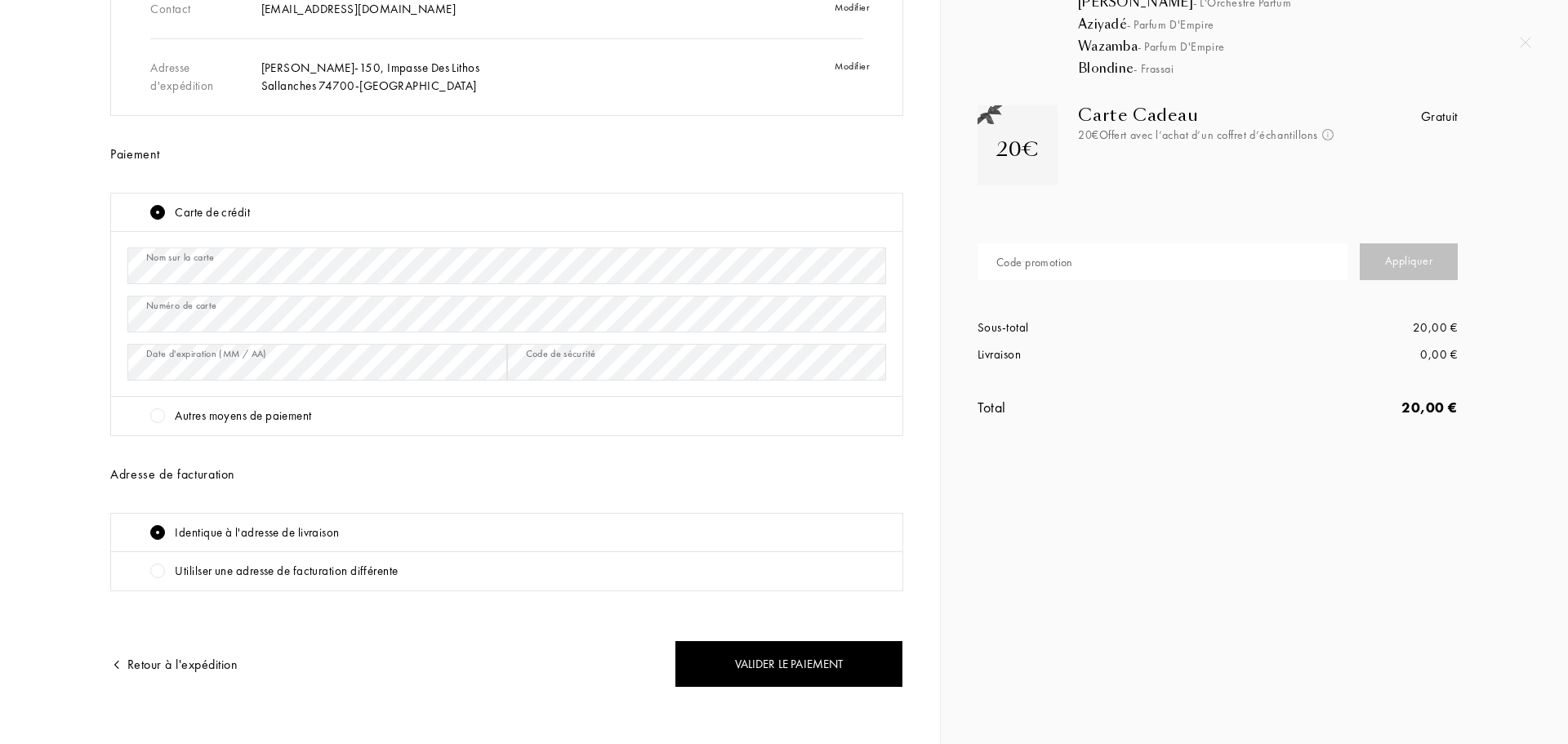
click at [230, 419] on div "Autres moyens de paiement" at bounding box center [243, 416] width 137 height 19
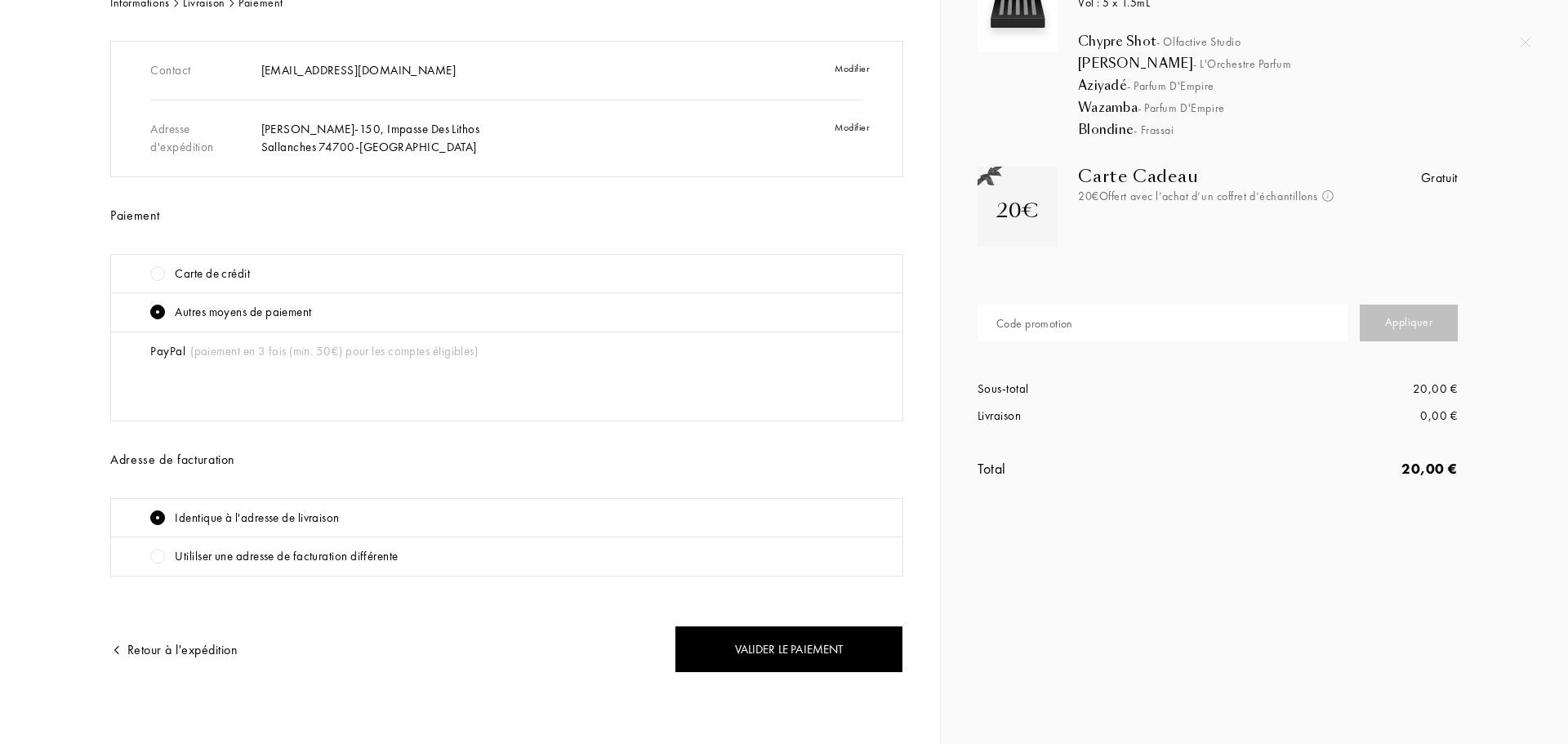
scroll to position [102, 0]
click at [203, 278] on div "Carte de crédit" at bounding box center [212, 273] width 75 height 19
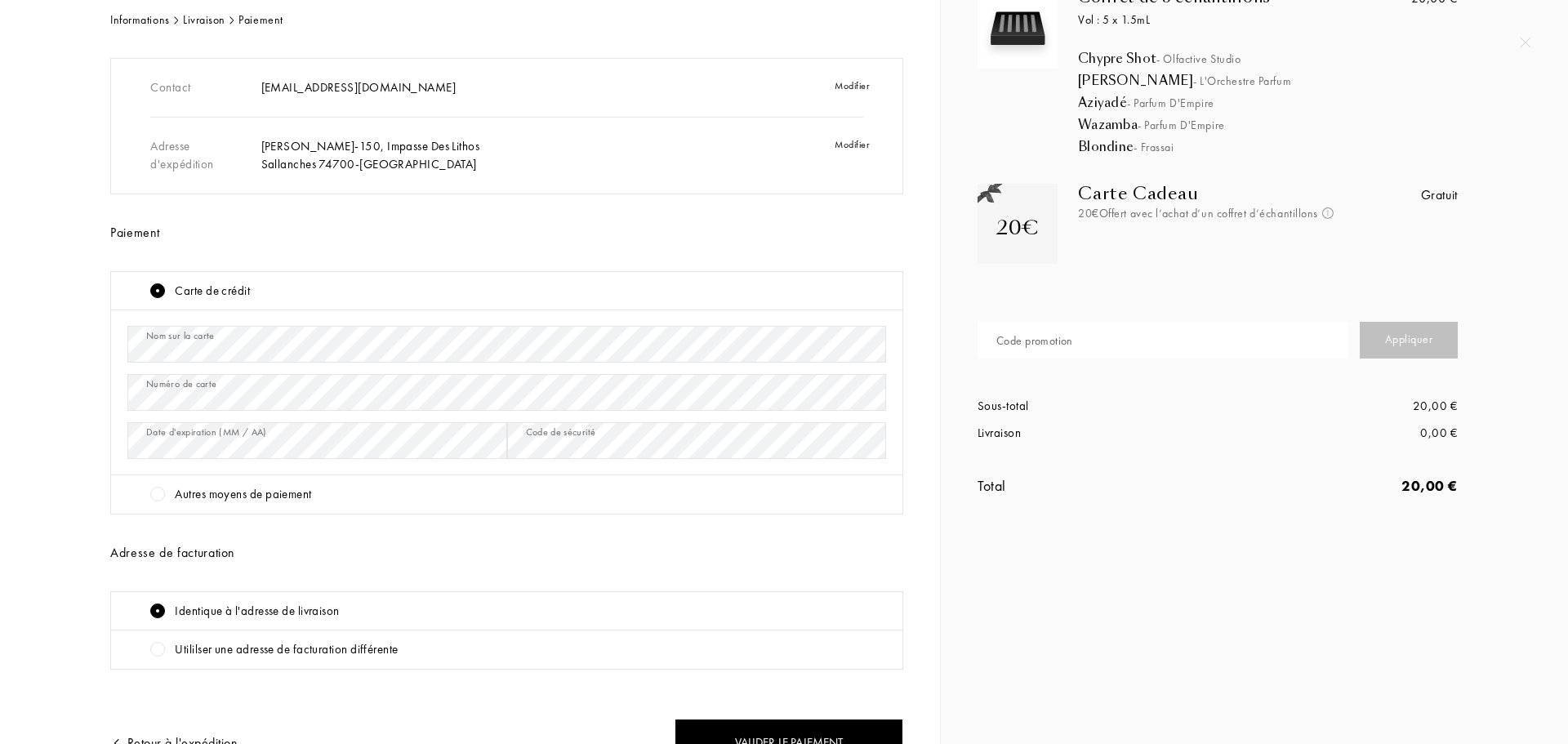
scroll to position [178, 0]
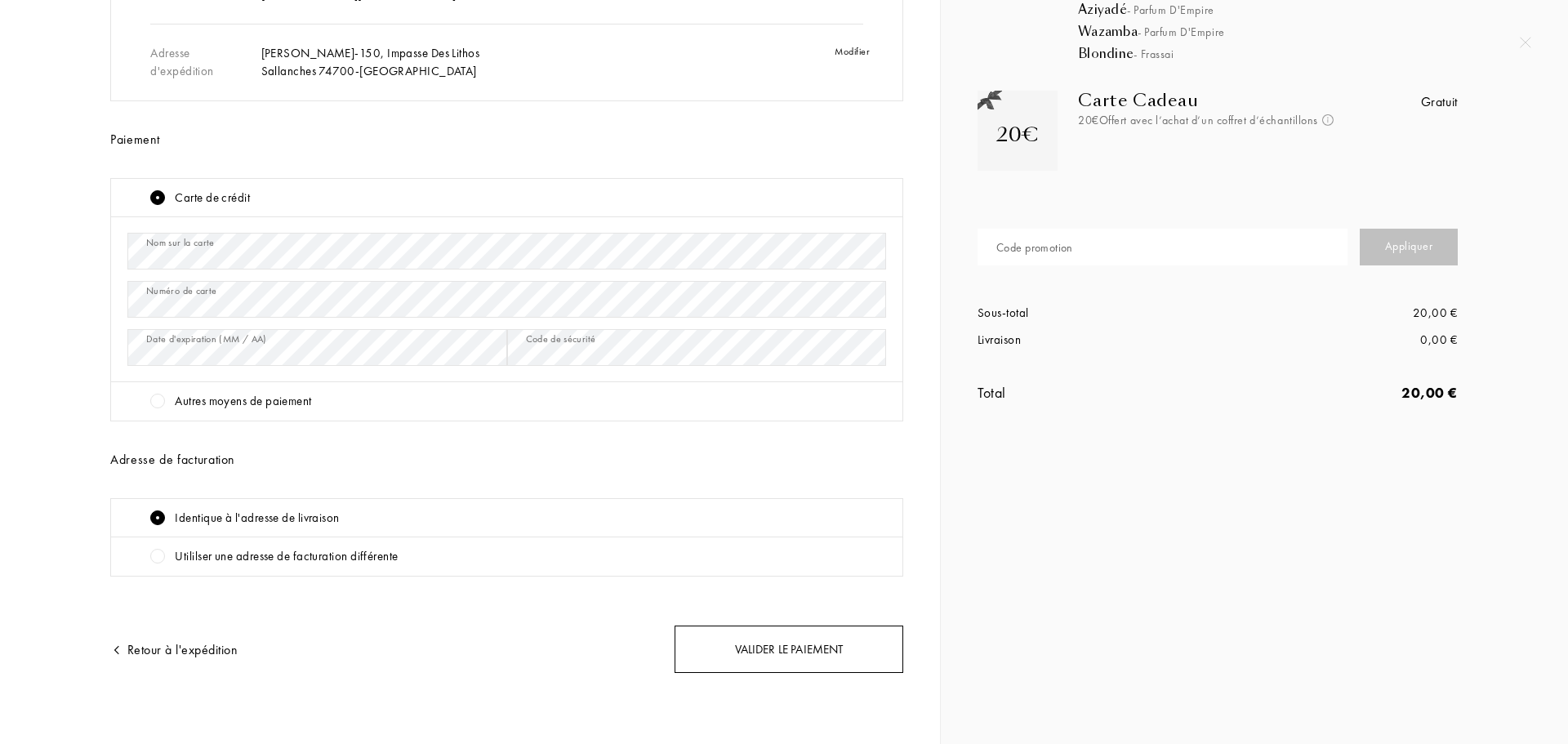
click at [761, 650] on div "Valider le paiement" at bounding box center [789, 650] width 229 height 49
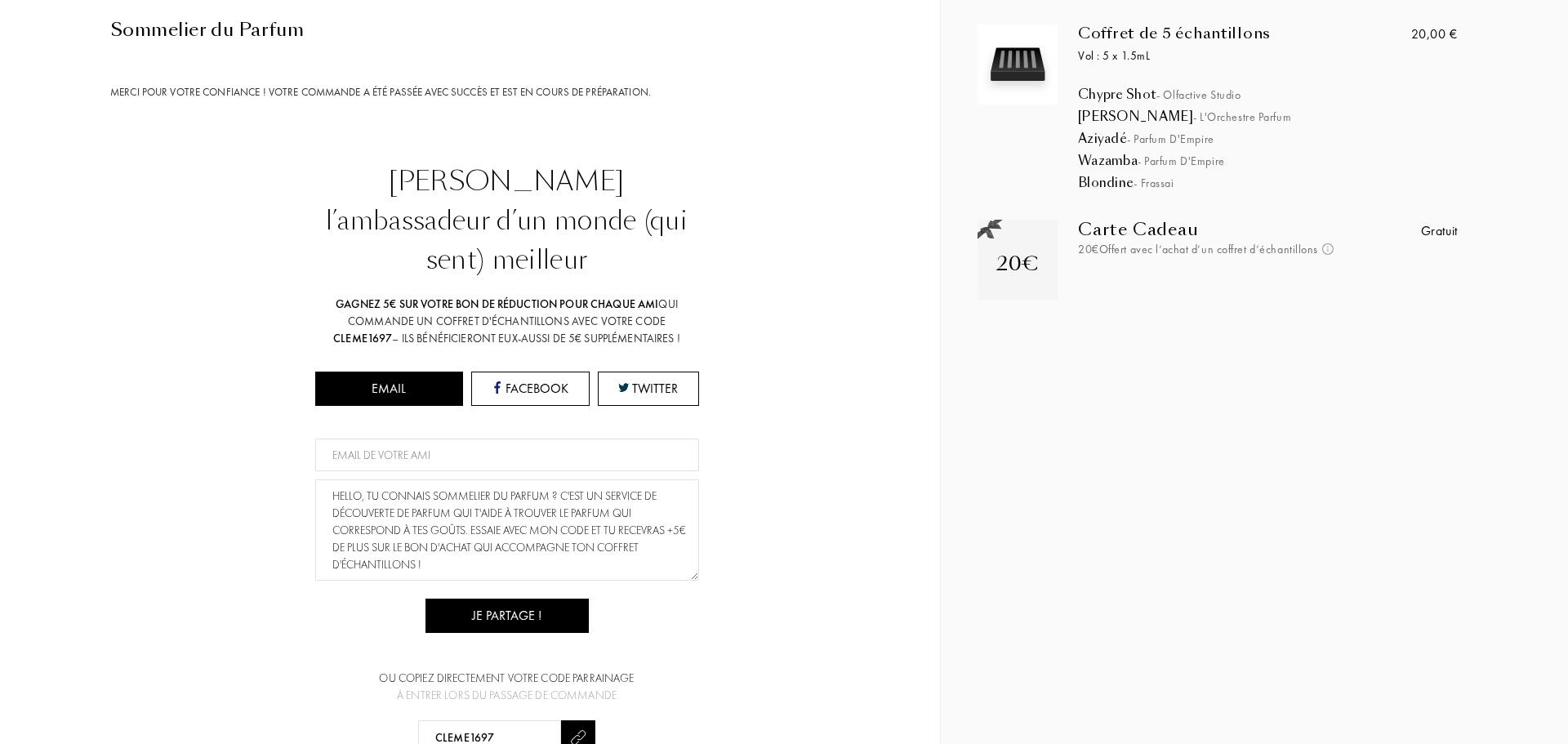
scroll to position [174, 0]
